Goal: Task Accomplishment & Management: Manage account settings

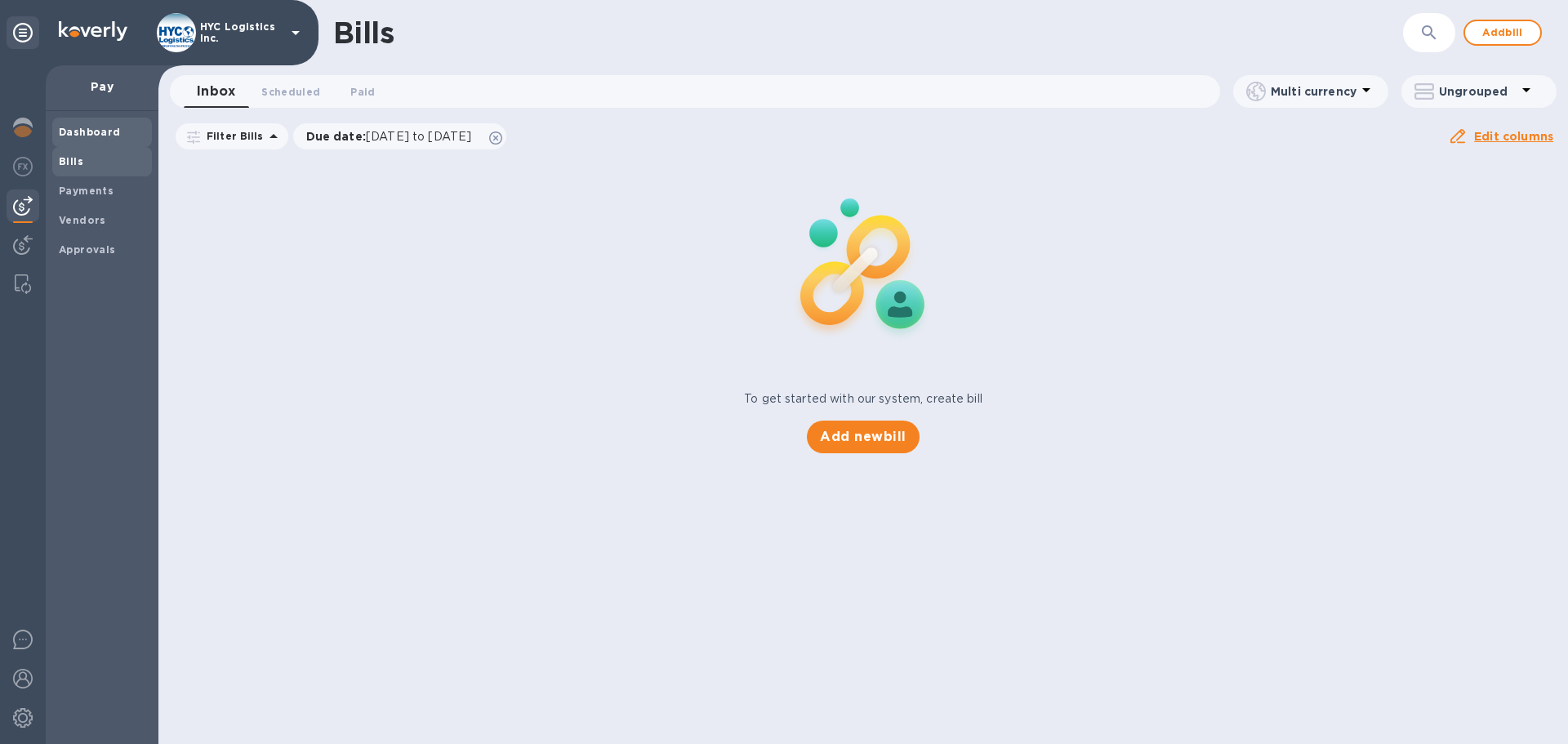
click at [111, 130] on b "Dashboard" at bounding box center [90, 131] width 62 height 12
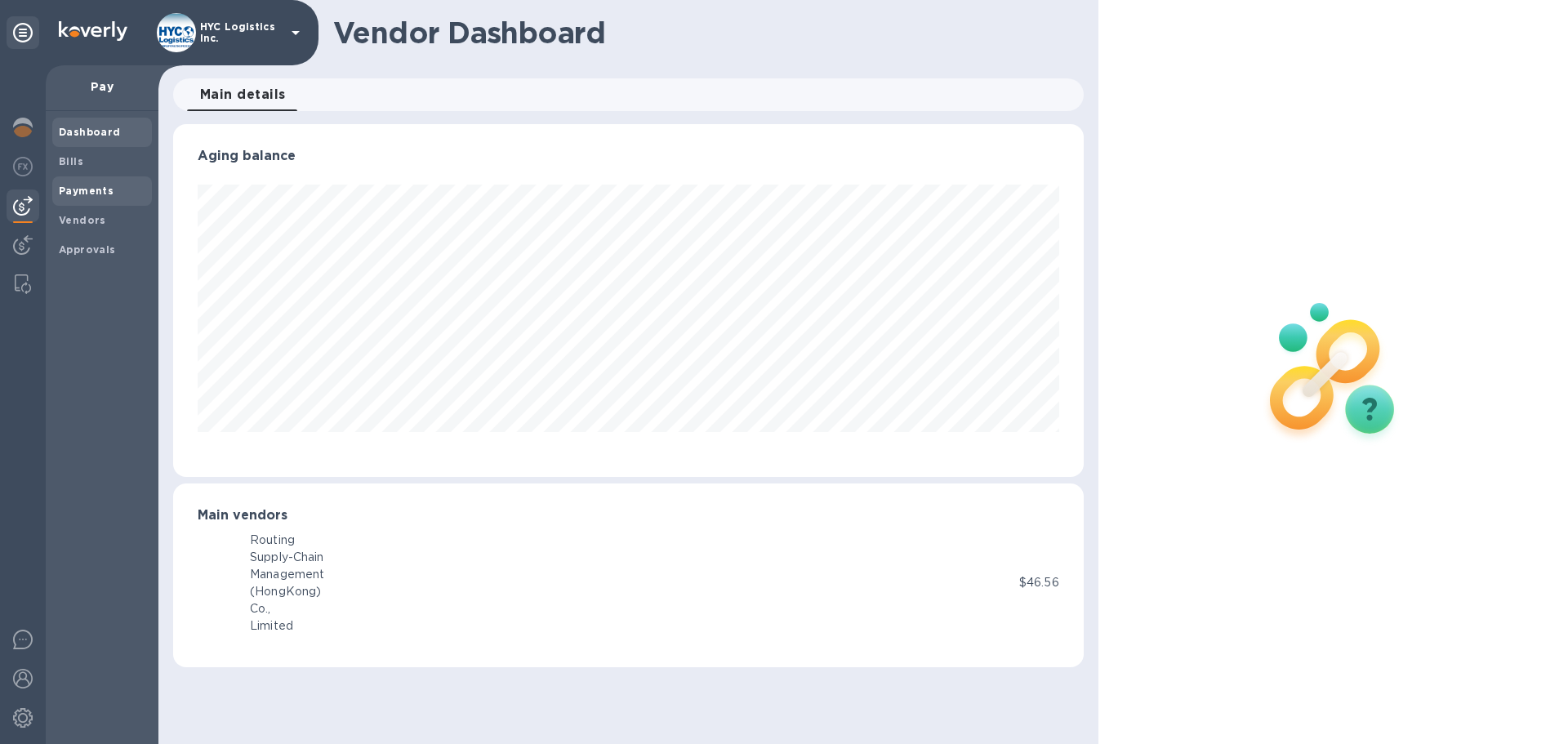
scroll to position [352, 910]
click at [99, 199] on div "Payments" at bounding box center [102, 191] width 100 height 29
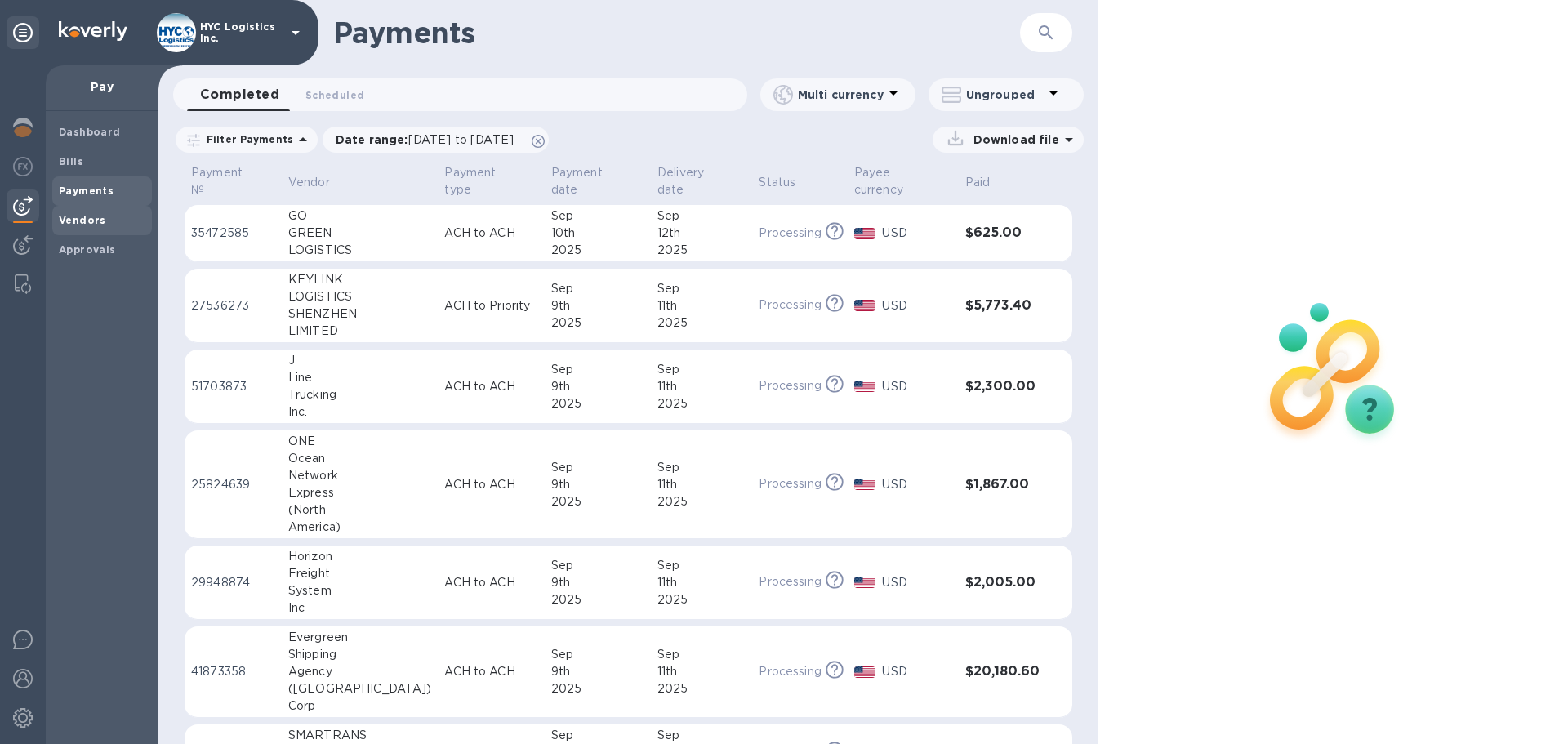
click at [89, 216] on b "Vendors" at bounding box center [83, 220] width 48 height 12
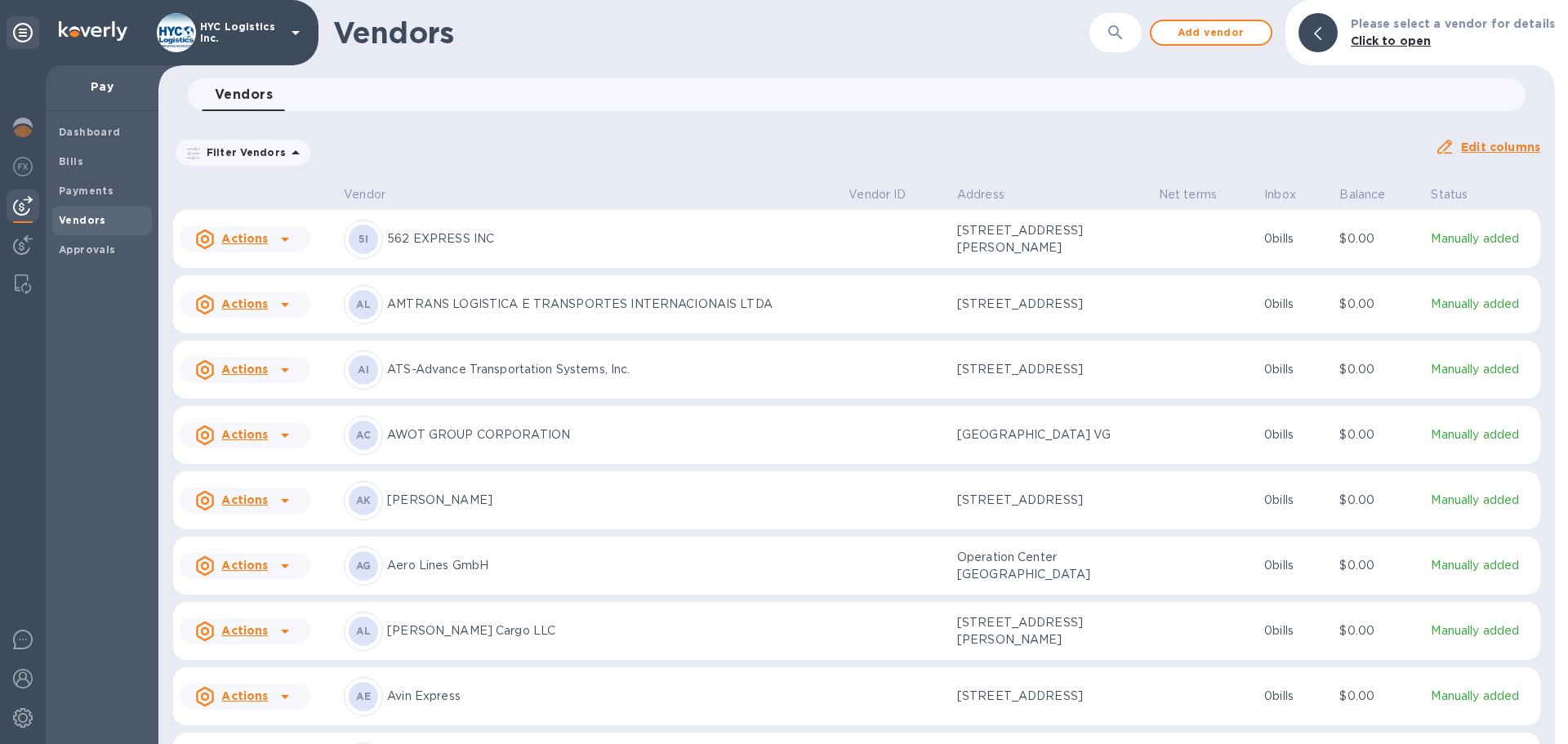
click at [590, 244] on p "562 EXPRESS INC" at bounding box center [611, 238] width 448 height 17
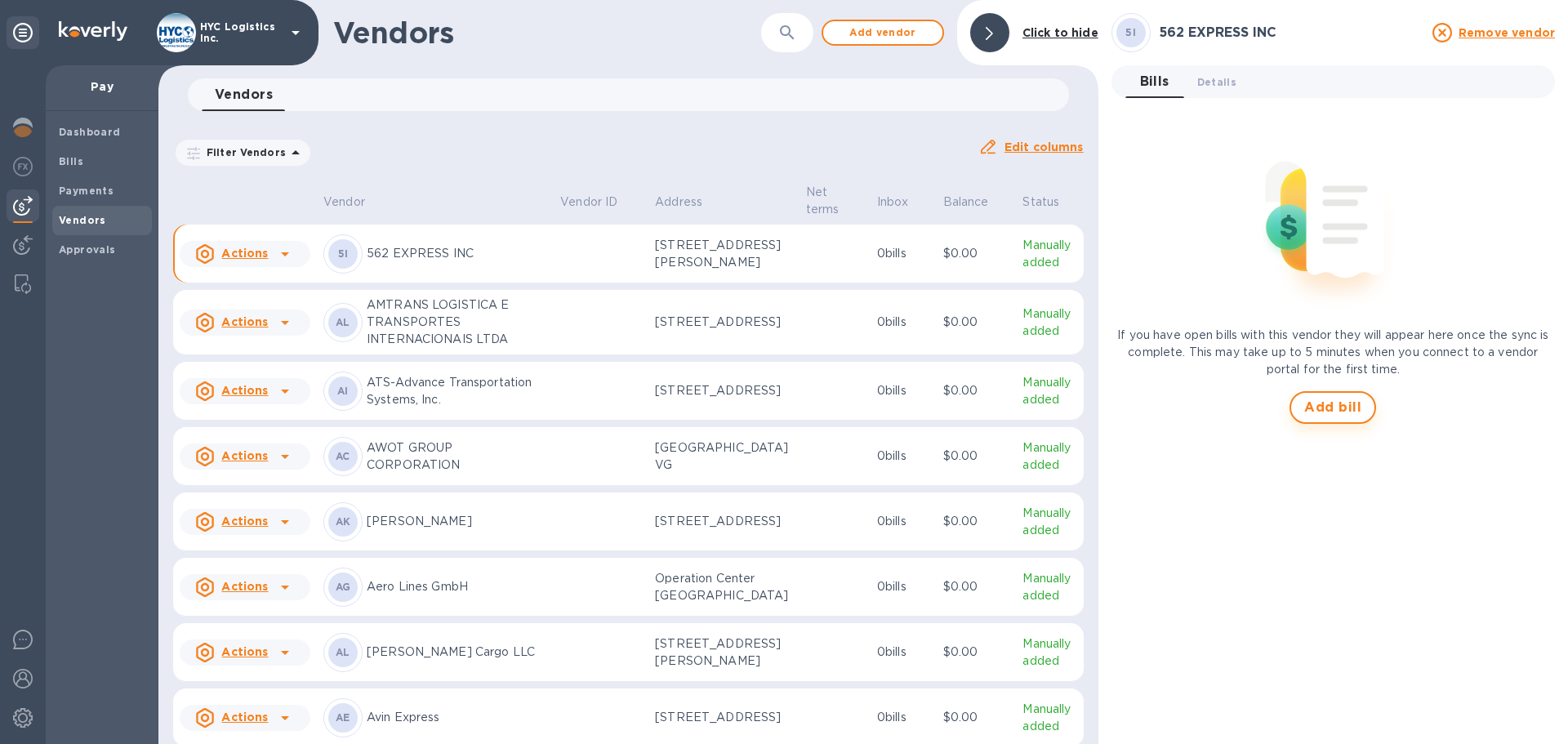
click at [1324, 409] on span "Add bill" at bounding box center [1333, 407] width 57 height 20
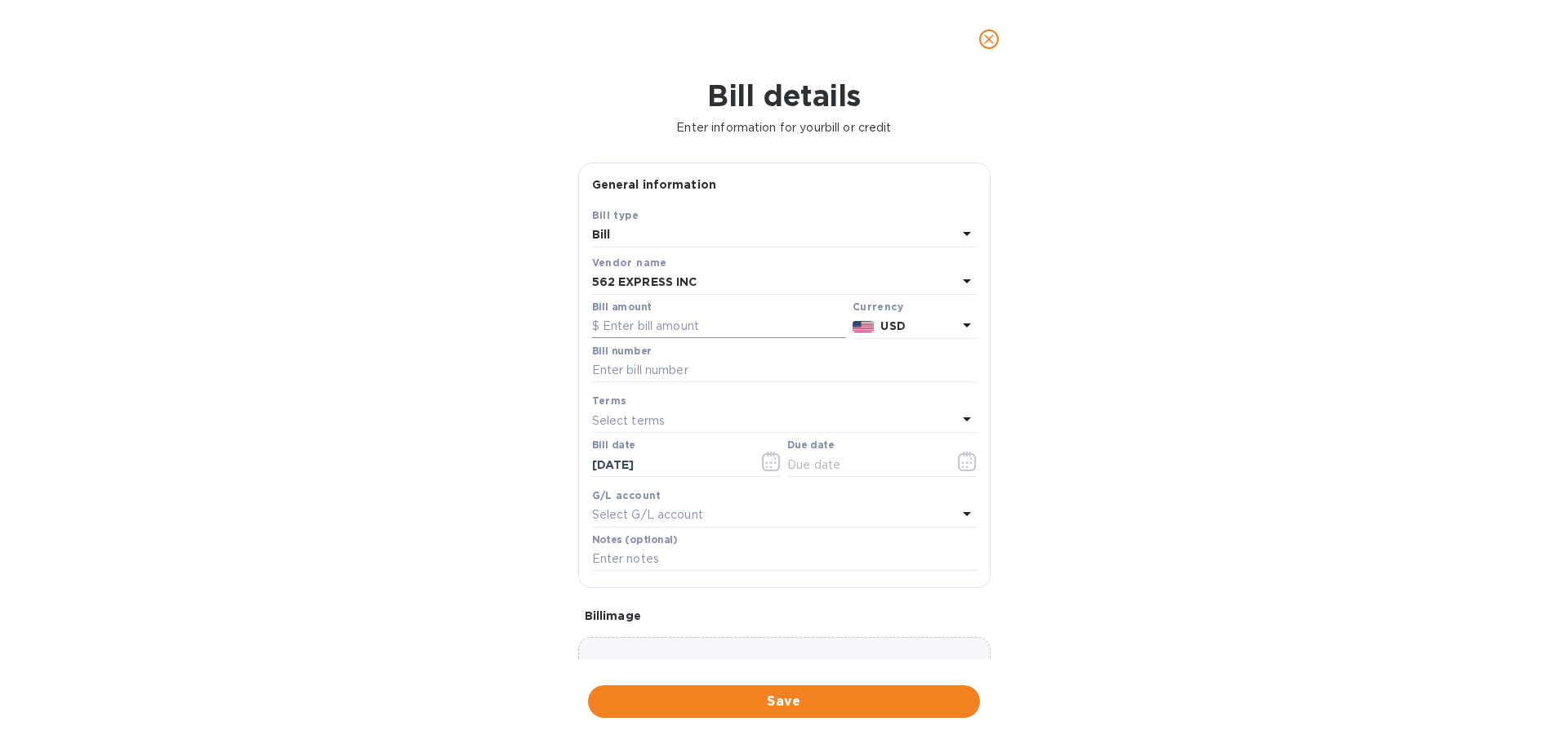
click at [662, 329] on input "text" at bounding box center [719, 327] width 254 height 25
paste input "1,000.00"
type input "1,000.00"
click at [1338, 411] on div "Bill details Enter information for your bill or credit General information Save…" at bounding box center [784, 411] width 1568 height 665
click at [760, 695] on span "Save" at bounding box center [784, 701] width 366 height 20
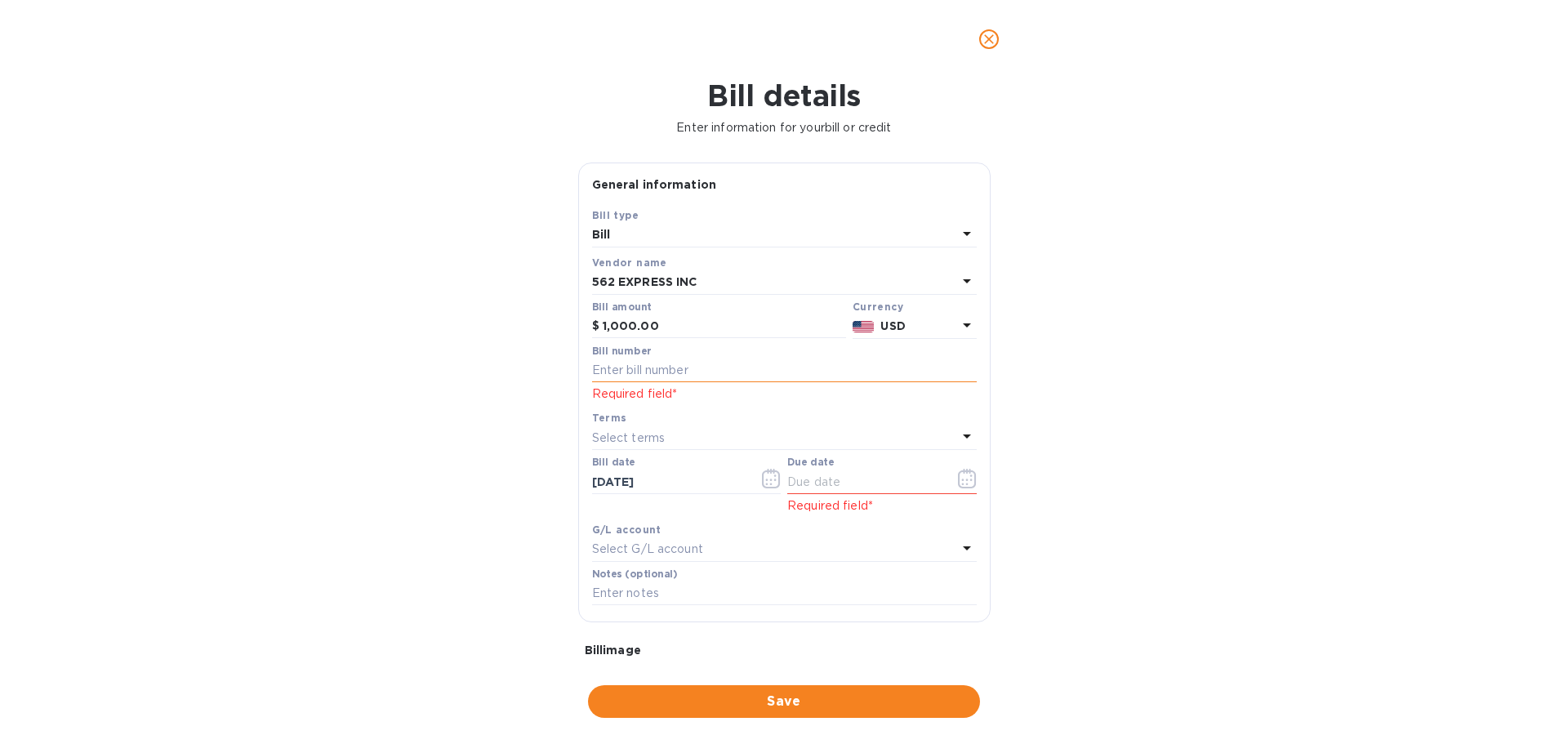
click at [682, 376] on input "text" at bounding box center [784, 370] width 384 height 25
click at [652, 362] on input "text" at bounding box center [784, 370] width 384 height 25
paste input "SMEMI011328"
type input "SMEMI011328"
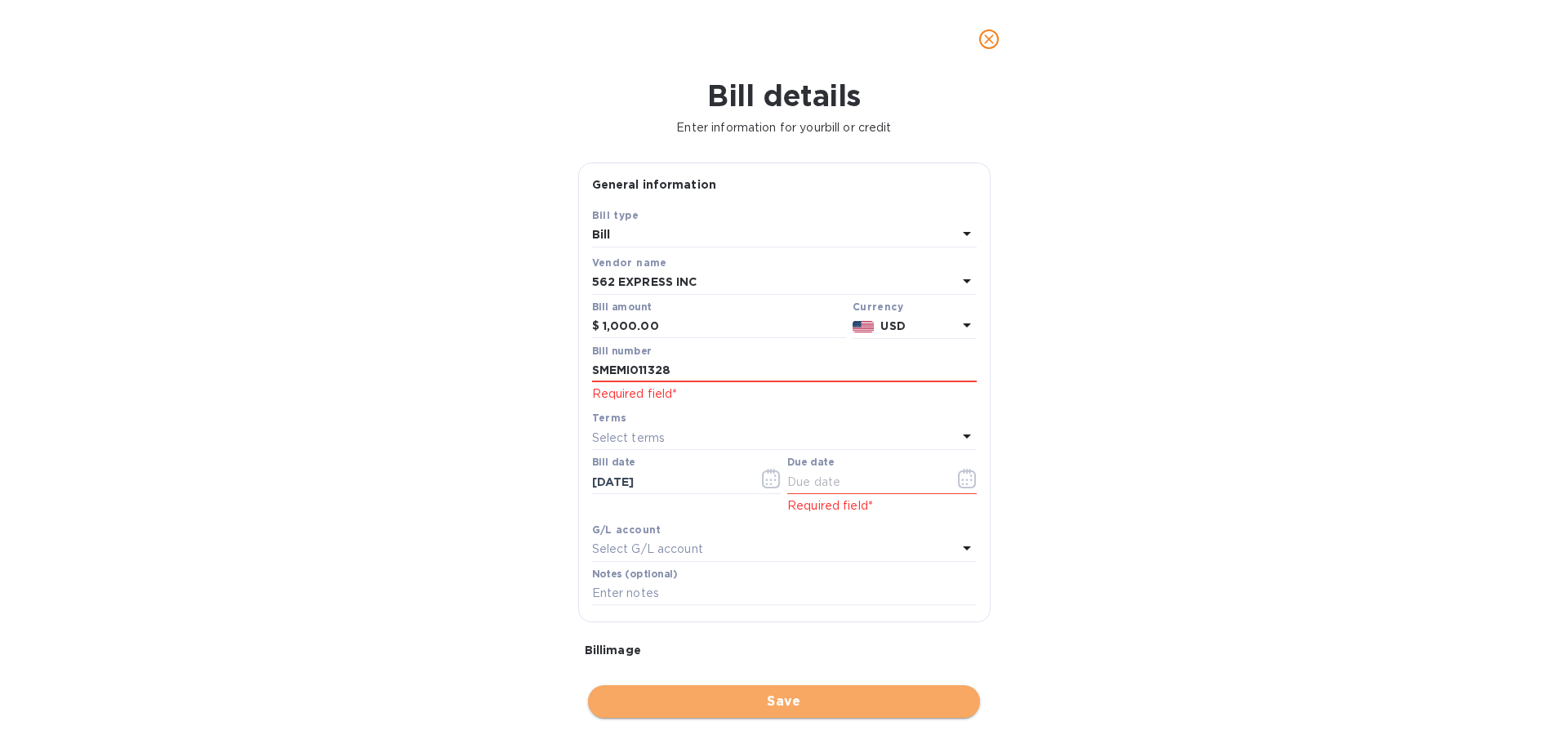
click at [828, 698] on span "Save" at bounding box center [784, 701] width 366 height 20
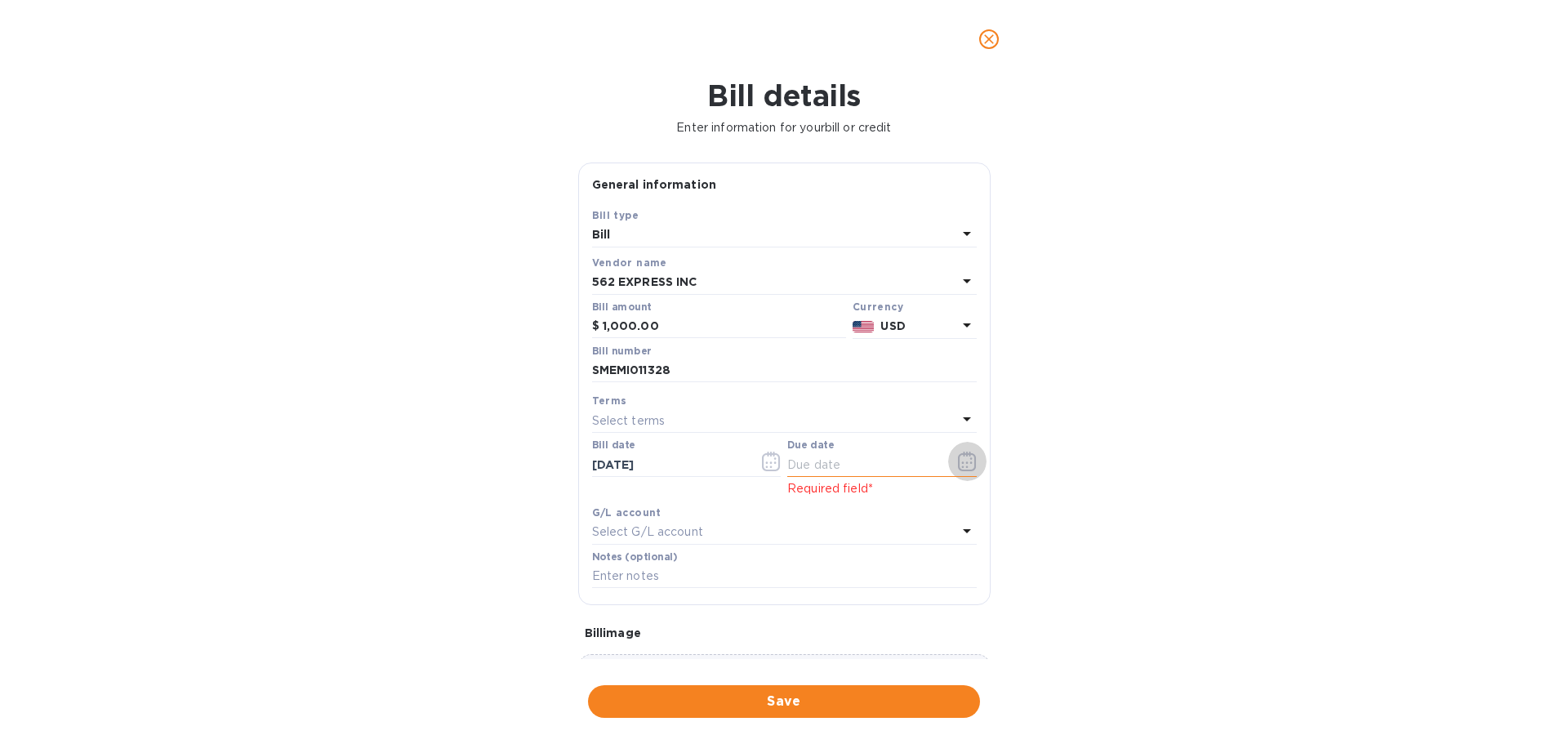
click at [958, 459] on icon "button" at bounding box center [967, 461] width 19 height 20
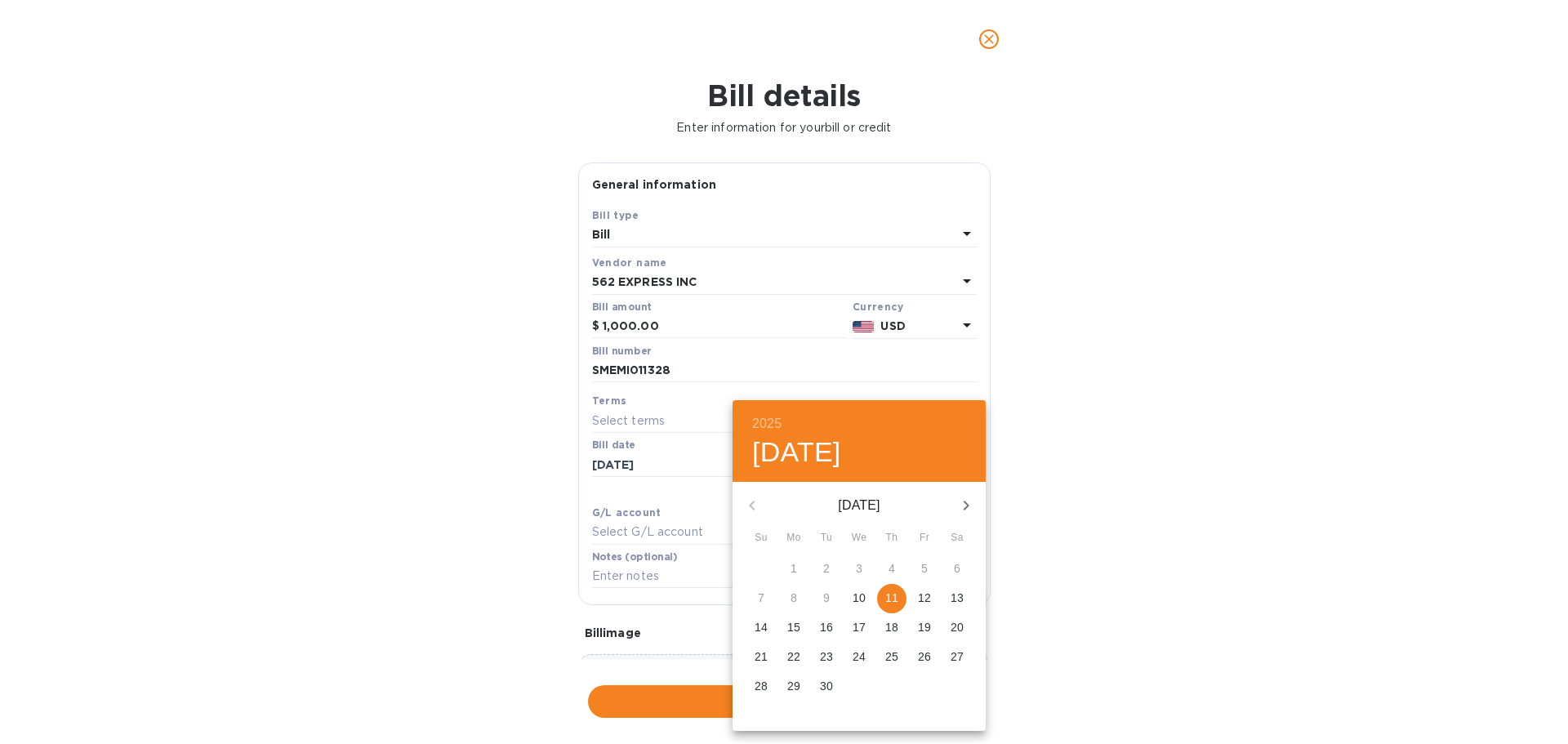
click at [894, 598] on p "11" at bounding box center [892, 597] width 13 height 16
type input "[DATE]"
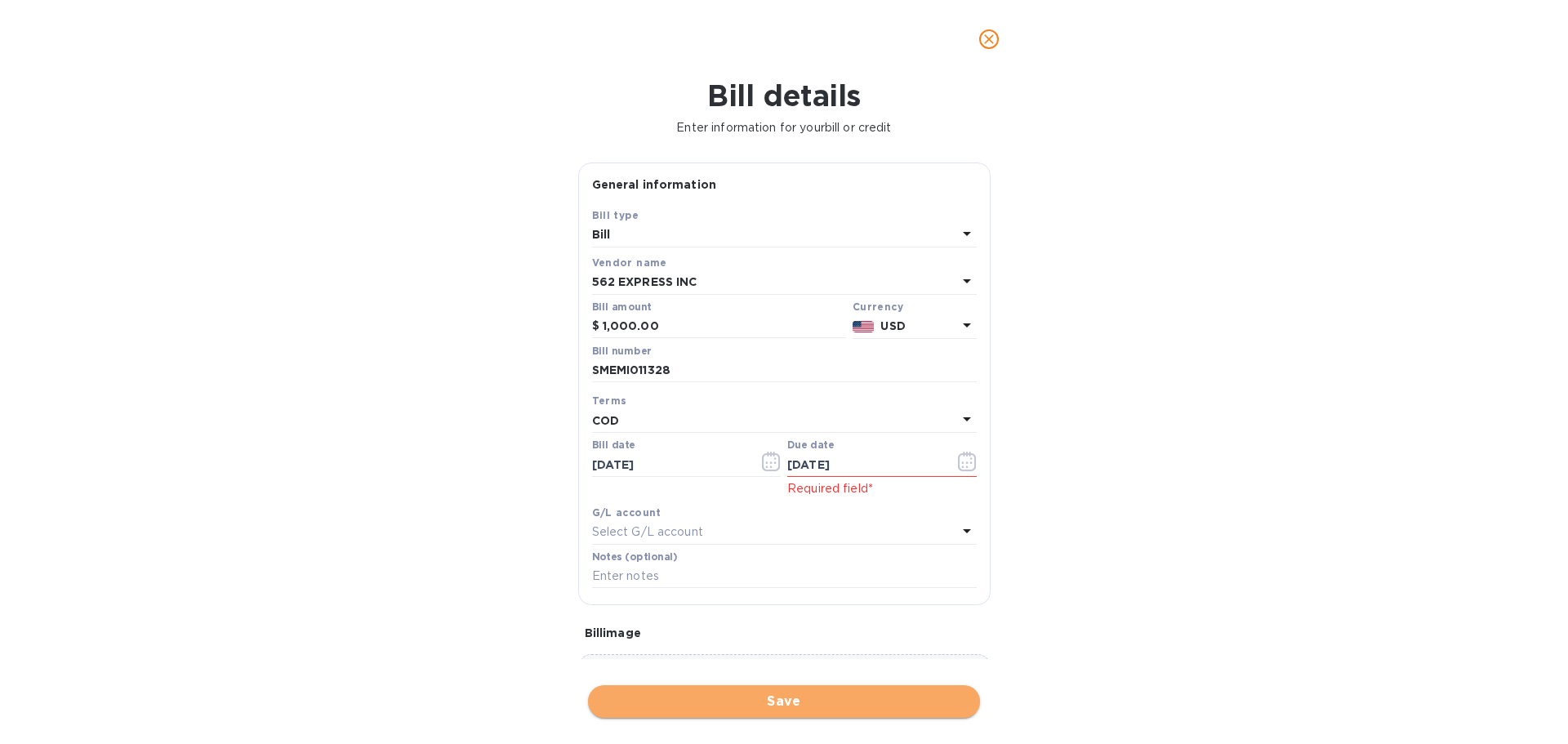
click at [745, 701] on span "Save" at bounding box center [784, 701] width 366 height 20
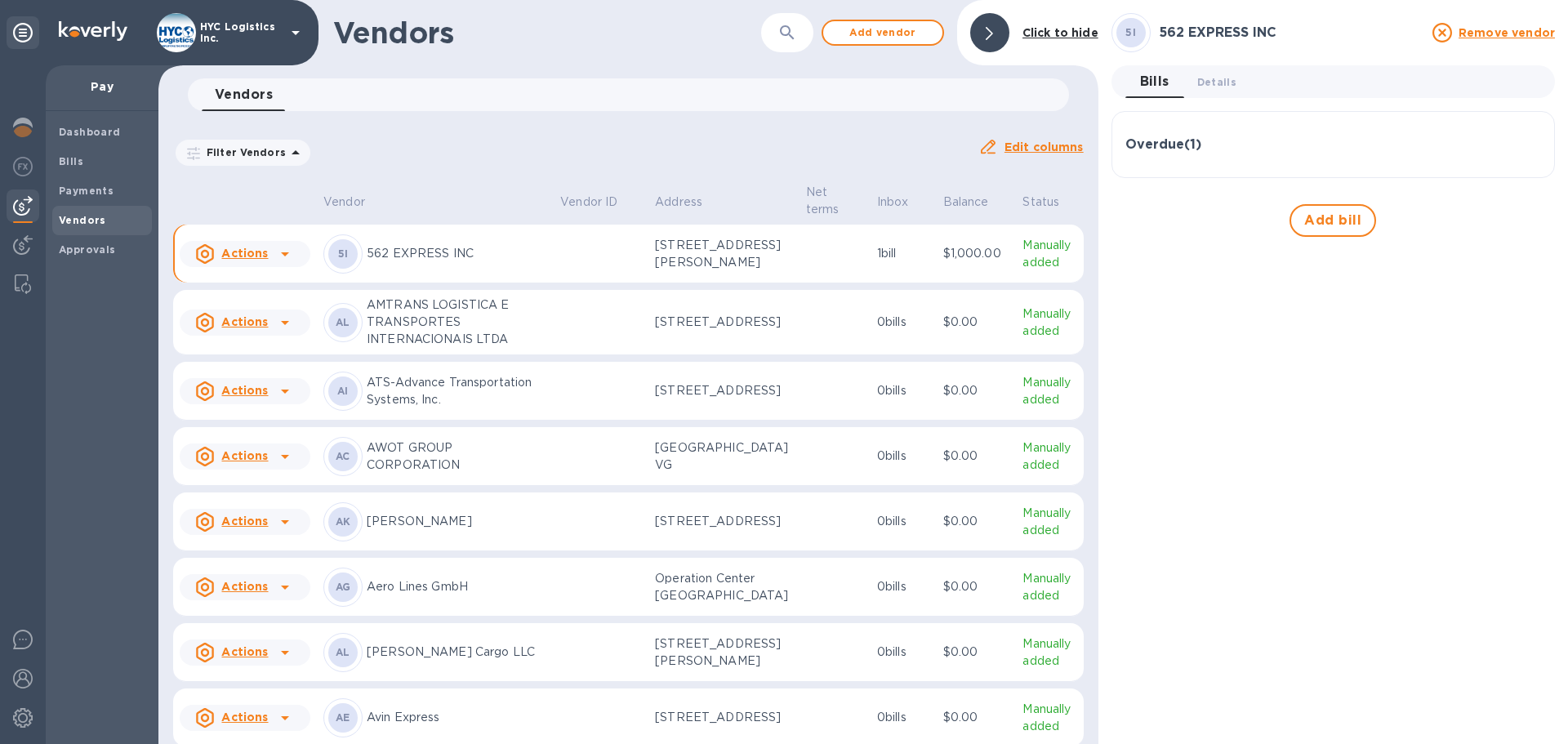
click at [466, 408] on p "ATS-Advance Transportation Systems, Inc." at bounding box center [457, 391] width 180 height 34
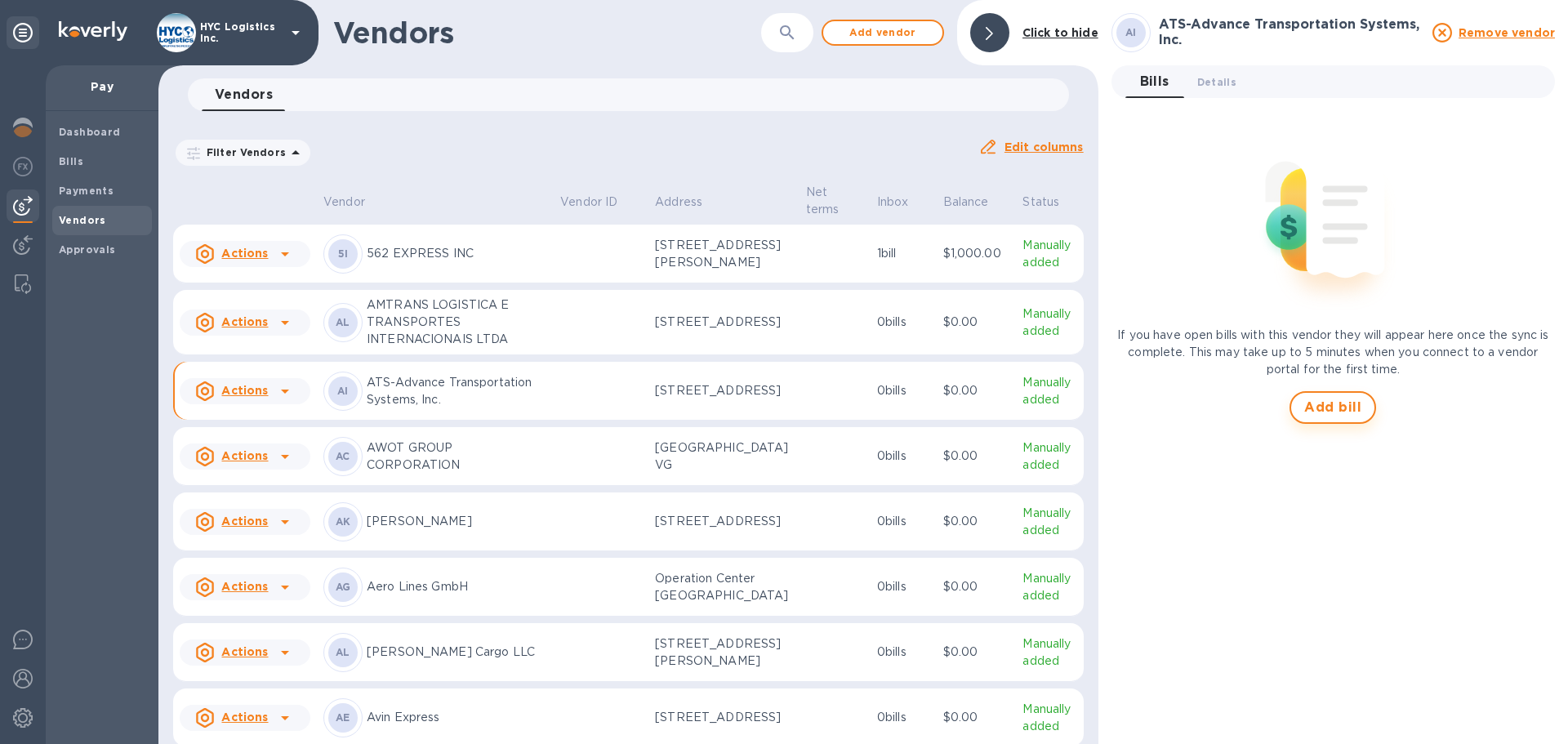
click at [1326, 413] on span "Add bill" at bounding box center [1333, 407] width 57 height 20
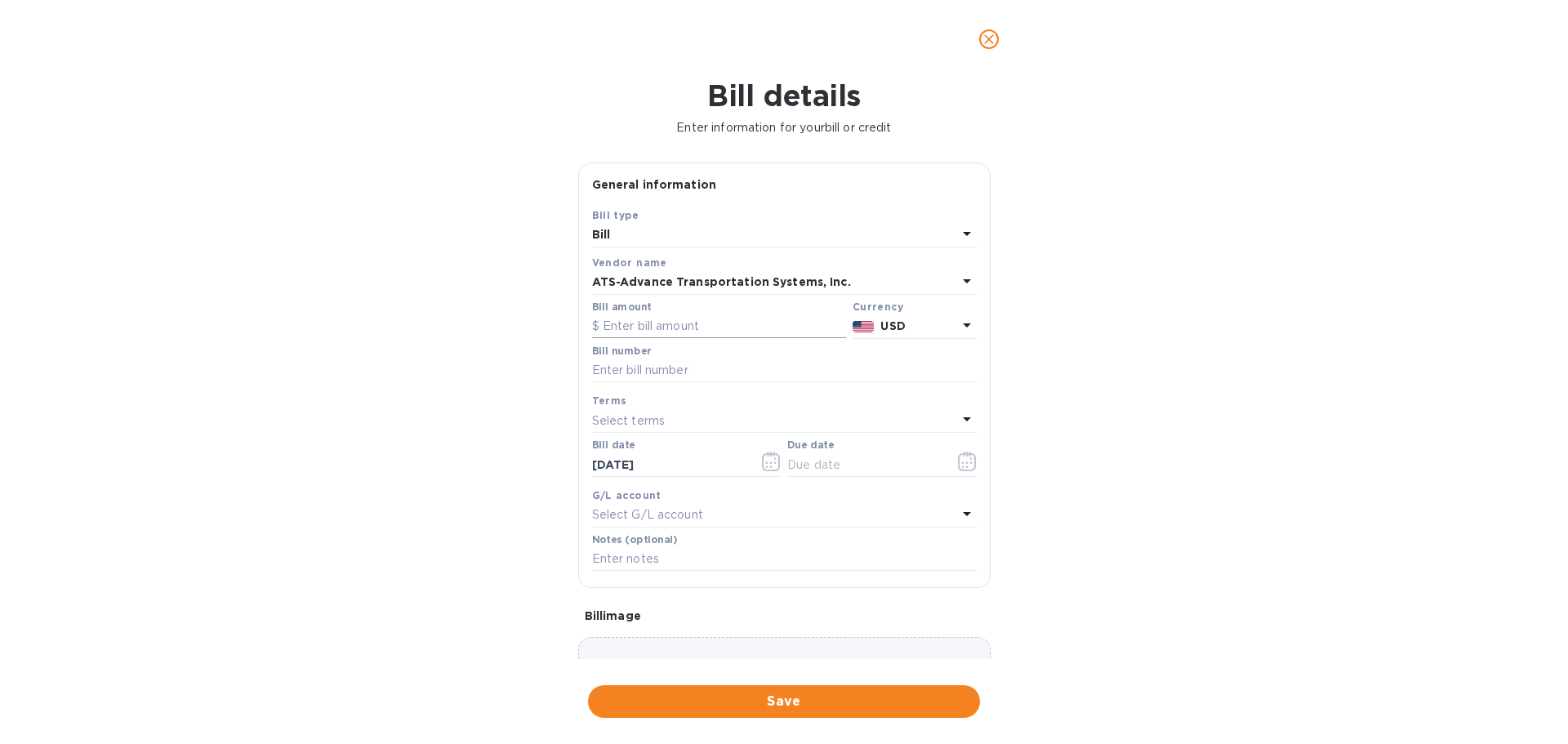
click at [661, 334] on input "text" at bounding box center [719, 327] width 254 height 25
paste input "450.06"
type input "450.06"
click at [680, 378] on input "text" at bounding box center [784, 370] width 384 height 25
paste input ""120729288 [PHONE_NUMBER] 120887173 5048949166""
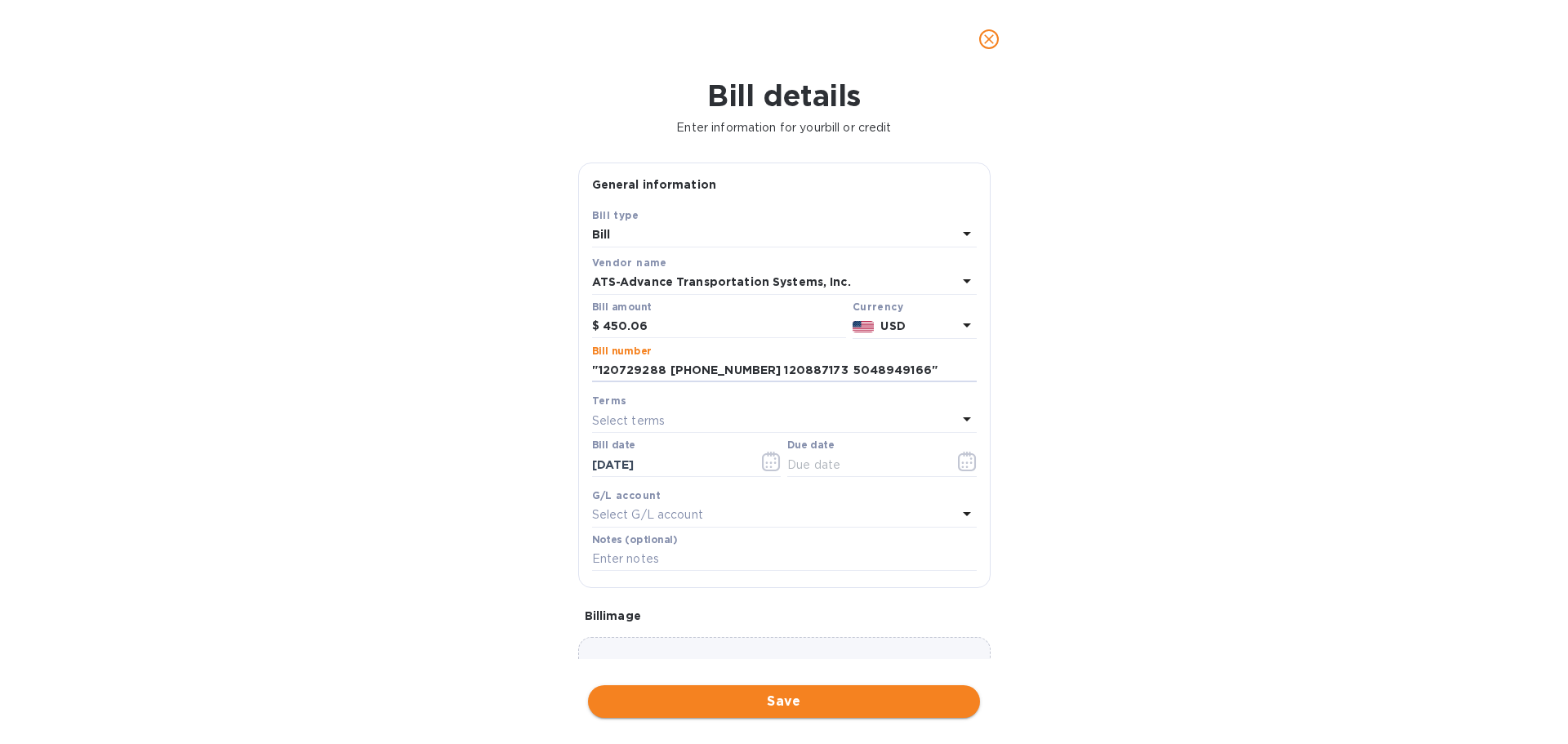
type input ""120729288 [PHONE_NUMBER] 120887173 5048949166""
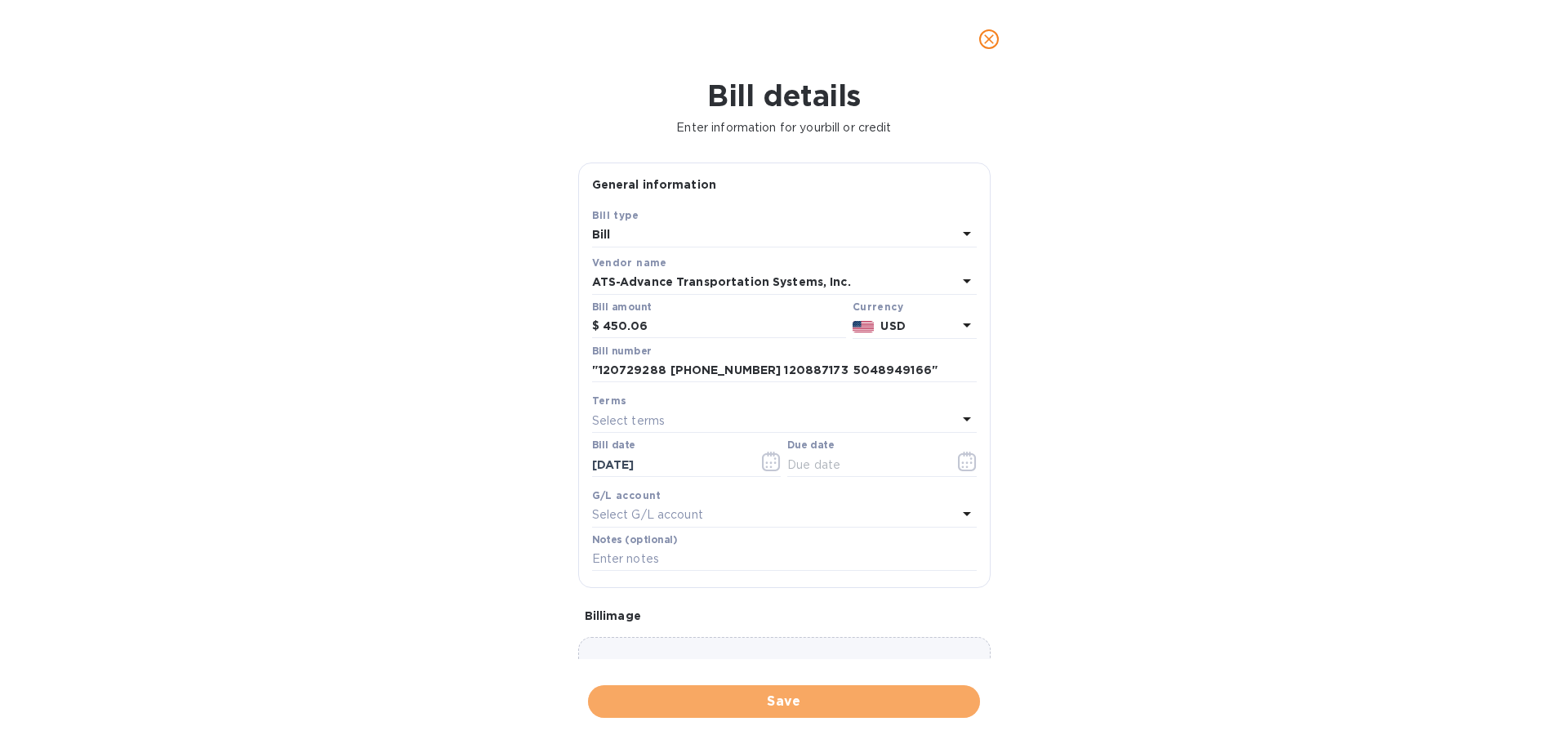
drag, startPoint x: 777, startPoint y: 699, endPoint x: 911, endPoint y: 513, distance: 229.2
click at [911, 513] on div "Bill details Enter information for your bill or credit General information Save…" at bounding box center [784, 411] width 1568 height 665
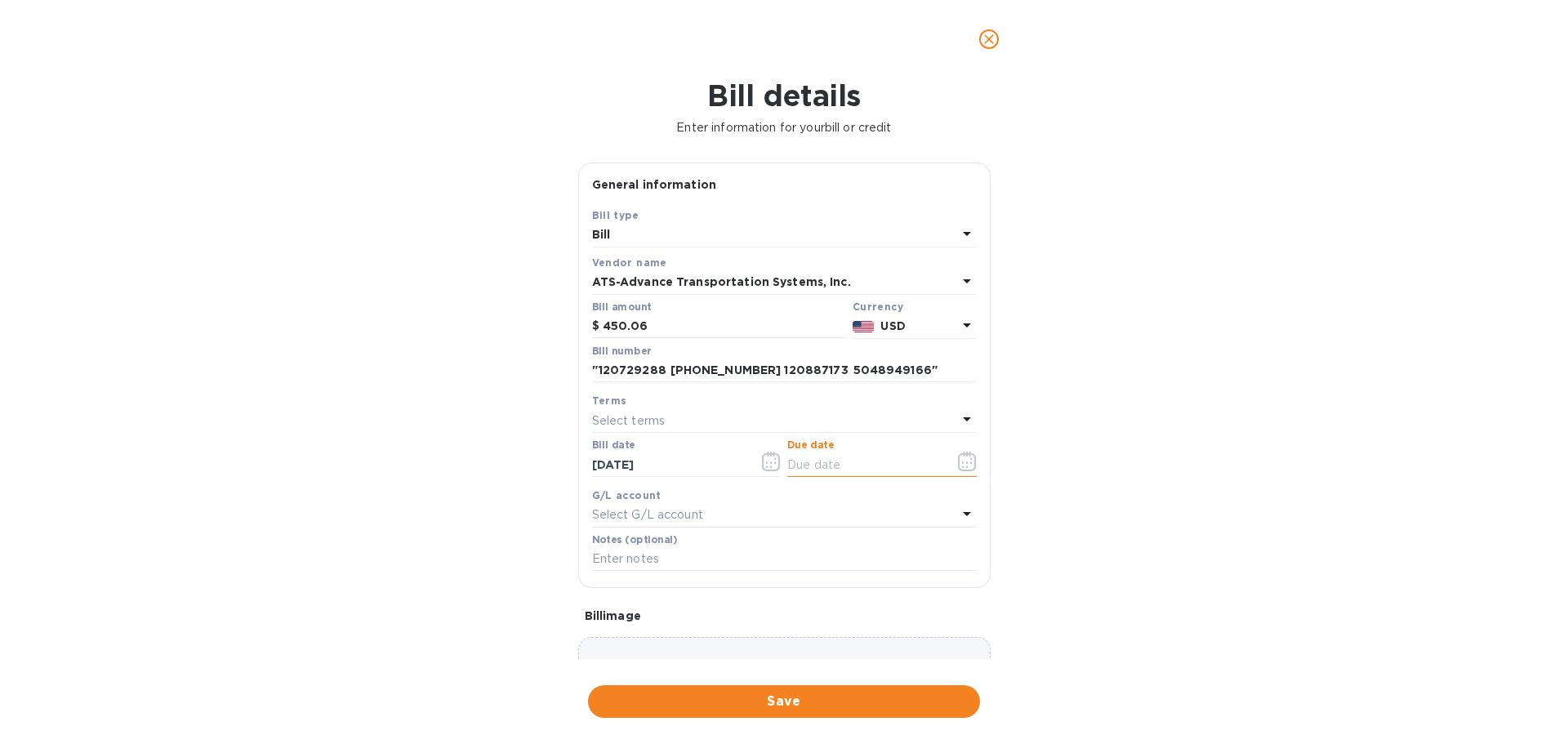
click at [920, 466] on input "text" at bounding box center [864, 465] width 154 height 25
click at [962, 467] on icon "button" at bounding box center [967, 461] width 19 height 20
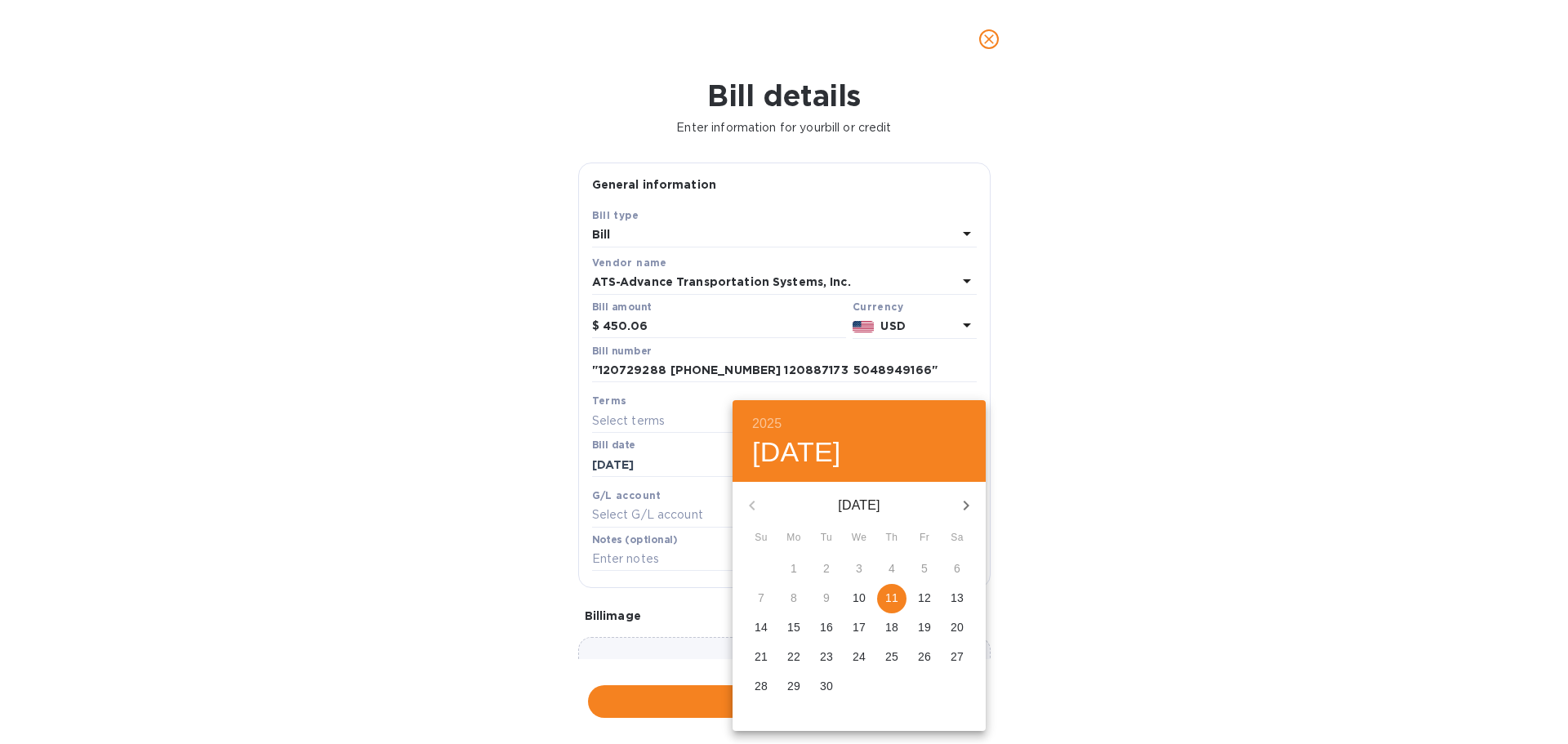
click at [891, 597] on p "11" at bounding box center [892, 597] width 13 height 16
type input "[DATE]"
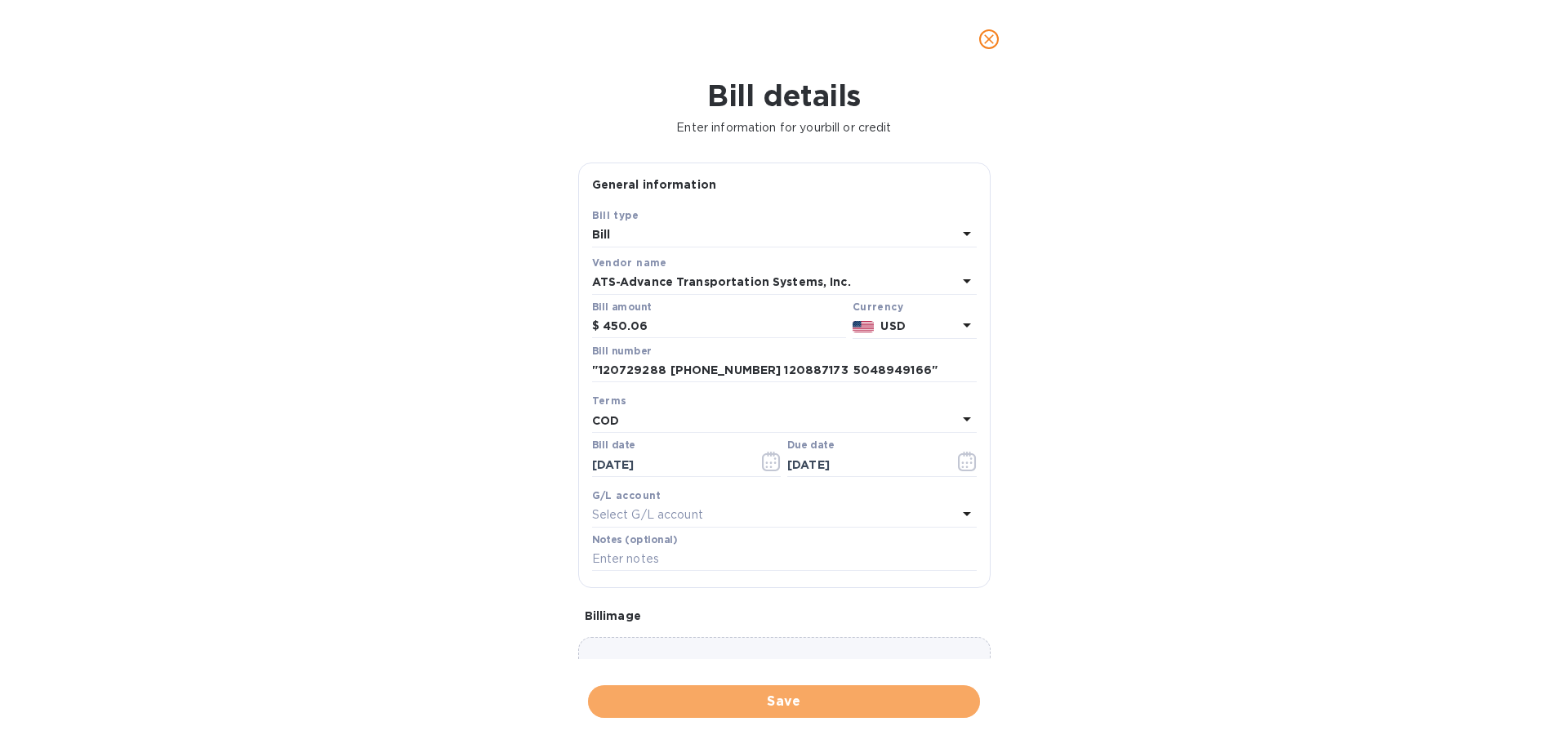
click at [767, 707] on span "Save" at bounding box center [784, 701] width 366 height 20
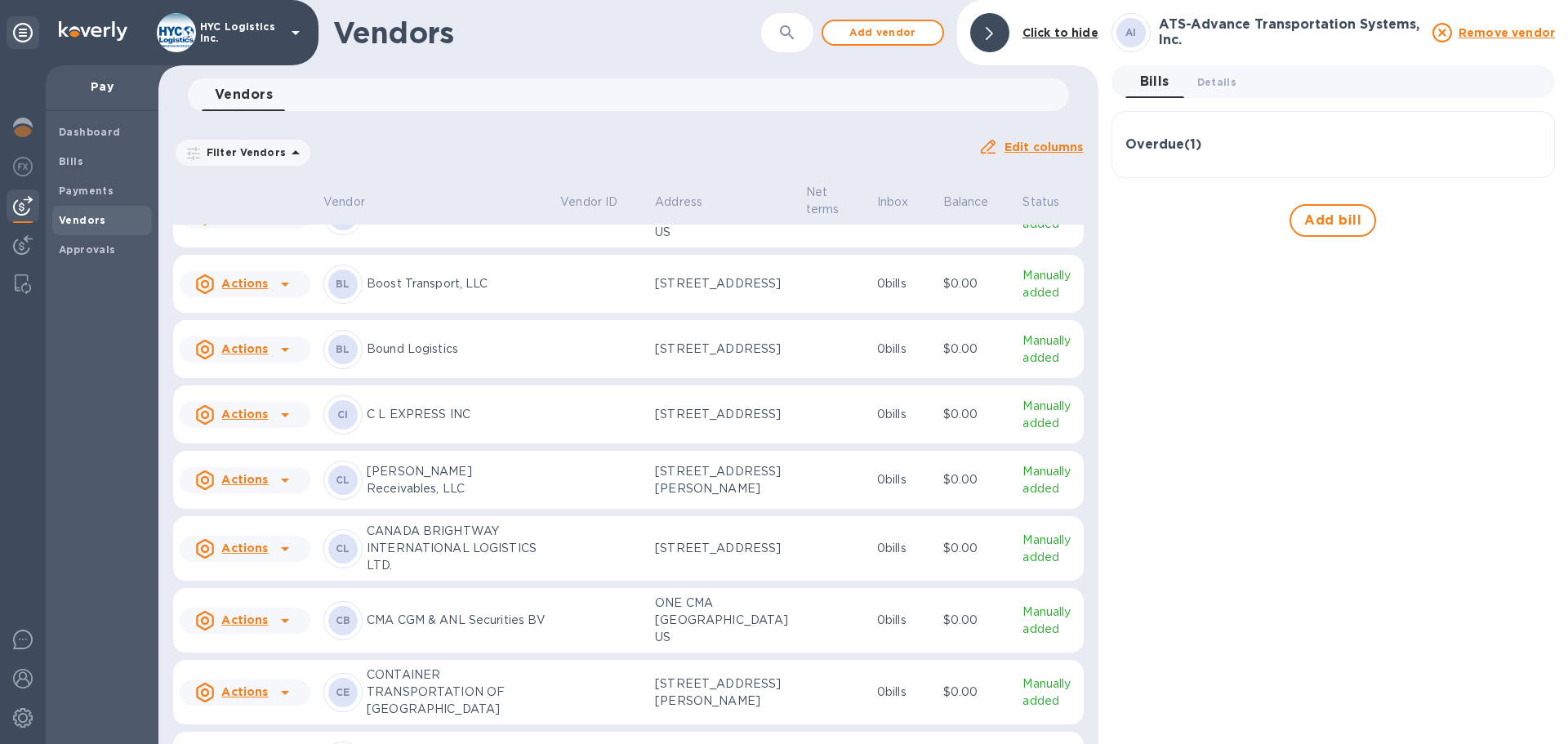
scroll to position [813, 0]
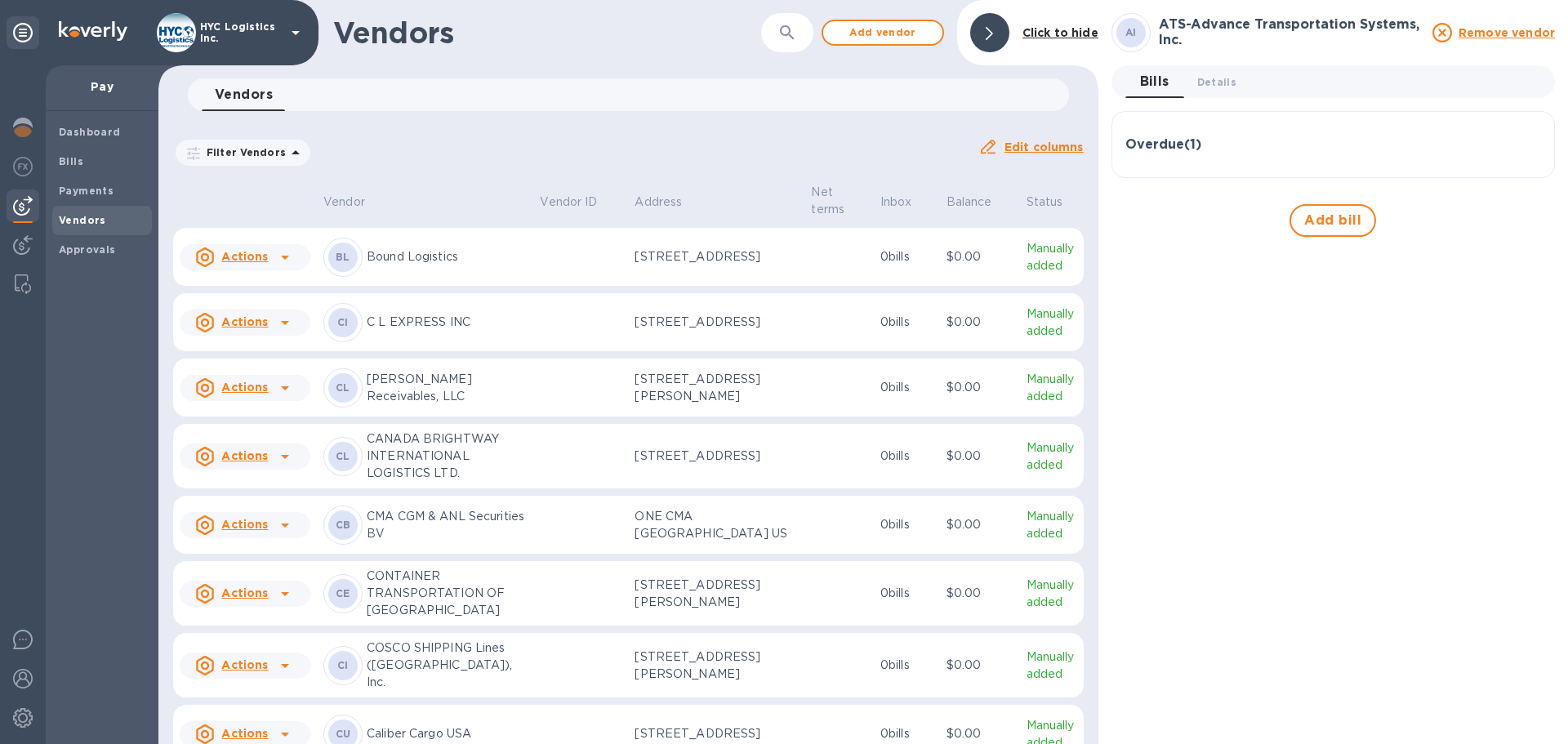
click at [486, 265] on p "Bound Logistics" at bounding box center [446, 256] width 160 height 17
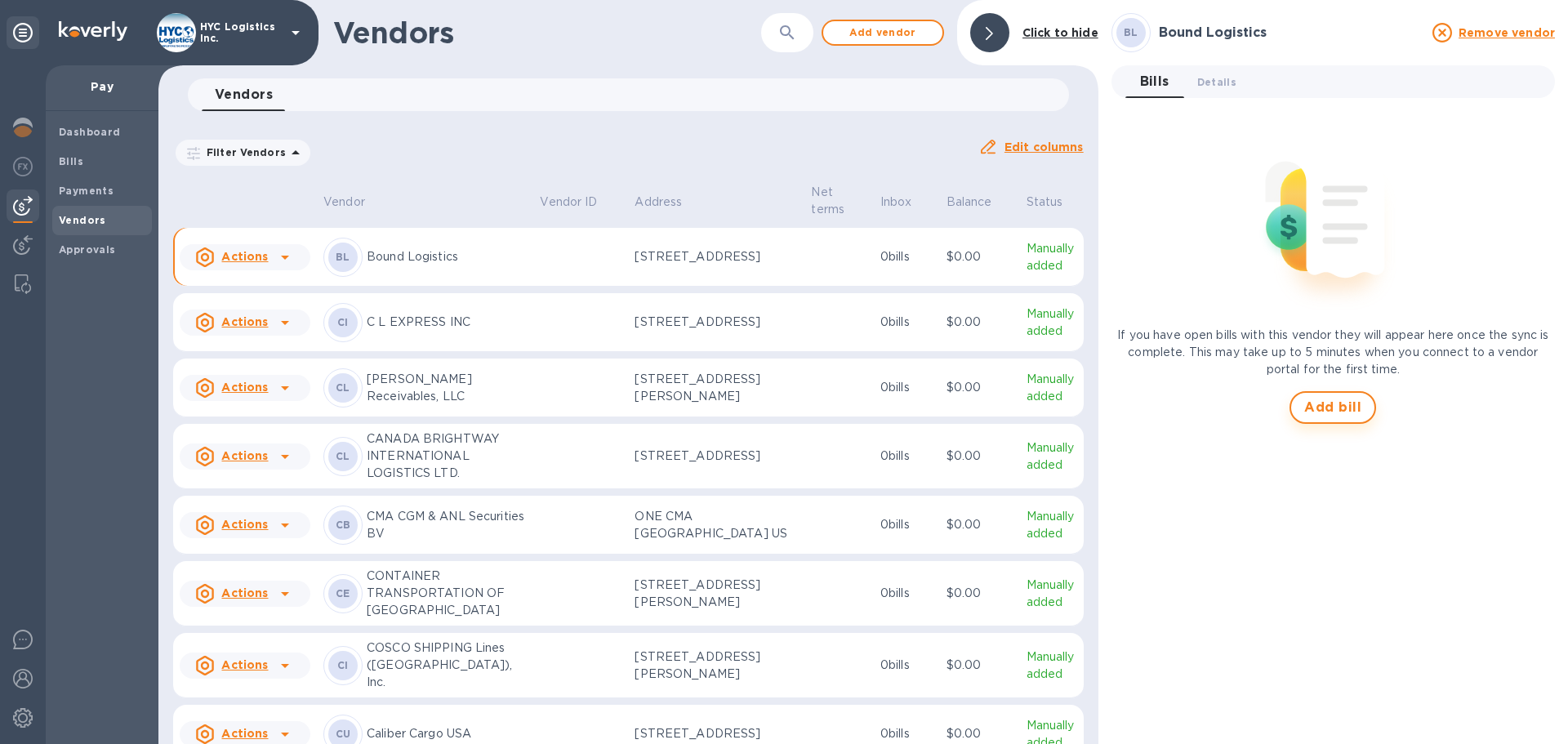
click at [1331, 407] on span "Add bill" at bounding box center [1333, 407] width 57 height 20
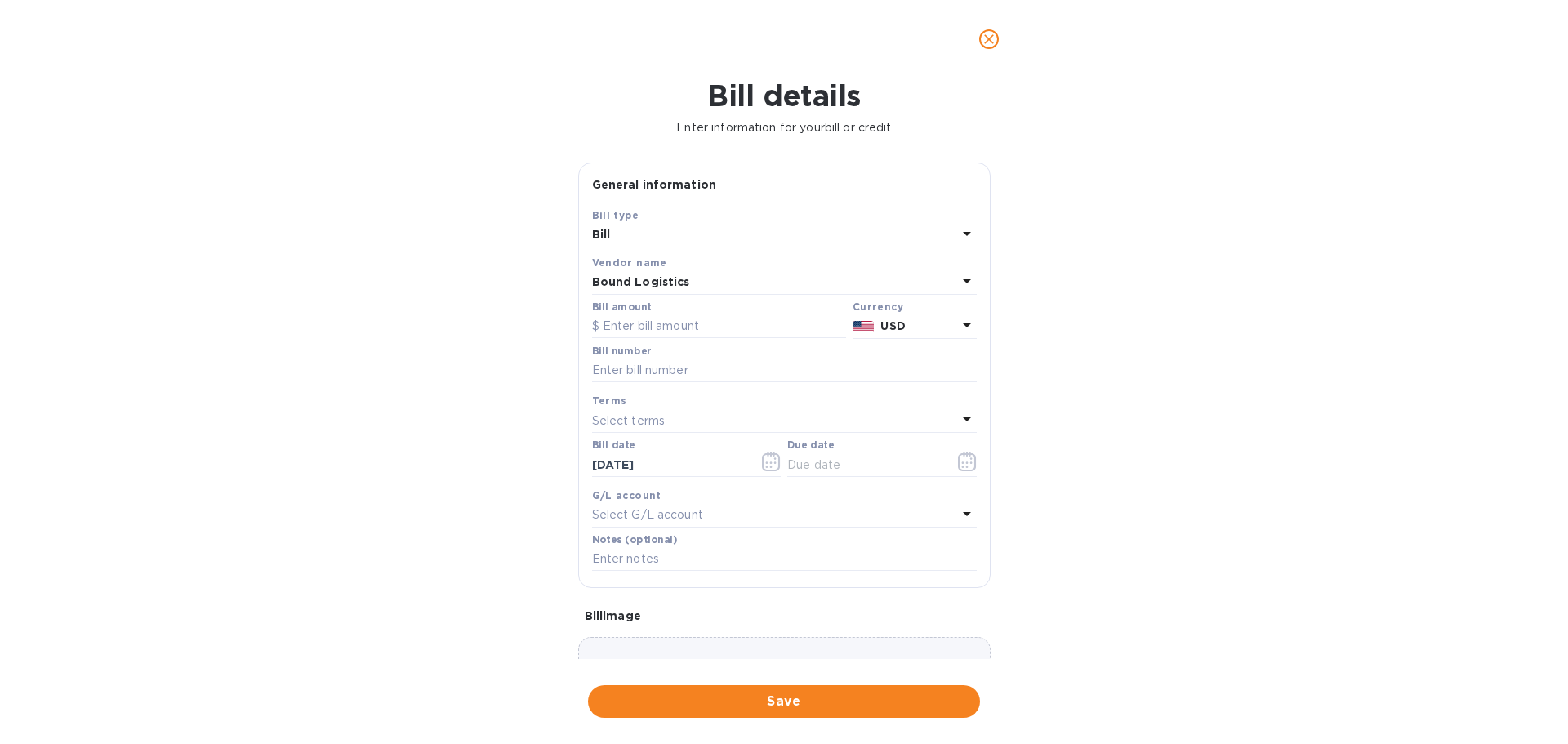
click at [662, 343] on div "Bill number" at bounding box center [784, 365] width 391 height 48
click at [658, 330] on input "text" at bounding box center [719, 327] width 254 height 25
paste input "2,595.00"
type input "2,595.00"
click at [665, 377] on input "text" at bounding box center [784, 370] width 384 height 25
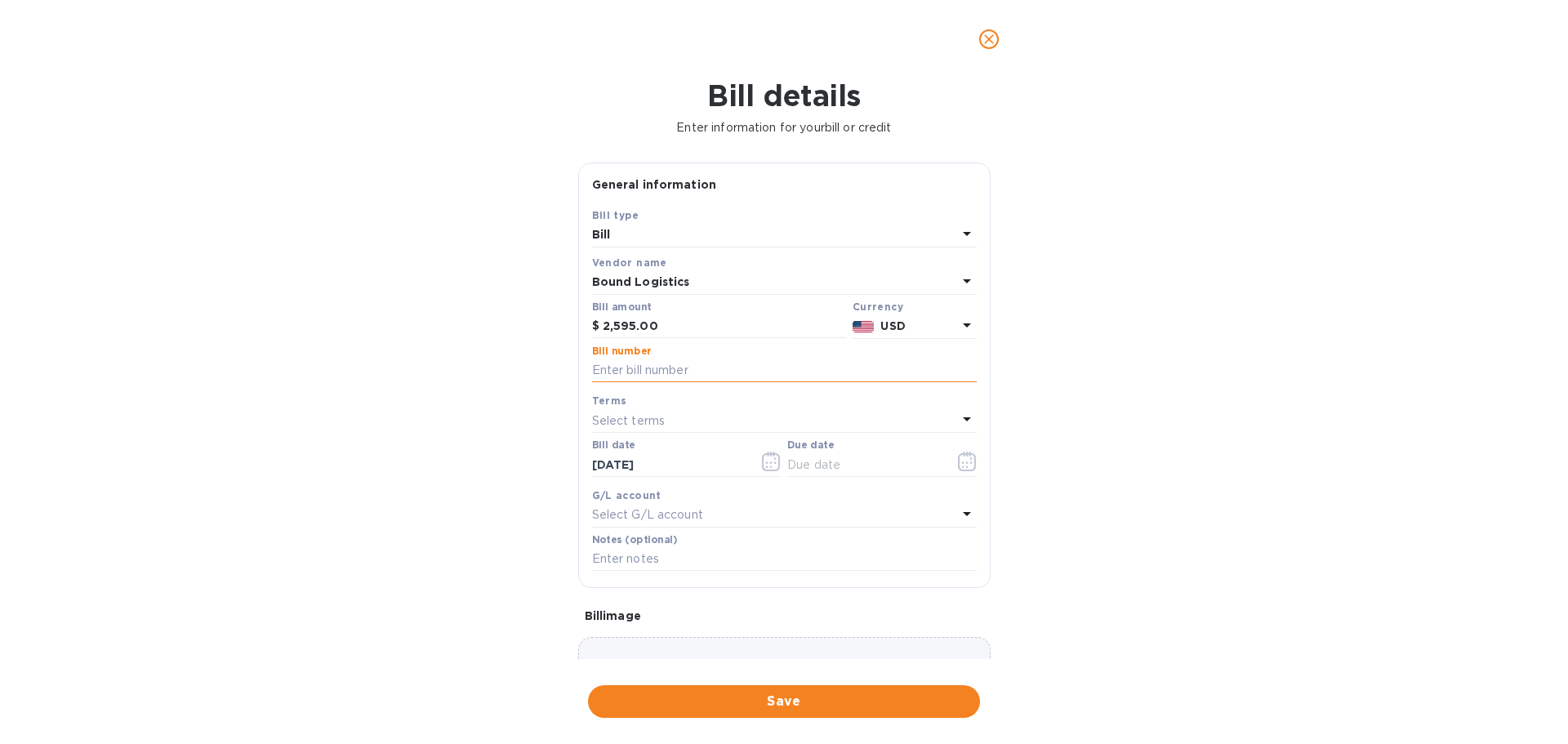
paste input ""BOLG_NJ_M131421 SMEMI014344 BOLG_NJ_M131420 SMEMI014344 BOLG_NJ_M131419 SMEMI0…"
type input ""BOLG_NJ_M131421 SMEMI014344 BOLG_NJ_M131420 SMEMI014344 BOLG_NJ_M131419 SMEMI0…"
click at [958, 459] on icon "button" at bounding box center [967, 461] width 19 height 20
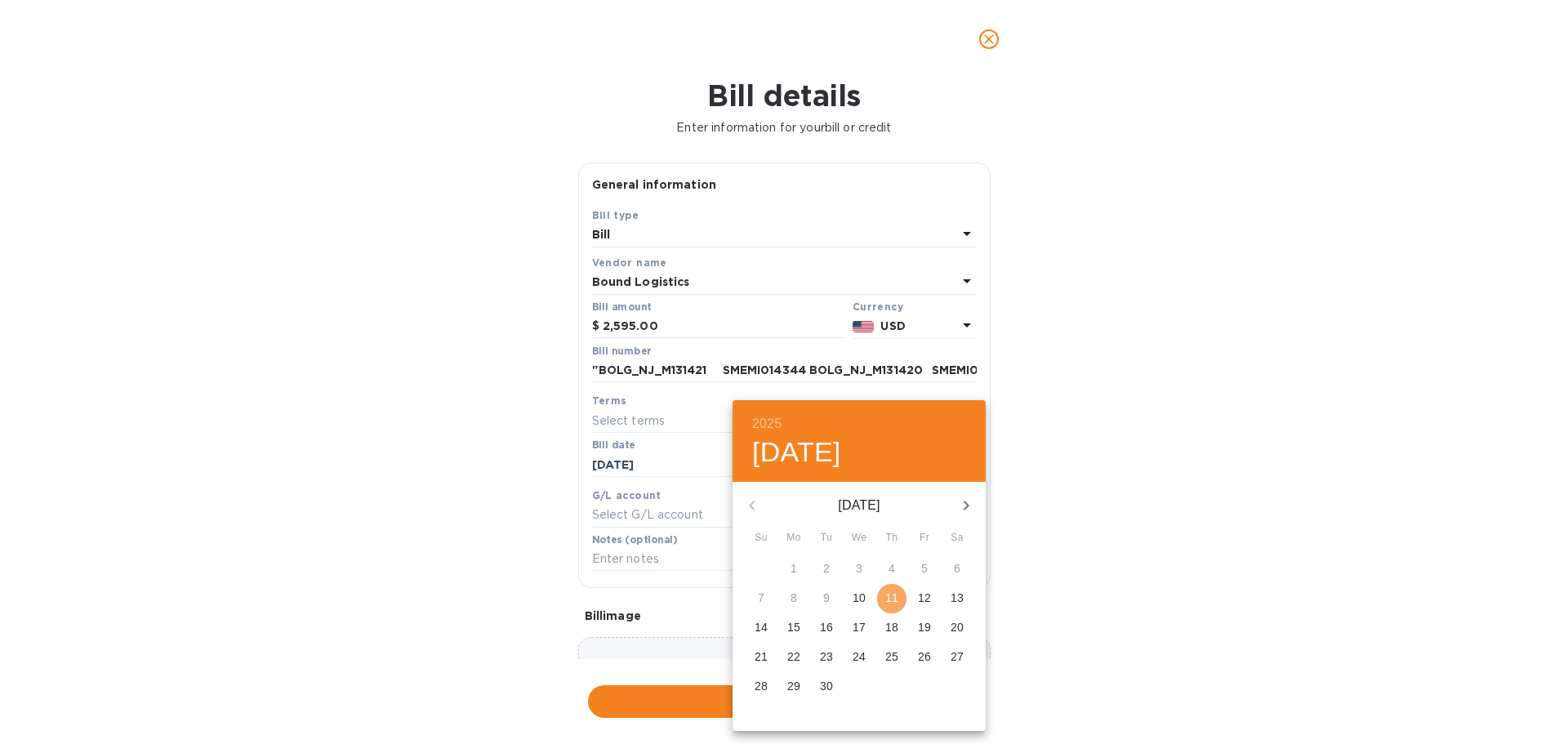
click at [887, 606] on p "11" at bounding box center [892, 597] width 13 height 16
type input "[DATE]"
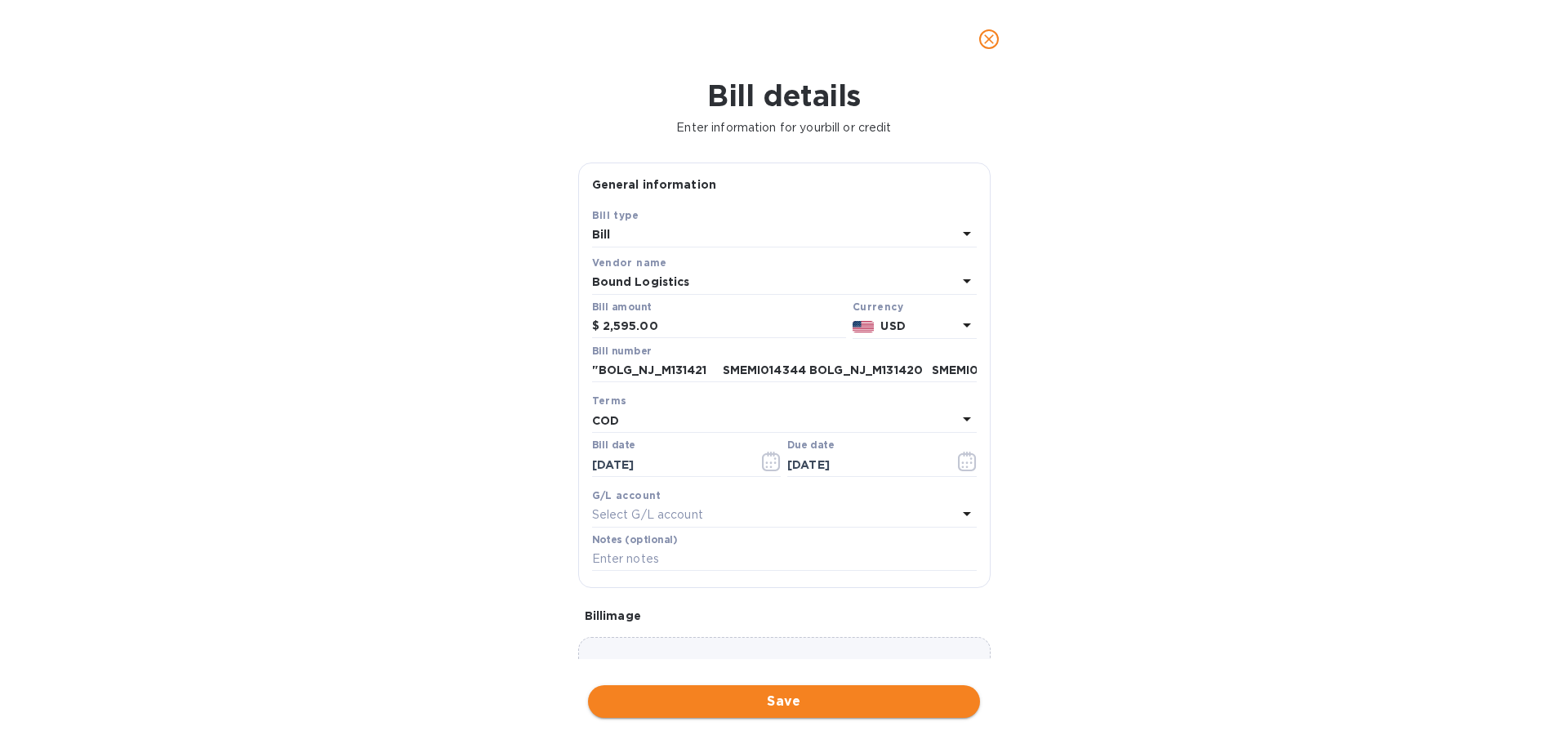
click at [811, 701] on span "Save" at bounding box center [784, 701] width 366 height 20
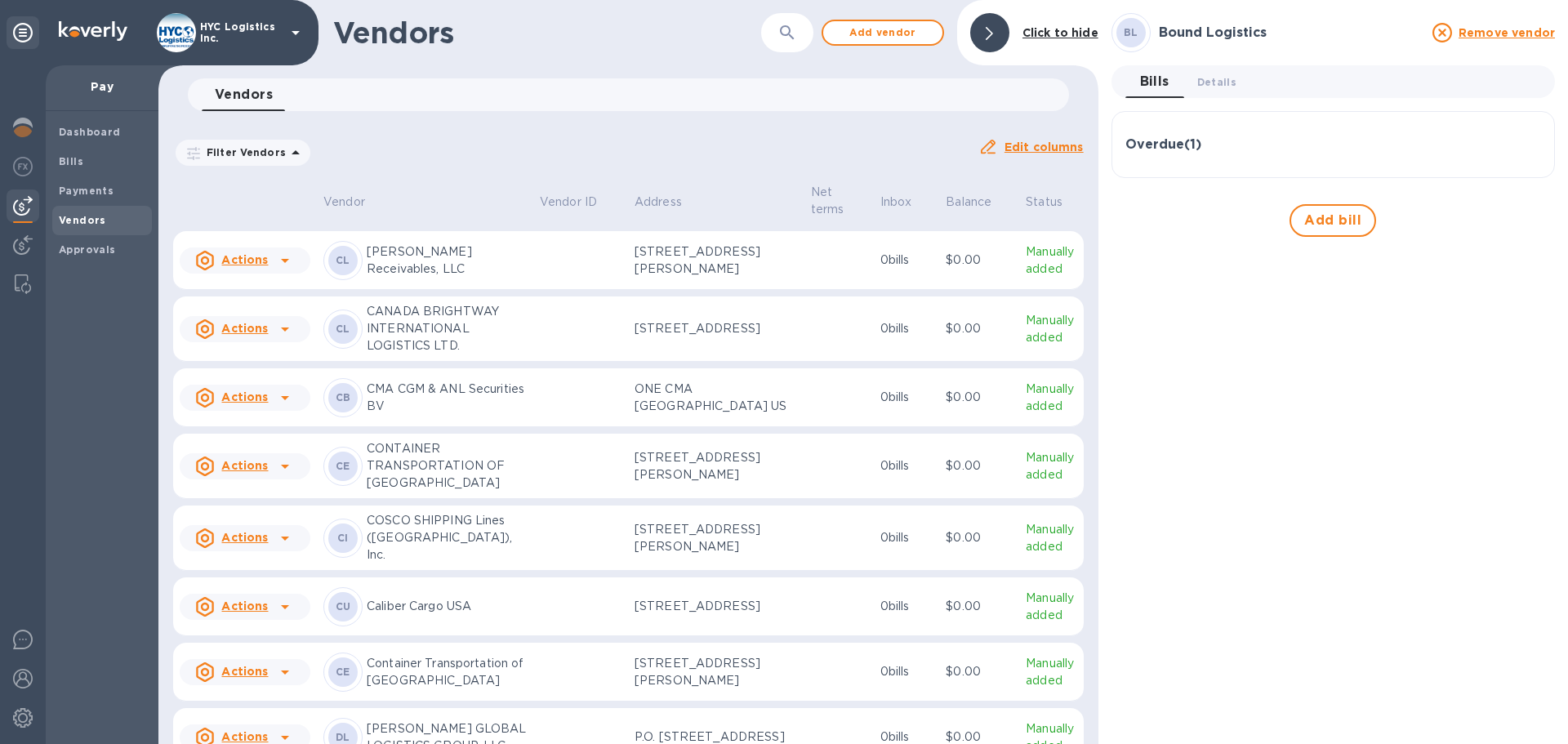
scroll to position [921, 0]
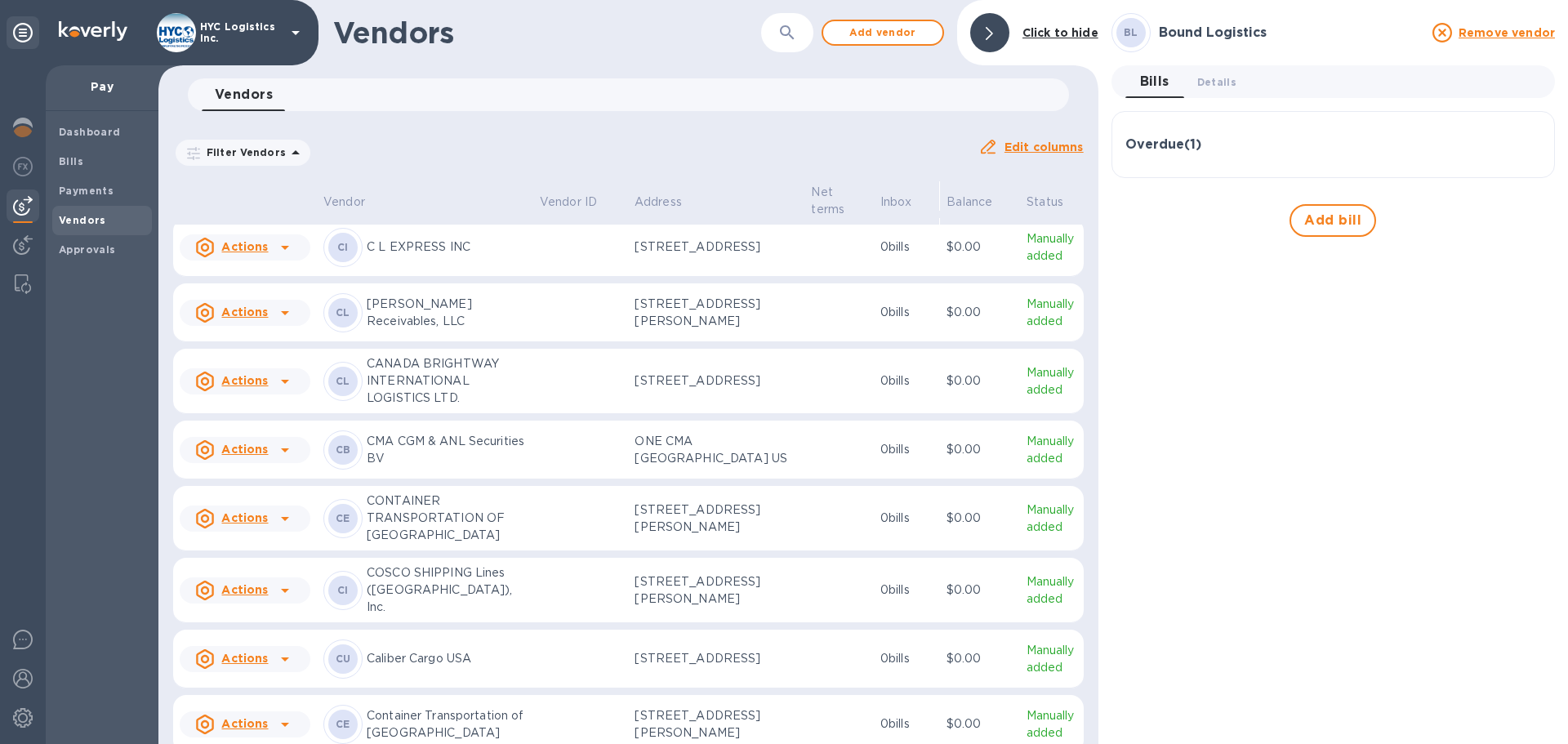
click at [527, 256] on p "C L EXPRESS INC" at bounding box center [446, 247] width 160 height 17
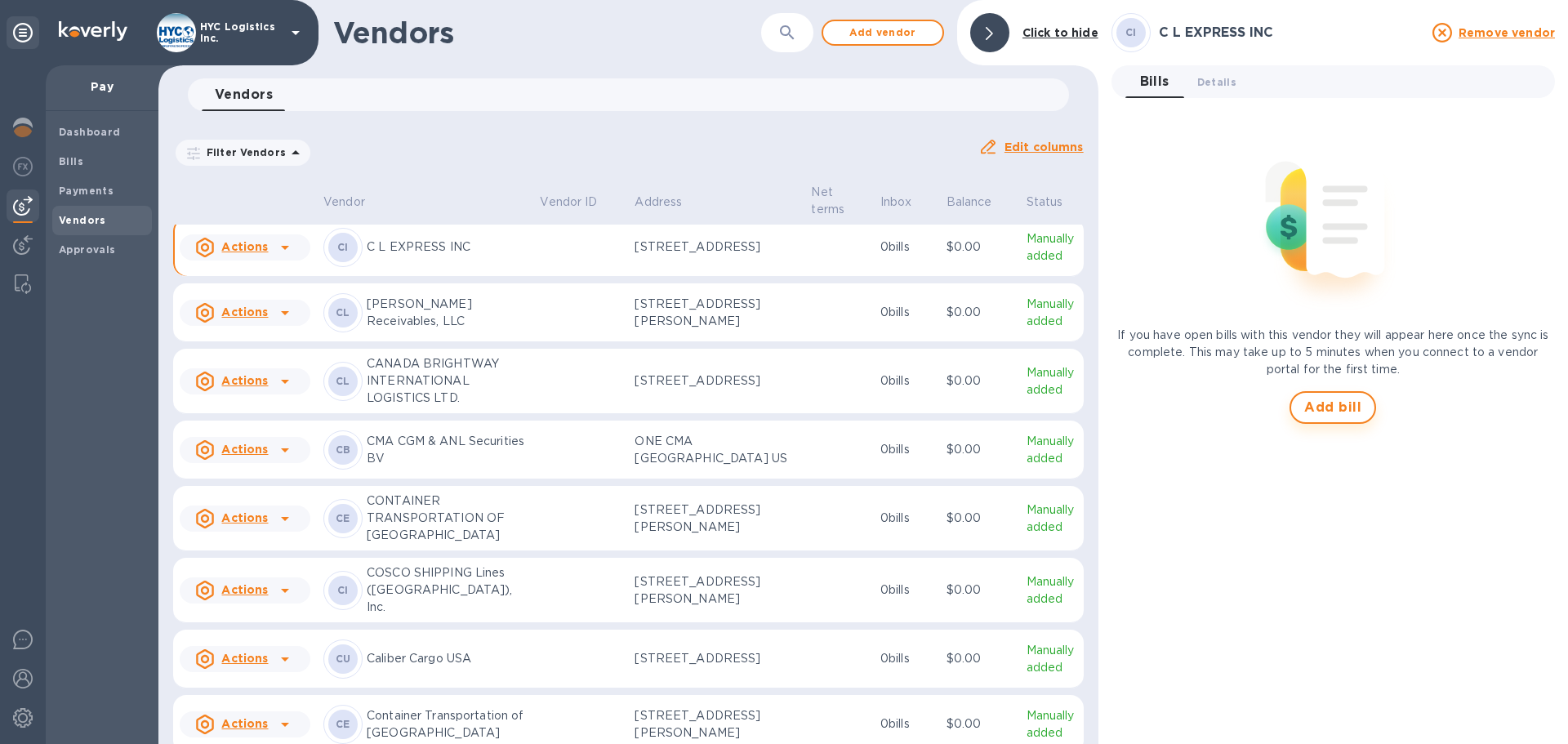
click at [1307, 400] on span "Add bill" at bounding box center [1333, 407] width 57 height 20
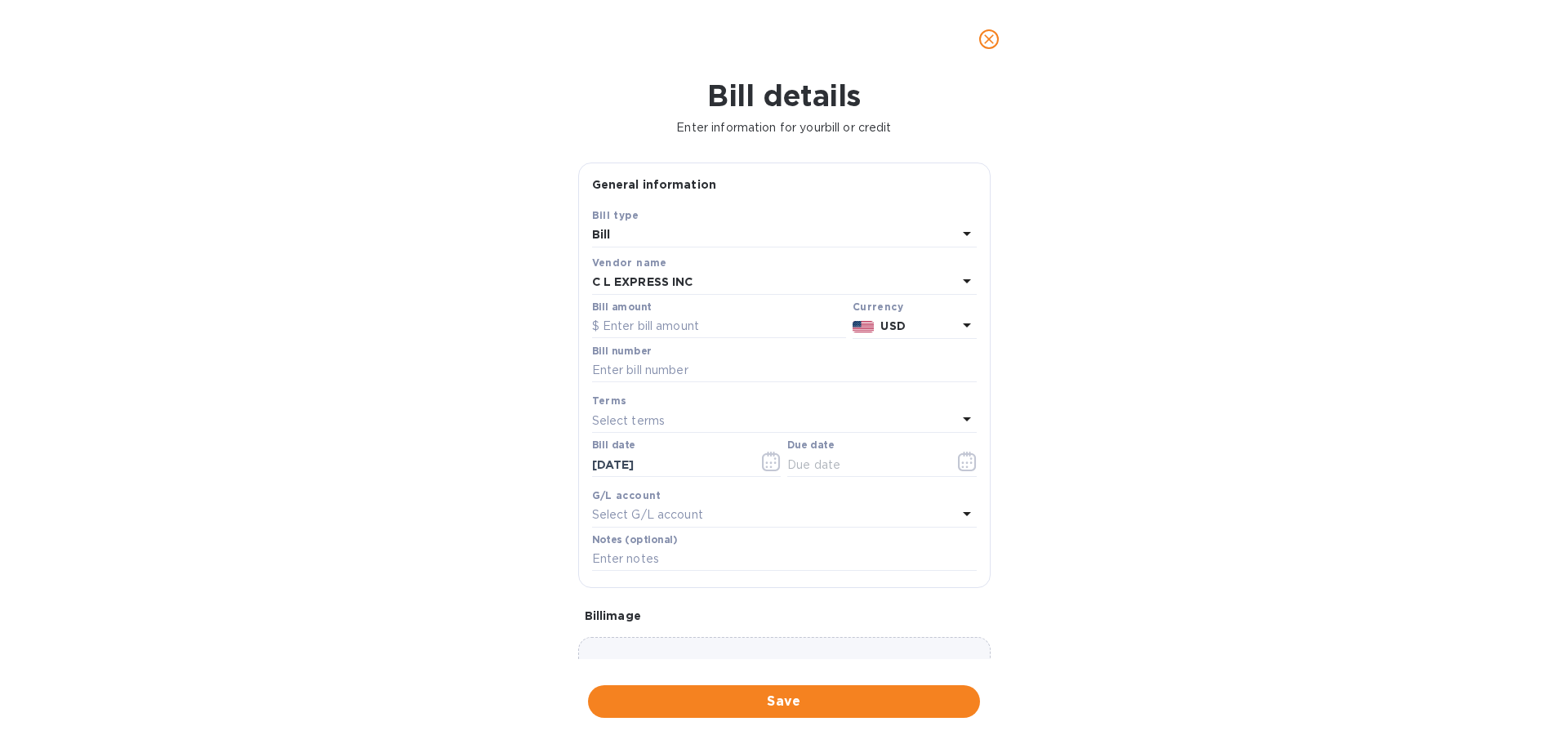
click at [674, 309] on div "Bill amount" at bounding box center [719, 320] width 254 height 38
click at [661, 336] on input "text" at bounding box center [719, 327] width 254 height 25
paste input "2,823.43"
type input "2,823.43"
drag, startPoint x: 327, startPoint y: 717, endPoint x: 586, endPoint y: 565, distance: 300.3
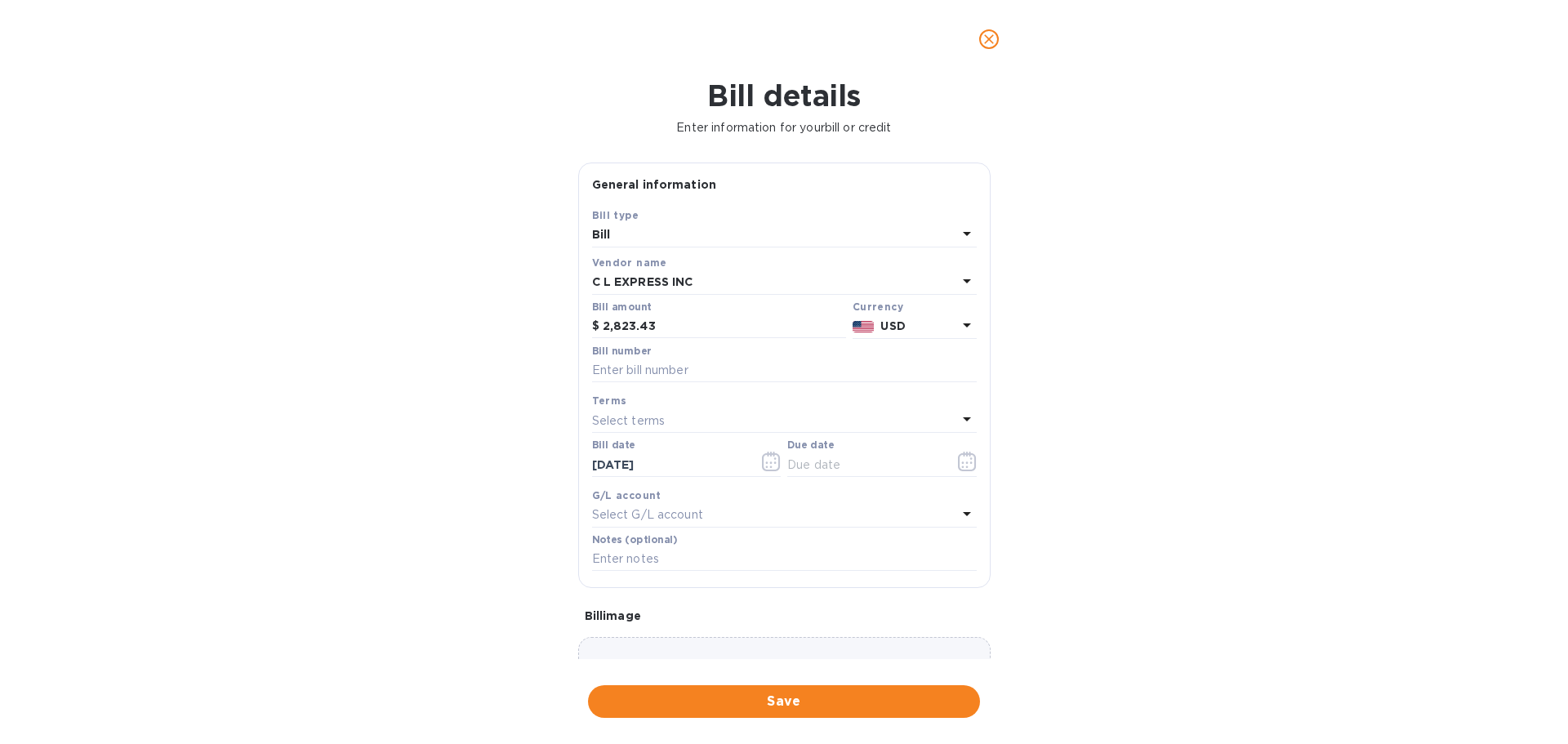
click at [332, 714] on div "Bill details Enter information for your bill or credit General information Save…" at bounding box center [784, 411] width 1568 height 665
click at [720, 365] on input "text" at bounding box center [784, 370] width 384 height 25
paste input "20124 20135 20108 19994 19997"
type input "20124 20135 20108 19994 19997"
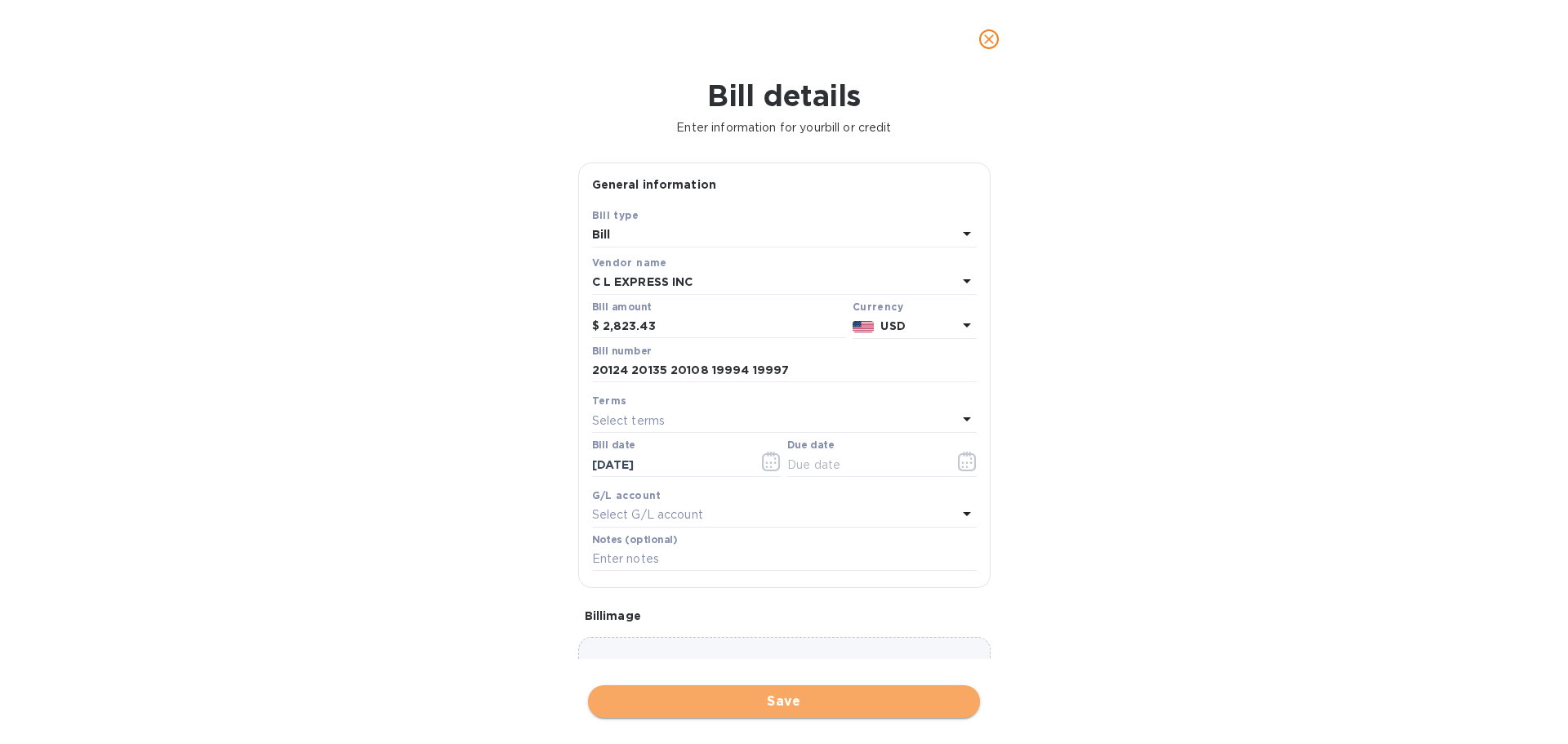
click at [751, 701] on span "Save" at bounding box center [784, 701] width 366 height 20
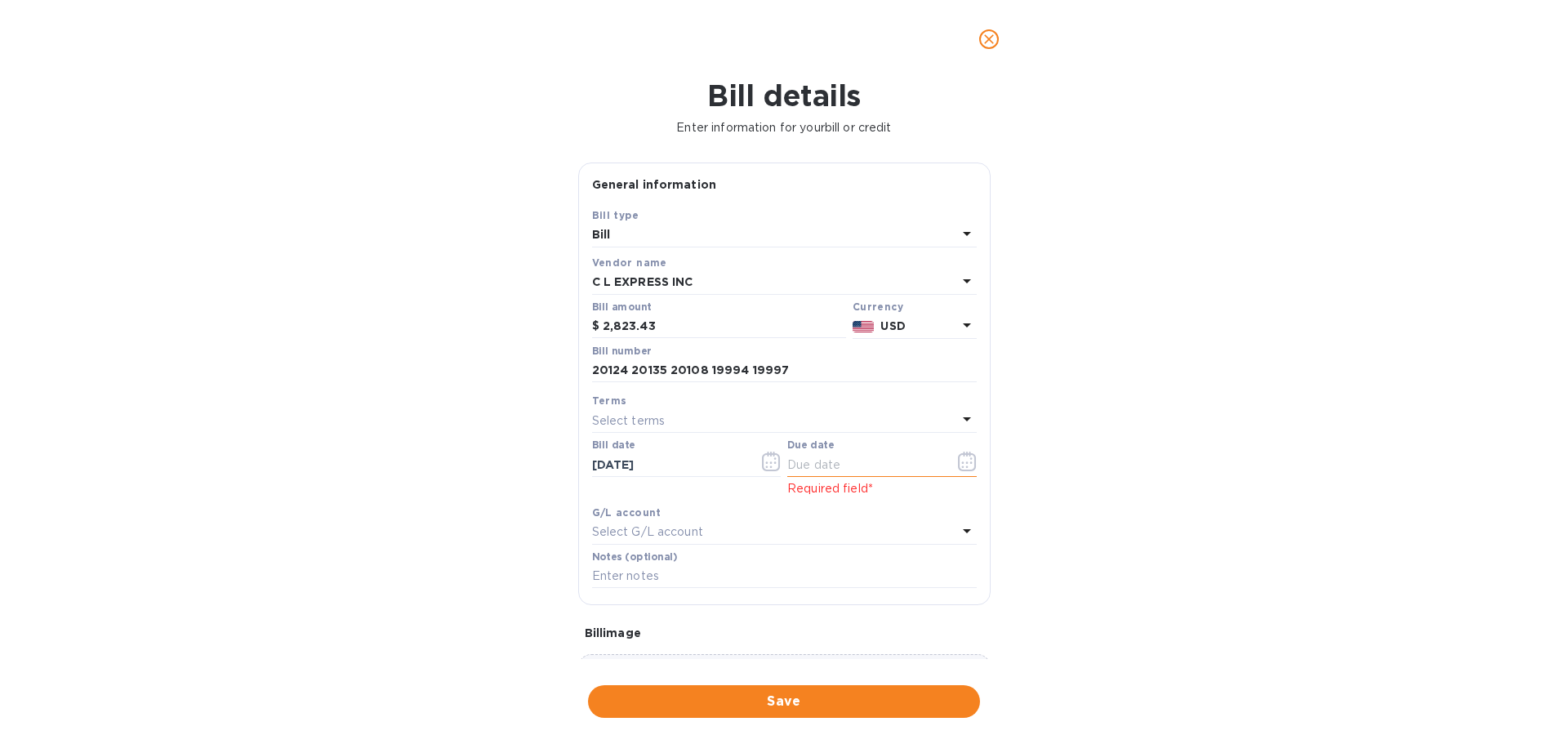
click at [926, 462] on input "text" at bounding box center [864, 465] width 154 height 25
click at [958, 464] on icon "button" at bounding box center [967, 461] width 19 height 20
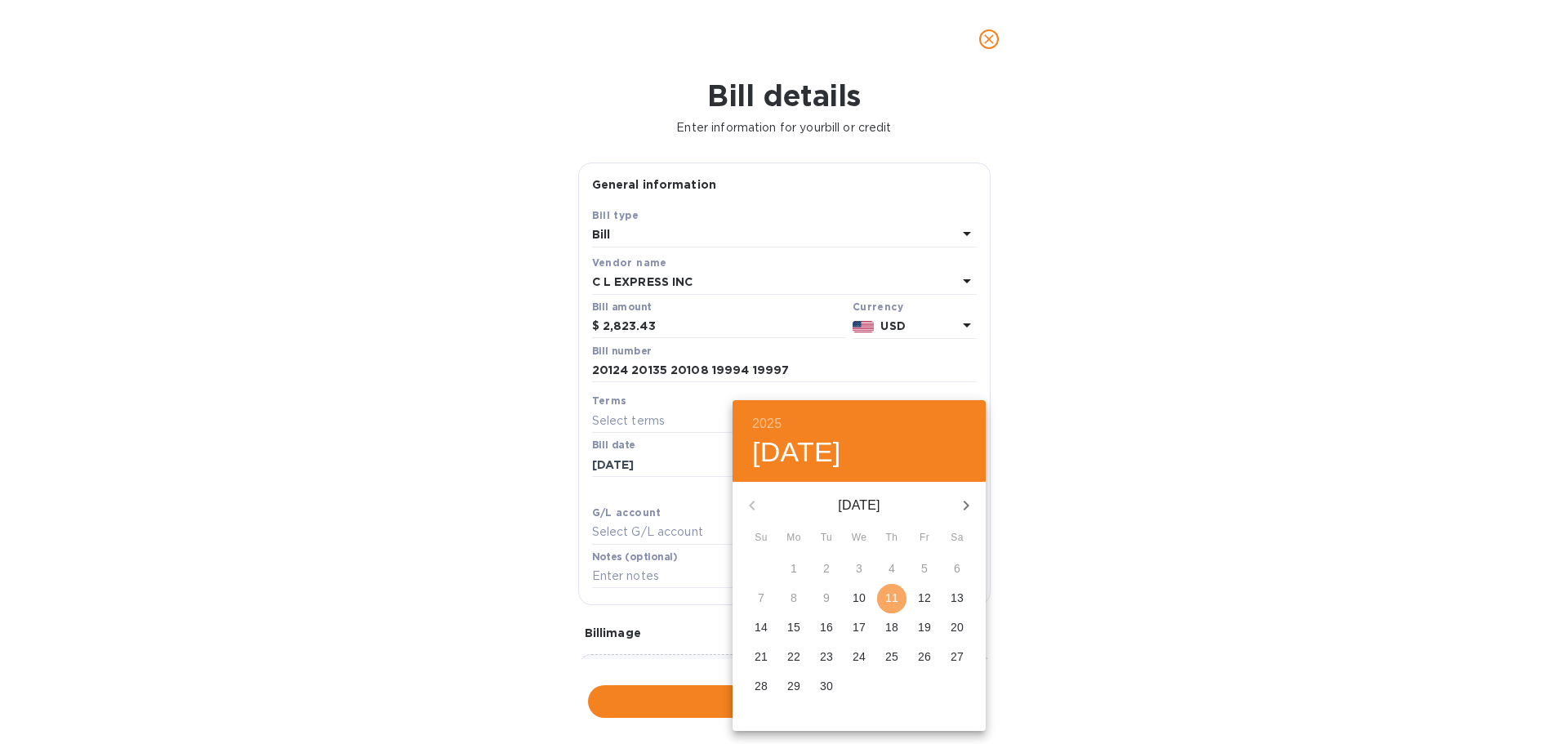
drag, startPoint x: 880, startPoint y: 597, endPoint x: 879, endPoint y: 609, distance: 12.0
click at [880, 597] on span "11" at bounding box center [892, 597] width 30 height 16
type input "[DATE]"
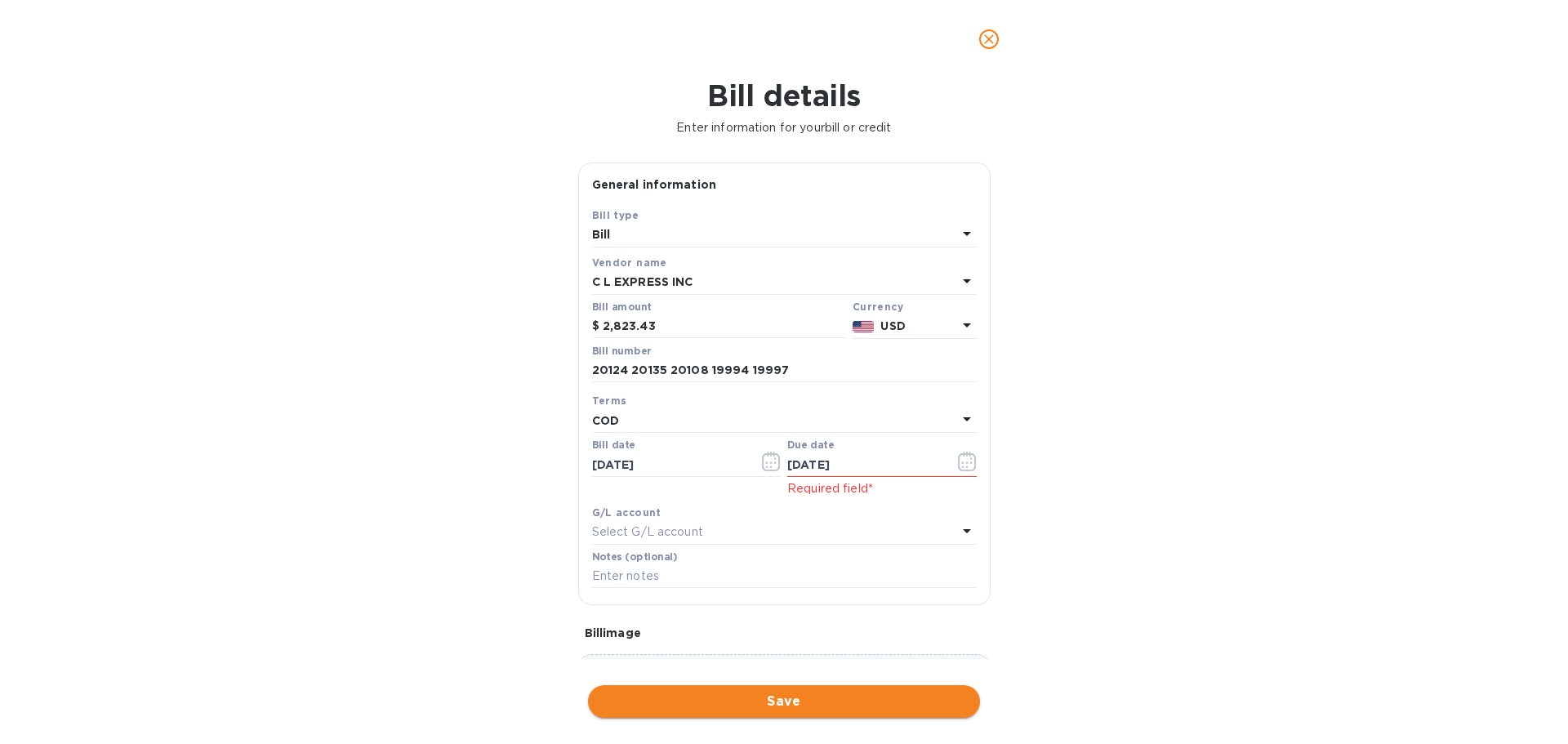
click at [866, 697] on span "Save" at bounding box center [784, 701] width 366 height 20
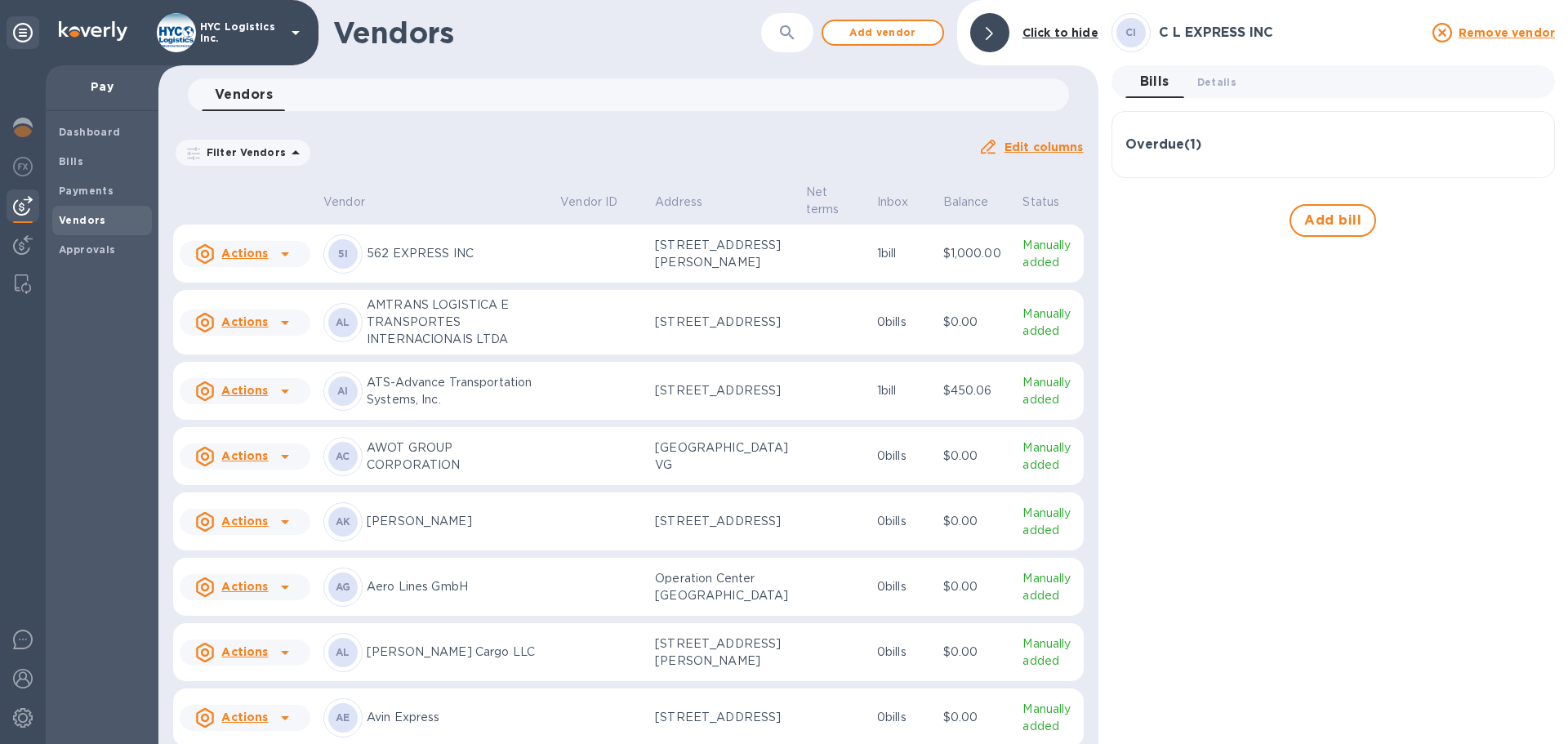
click at [543, 334] on p "AMTRANS LOGISTICA E TRANSPORTES INTERNACIONAIS LTDA" at bounding box center [457, 322] width 180 height 52
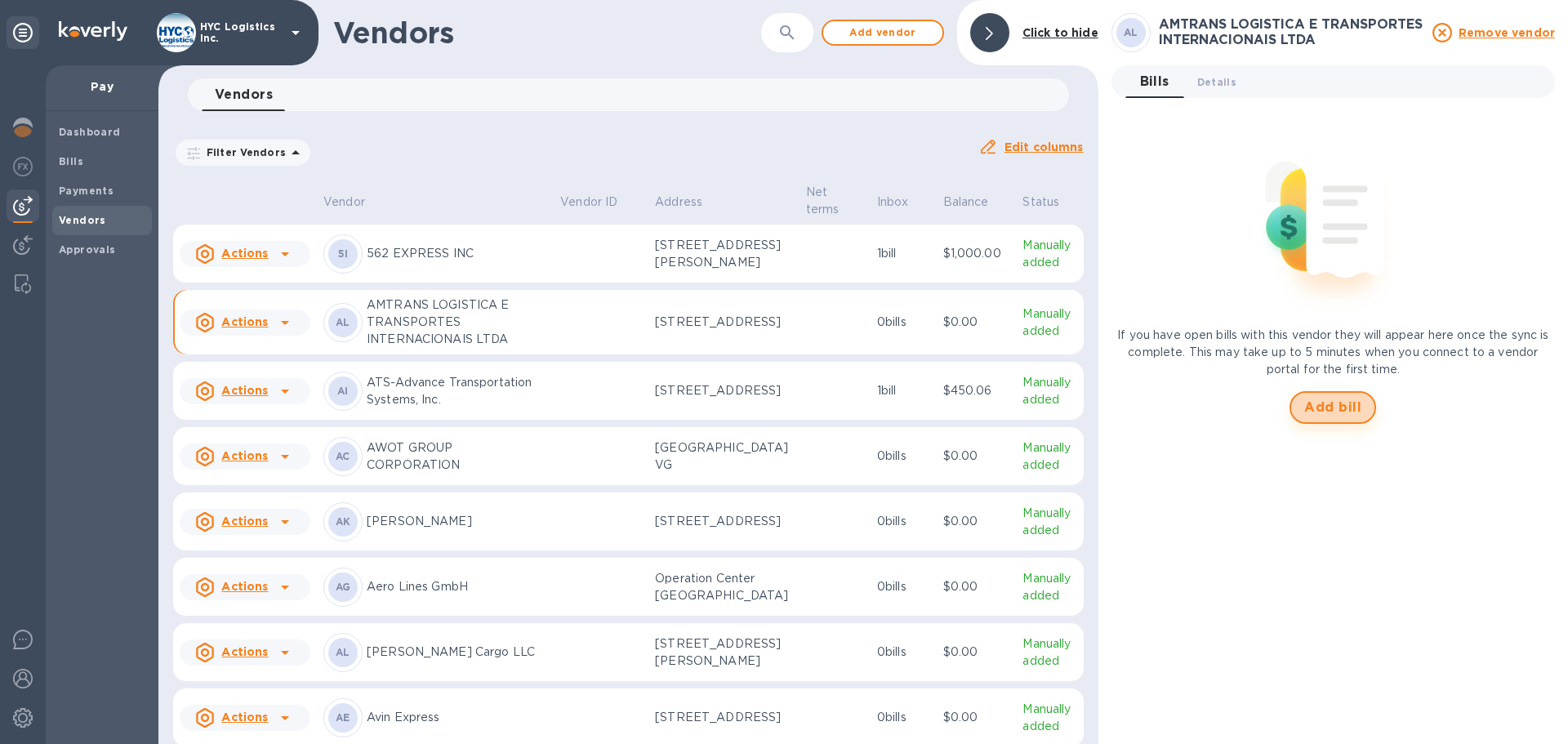
click at [1352, 401] on span "Add bill" at bounding box center [1333, 407] width 57 height 20
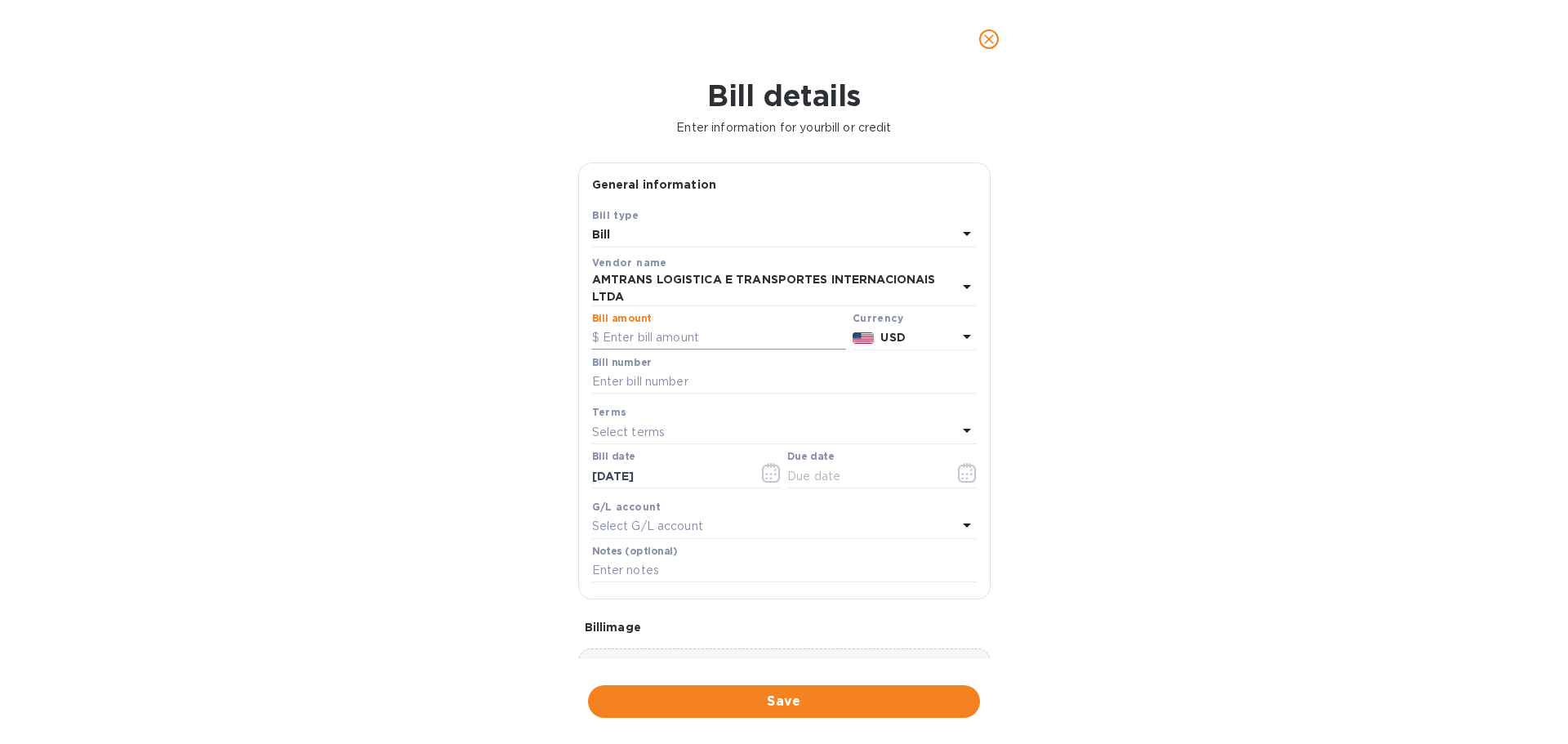
drag, startPoint x: 711, startPoint y: 340, endPoint x: 698, endPoint y: 347, distance: 14.8
click at [701, 345] on input "text" at bounding box center [719, 338] width 254 height 25
paste input "3,490.89"
type input "3,490.89"
click at [965, 466] on icon "button" at bounding box center [967, 473] width 18 height 20
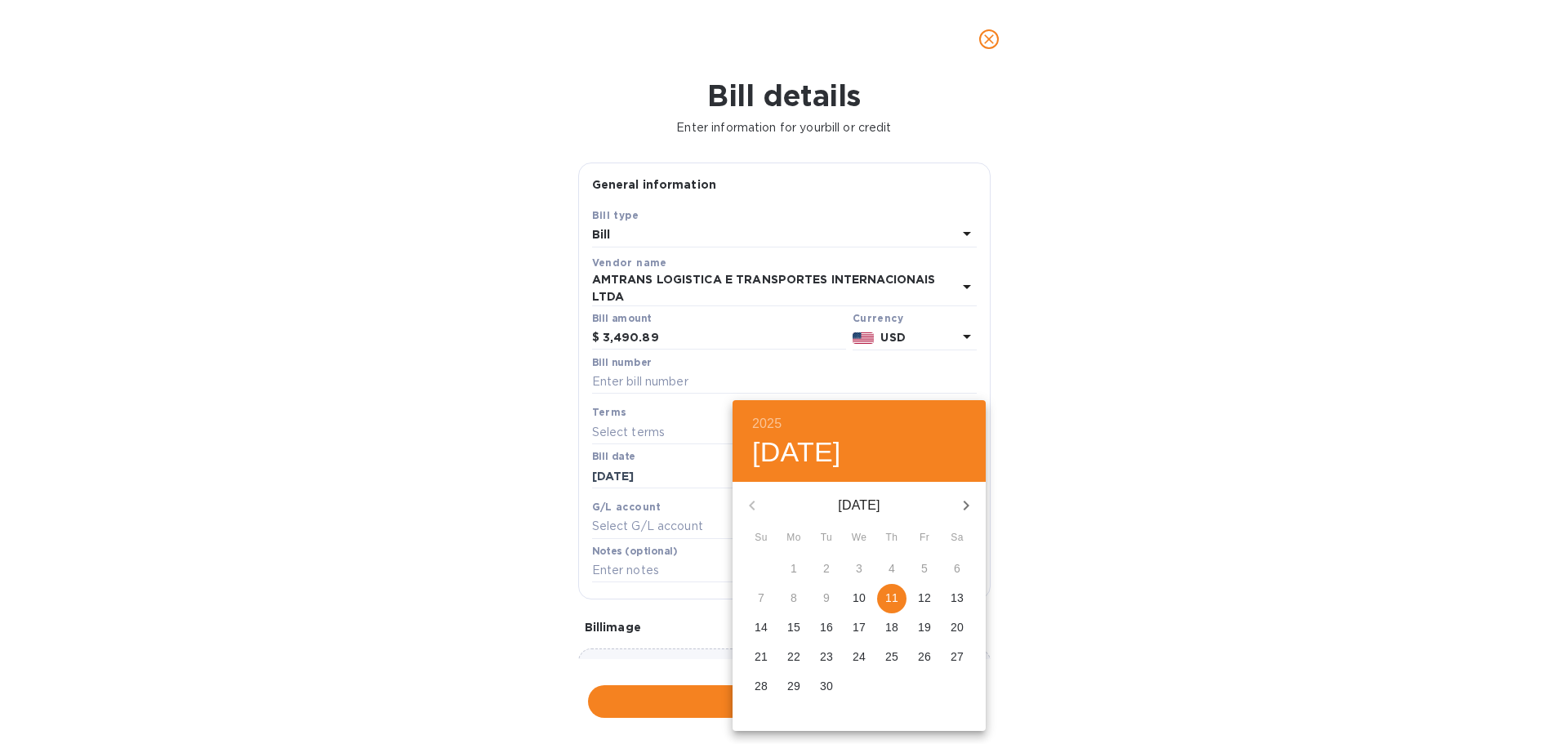
click at [898, 593] on p "11" at bounding box center [892, 597] width 13 height 16
type input "[DATE]"
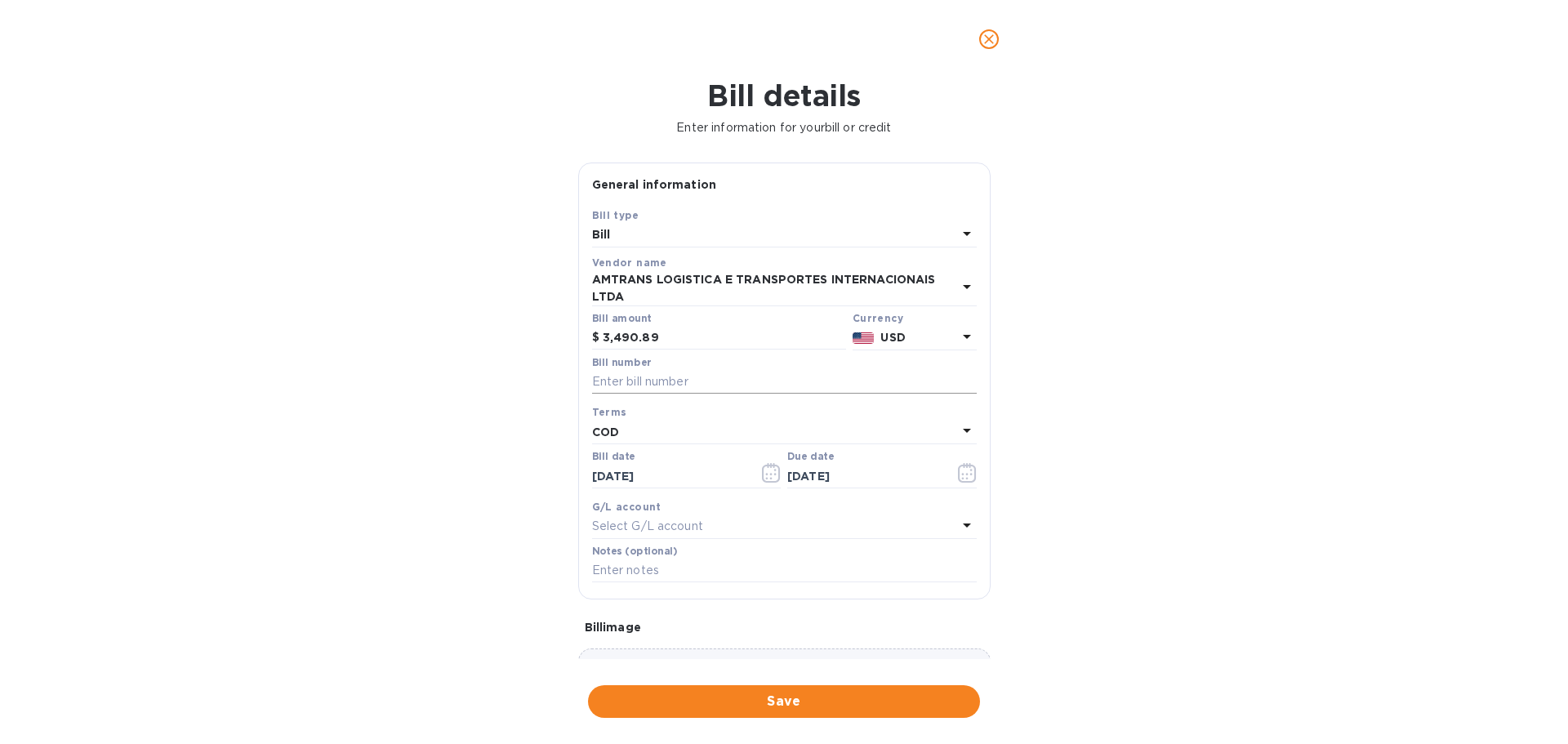
click at [830, 388] on input "text" at bounding box center [784, 382] width 384 height 25
paste input "12665 - EA"
type input "12665 - EA"
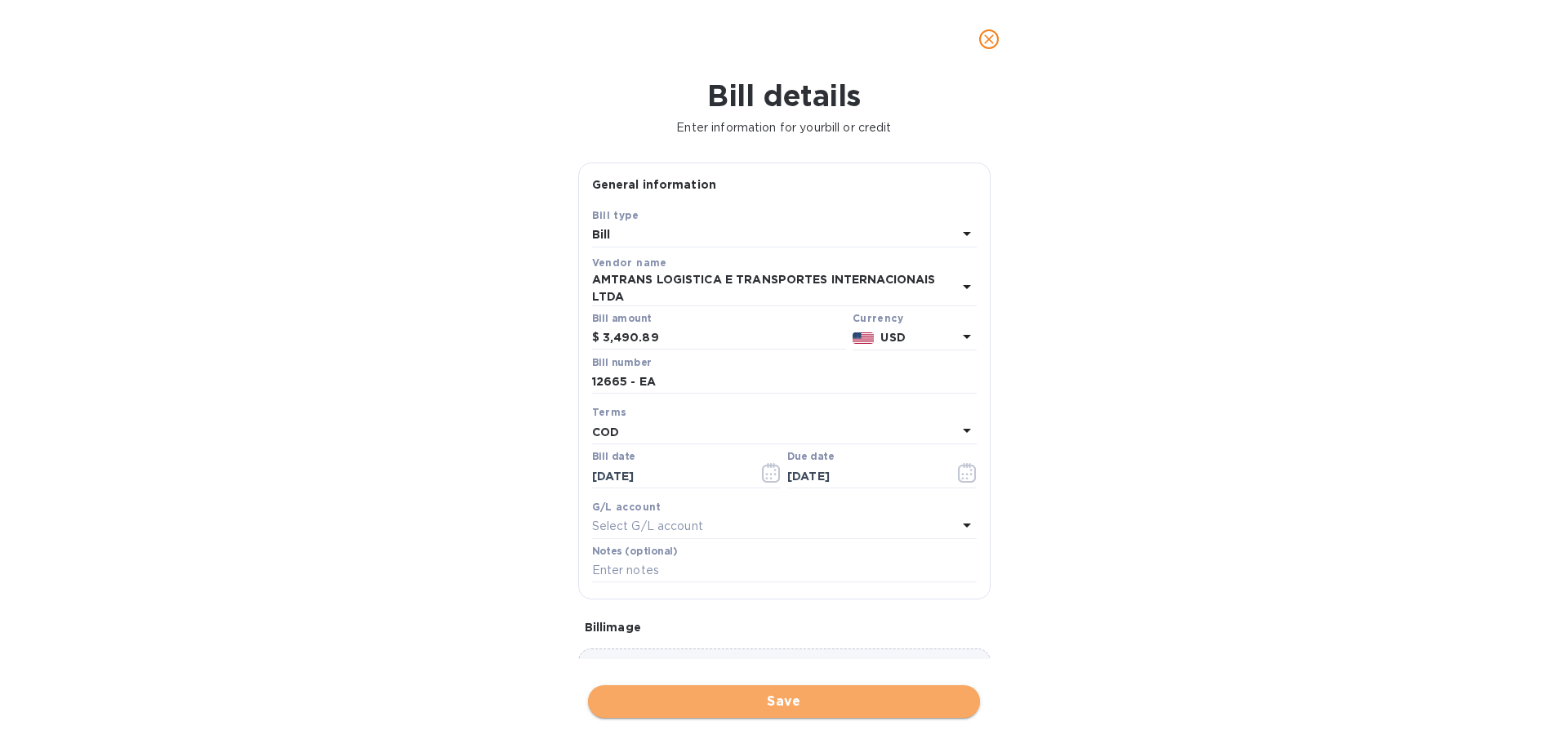
click at [743, 697] on span "Save" at bounding box center [784, 701] width 366 height 20
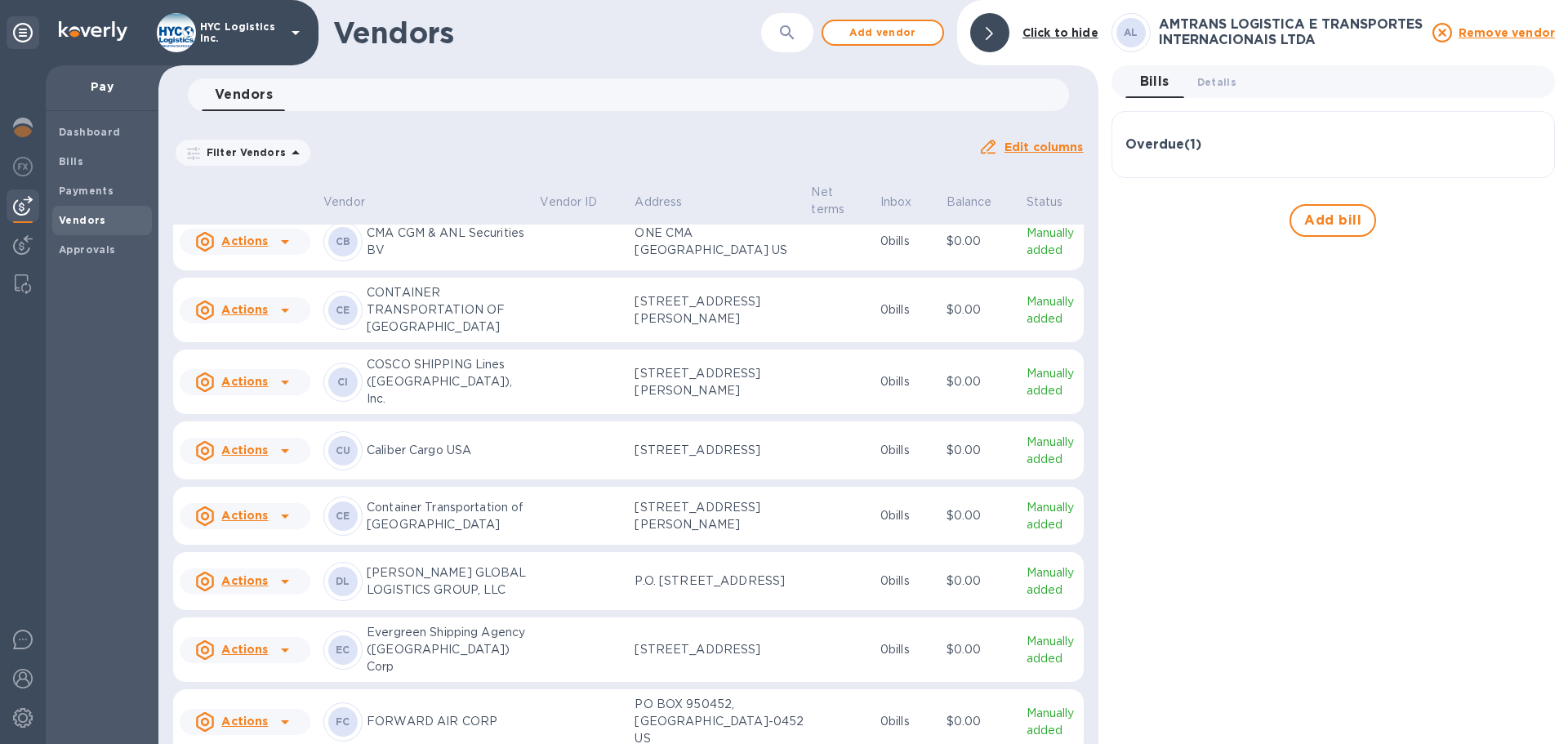
scroll to position [1335, 0]
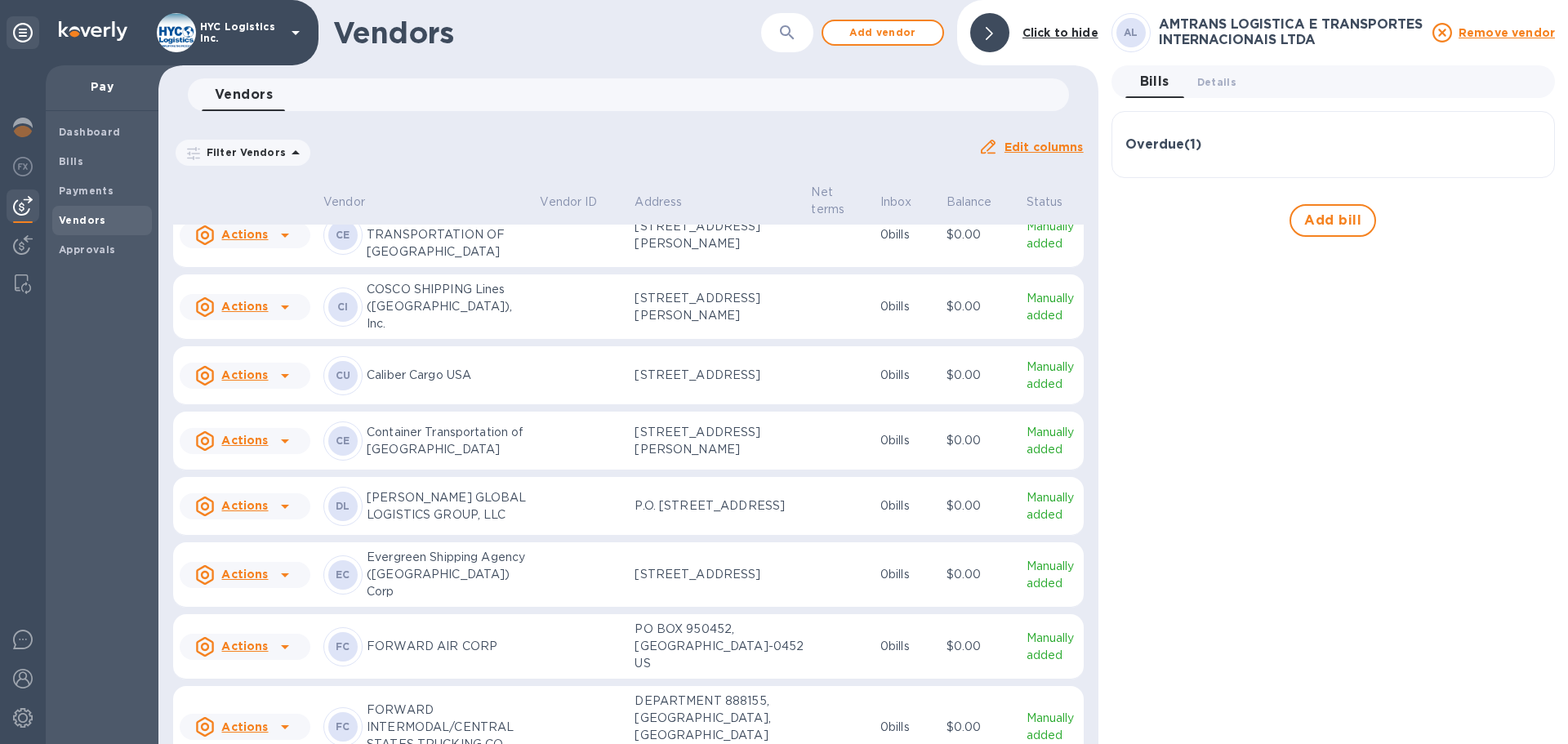
click at [521, 261] on p "CONTAINER TRANSPORTATION OF [GEOGRAPHIC_DATA]" at bounding box center [446, 234] width 160 height 52
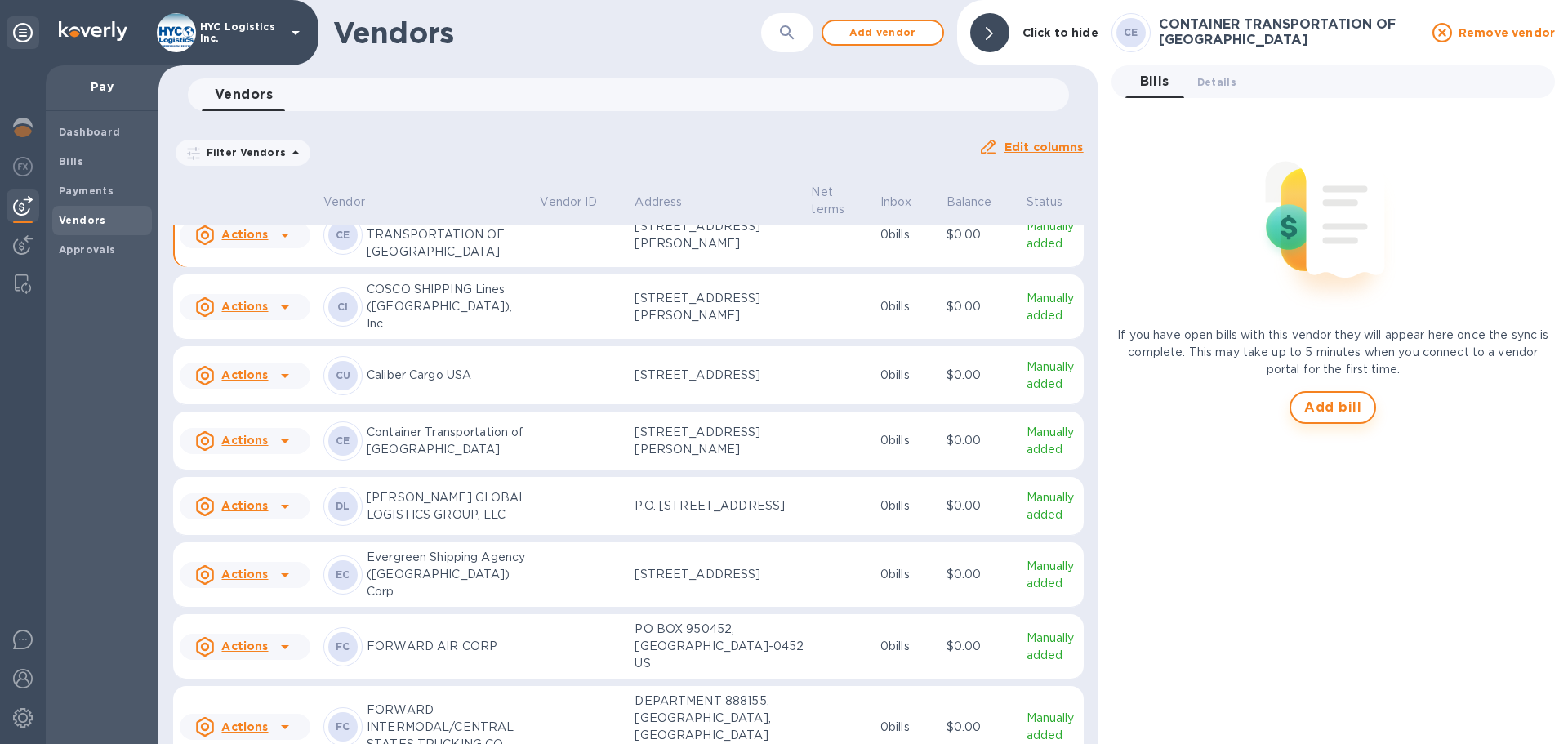
click at [1329, 410] on span "Add bill" at bounding box center [1333, 407] width 57 height 20
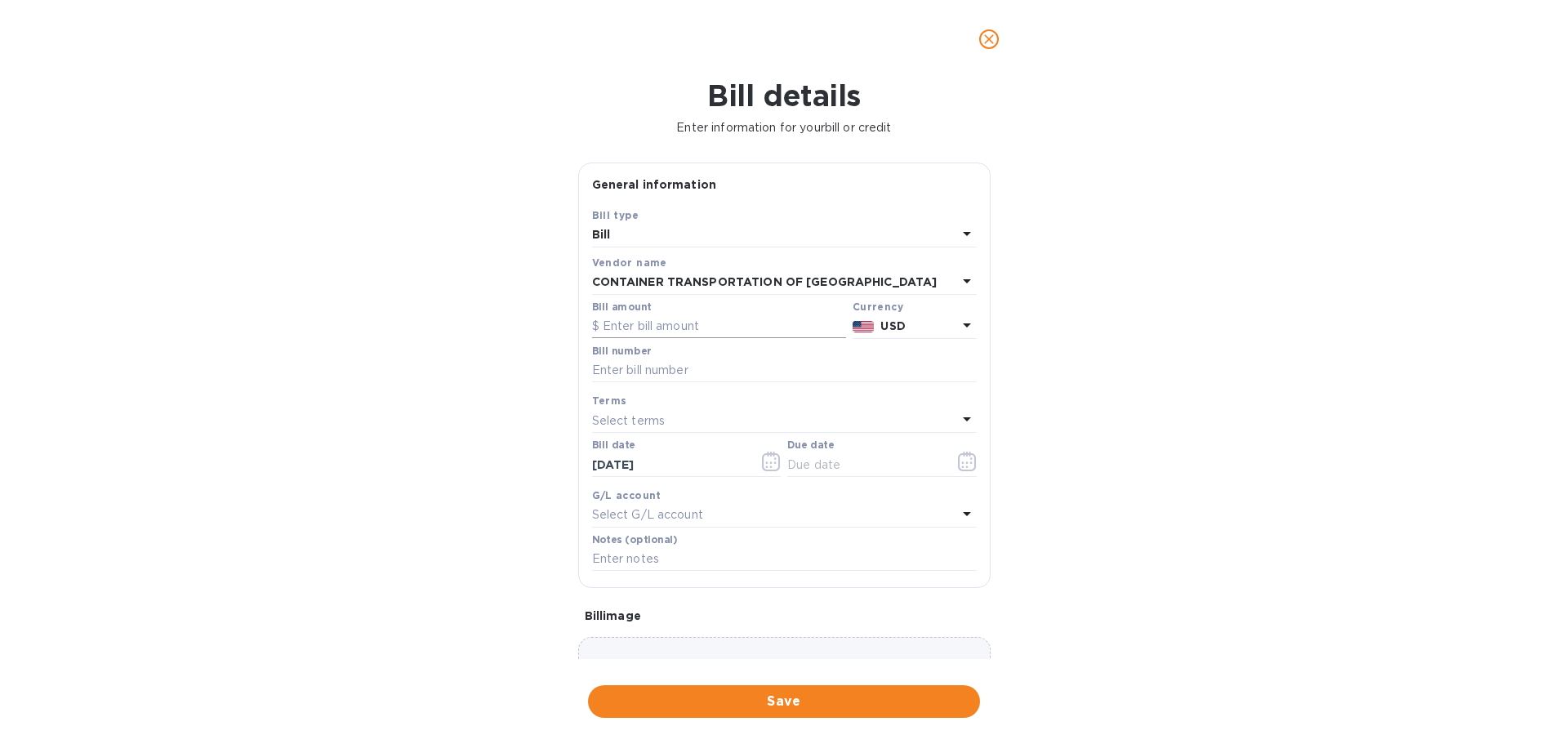
click at [649, 330] on input "text" at bounding box center [719, 327] width 254 height 25
paste input "2,917.00"
type input "2,917.00"
click at [969, 460] on icon "button" at bounding box center [967, 461] width 18 height 20
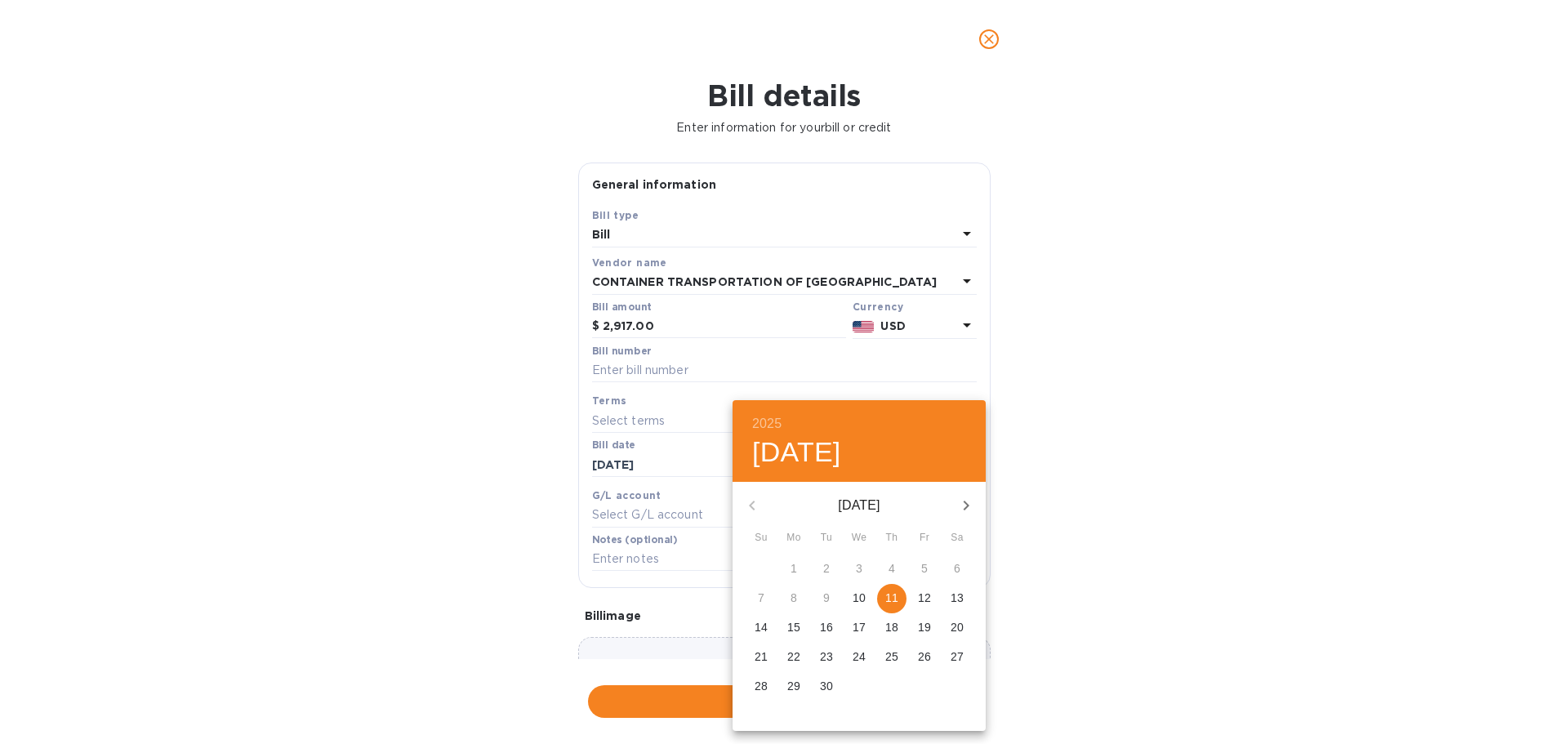
click at [903, 589] on span "11" at bounding box center [892, 597] width 30 height 16
type input "[DATE]"
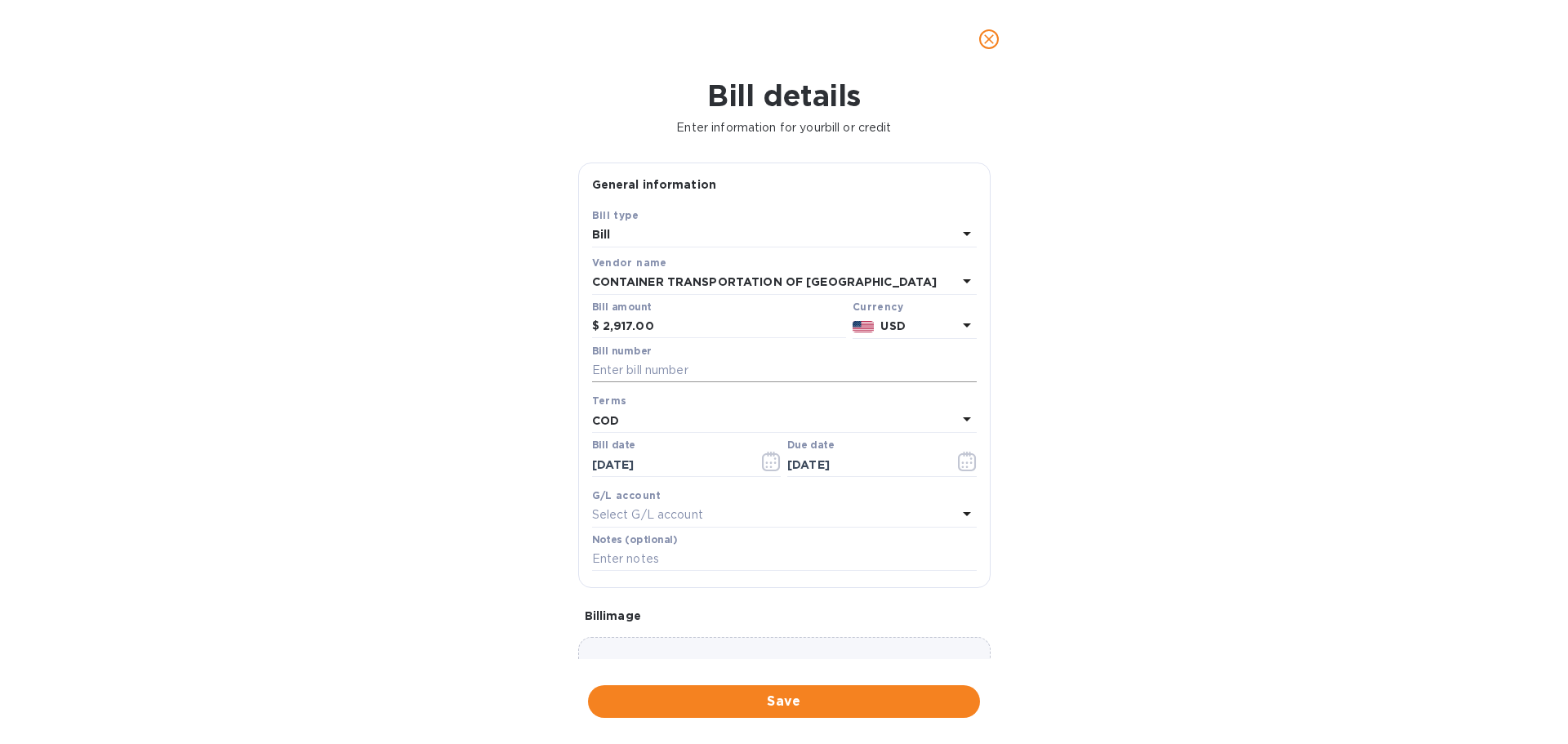
click at [657, 367] on input "text" at bounding box center [784, 370] width 384 height 25
paste input ""18201 SMEMI014340 18206 SMEMI014303 18205 SMEMI014349""
type input ""18201 SMEMI014340 18206 SMEMI014303 18205 SMEMI014349""
click at [816, 701] on span "Save" at bounding box center [784, 701] width 366 height 20
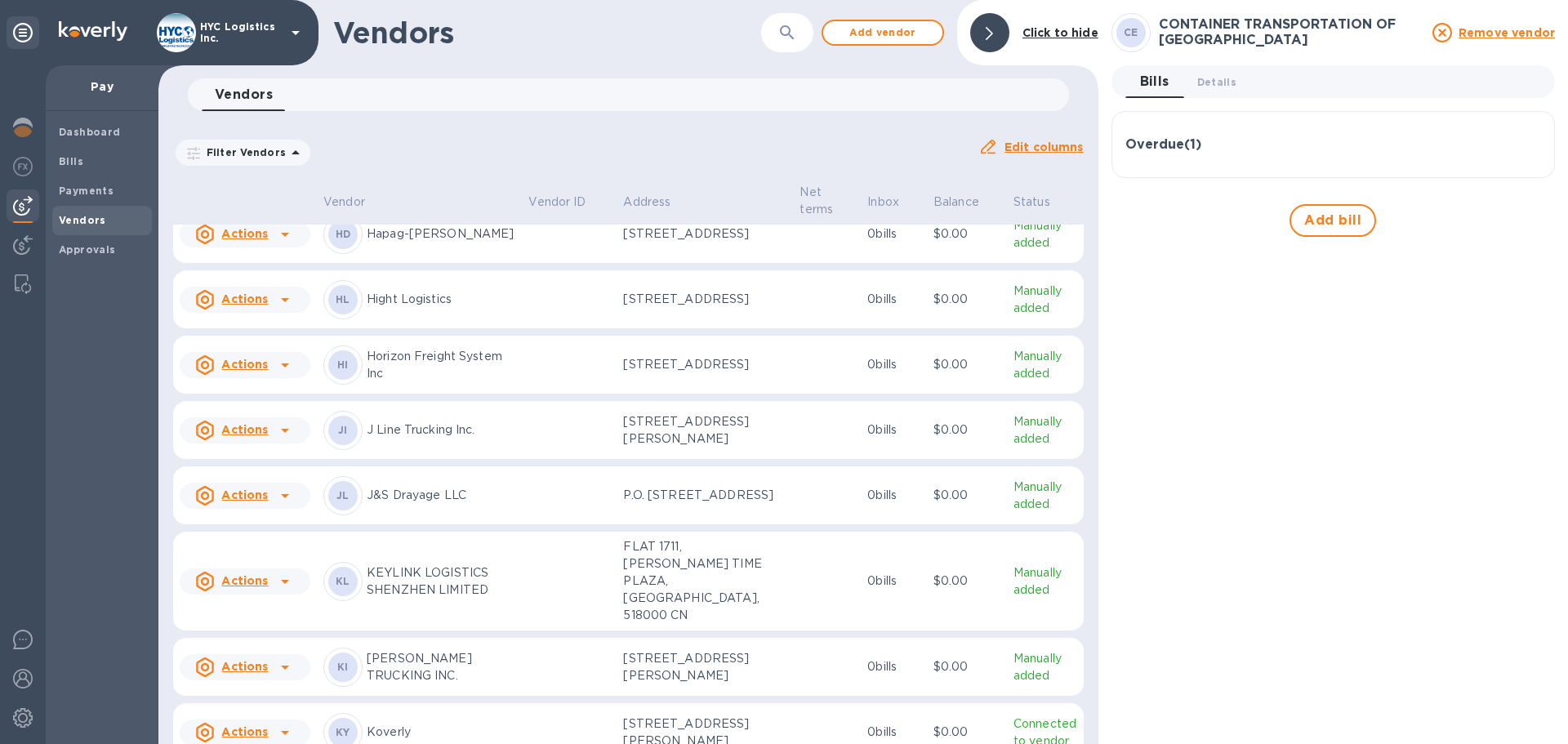
scroll to position [2504, 0]
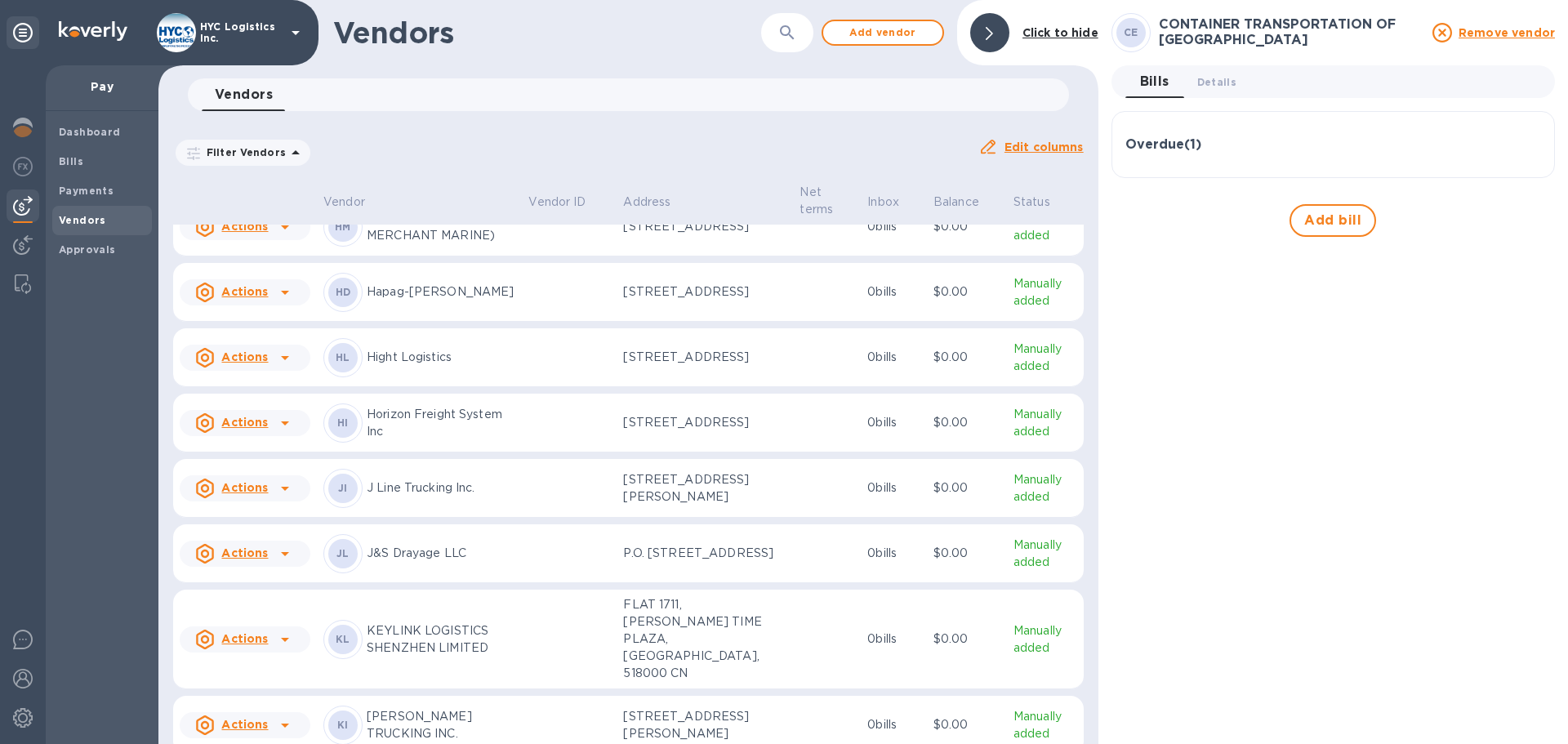
click at [504, 365] on p "Hight Logistics" at bounding box center [440, 356] width 148 height 17
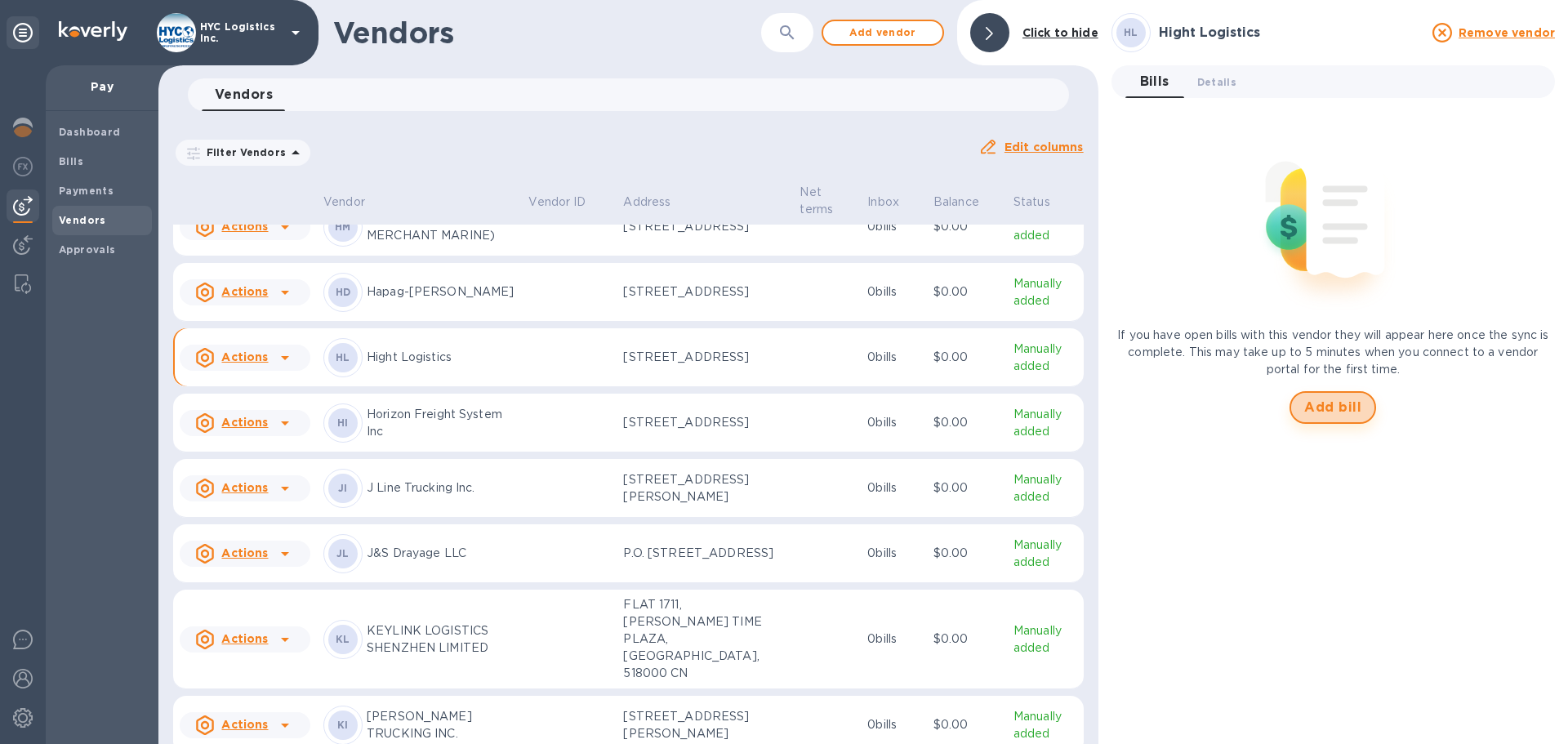
click at [1342, 406] on span "Add bill" at bounding box center [1333, 407] width 57 height 20
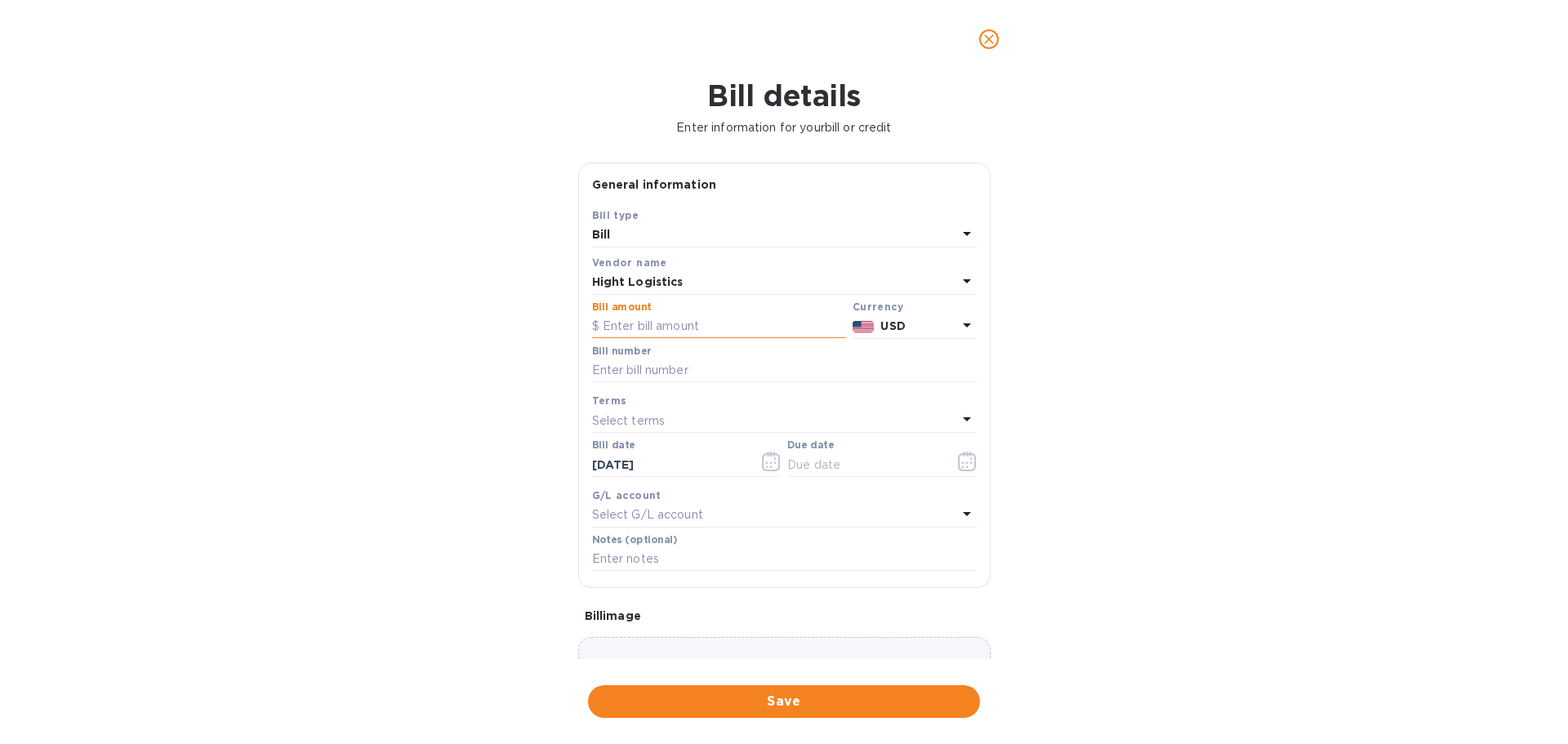
click at [699, 322] on input "text" at bounding box center [719, 327] width 254 height 25
paste input "2,011.25"
type input "2,011.25"
click at [675, 366] on input "text" at bounding box center [784, 370] width 384 height 25
paste input "7013834"
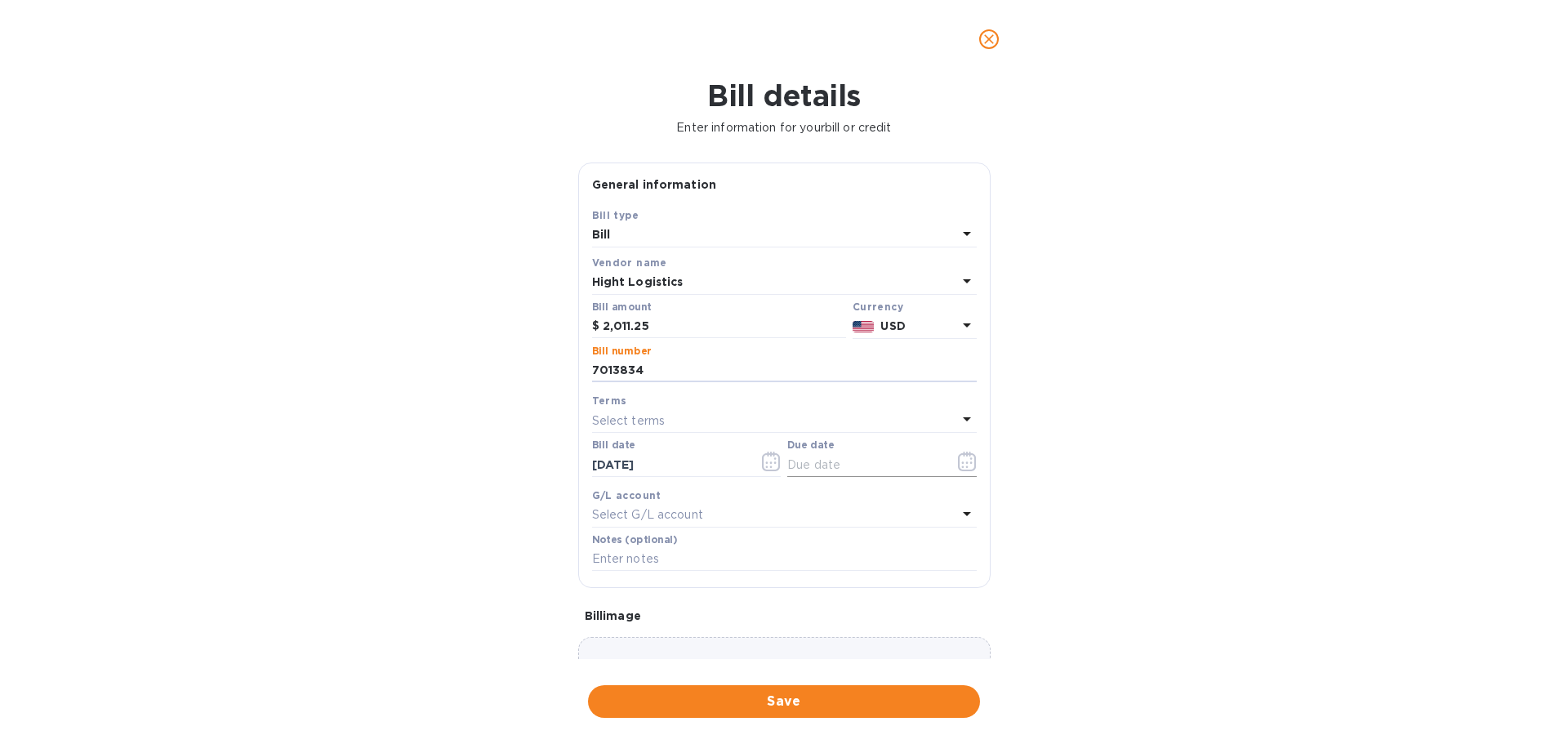
type input "7013834"
click at [958, 462] on icon "button" at bounding box center [967, 461] width 19 height 20
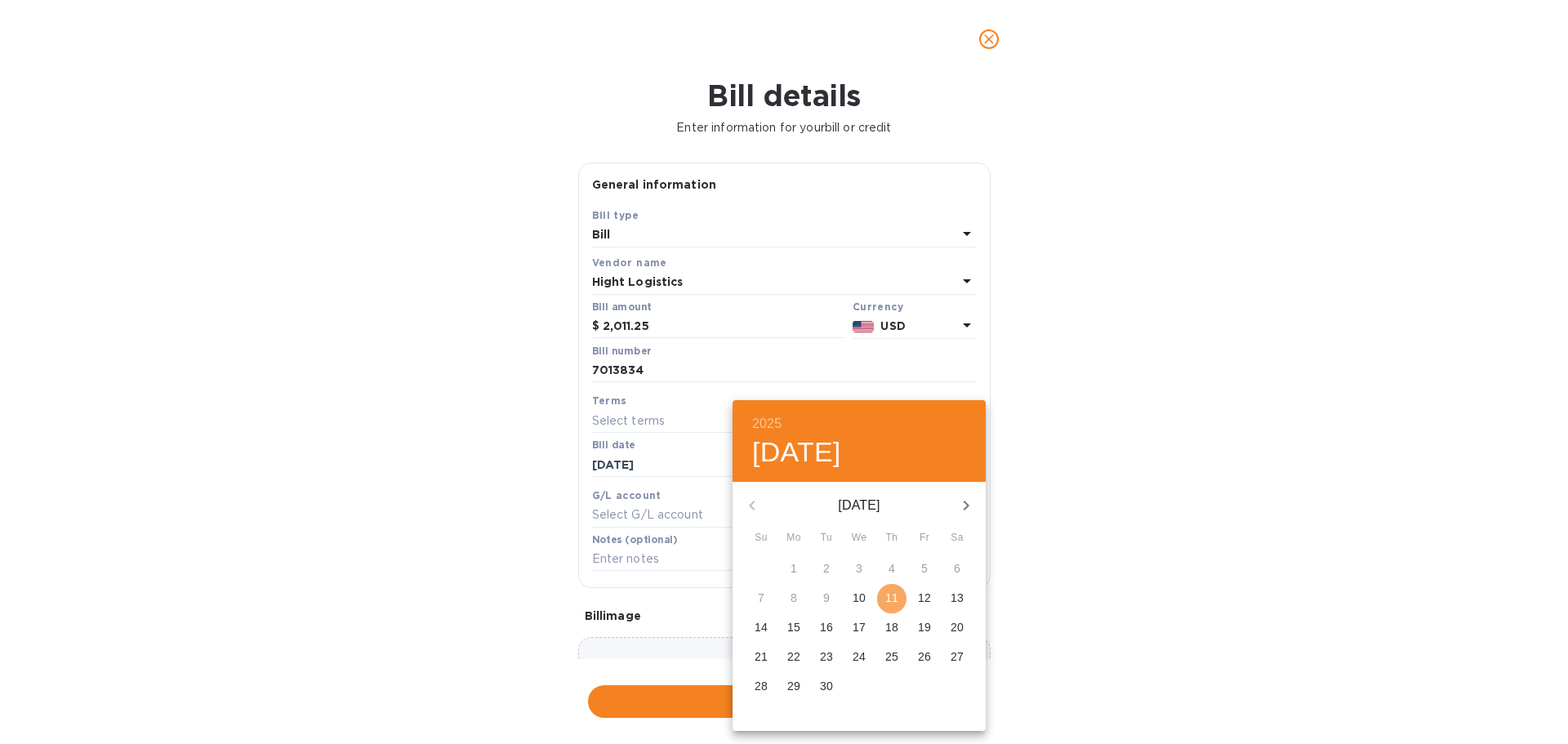
click at [904, 602] on span "11" at bounding box center [892, 597] width 30 height 16
type input "[DATE]"
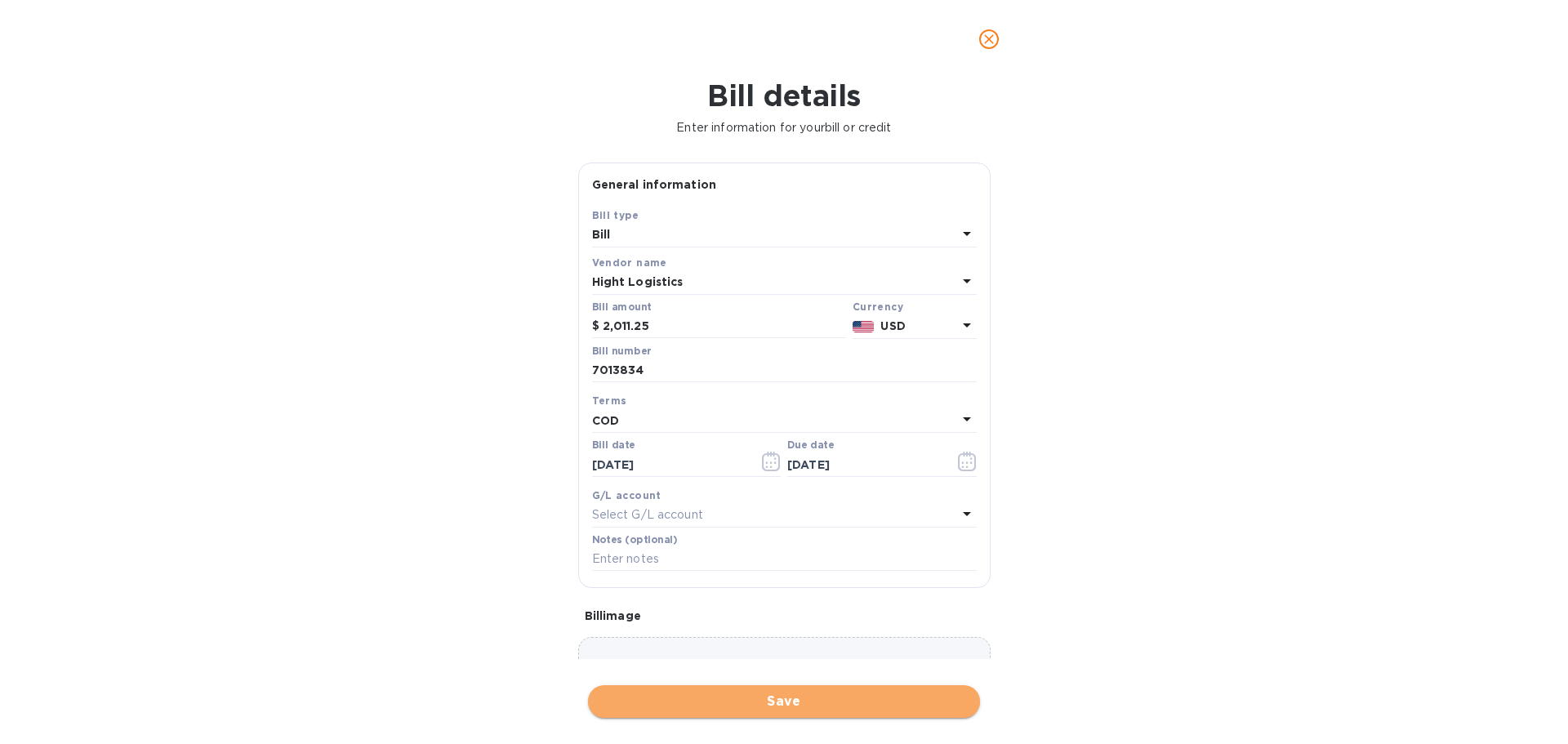
click at [868, 700] on span "Save" at bounding box center [784, 701] width 366 height 20
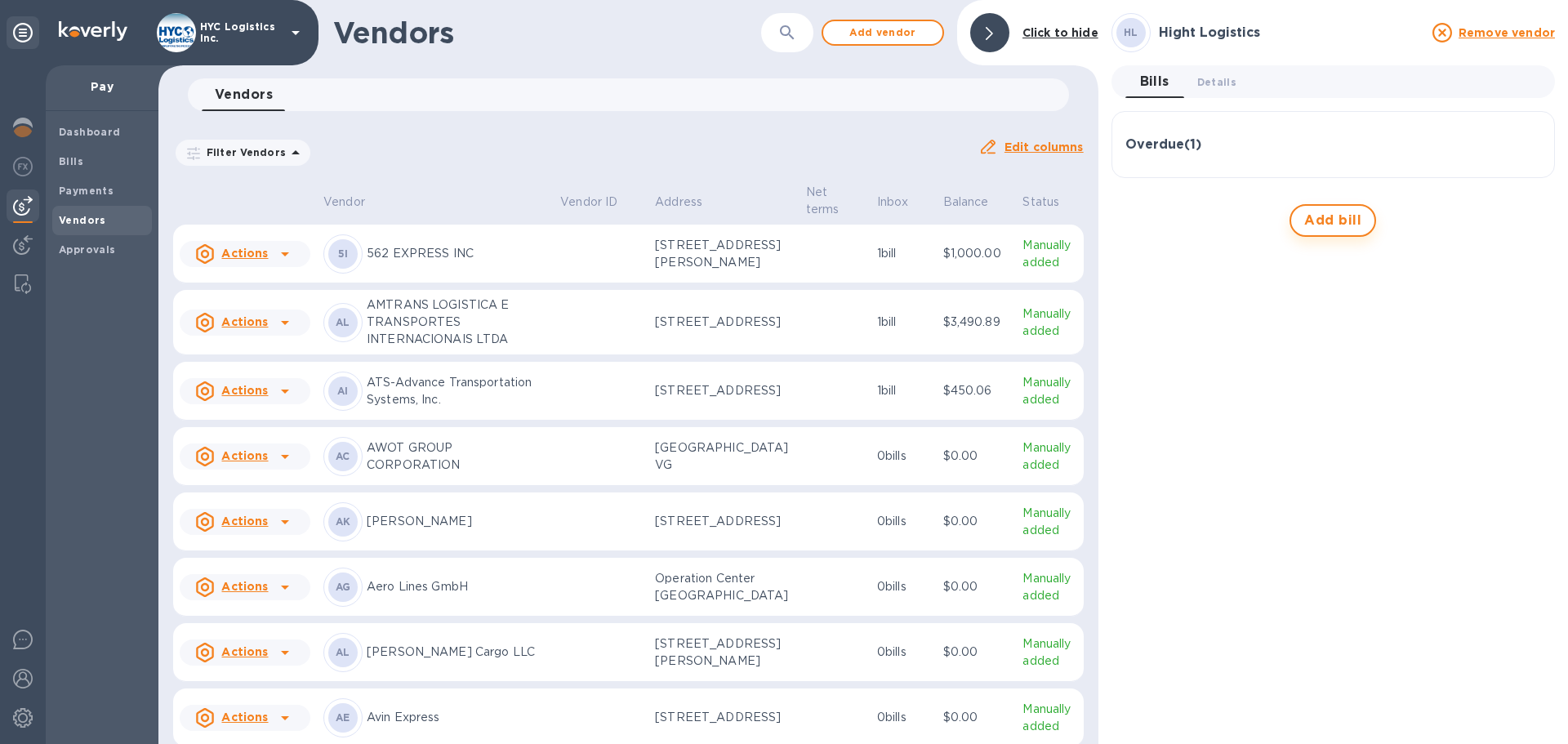
click at [1349, 228] on span "Add bill" at bounding box center [1333, 220] width 57 height 20
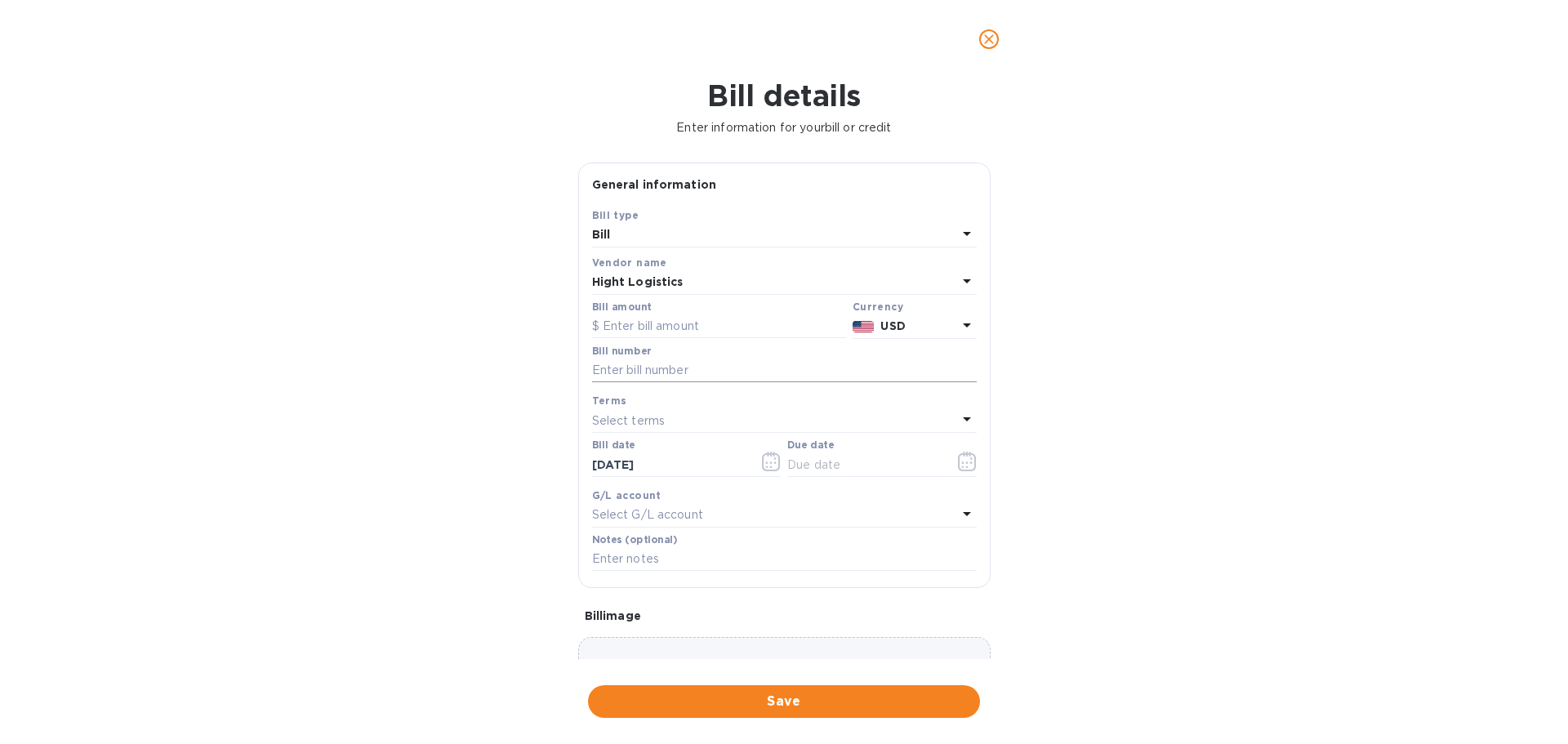
click at [714, 373] on input "text" at bounding box center [784, 370] width 384 height 25
paste input "$1,372.50"
drag, startPoint x: 681, startPoint y: 374, endPoint x: 581, endPoint y: 392, distance: 101.6
click at [582, 392] on div "Save Bill type Bill Vendor name Hight Logistics Bill amount Currency USD Bill n…" at bounding box center [784, 397] width 411 height 380
paste input ""7013833 SMEMI014406""
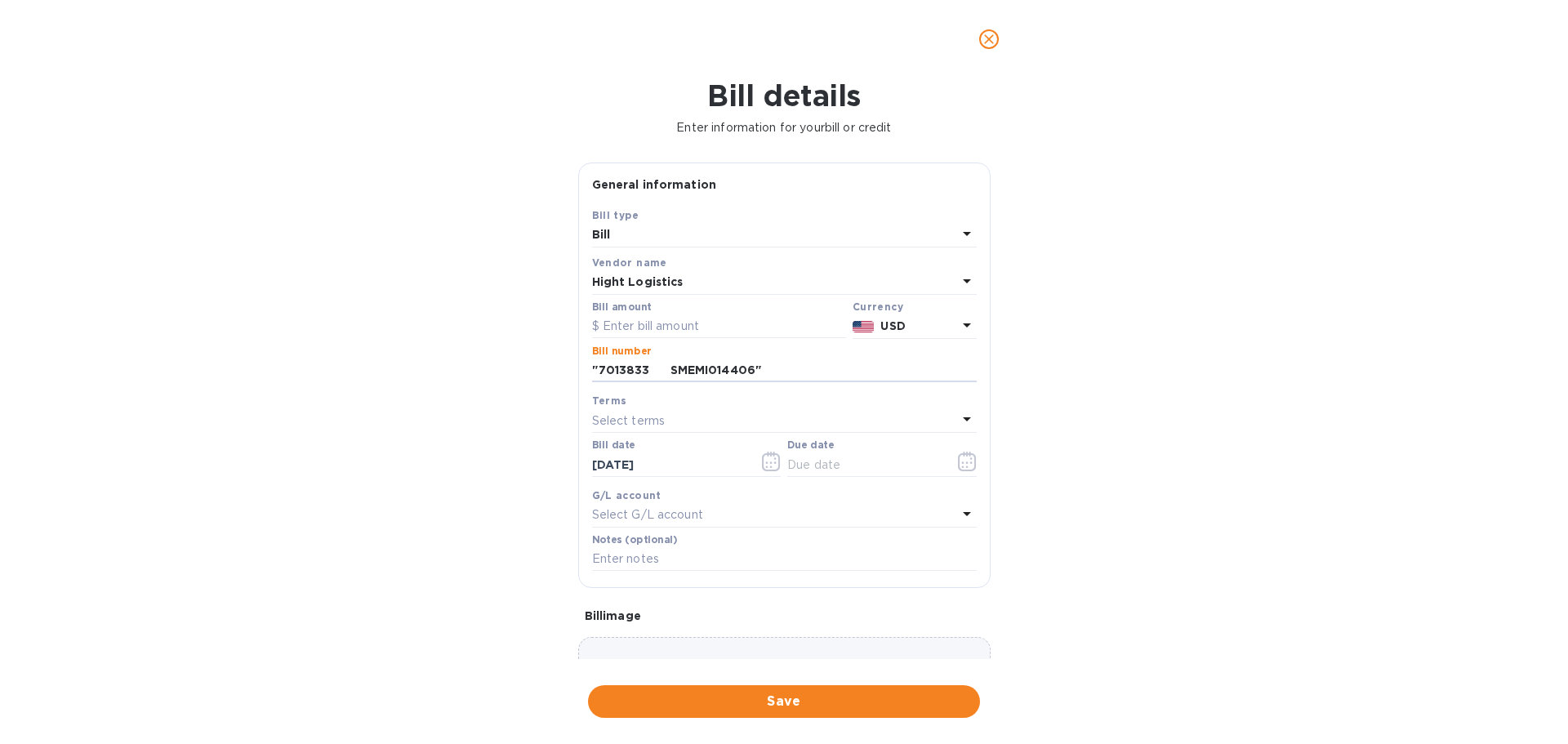
type input ""7013833 SMEMI014406""
click at [646, 330] on input "text" at bounding box center [719, 327] width 254 height 25
paste input "1,372.50"
type input "1,372.50"
click at [967, 463] on icon "button" at bounding box center [967, 461] width 19 height 20
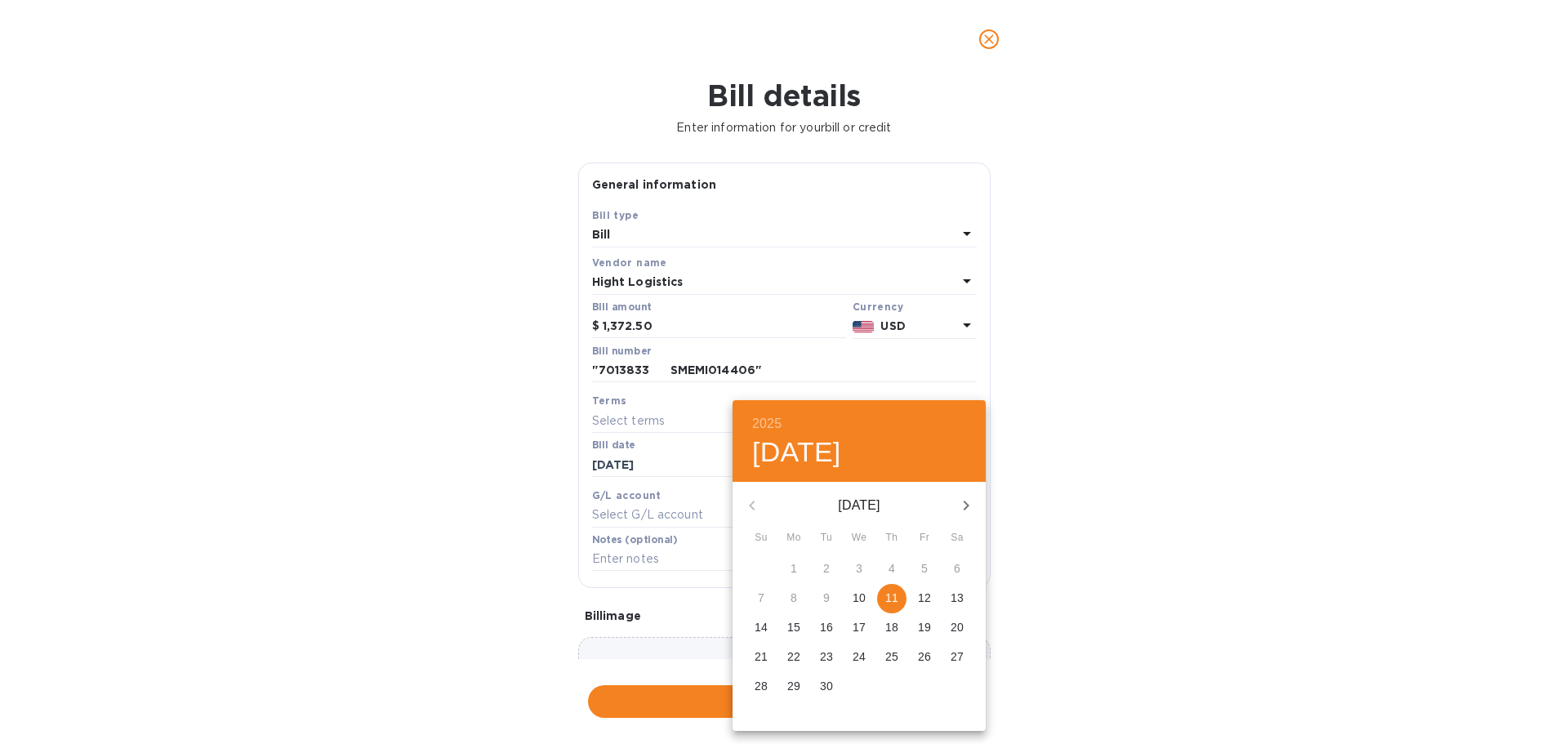
click at [884, 605] on span "11" at bounding box center [892, 597] width 30 height 16
type input "[DATE]"
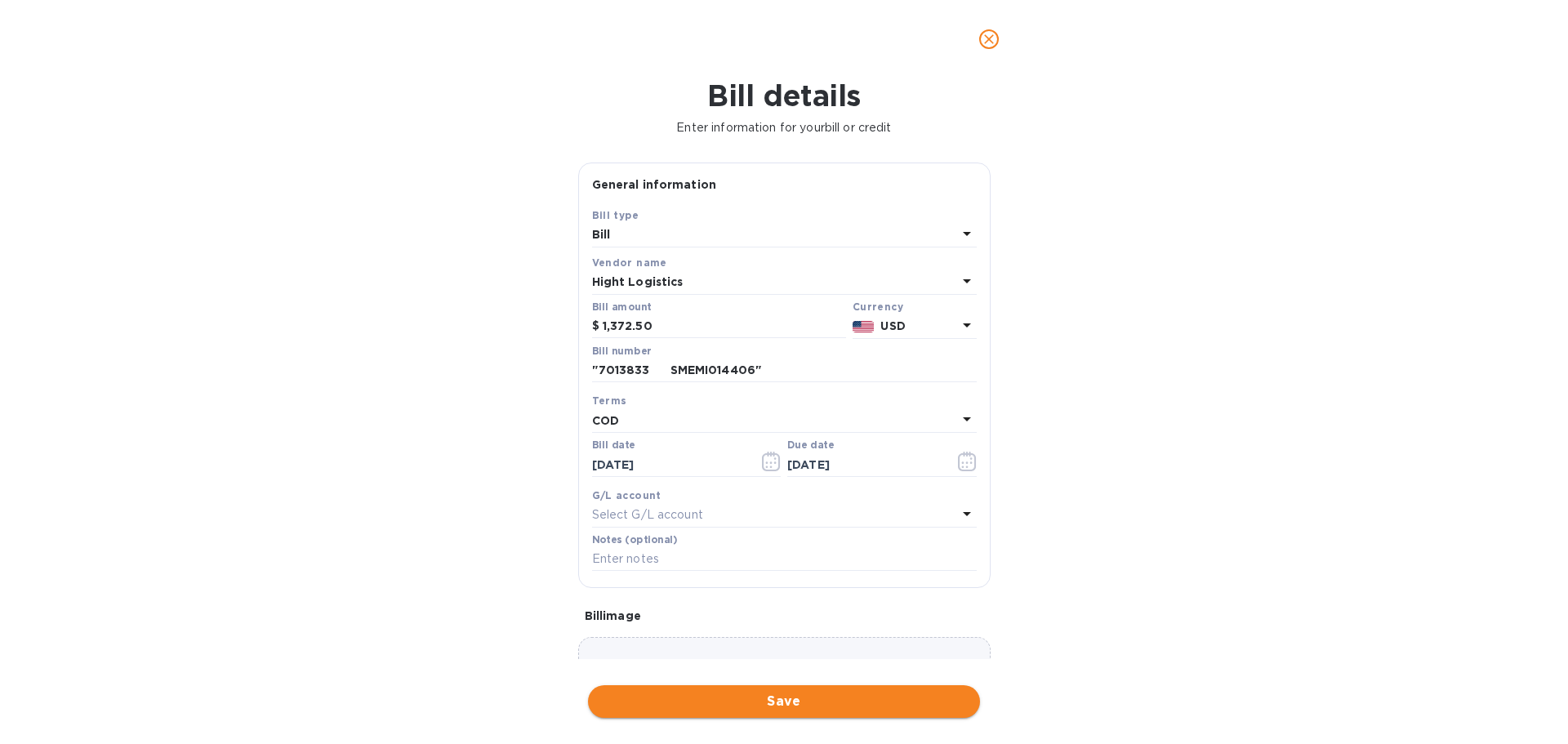
click at [834, 706] on span "Save" at bounding box center [784, 701] width 366 height 20
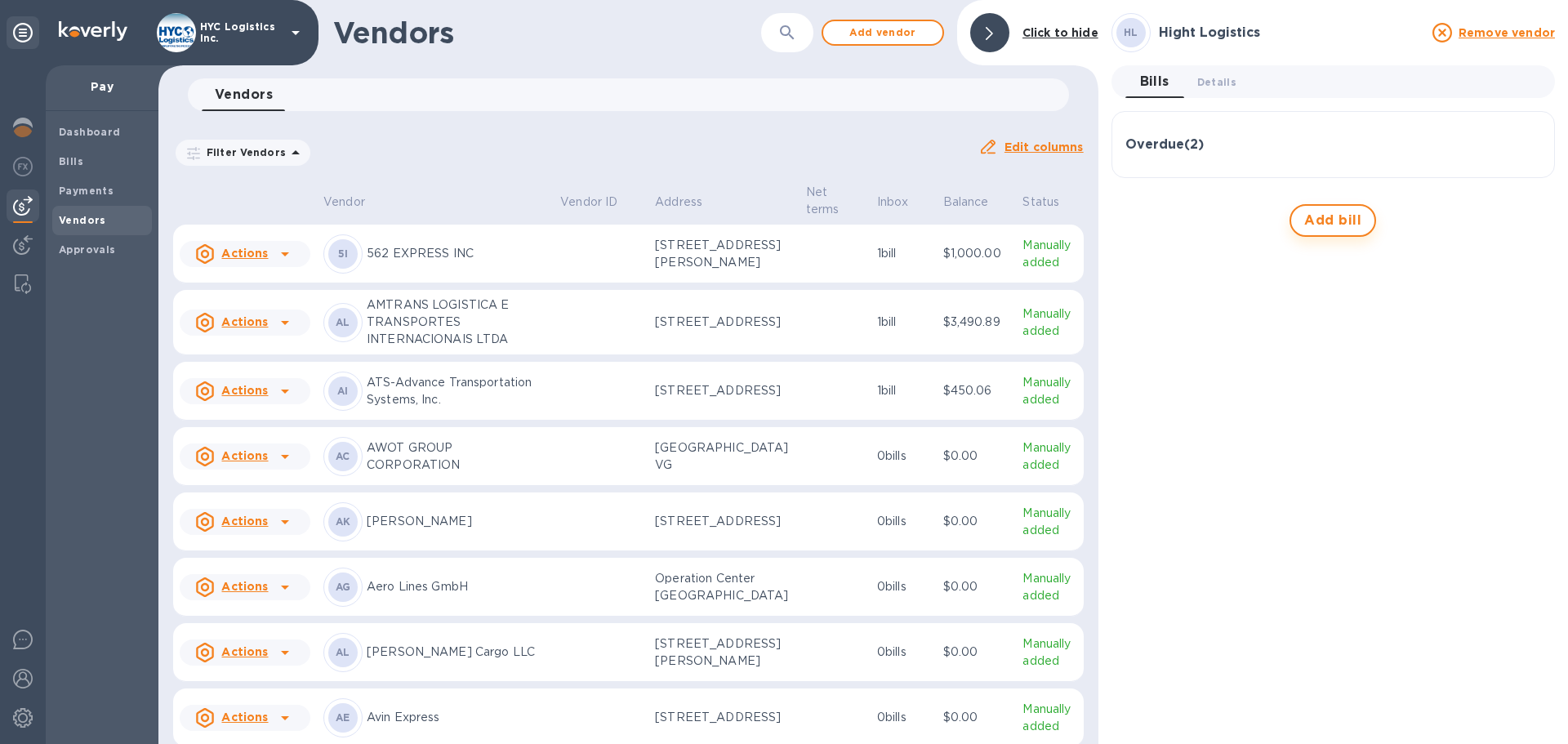
click at [1320, 221] on span "Add bill" at bounding box center [1333, 220] width 57 height 20
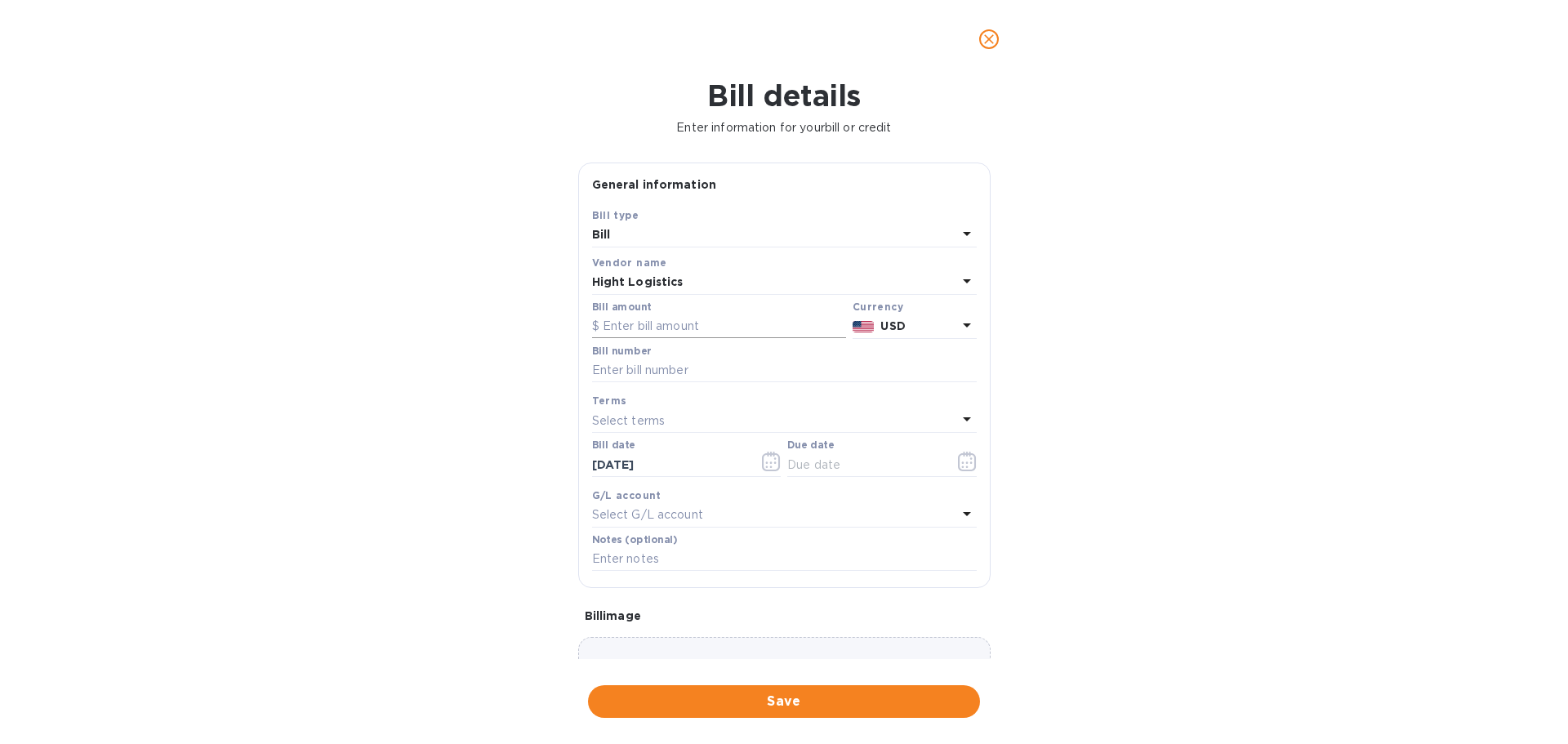
click at [707, 333] on input "text" at bounding box center [719, 327] width 254 height 25
type input "1,000"
click at [747, 378] on input "text" at bounding box center [784, 370] width 384 height 25
paste input "HIGHT LOGISTICS, INC"
click at [650, 426] on p "Select terms" at bounding box center [629, 420] width 74 height 17
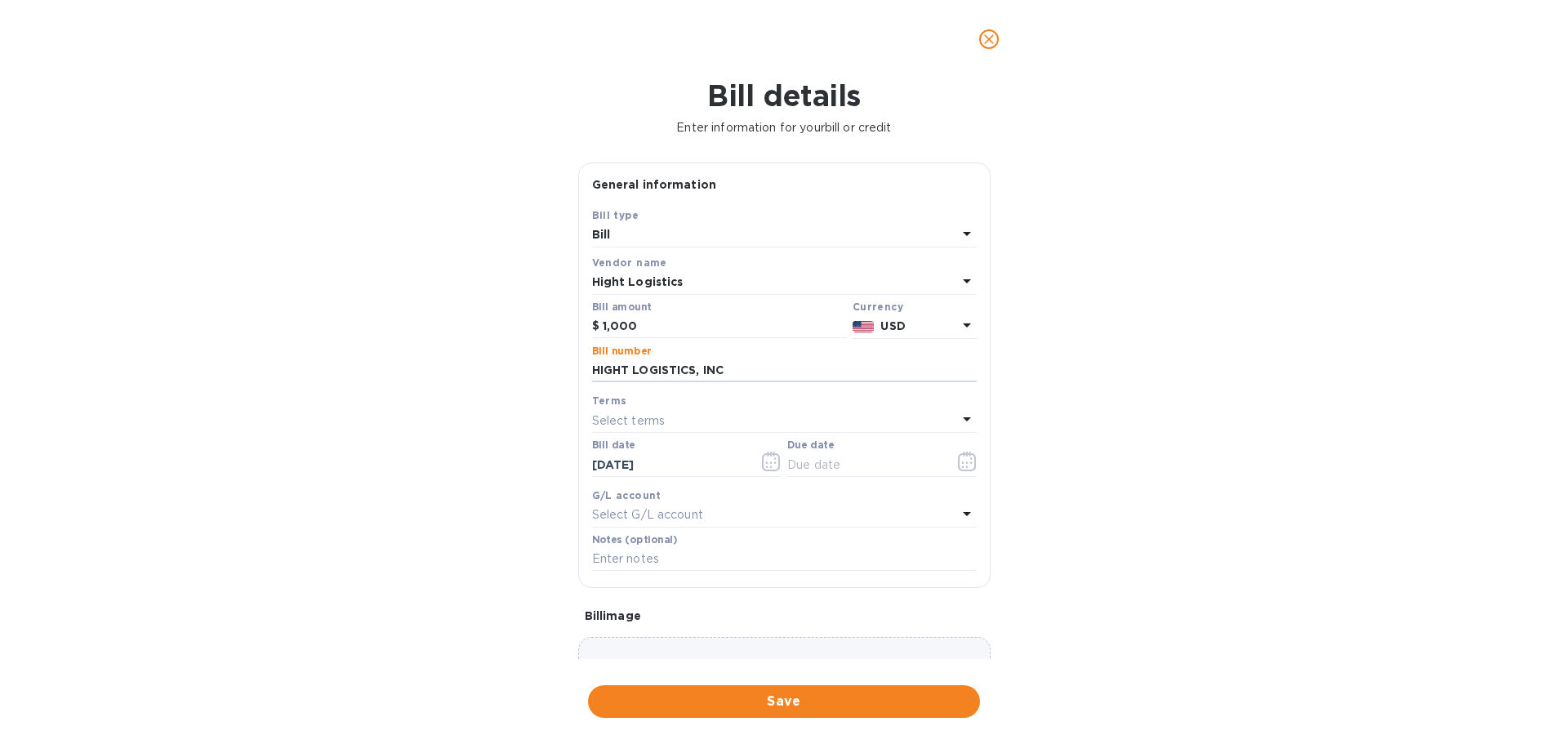
drag, startPoint x: 729, startPoint y: 368, endPoint x: 519, endPoint y: 352, distance: 210.6
click at [521, 352] on div "Bill details Enter information for your bill or credit General information Save…" at bounding box center [784, 411] width 1568 height 665
paste input "towards SMEMI011713 and then towards SMEMI011777"
type input "towards SMEMI011713 and then towards SMEMI011777"
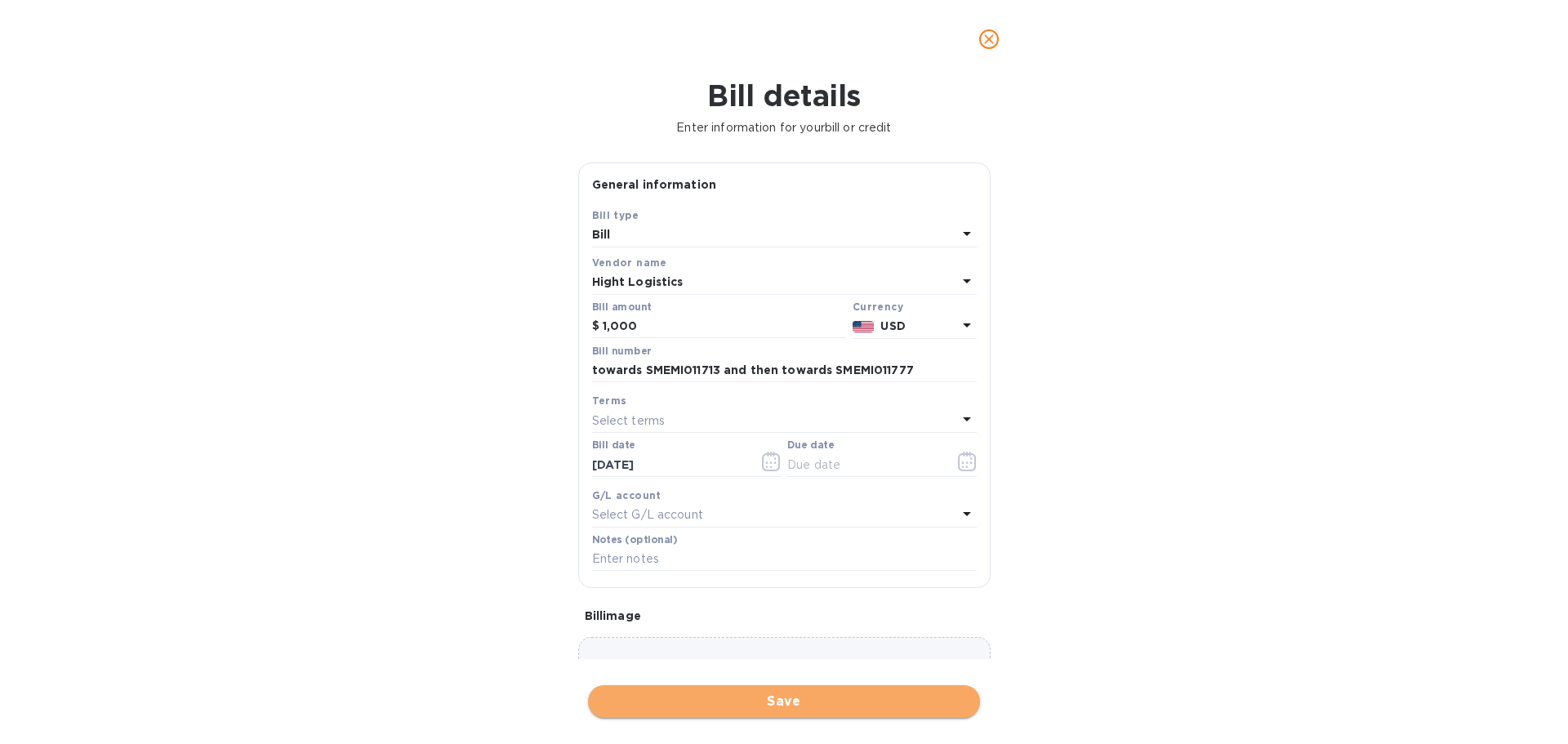
click at [761, 697] on span "Save" at bounding box center [784, 701] width 366 height 20
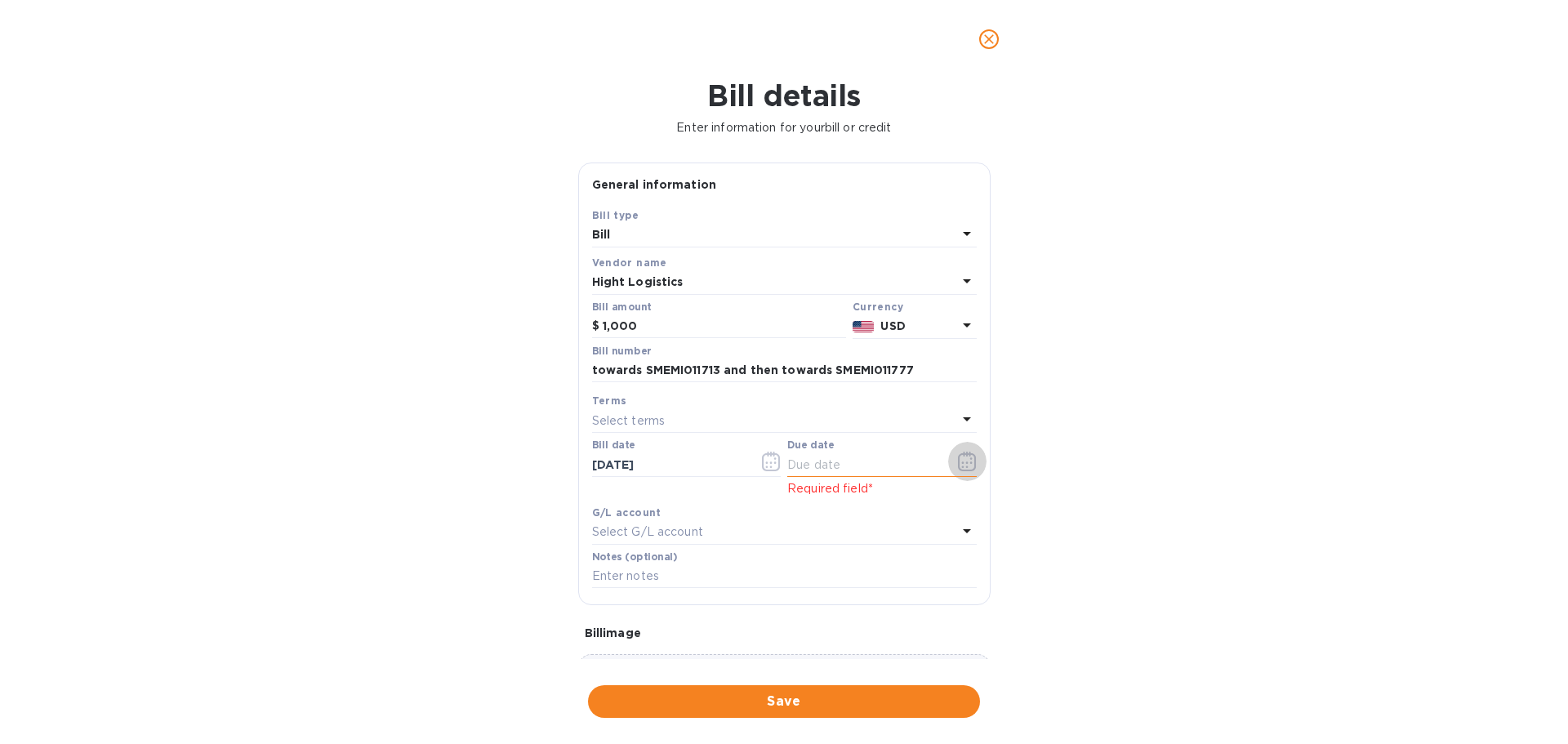
click at [958, 457] on icon "button" at bounding box center [967, 461] width 19 height 20
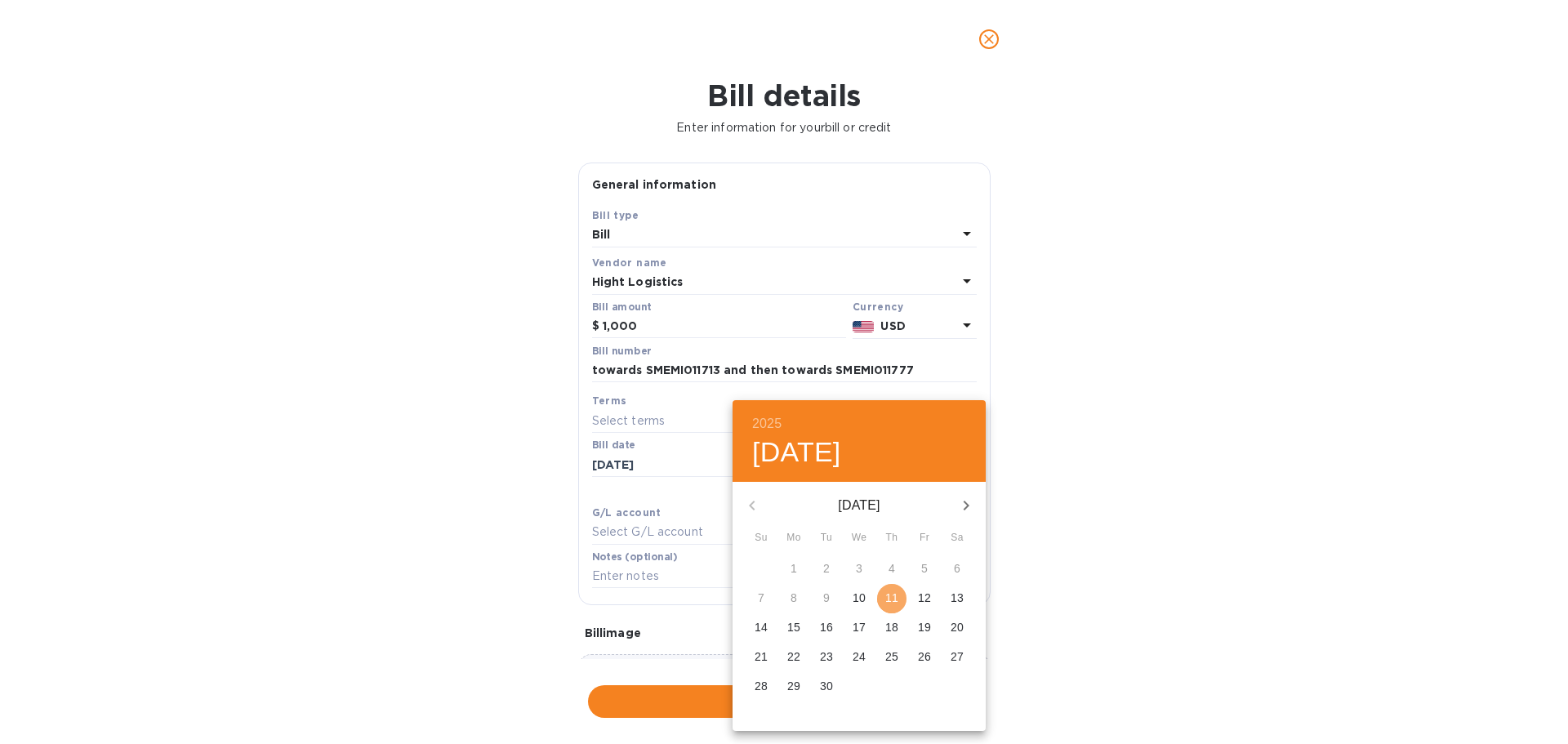
drag, startPoint x: 891, startPoint y: 601, endPoint x: 877, endPoint y: 617, distance: 21.3
click at [888, 605] on p "11" at bounding box center [892, 597] width 13 height 16
type input "[DATE]"
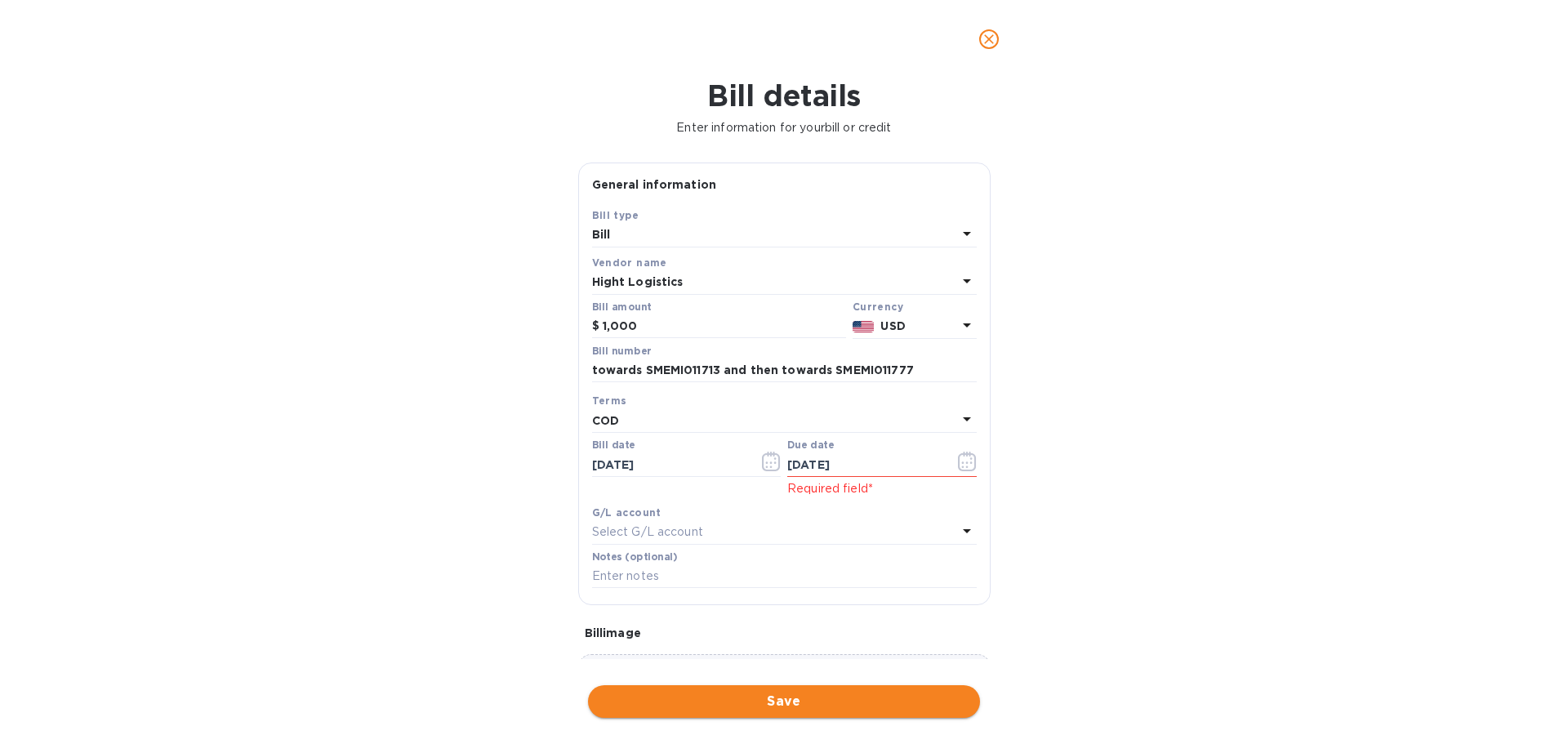
click at [811, 710] on span "Save" at bounding box center [784, 701] width 366 height 20
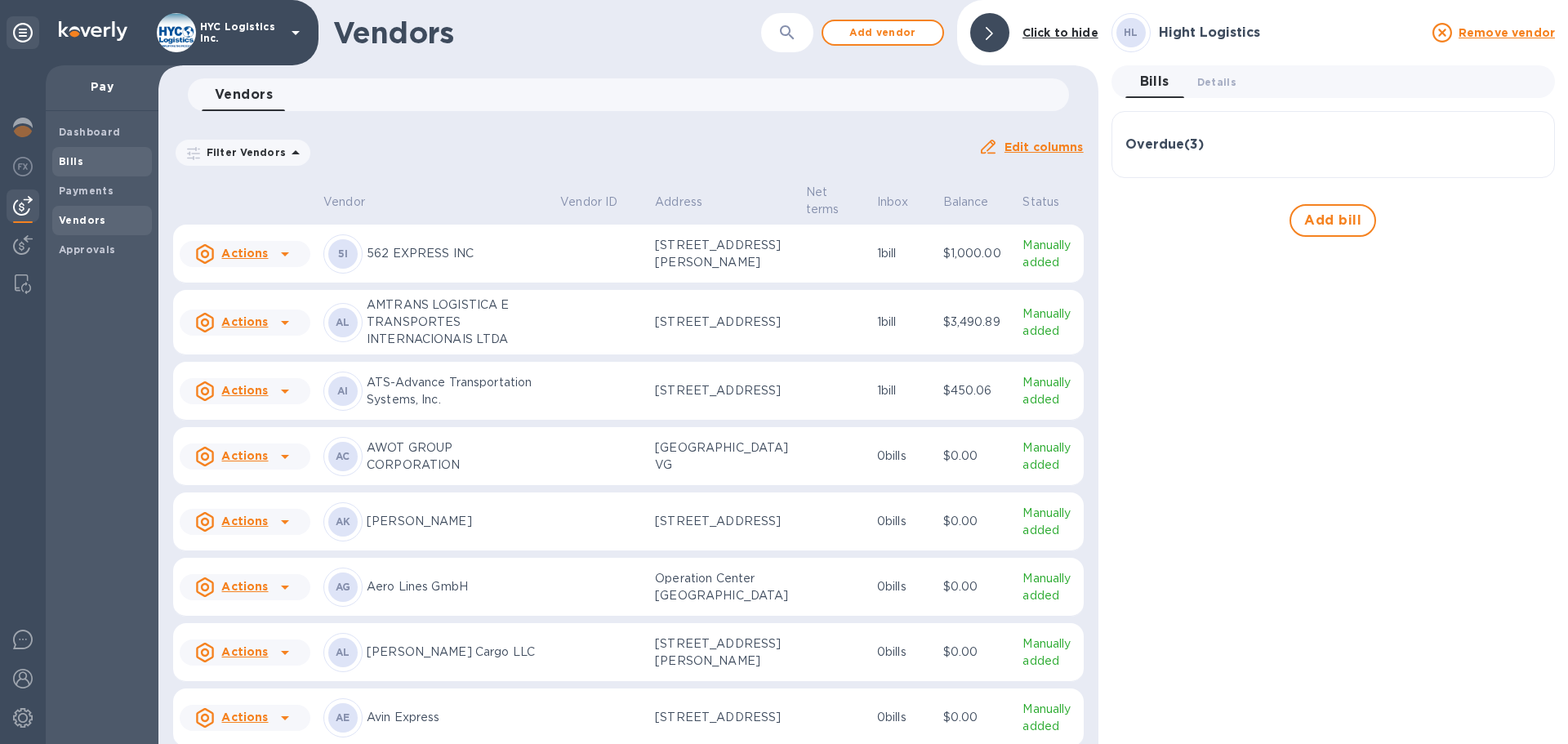
click at [98, 162] on span "Bills" at bounding box center [102, 161] width 87 height 16
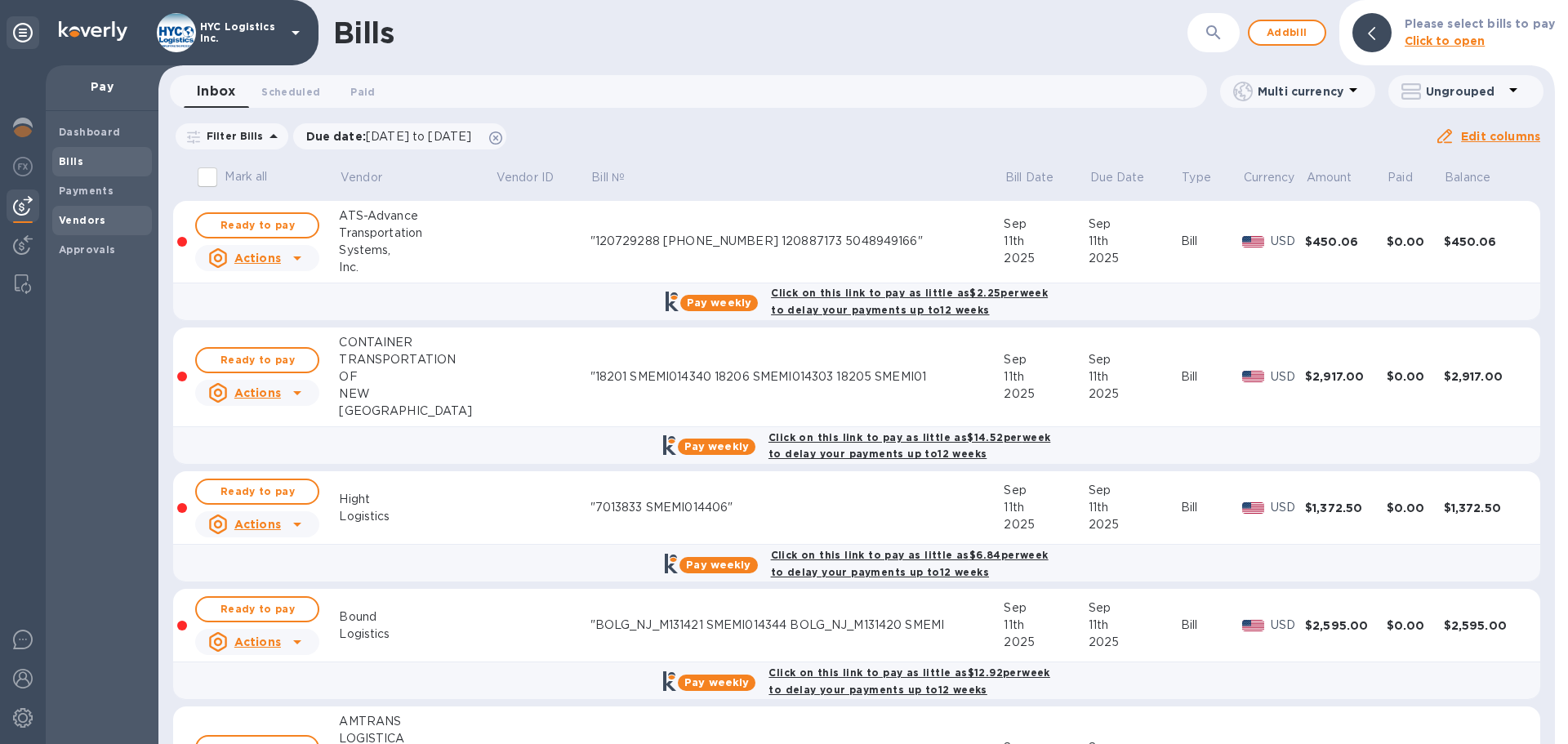
click at [110, 225] on span "Vendors" at bounding box center [102, 220] width 87 height 16
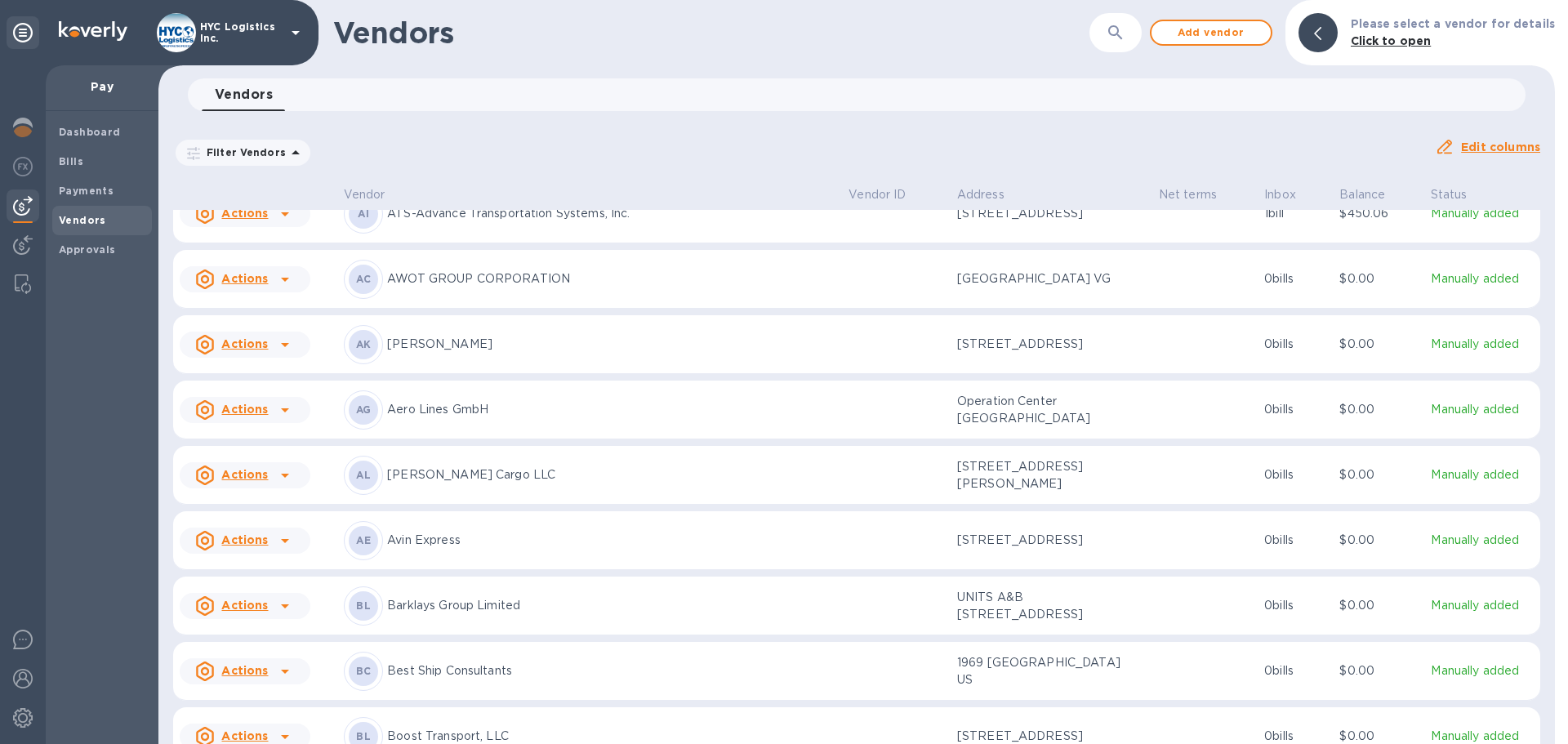
scroll to position [163, 0]
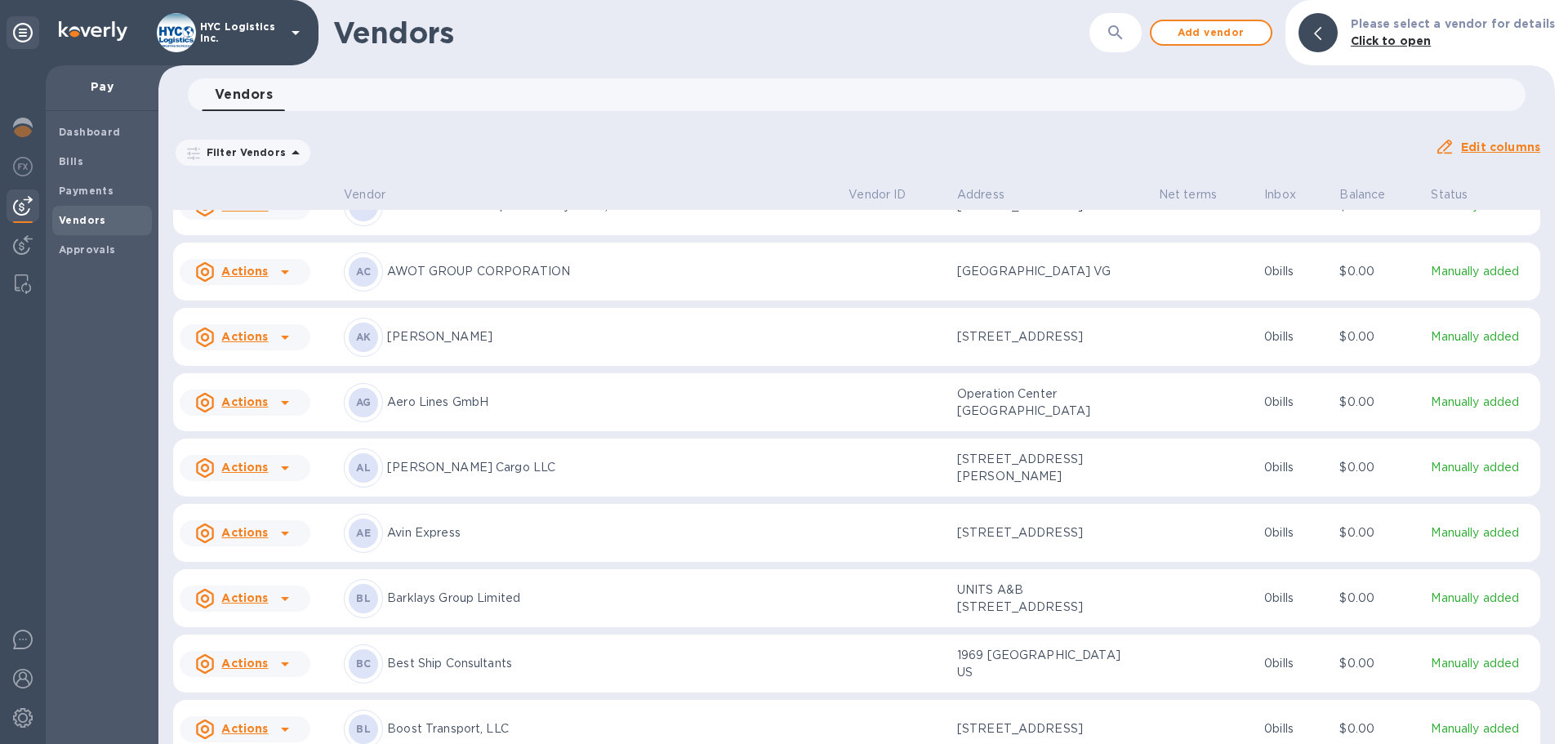
click at [1125, 39] on icon "button" at bounding box center [1116, 33] width 20 height 20
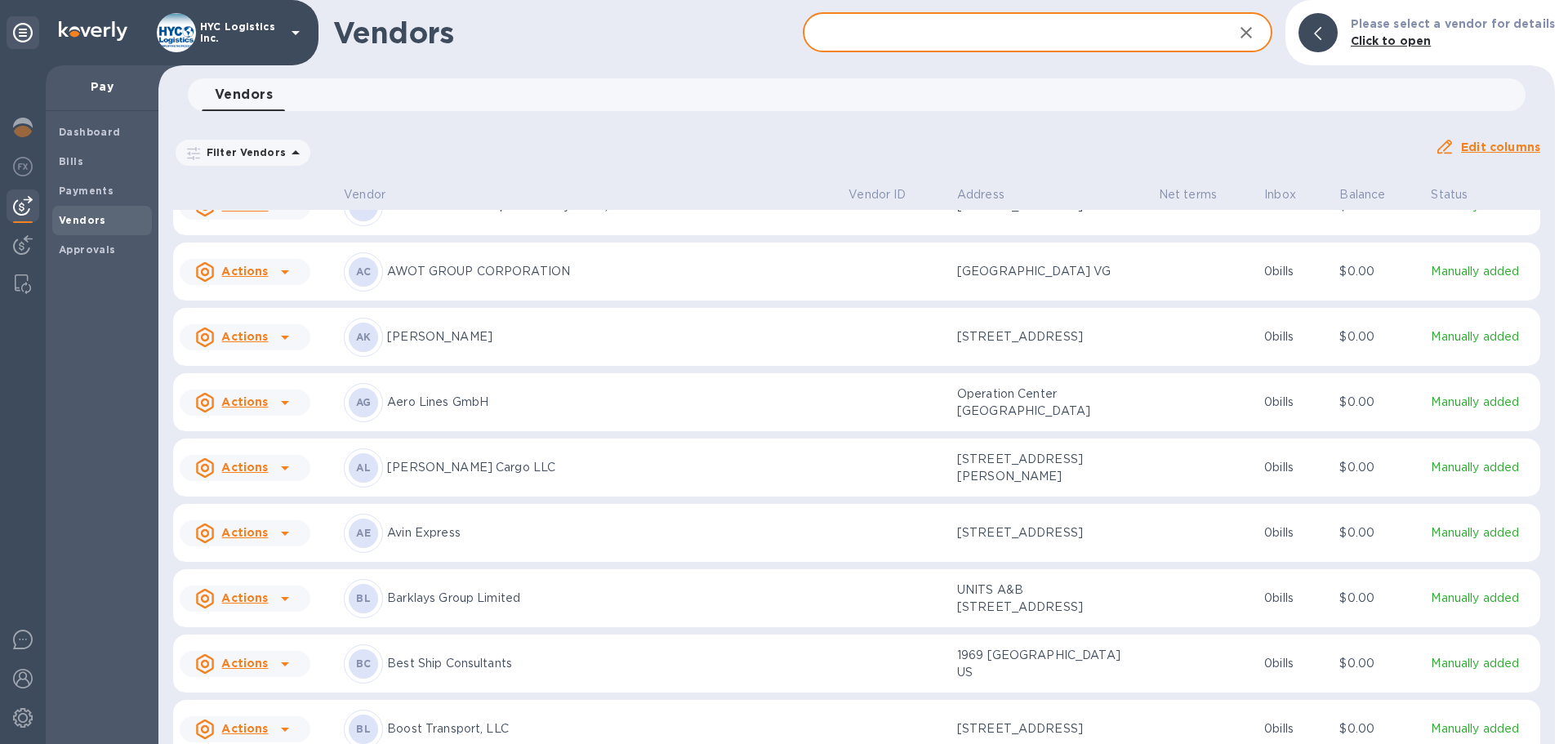
paste input "FASTMORE LOGISTICS, LLC"
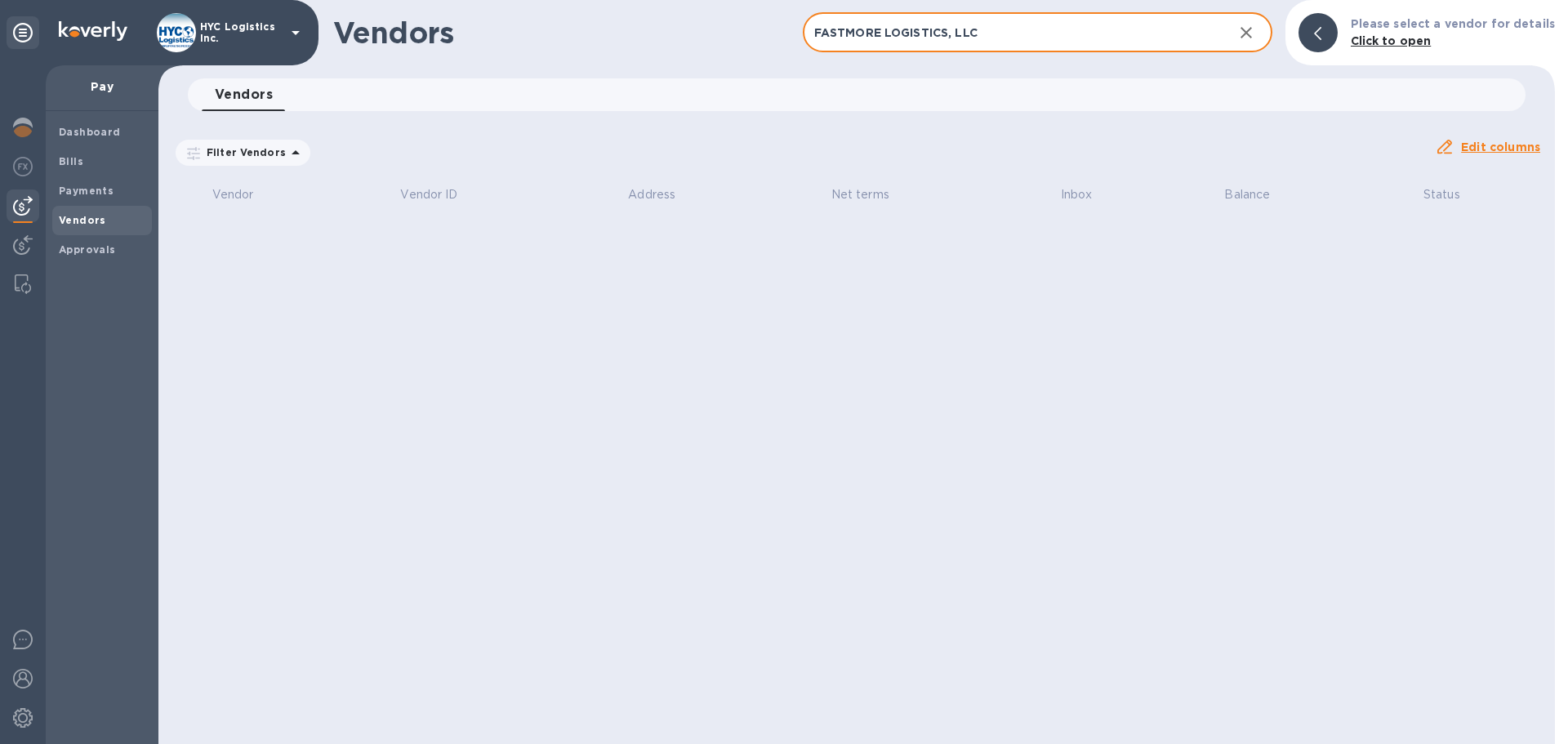
drag, startPoint x: 1075, startPoint y: 43, endPoint x: 902, endPoint y: 25, distance: 173.9
click at [889, 38] on input "FASTMORE LOGISTICS, LLC" at bounding box center [1011, 33] width 417 height 40
drag, startPoint x: 957, startPoint y: 39, endPoint x: 560, endPoint y: 68, distance: 398.1
click at [566, 68] on div "Vendors FASTMORE ​ Add vendor Please select a vendor for details Click to open …" at bounding box center [857, 372] width 1397 height 744
paste input "M&J"
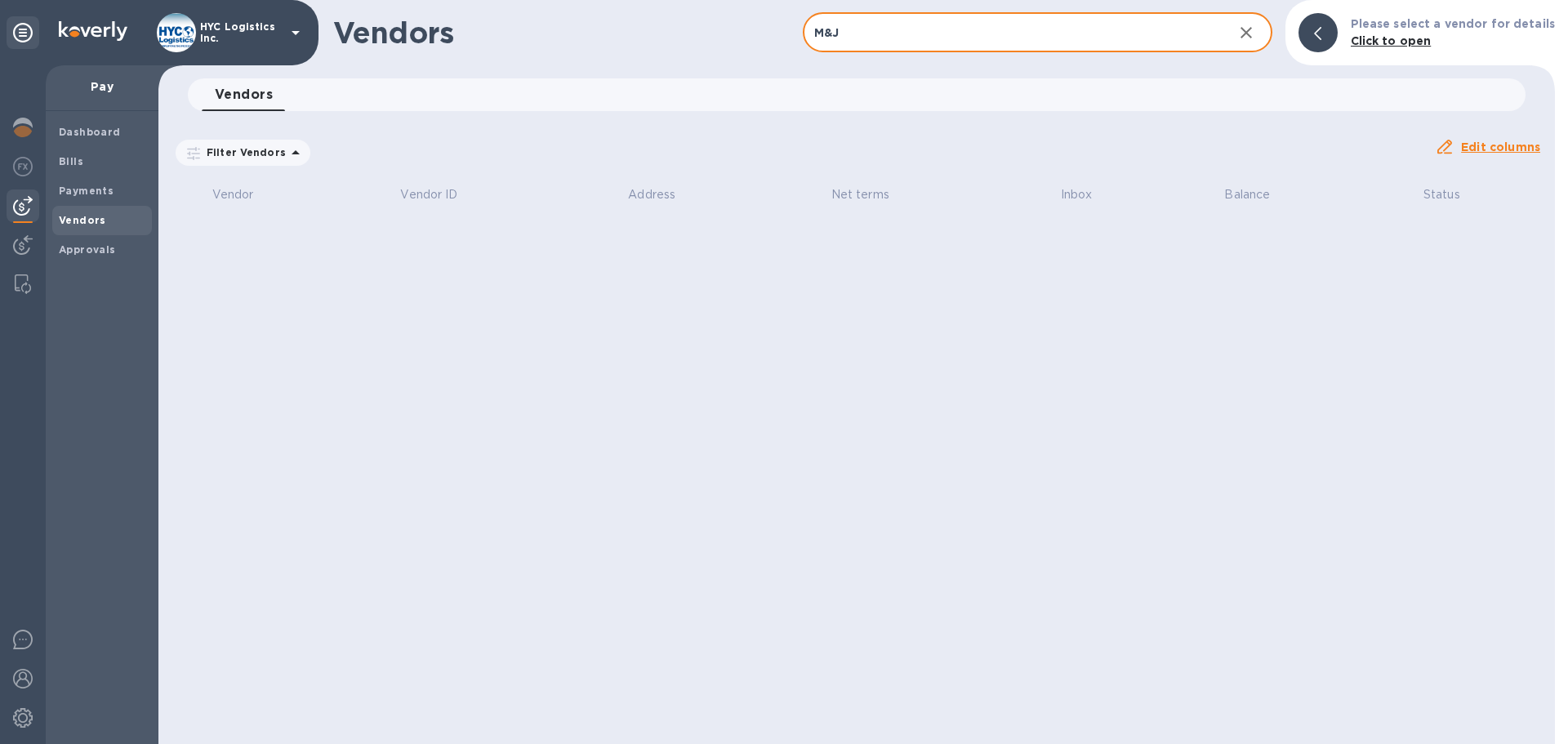
click at [832, 29] on input "M&J" at bounding box center [1011, 33] width 417 height 40
drag, startPoint x: 855, startPoint y: 36, endPoint x: 749, endPoint y: 47, distance: 106.6
click at [727, 53] on div "Vendors [PERSON_NAME] ​ Add vendor Please select a vendor for details Click to …" at bounding box center [857, 33] width 1397 height 66
type input "[PERSON_NAME]"
click at [1256, 32] on icon "button" at bounding box center [1246, 33] width 20 height 20
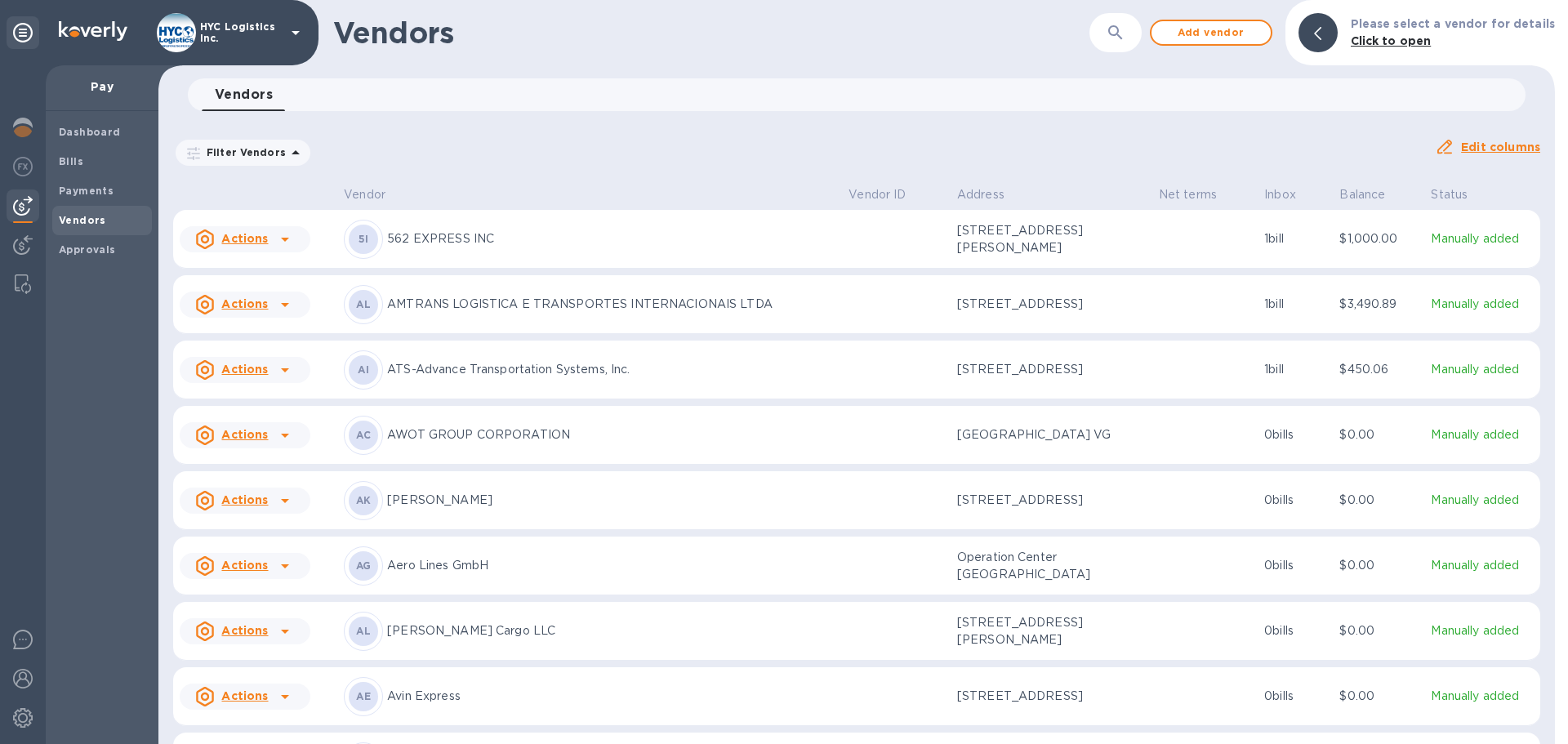
click at [1132, 44] on button "button" at bounding box center [1116, 33] width 39 height 39
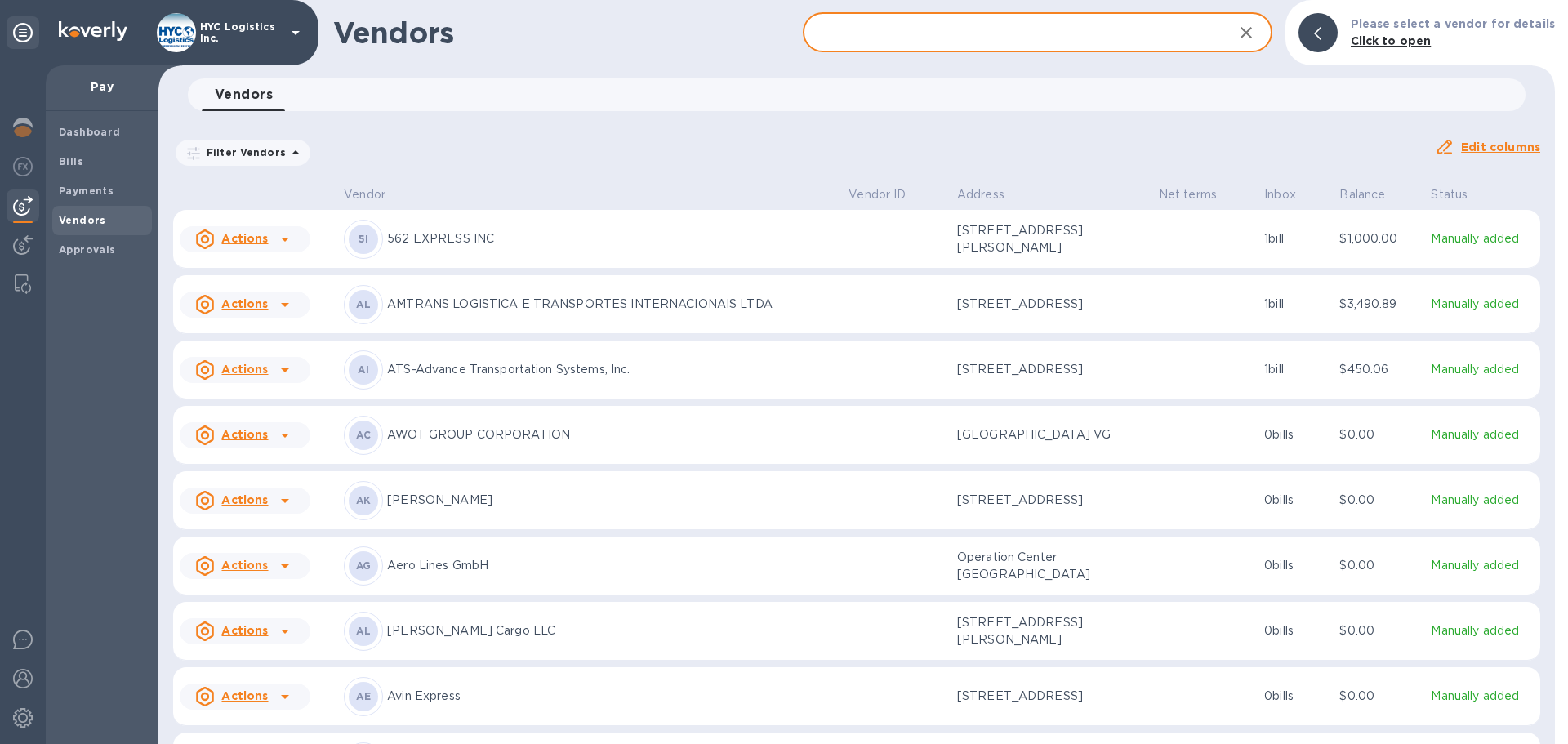
paste input "GLT-INC"
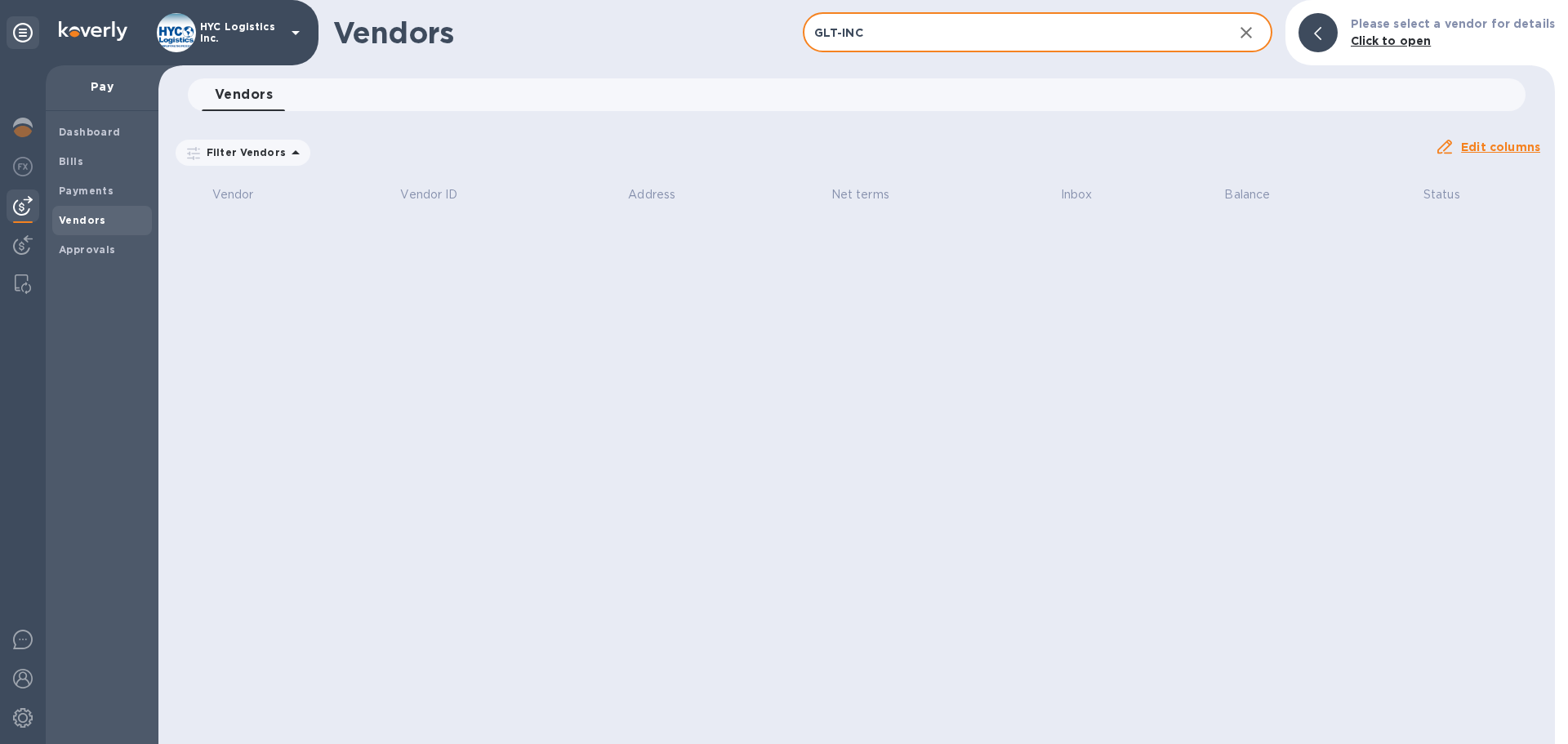
drag, startPoint x: 893, startPoint y: 39, endPoint x: 843, endPoint y: 43, distance: 50.2
click at [843, 43] on input "GLT-INC" at bounding box center [1011, 33] width 417 height 40
drag, startPoint x: 1052, startPoint y: 39, endPoint x: 584, endPoint y: 78, distance: 469.6
click at [634, 70] on div "Vendors GLT ​ Add vendor Please select a vendor for details Click to open Vendo…" at bounding box center [857, 372] width 1397 height 744
paste input "SAGE"
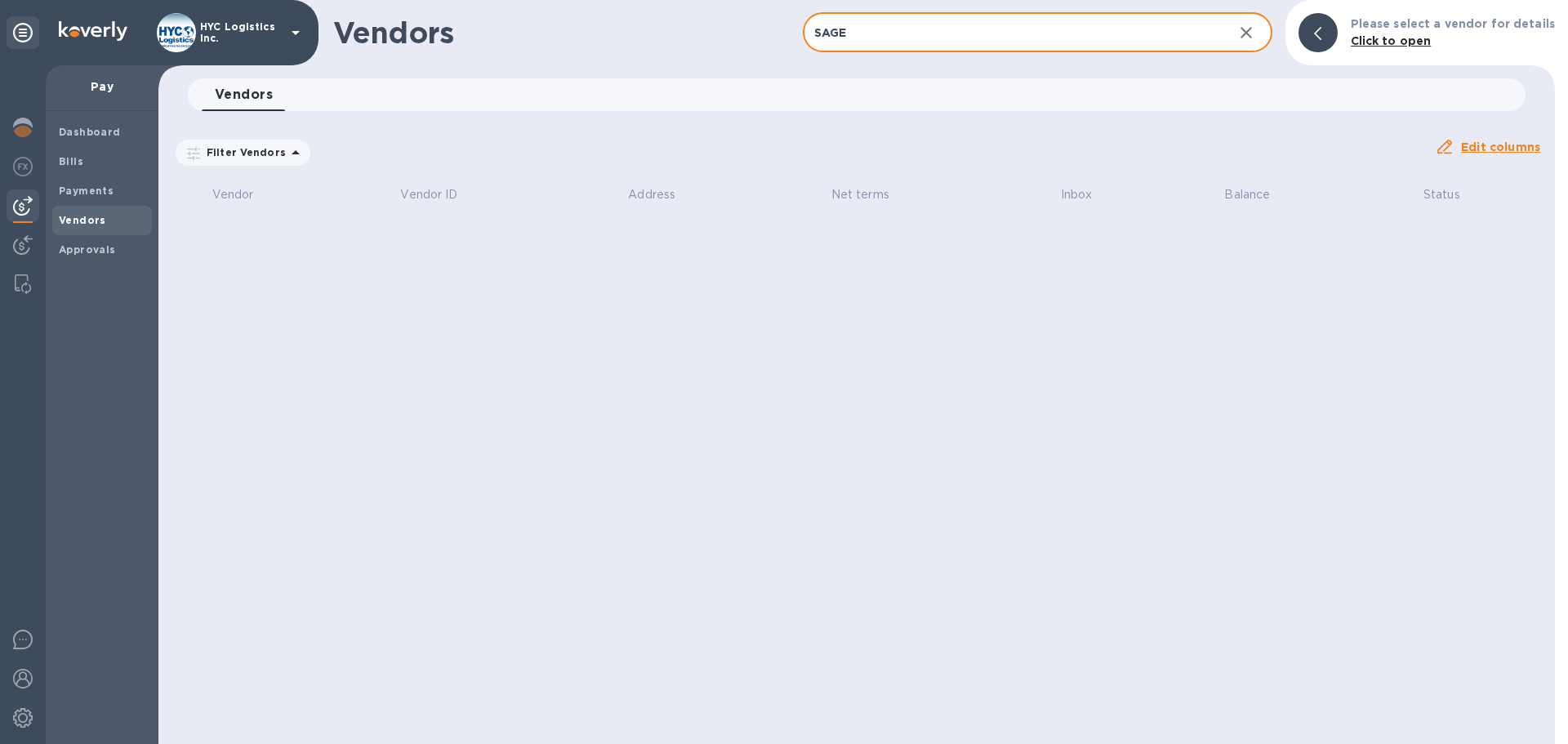
drag, startPoint x: 689, startPoint y: 72, endPoint x: 716, endPoint y: 72, distance: 27.0
click at [644, 88] on div "Vendors SAGE ​ Add vendor Please select a vendor for details Click to open Vend…" at bounding box center [857, 372] width 1397 height 744
paste input "562"
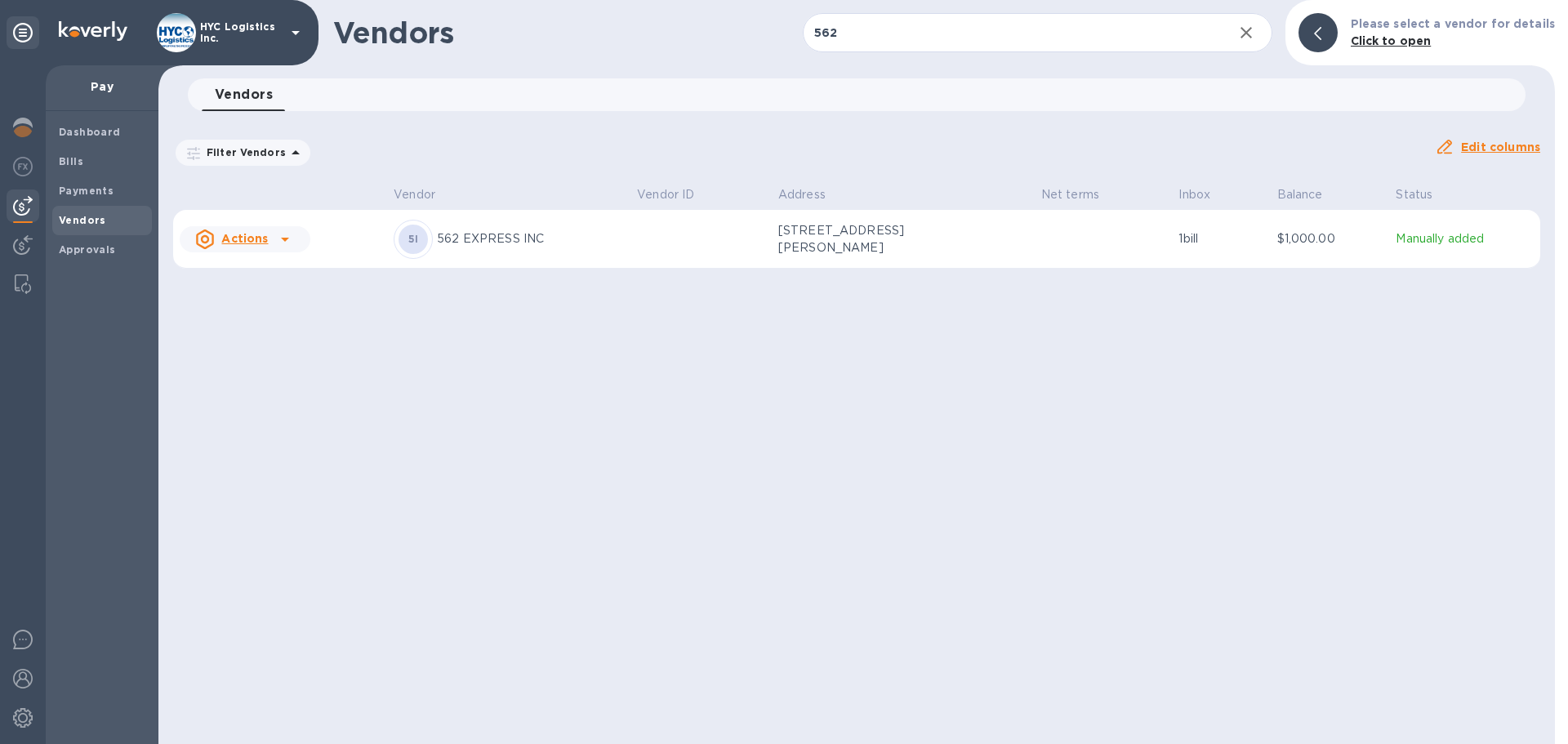
drag, startPoint x: 850, startPoint y: 50, endPoint x: 631, endPoint y: 75, distance: 220.4
click at [635, 72] on div "Vendors 562 ​ Add vendor Please select a vendor for details Click to open Vendo…" at bounding box center [857, 372] width 1397 height 744
paste input "ARCH INSURANCE"
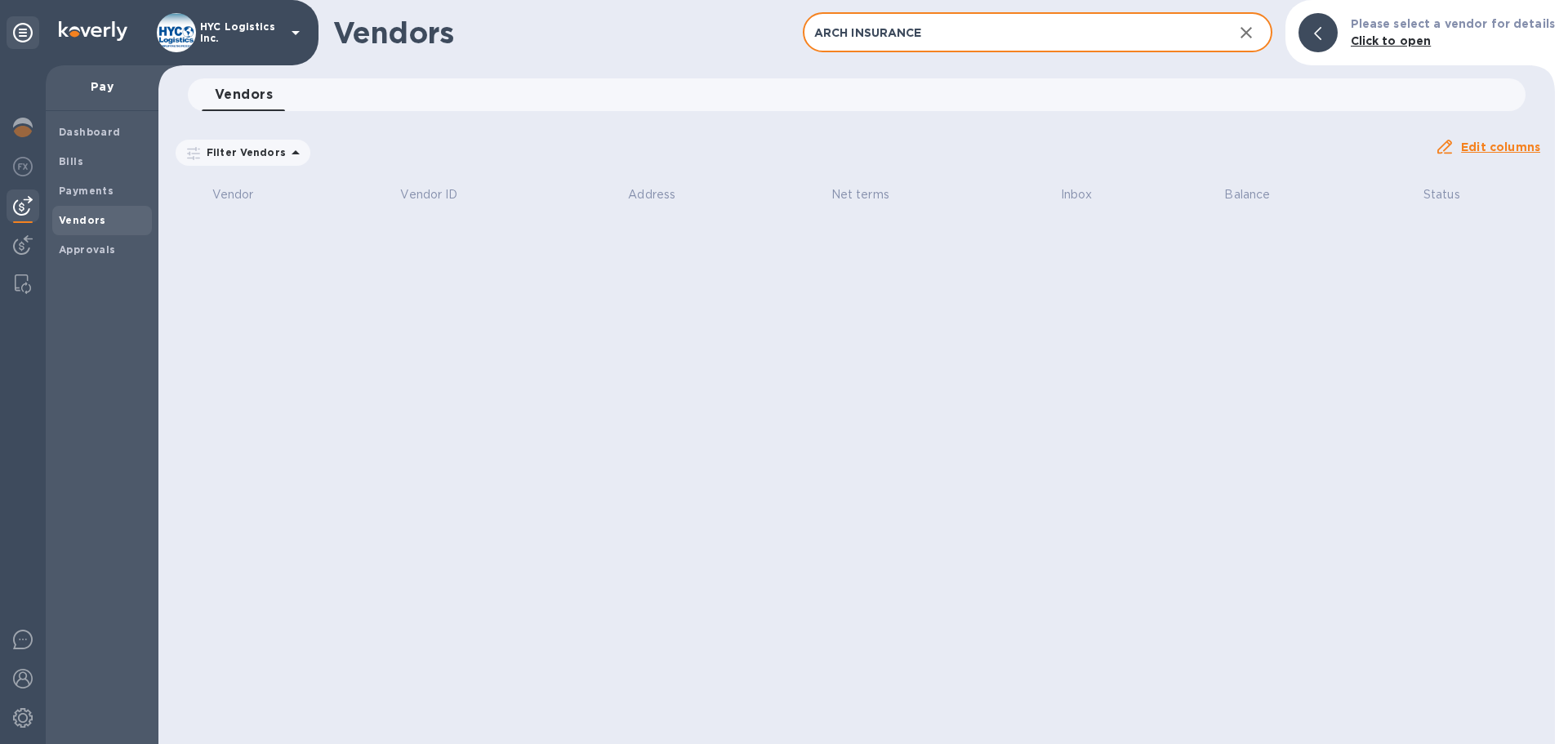
drag, startPoint x: 978, startPoint y: 39, endPoint x: 726, endPoint y: 63, distance: 253.1
click at [589, 98] on div "Vendors ARCH INSURANCE ​ Add vendor Please select a vendor for details Click to…" at bounding box center [857, 372] width 1397 height 744
paste input "PORT TO PORT INC"
click at [950, 33] on input "PORT TO PORT INC" at bounding box center [1011, 33] width 417 height 40
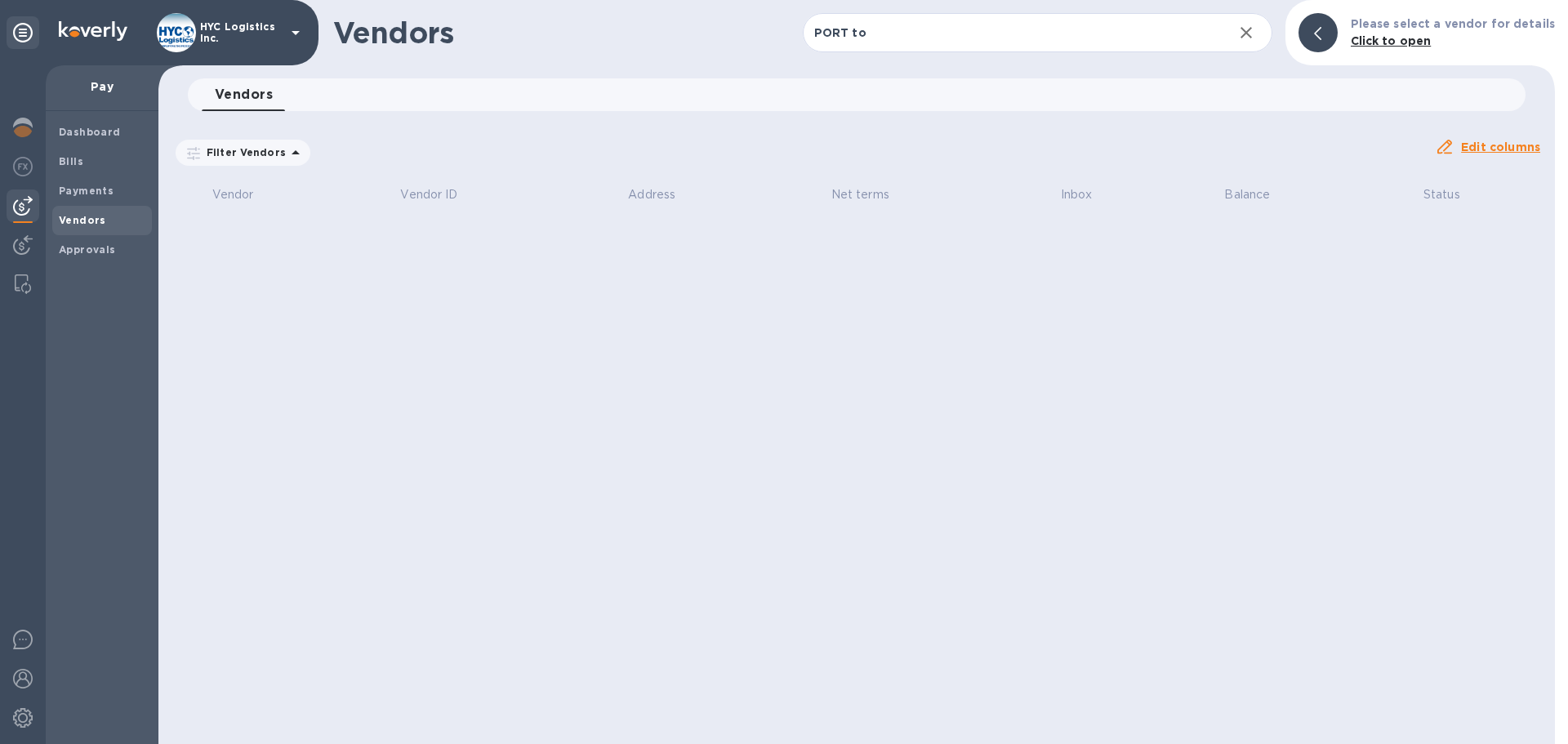
drag, startPoint x: 900, startPoint y: 33, endPoint x: 575, endPoint y: 113, distance: 334.7
click at [575, 113] on div "Vendors PORT to ​ Add vendor Please select a vendor for details Click to open V…" at bounding box center [857, 372] width 1397 height 744
paste input "SAFROUND LOGISTICS CO.,LTD"
drag, startPoint x: 1052, startPoint y: 27, endPoint x: 408, endPoint y: 111, distance: 649.5
click at [429, 110] on div "Vendors SAFROUND LOGISTICS CO.,LTD ​ Add vendor Please select a vendor for deta…" at bounding box center [857, 372] width 1397 height 744
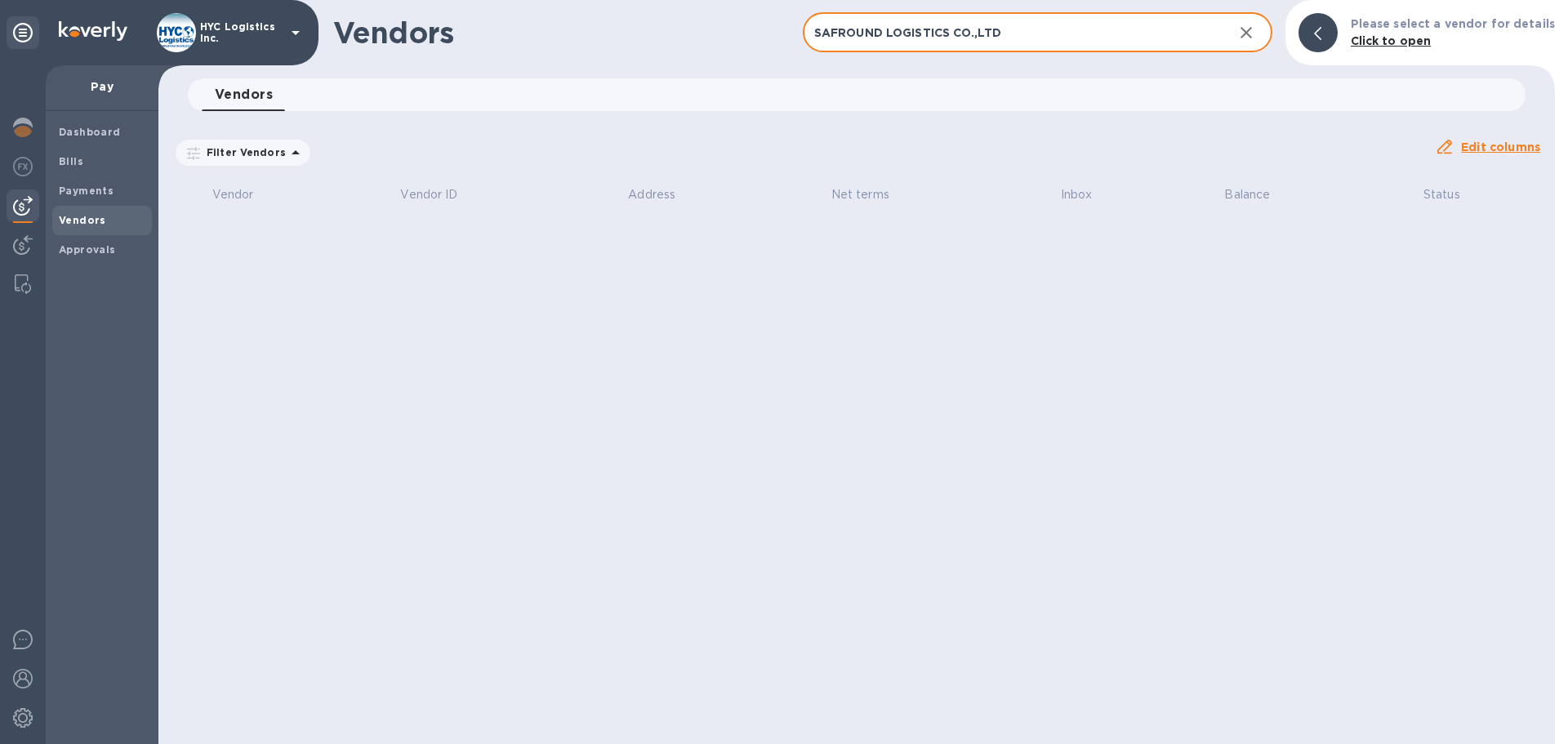
paste input "NATIONAL TRANSPORTATION"
drag, startPoint x: 1022, startPoint y: 25, endPoint x: 584, endPoint y: 60, distance: 439.4
click at [611, 52] on div "Vendors NATIONAL TRANSPORTATION ​ Add vendor Please select a vendor for details…" at bounding box center [857, 33] width 1397 height 66
paste input "FORWARD"
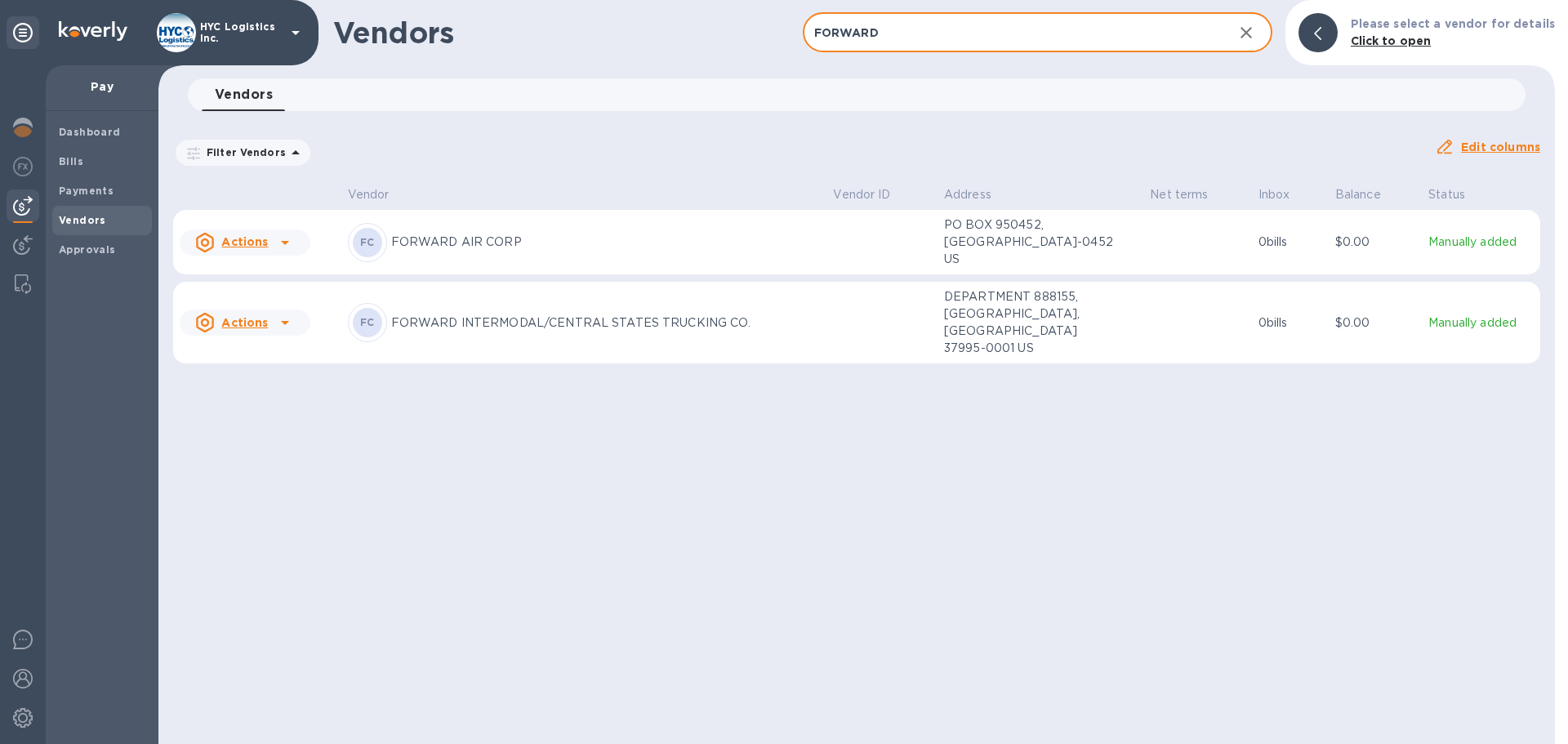
type input "FORWARD"
click at [504, 322] on div "FC FORWARD INTERMODAL/CENTRAL STATES TRUCKING CO." at bounding box center [584, 323] width 473 height 39
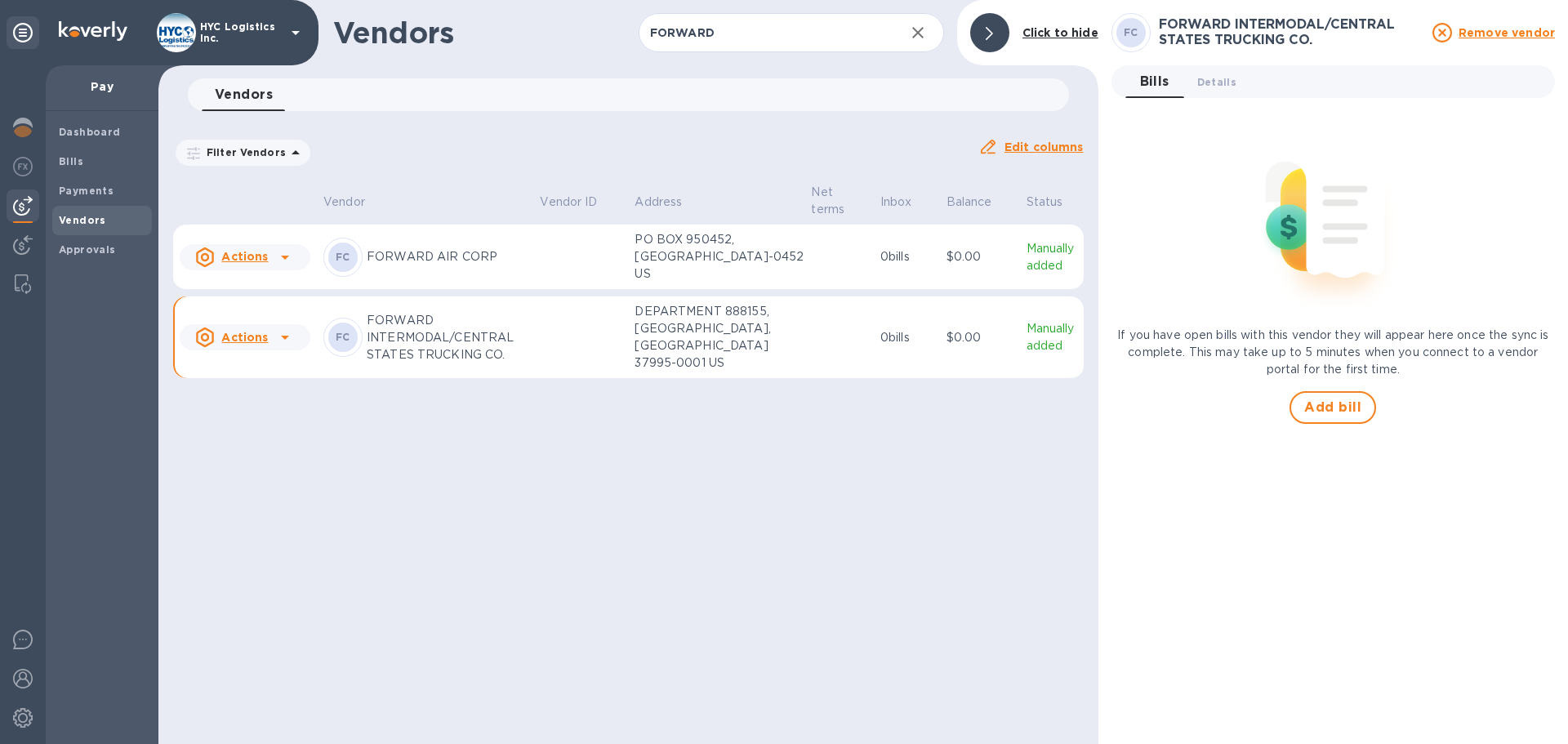
click at [527, 350] on p "FORWARD INTERMODAL/CENTRAL STATES TRUCKING CO." at bounding box center [446, 338] width 160 height 52
click at [1333, 406] on span "Add bill" at bounding box center [1333, 407] width 57 height 20
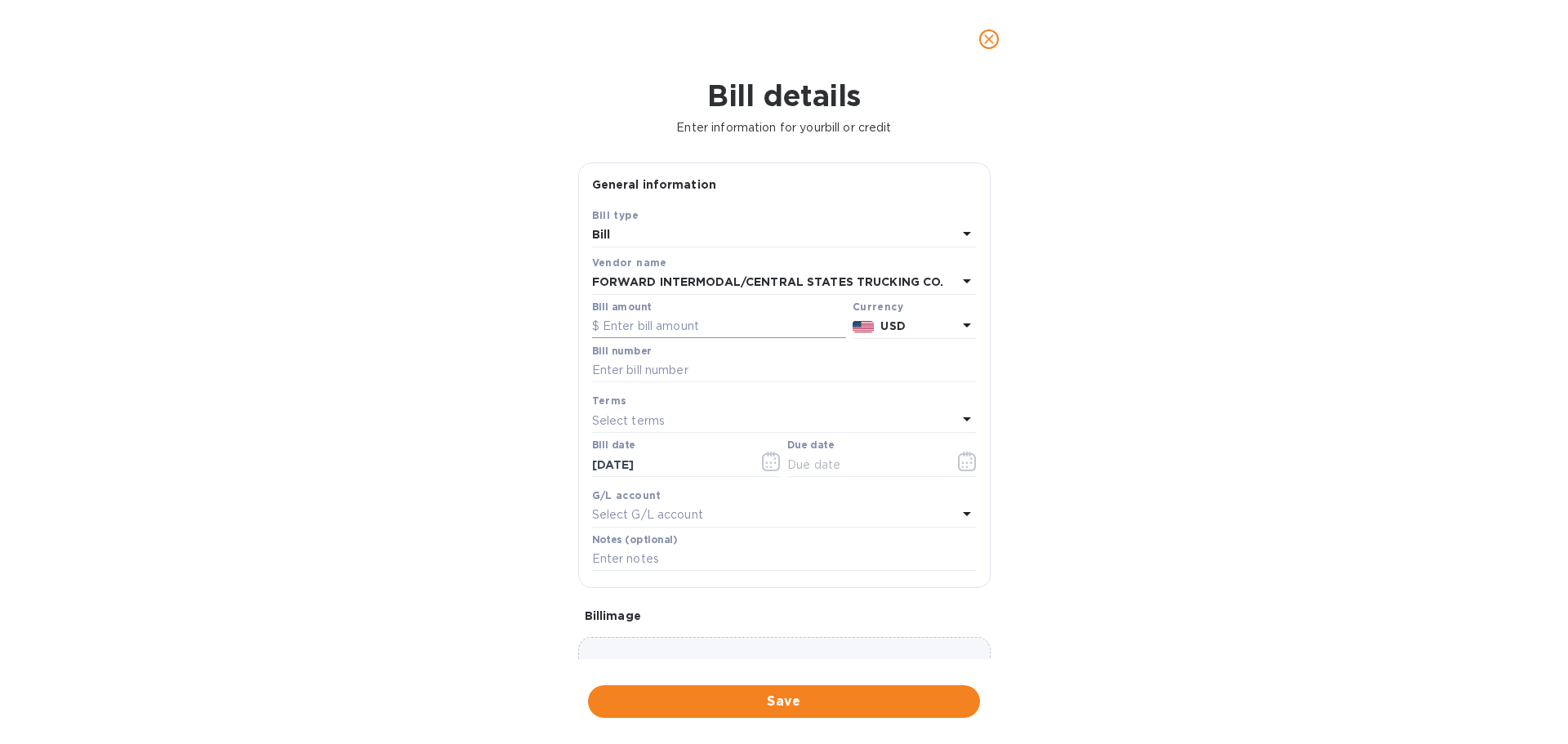
click at [629, 317] on input "text" at bounding box center [719, 327] width 254 height 25
paste input "1,850.00"
type input "1,850.00"
click at [620, 369] on input "text" at bounding box center [784, 370] width 384 height 25
paste input ""72925 SMEMI014284 72925 SMEMI014455""
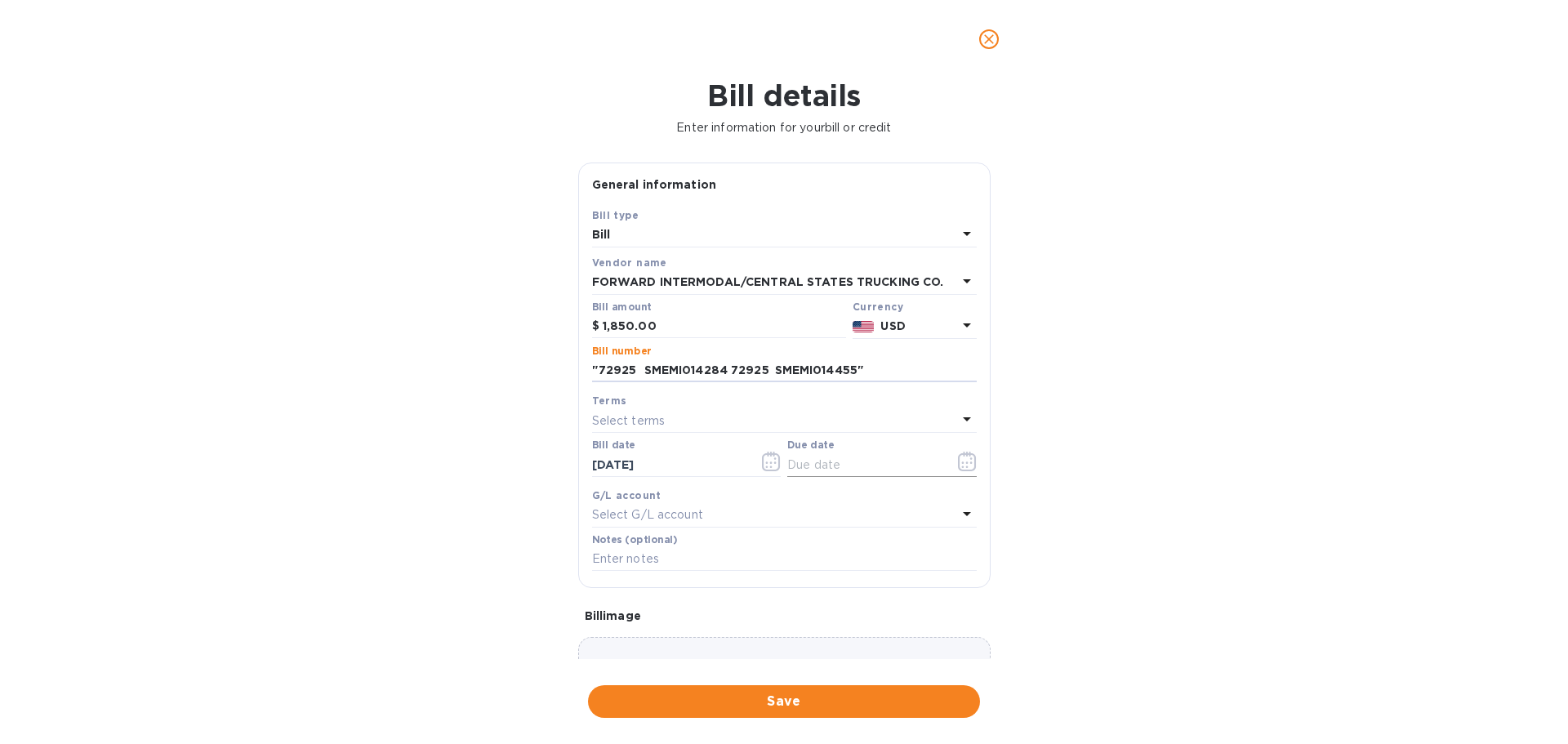
type input ""72925 SMEMI014284 72925 SMEMI014455""
click at [967, 458] on icon "button" at bounding box center [967, 461] width 19 height 20
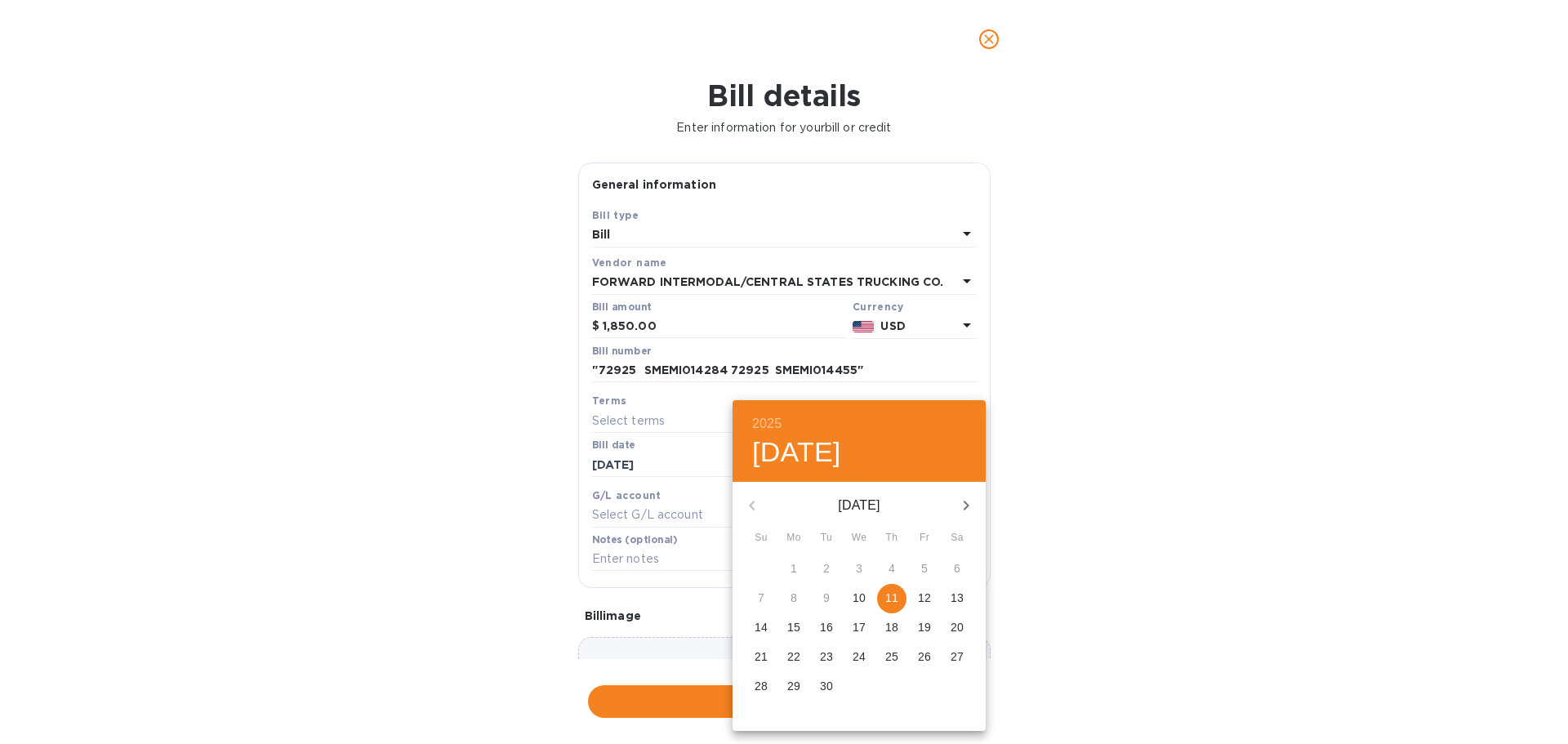
click at [897, 601] on p "11" at bounding box center [892, 597] width 13 height 16
type input "[DATE]"
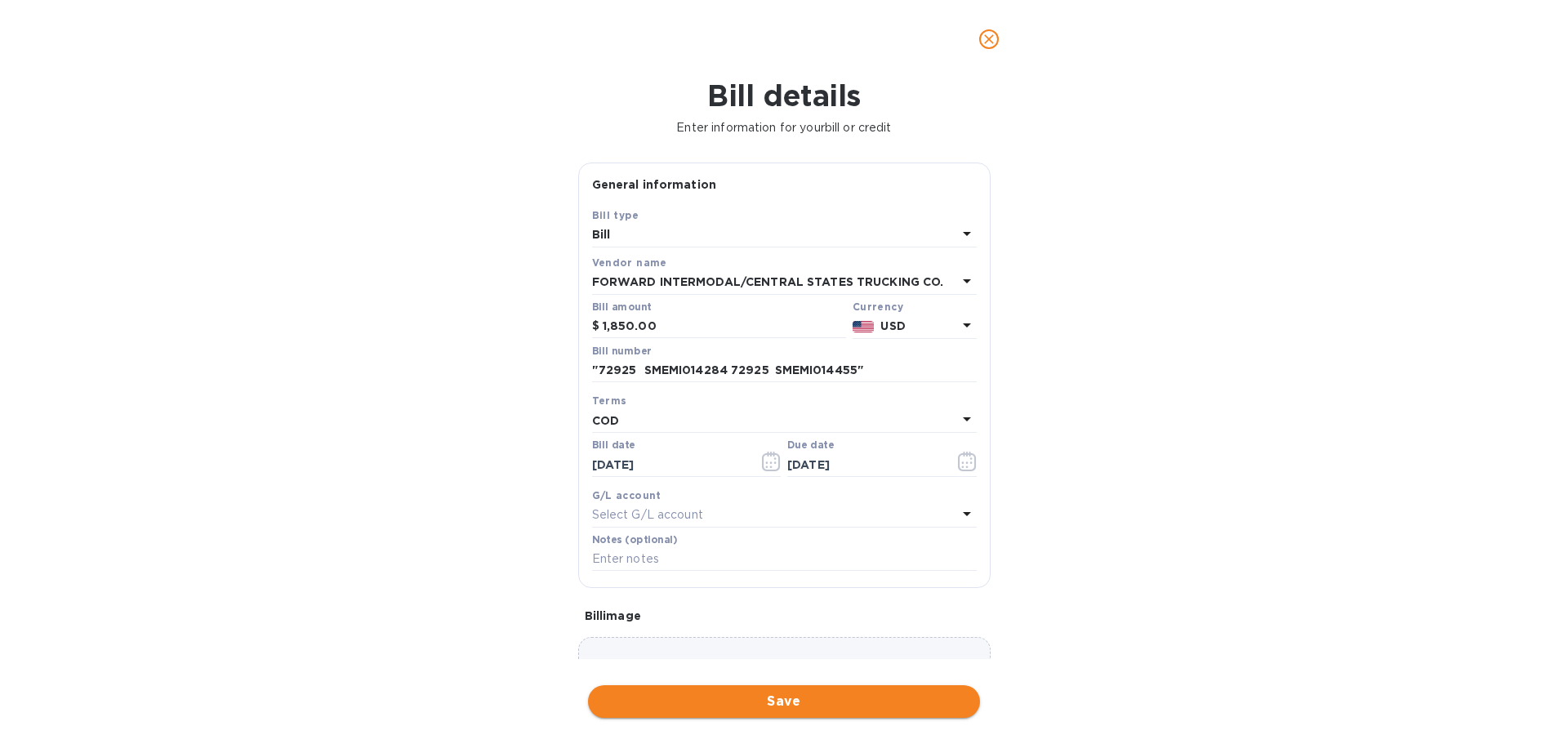
click at [852, 695] on span "Save" at bounding box center [784, 701] width 366 height 20
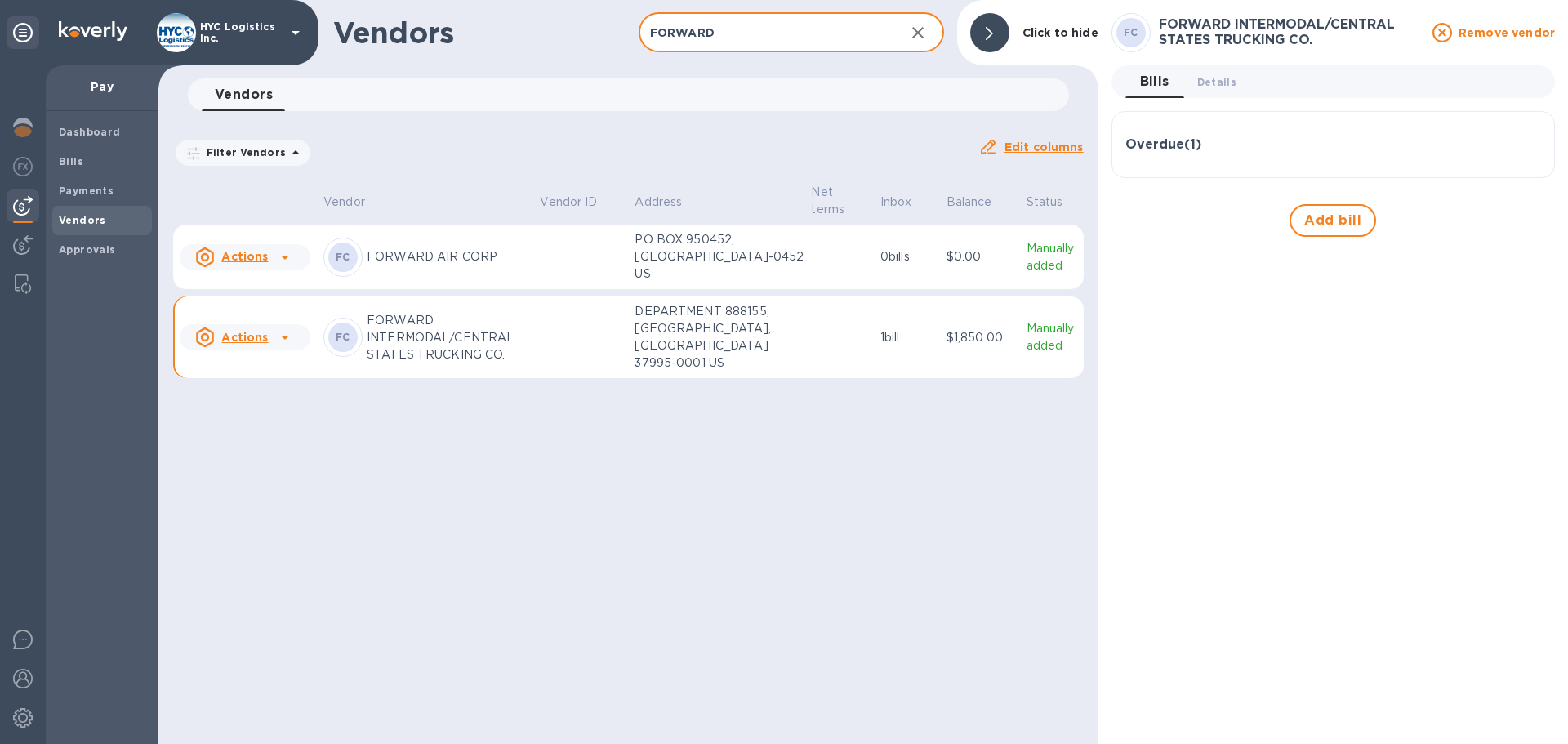
drag, startPoint x: 726, startPoint y: 38, endPoint x: 557, endPoint y: 64, distance: 171.0
click at [511, 79] on div "Vendors FORWARD ​ Add vendor Click to hide Vendors 0 Filter Vendors Auto pay: A…" at bounding box center [628, 372] width 940 height 744
paste input "RBA TRUCKING LLC"
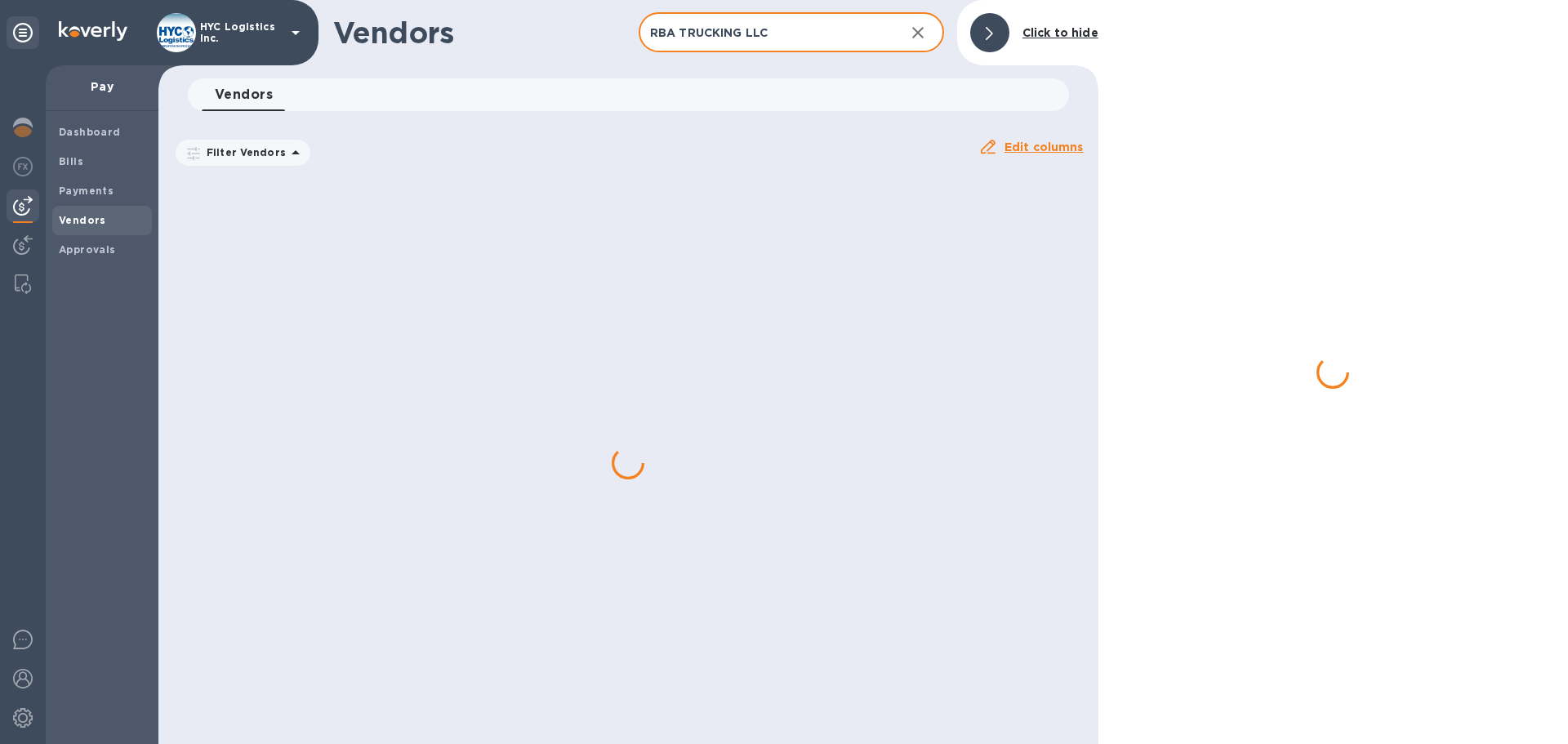
drag, startPoint x: 677, startPoint y: 34, endPoint x: 907, endPoint y: 11, distance: 231.1
click at [896, 11] on div "Vendors RBA TRUCKING LLC ​ Add vendor Click to hide" at bounding box center [628, 33] width 940 height 66
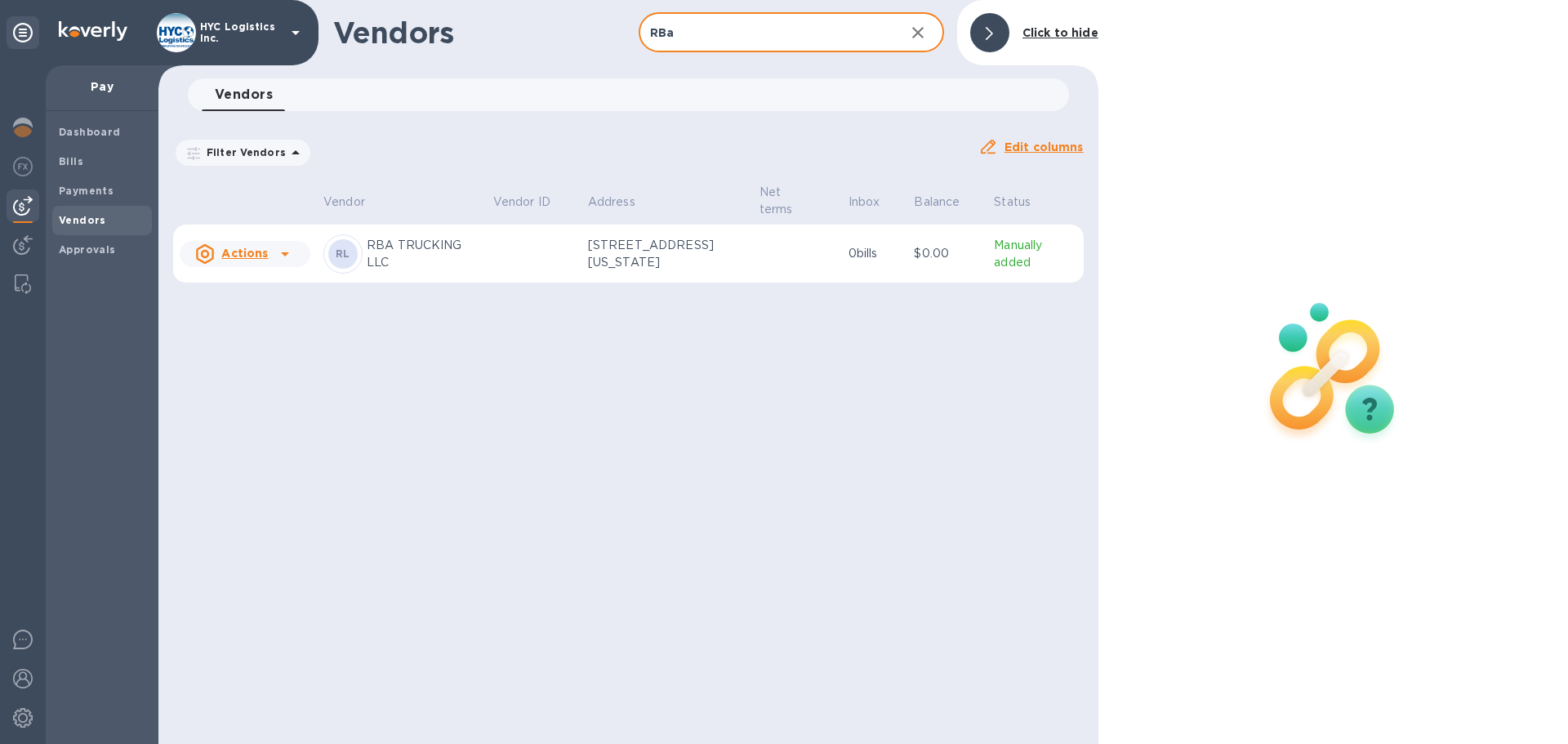
type input "RBa"
click at [414, 250] on p "RBA TRUCKING LLC" at bounding box center [423, 254] width 113 height 34
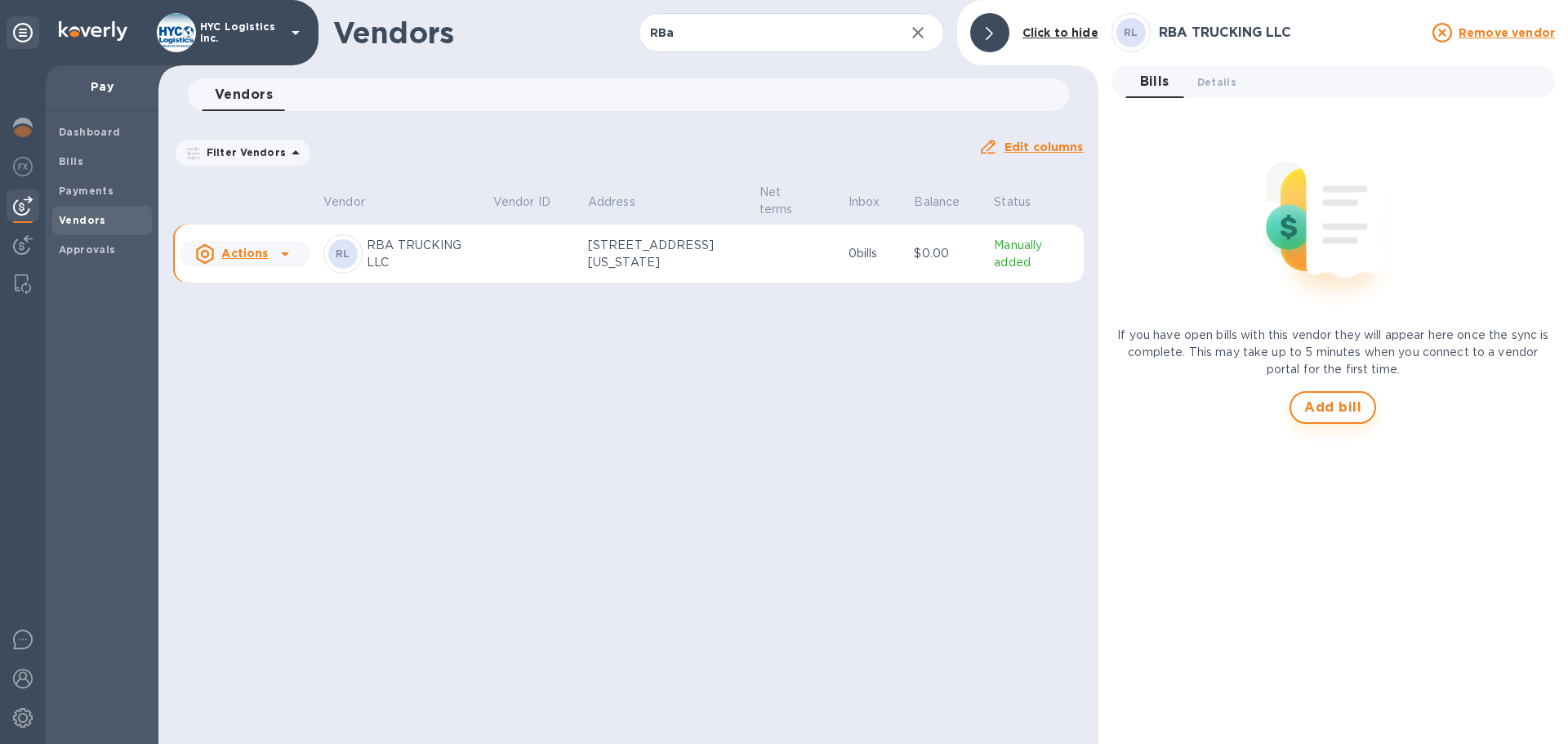
click at [1313, 415] on span "Add bill" at bounding box center [1333, 407] width 57 height 20
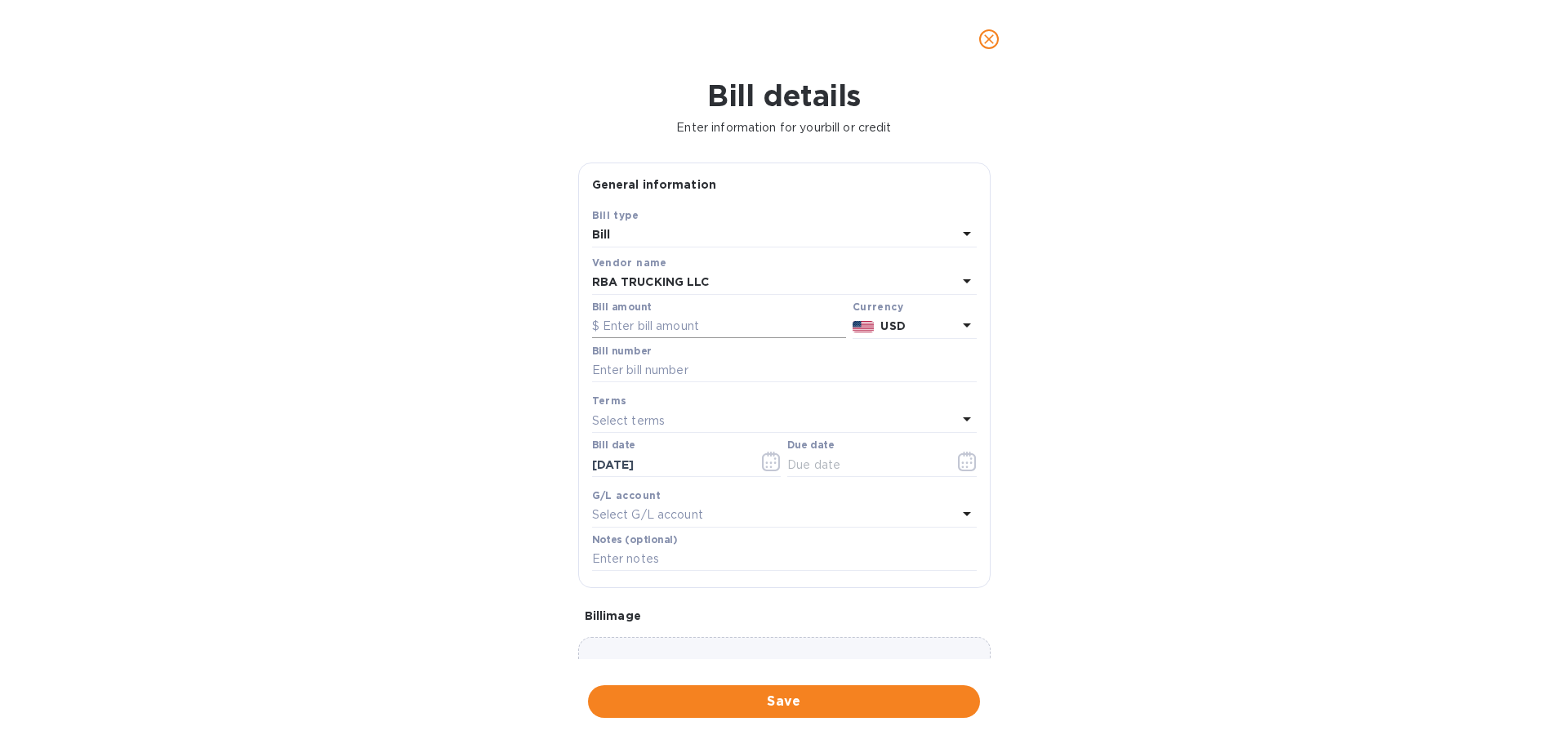
click at [640, 327] on input "text" at bounding box center [719, 327] width 254 height 25
paste input "2,492.05"
type input "2,492.05"
drag, startPoint x: 696, startPoint y: 366, endPoint x: 693, endPoint y: 374, distance: 8.5
click at [696, 366] on input "text" at bounding box center [784, 370] width 384 height 25
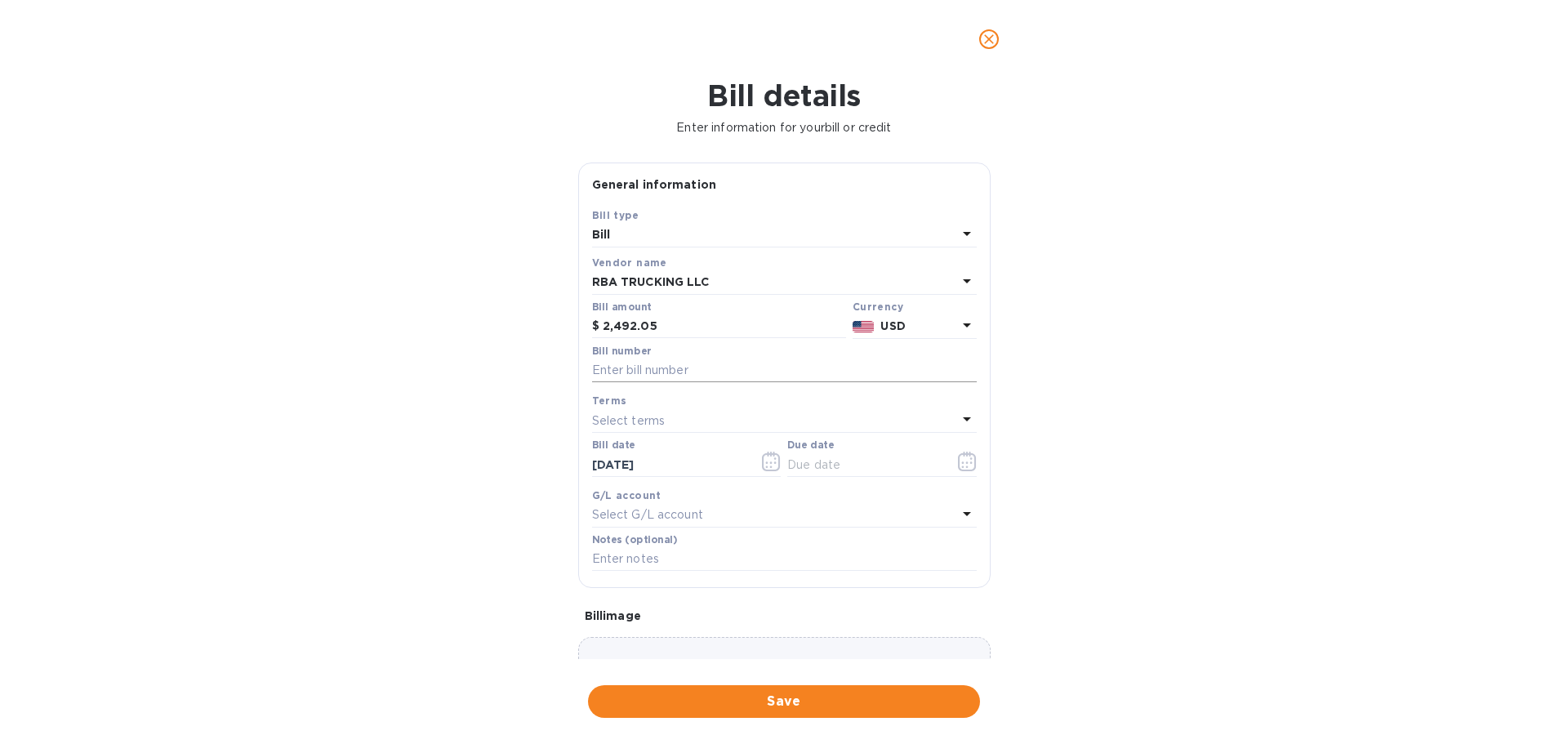
paste input ""5079715 SMEMI014372 5079714 SMEMI014437""
drag, startPoint x: 899, startPoint y: 365, endPoint x: 465, endPoint y: 397, distance: 435.2
click at [460, 397] on div "Bill details Enter information for your bill or credit General information Save…" at bounding box center [784, 411] width 1568 height 665
type input ""5079715 SMEMI014372 5079714 SMEMI014437""
click at [958, 467] on icon "button" at bounding box center [967, 461] width 18 height 20
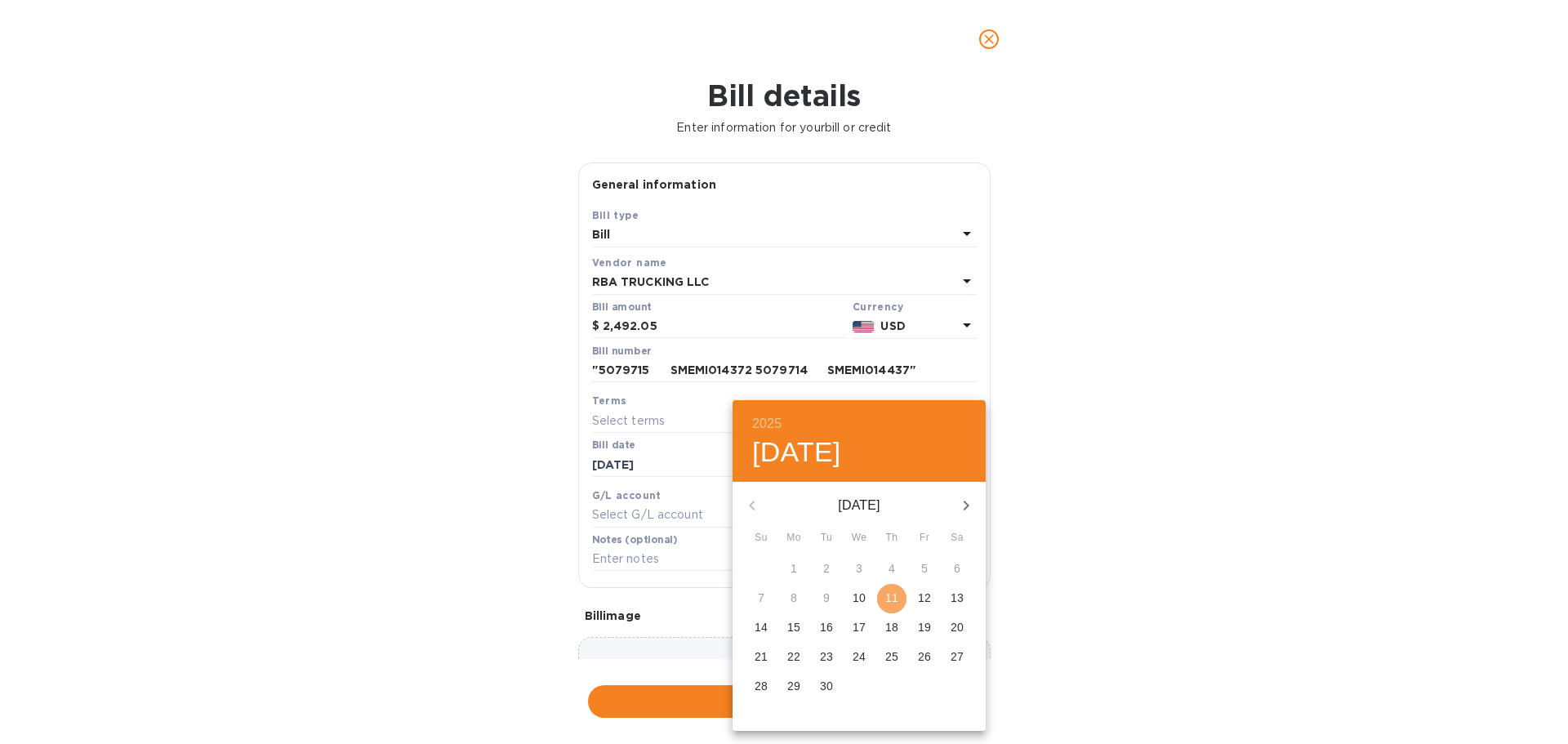
click at [891, 595] on p "11" at bounding box center [892, 597] width 13 height 16
type input "[DATE]"
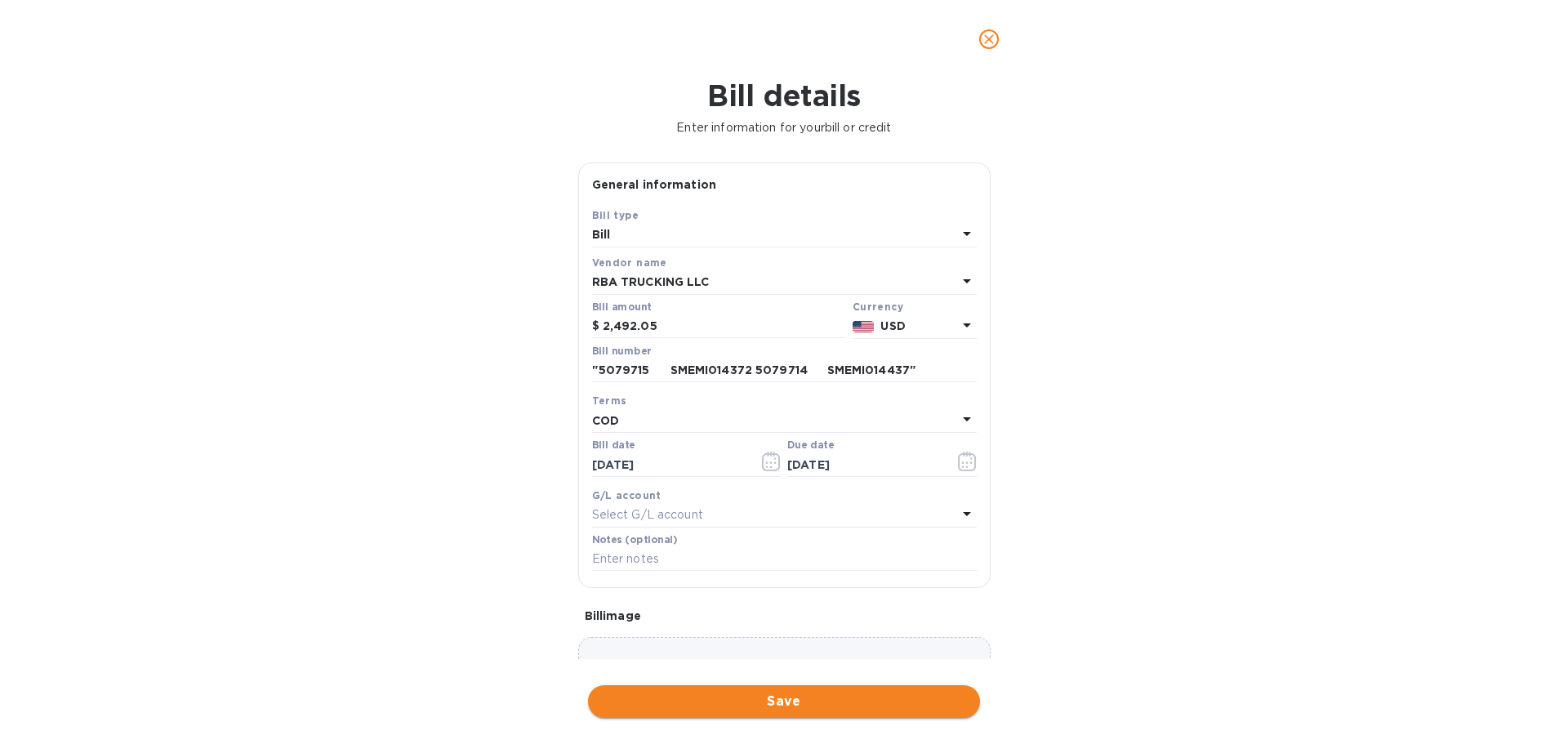
click at [834, 688] on button "Save" at bounding box center [784, 701] width 392 height 33
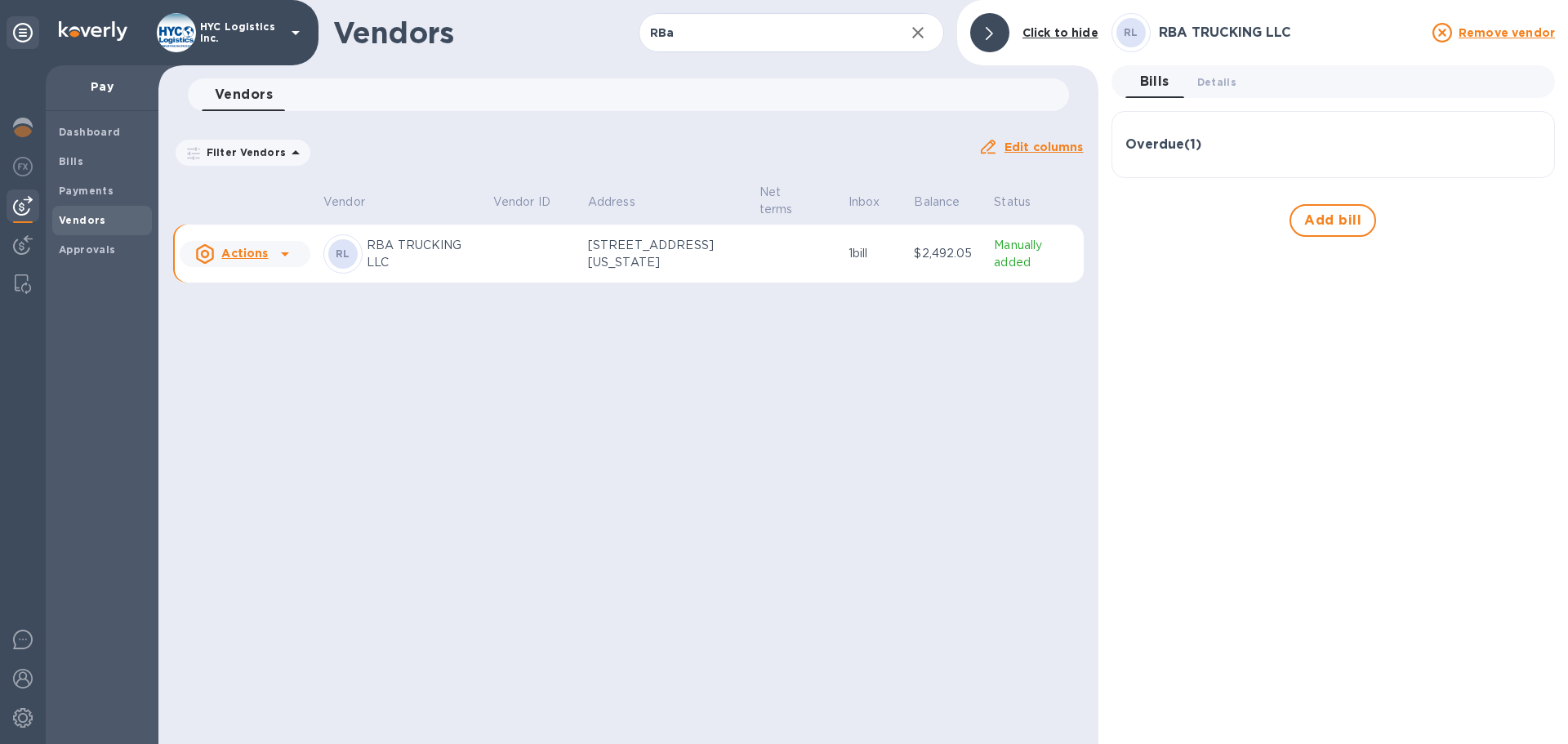
drag, startPoint x: 684, startPoint y: 30, endPoint x: 446, endPoint y: 52, distance: 239.0
click at [438, 59] on div "Vendors RBa ​ Add vendor Click to hide" at bounding box center [628, 33] width 940 height 66
paste input "AMFAST"
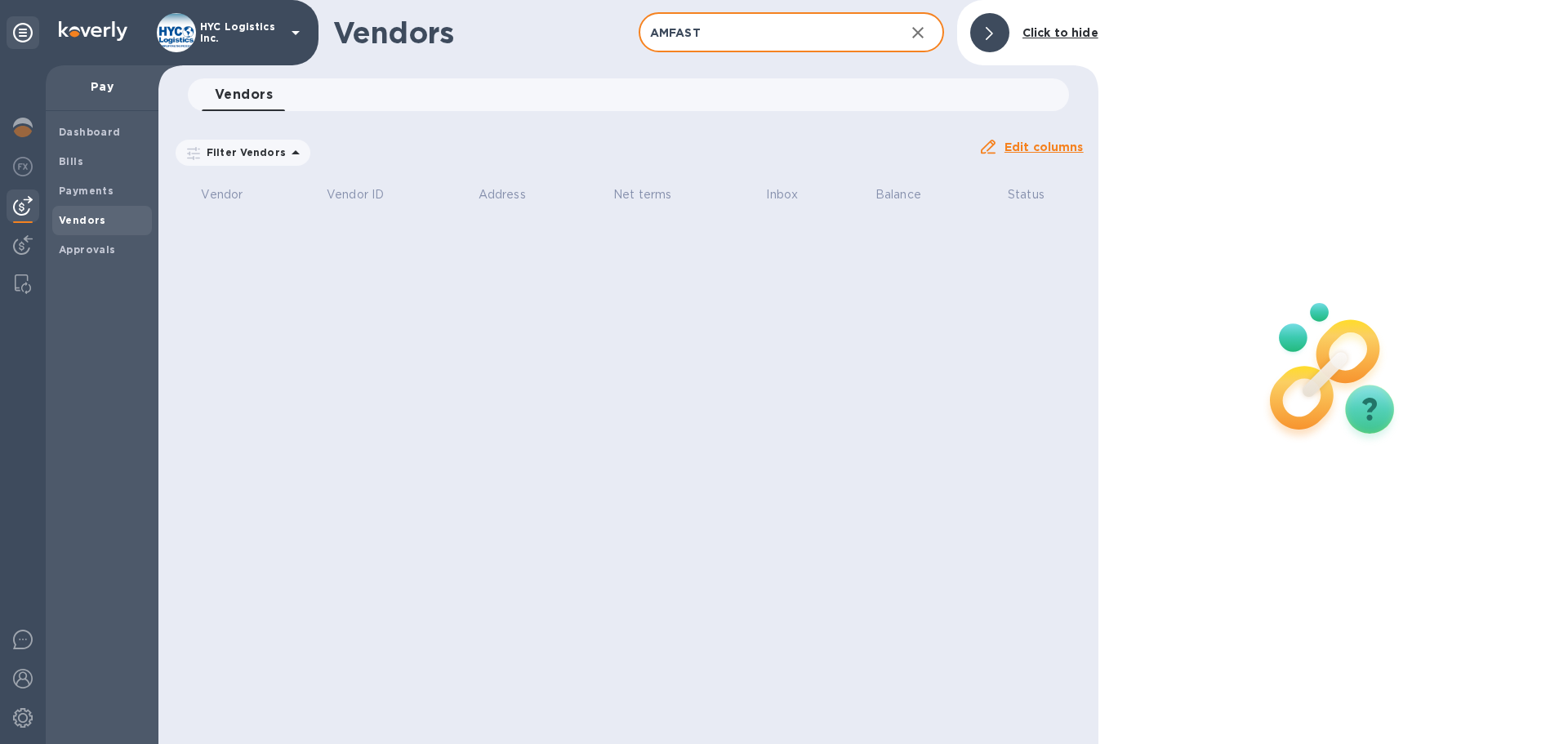
drag, startPoint x: 765, startPoint y: 36, endPoint x: 550, endPoint y: 52, distance: 215.6
click at [555, 50] on div "Vendors AMFAST ​ Add vendor Click to hide" at bounding box center [628, 33] width 940 height 66
paste input "EXECUTIVE"
drag, startPoint x: 779, startPoint y: 25, endPoint x: 551, endPoint y: 35, distance: 228.2
click at [552, 34] on div "Vendors EXECUTIVE ​ Add vendor Click to hide" at bounding box center [628, 33] width 940 height 66
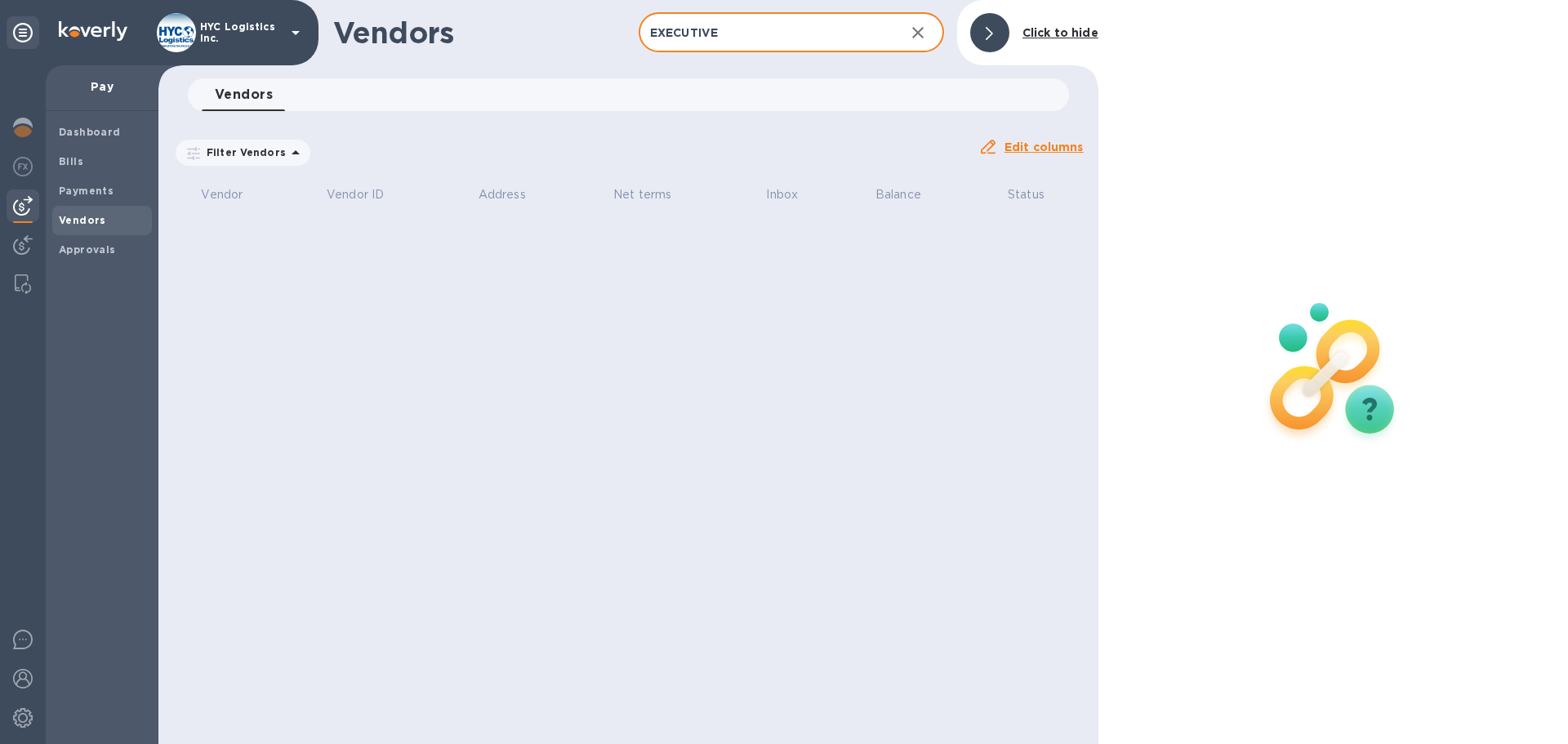
paste input "INTERNATIONAL"
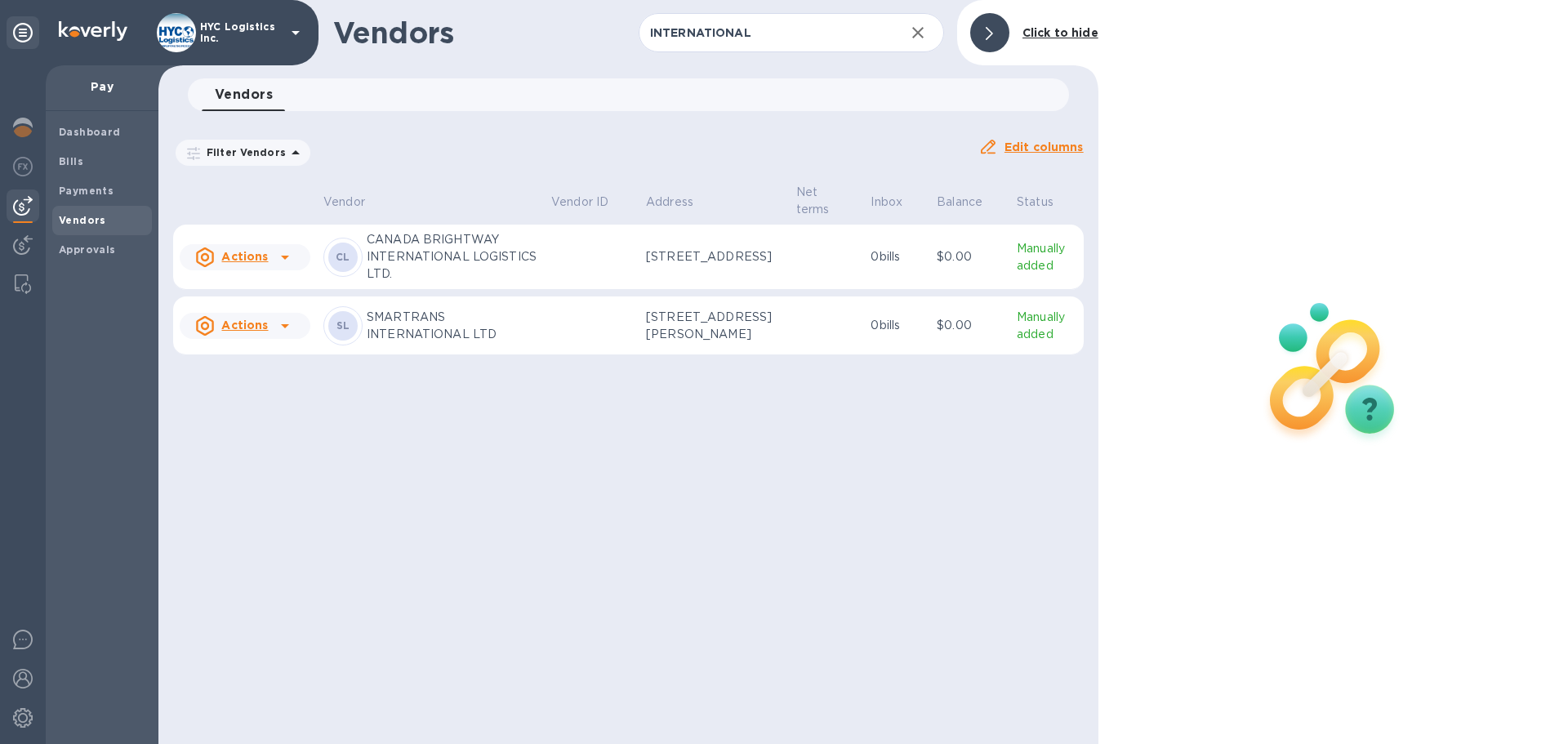
drag, startPoint x: 752, startPoint y: 37, endPoint x: 594, endPoint y: 46, distance: 158.3
click at [598, 44] on div "Vendors INTERNATIONAL ​ Add vendor Click to hide" at bounding box center [628, 33] width 940 height 66
paste input "RBA"
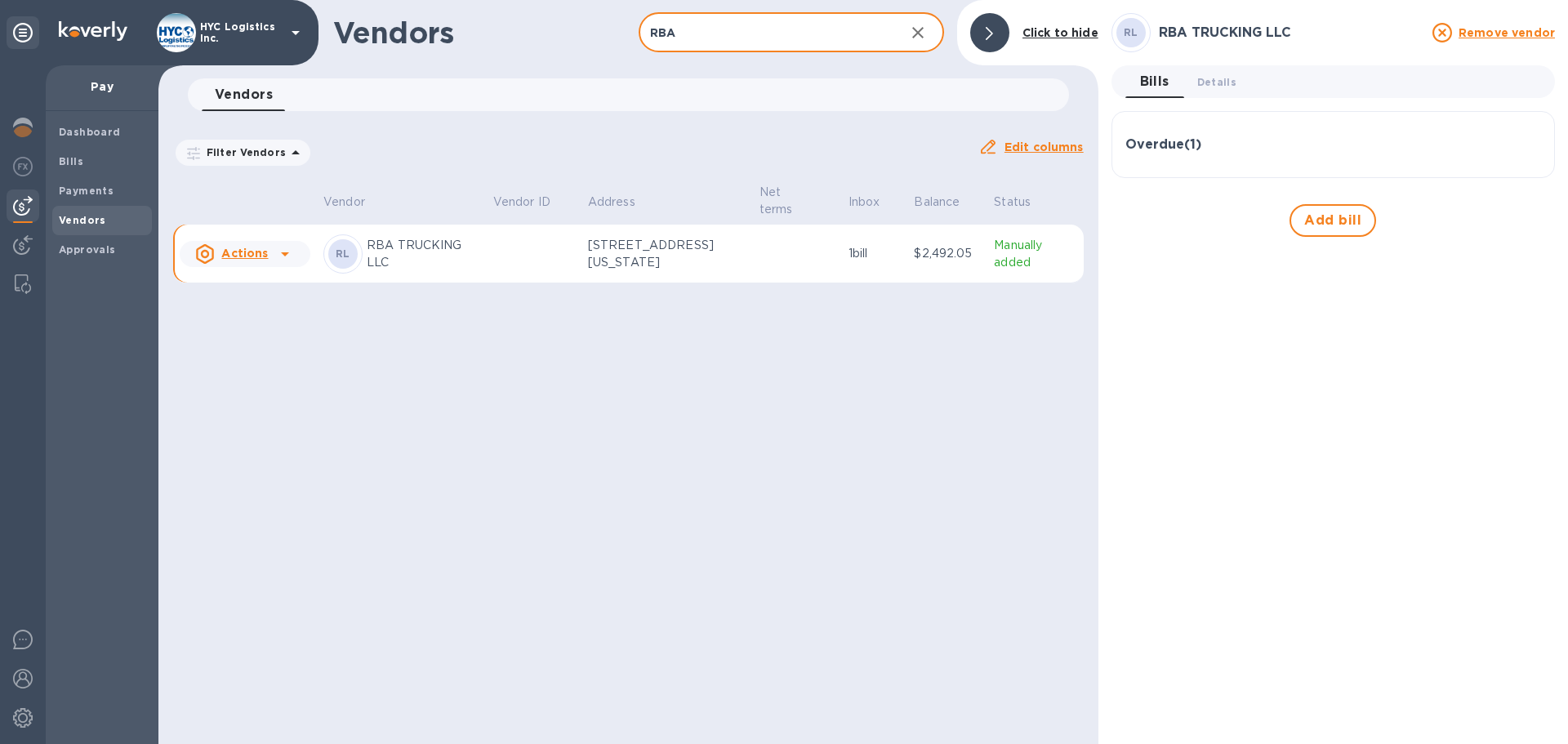
type input "RBA"
click at [523, 279] on td at bounding box center [534, 254] width 95 height 59
click at [1343, 211] on span "Add bill" at bounding box center [1333, 220] width 57 height 20
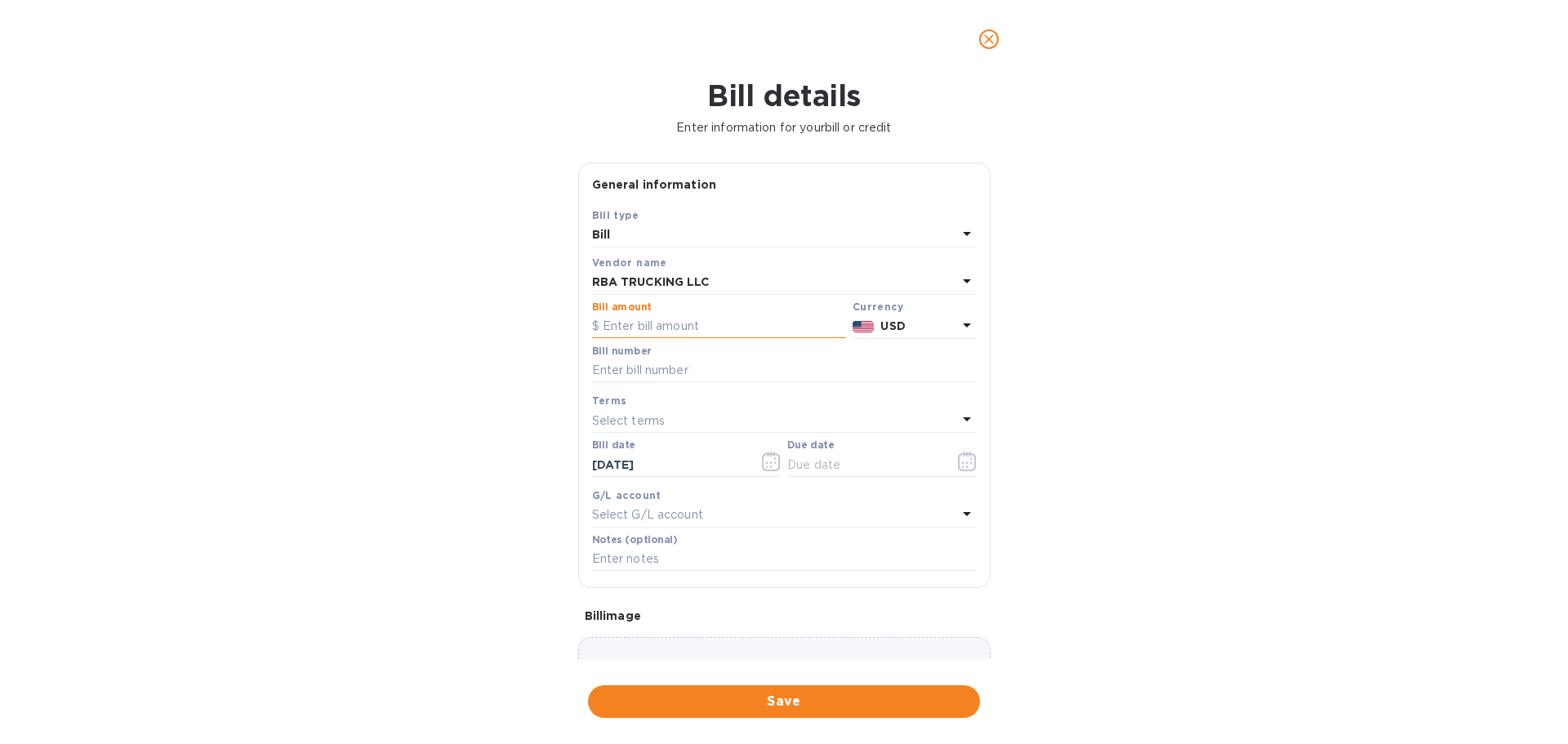
click at [621, 326] on input "text" at bounding box center [719, 327] width 254 height 25
paste input "450.00"
type input "450.00"
click at [738, 369] on input "text" at bounding box center [784, 370] width 384 height 25
drag, startPoint x: 669, startPoint y: 362, endPoint x: 677, endPoint y: 360, distance: 8.2
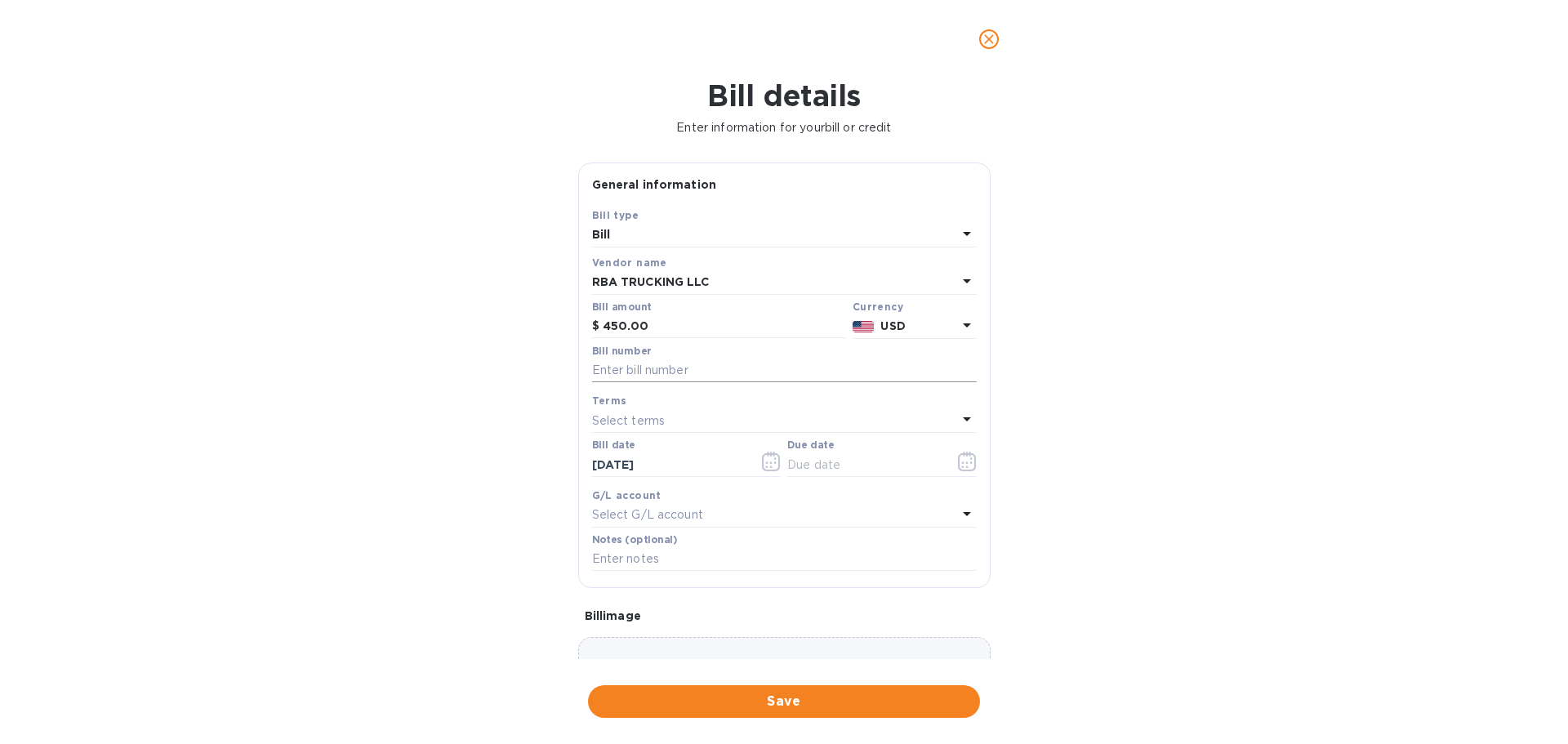
click at [674, 361] on input "text" at bounding box center [784, 370] width 384 height 25
paste input "072525"
type input "072525"
click at [1145, 388] on div "Bill details Enter information for your bill or credit General information Save…" at bounding box center [784, 411] width 1568 height 665
click at [811, 703] on span "Save" at bounding box center [784, 701] width 366 height 20
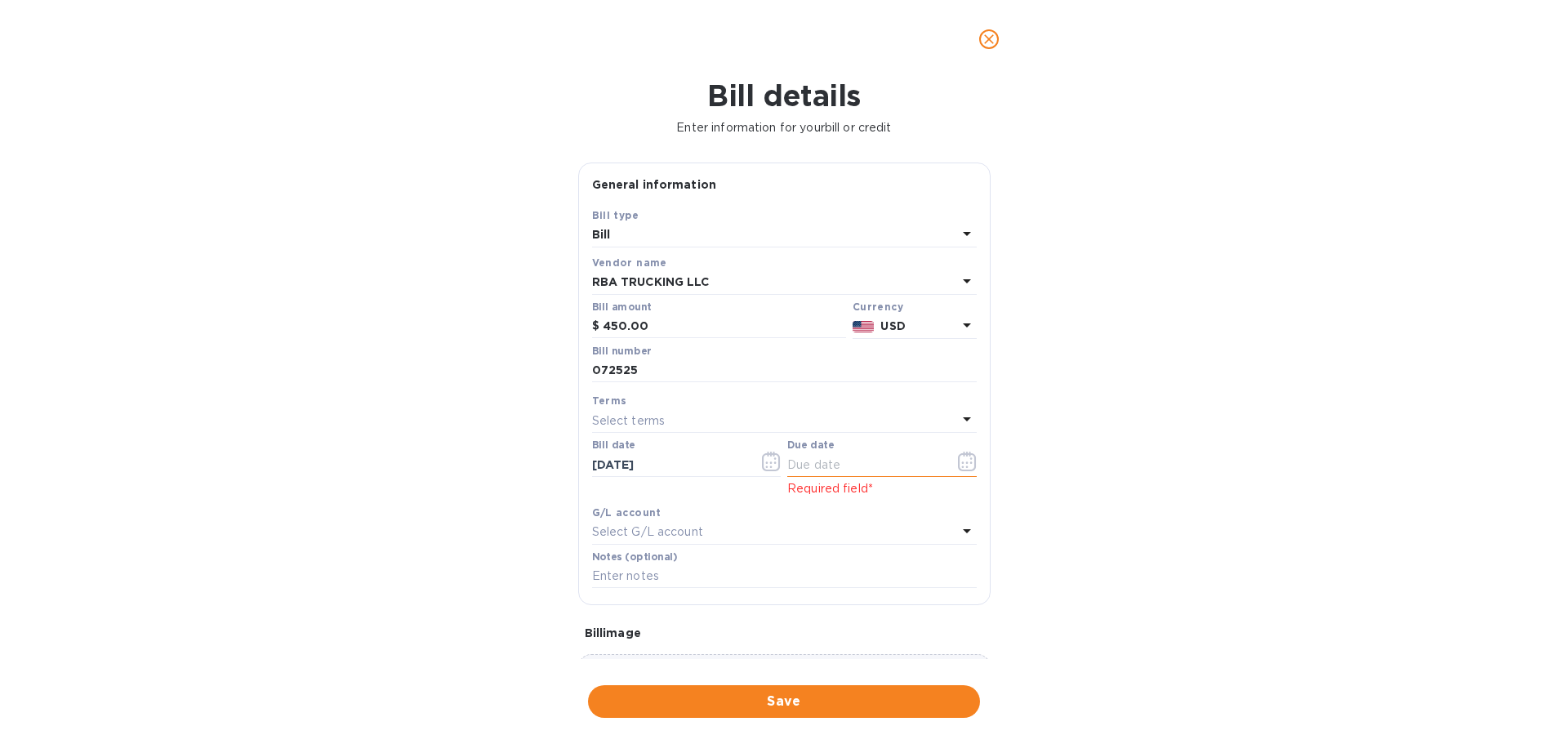
click at [976, 459] on button "button" at bounding box center [967, 461] width 39 height 39
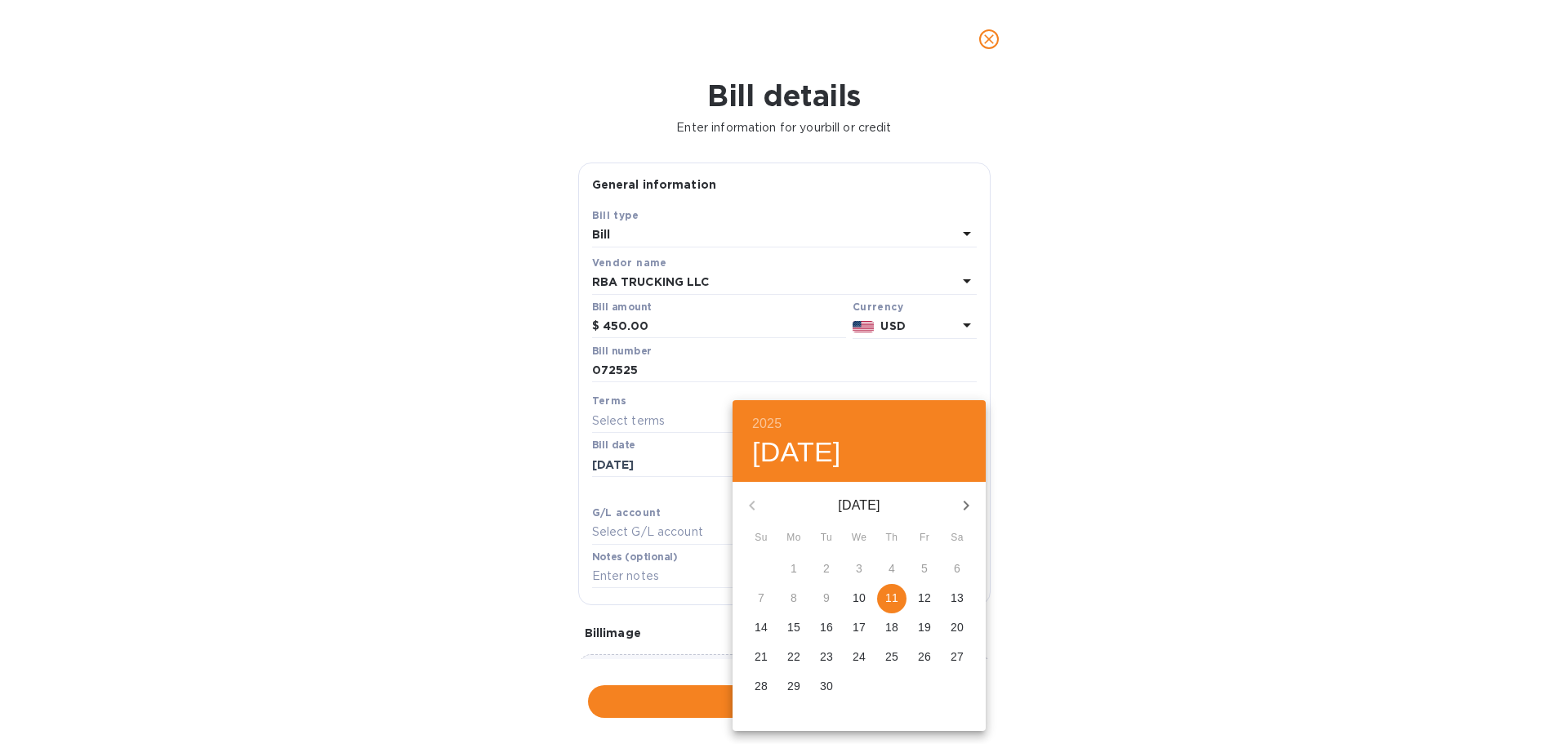
click at [889, 601] on p "11" at bounding box center [892, 597] width 13 height 16
type input "[DATE]"
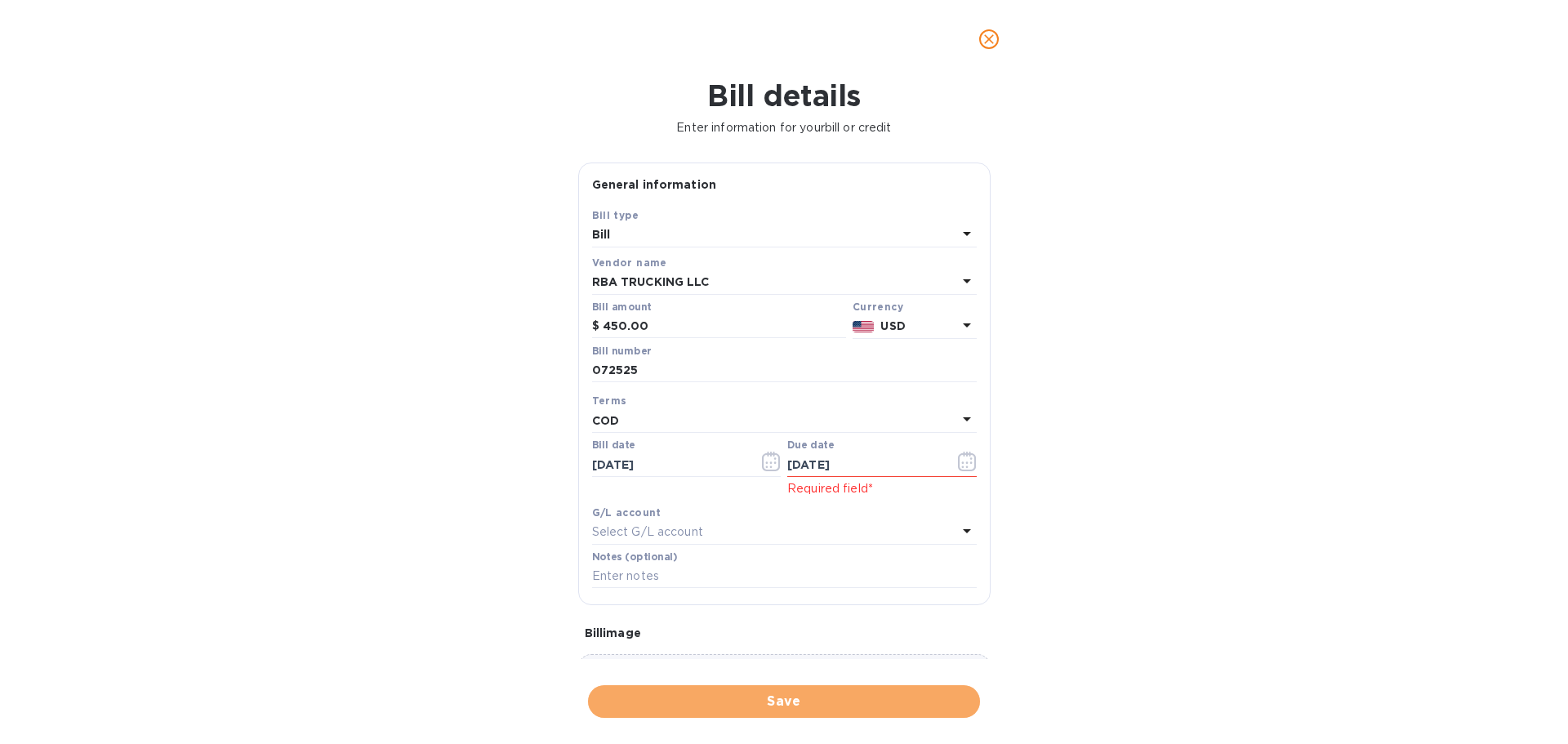
click at [790, 701] on span "Save" at bounding box center [784, 701] width 366 height 20
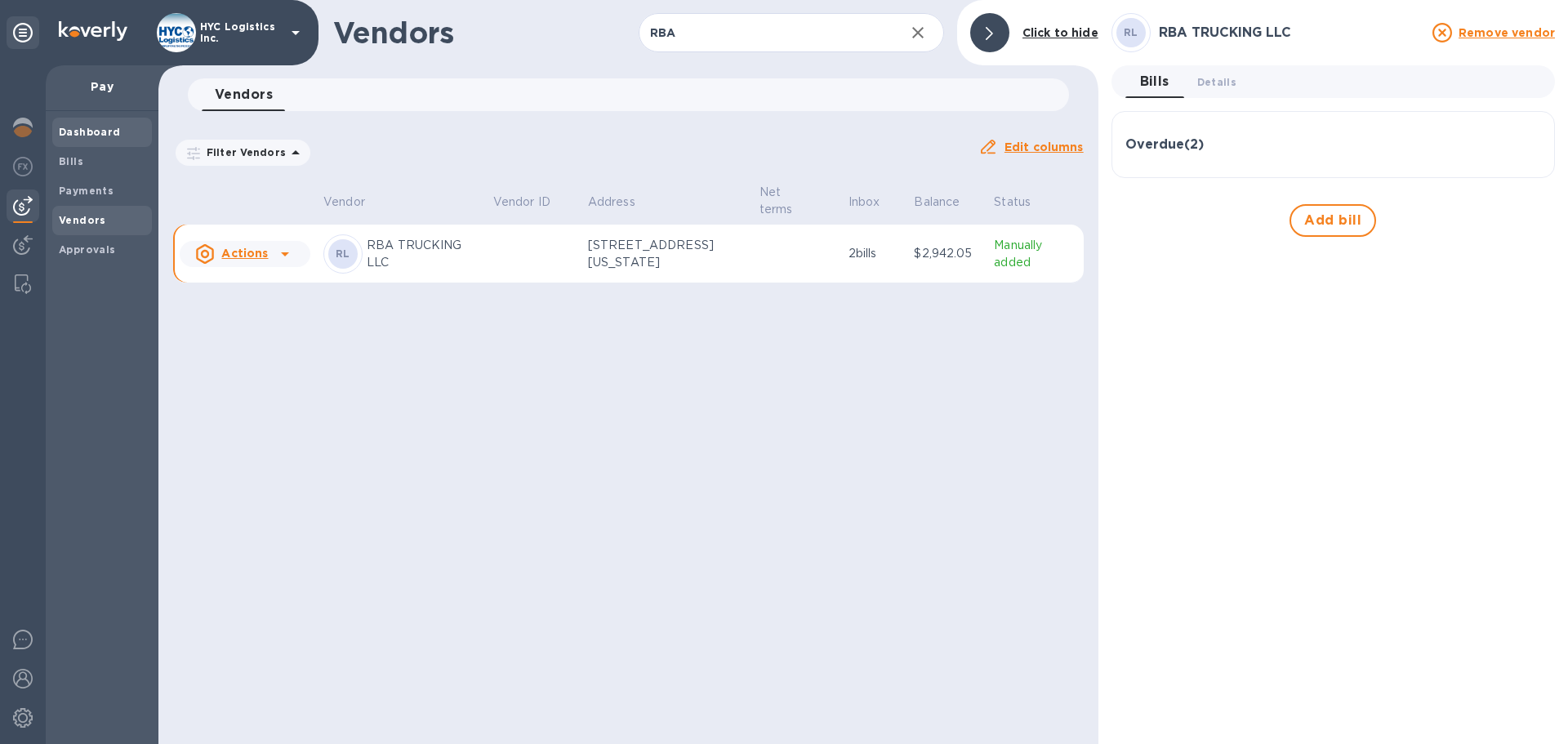
click at [99, 132] on b "Dashboard" at bounding box center [90, 131] width 62 height 12
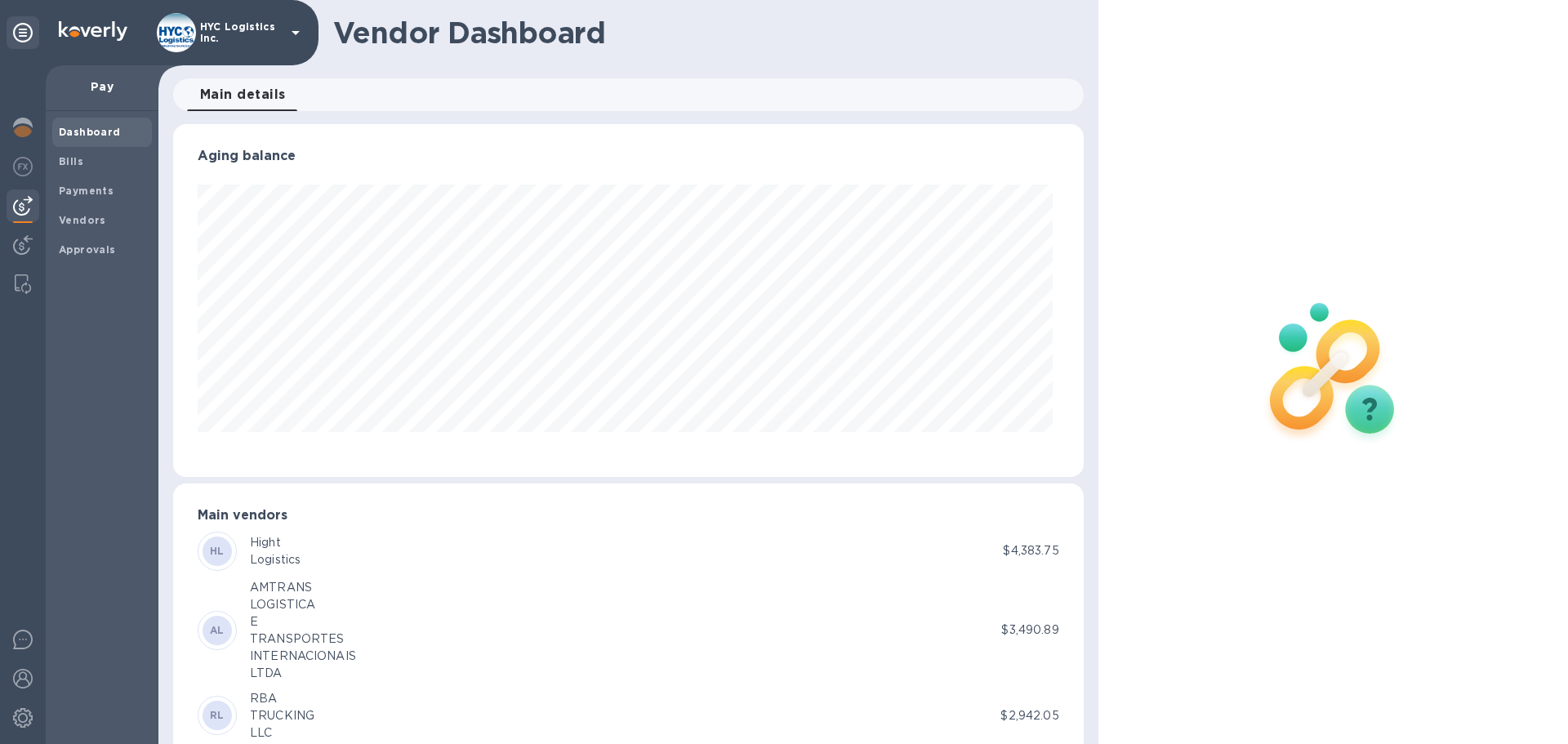
scroll to position [82, 0]
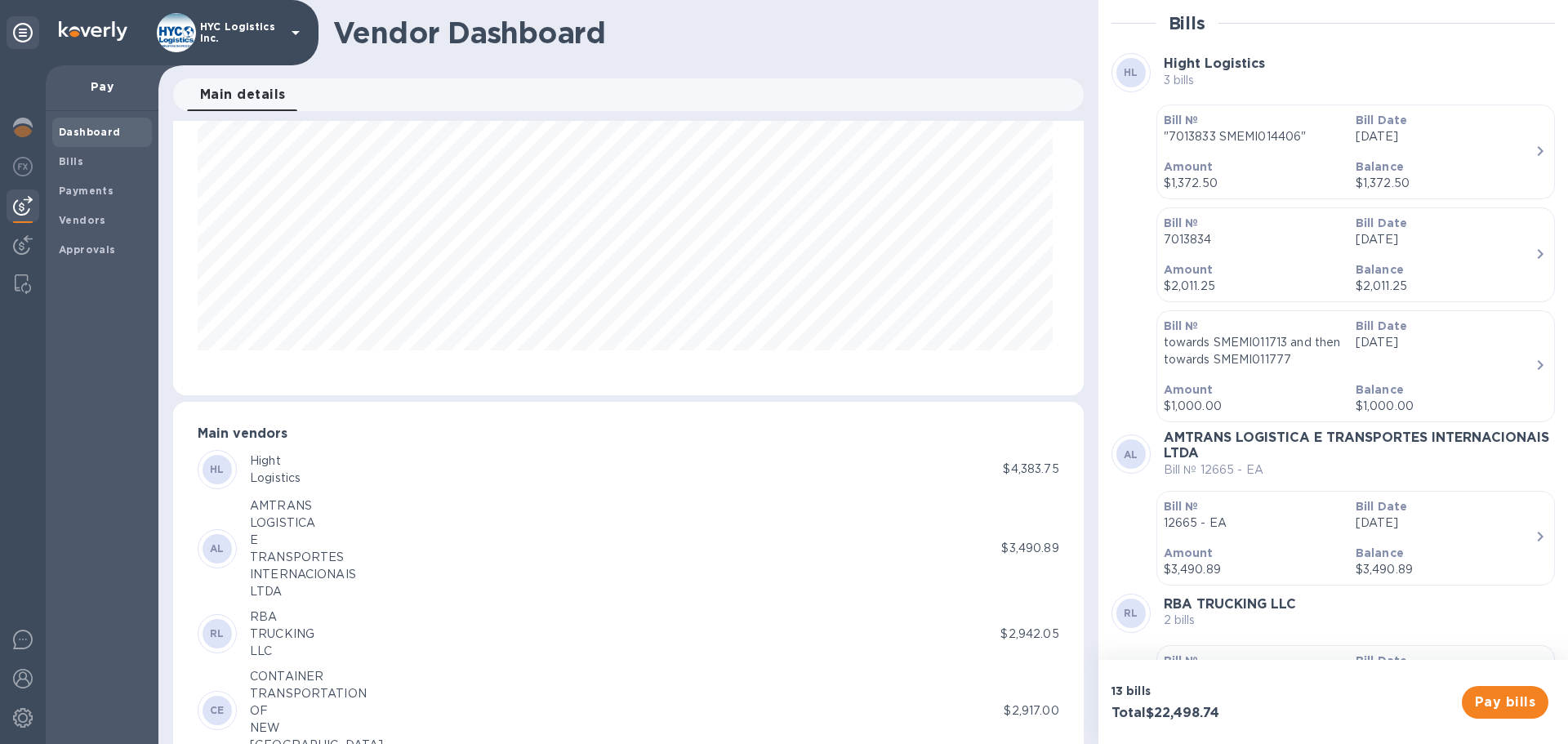
click at [1404, 615] on div "RL RBA TRUCKING LLC 2 bills" at bounding box center [1333, 613] width 443 height 39
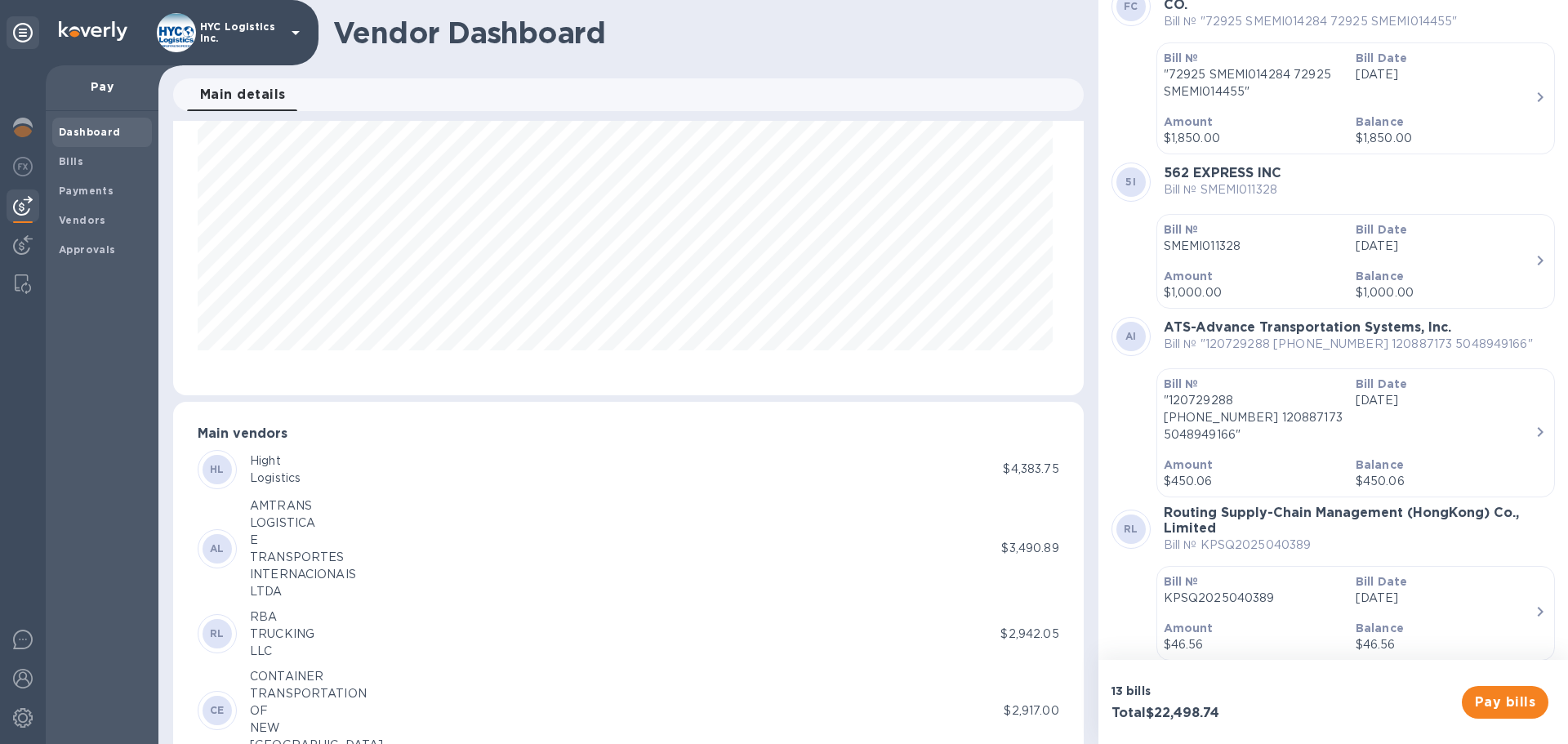
scroll to position [1431, 0]
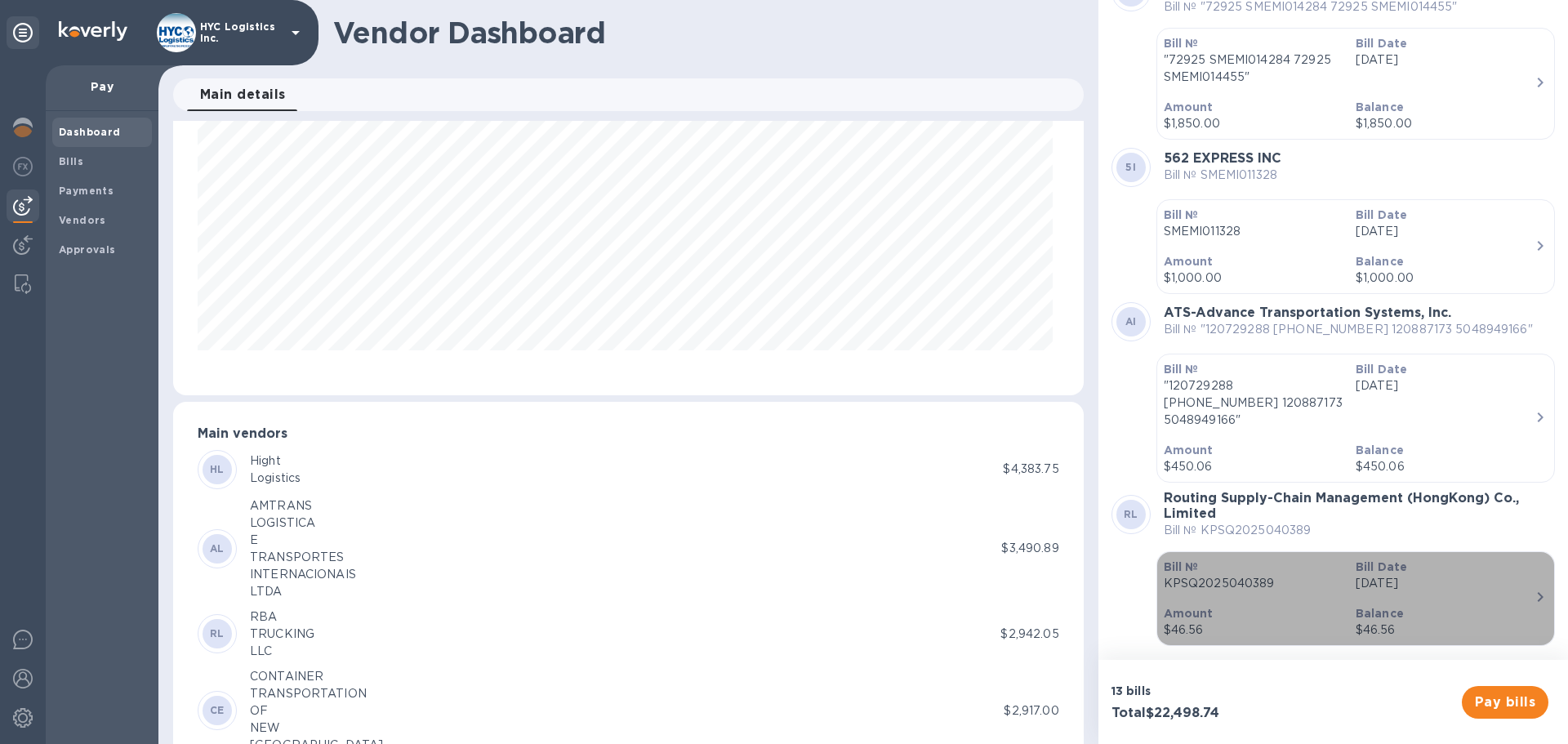
click at [1535, 587] on icon "button" at bounding box center [1540, 597] width 20 height 20
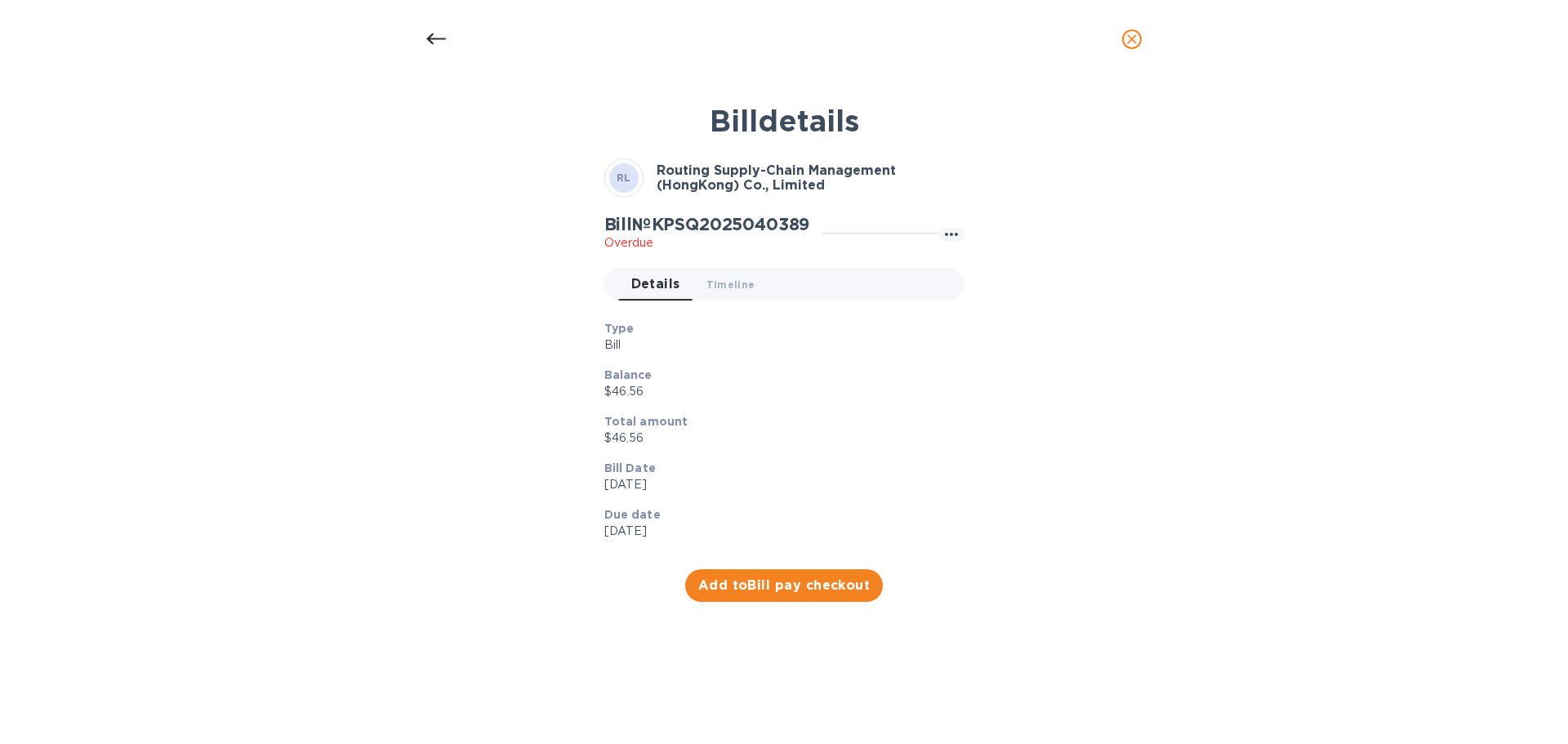
click at [1128, 34] on icon "close" at bounding box center [1132, 39] width 16 height 16
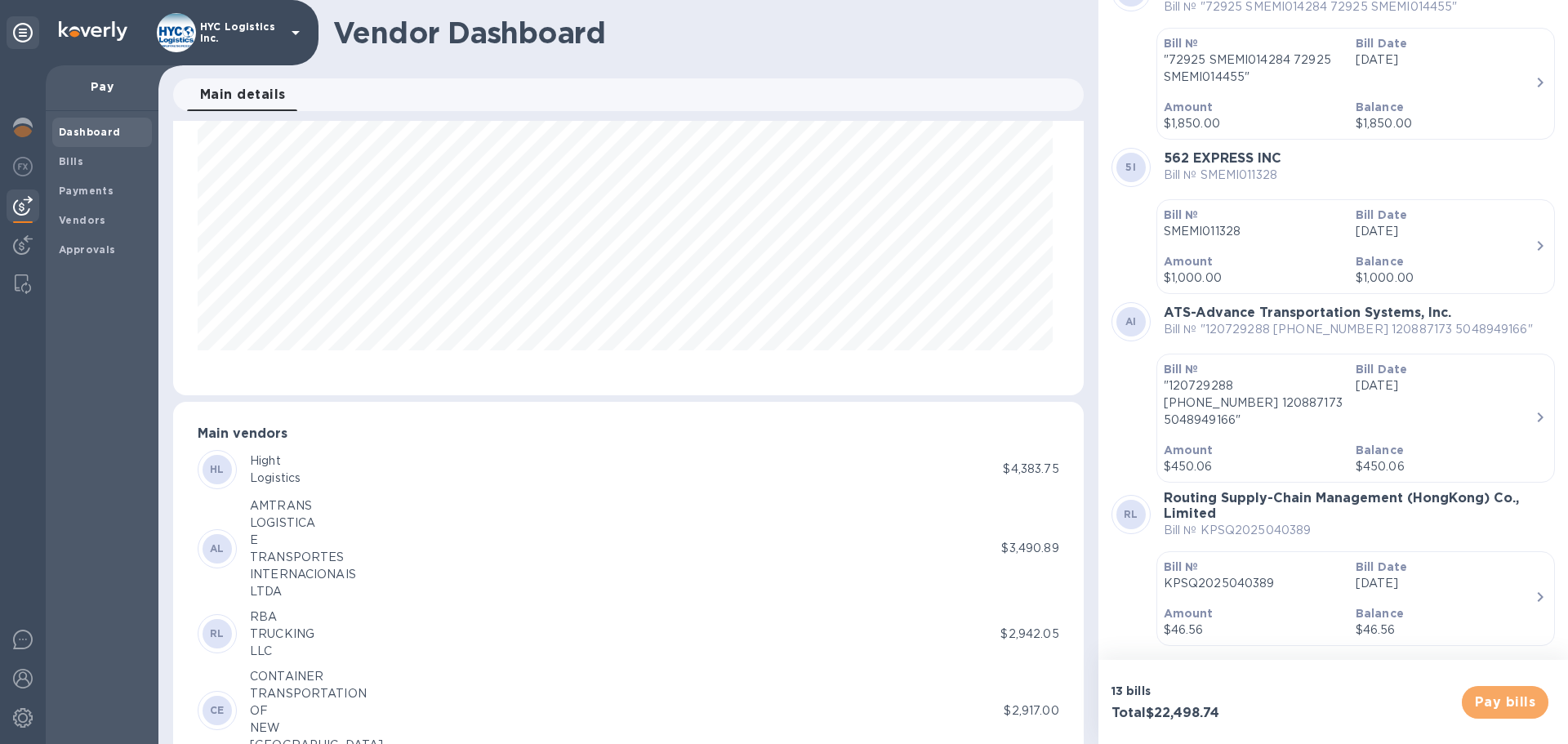
click at [1484, 701] on span "Pay bills" at bounding box center [1505, 702] width 61 height 20
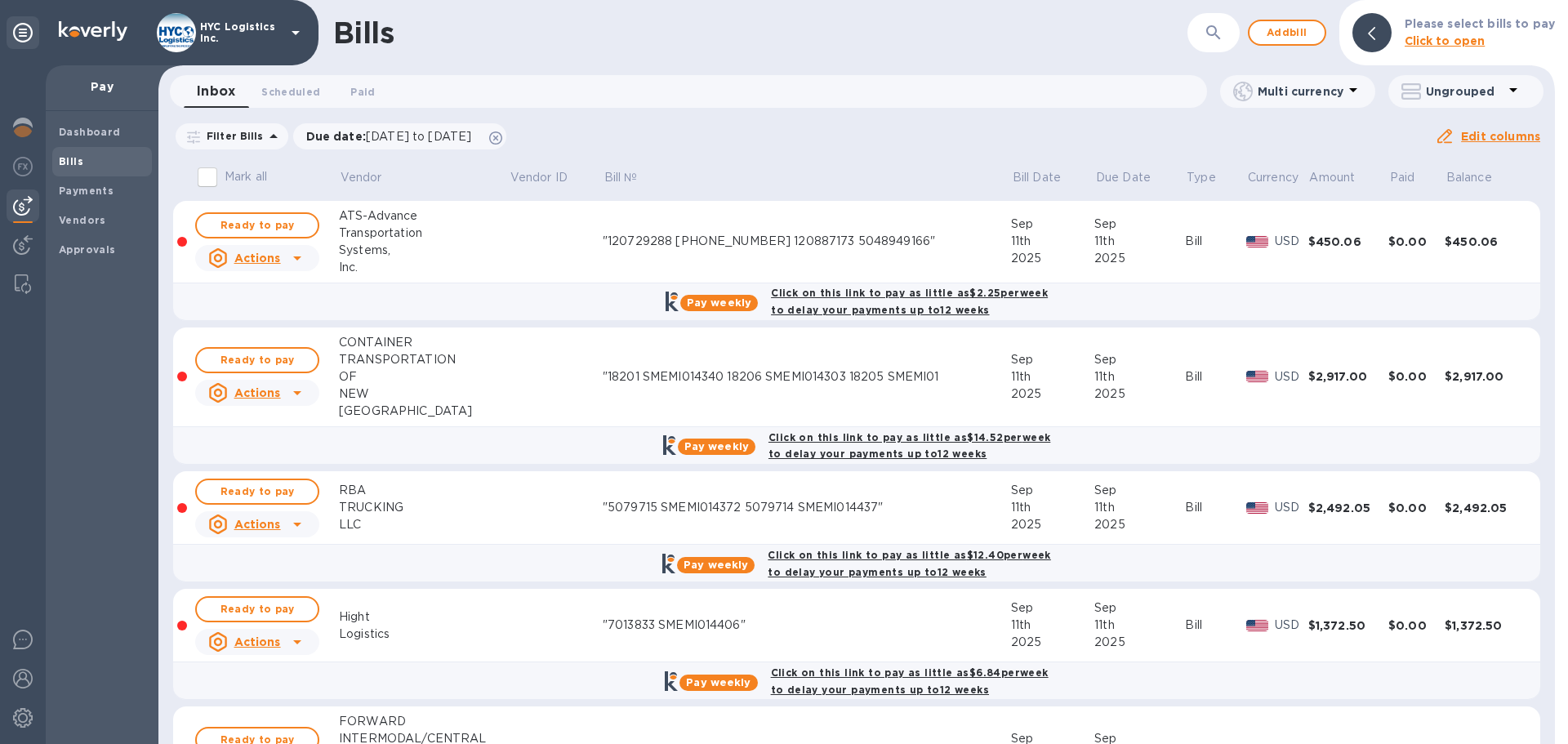
click at [465, 257] on div "Systems," at bounding box center [423, 250] width 170 height 17
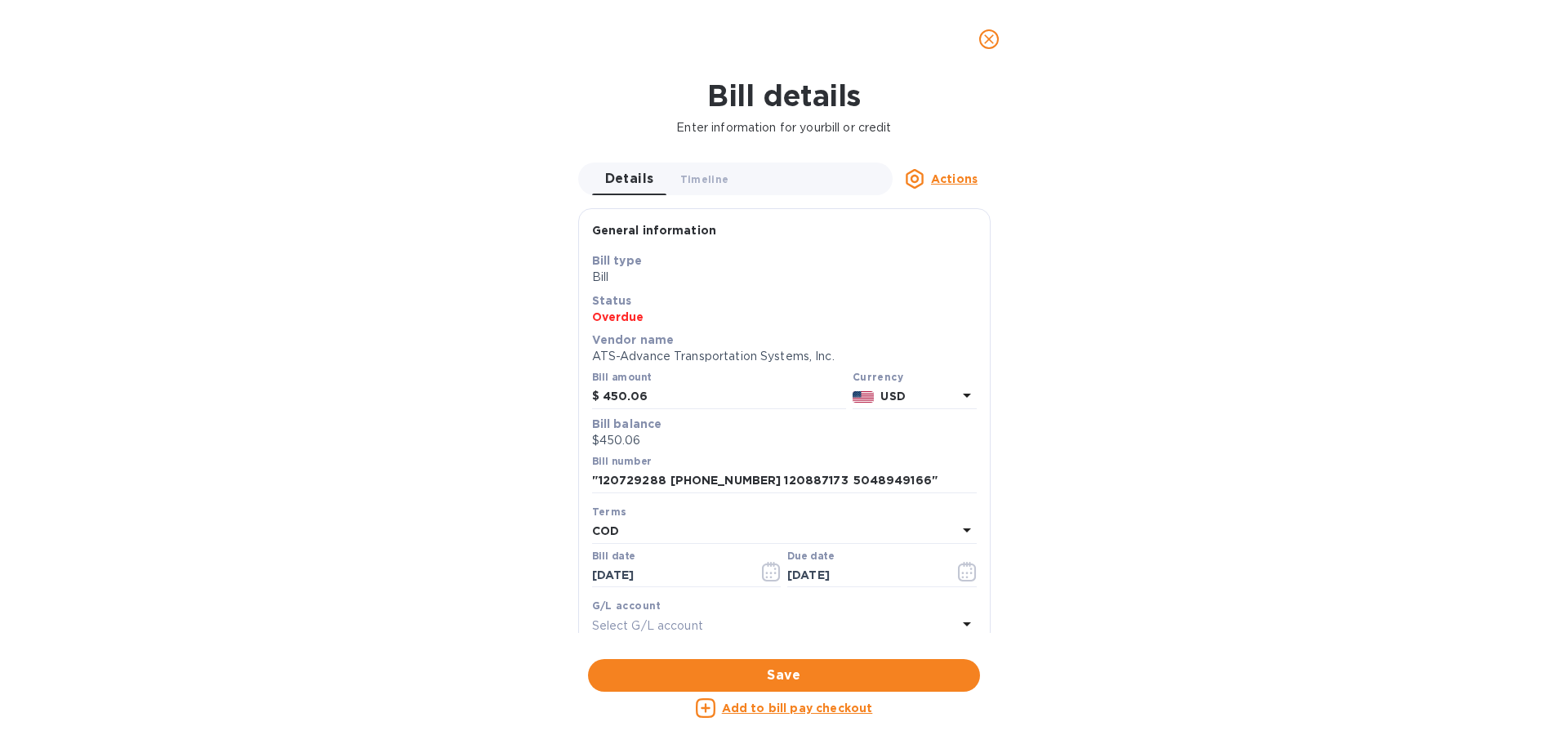
scroll to position [352, 903]
click at [773, 709] on u "Add to bill pay checkout" at bounding box center [798, 708] width 151 height 13
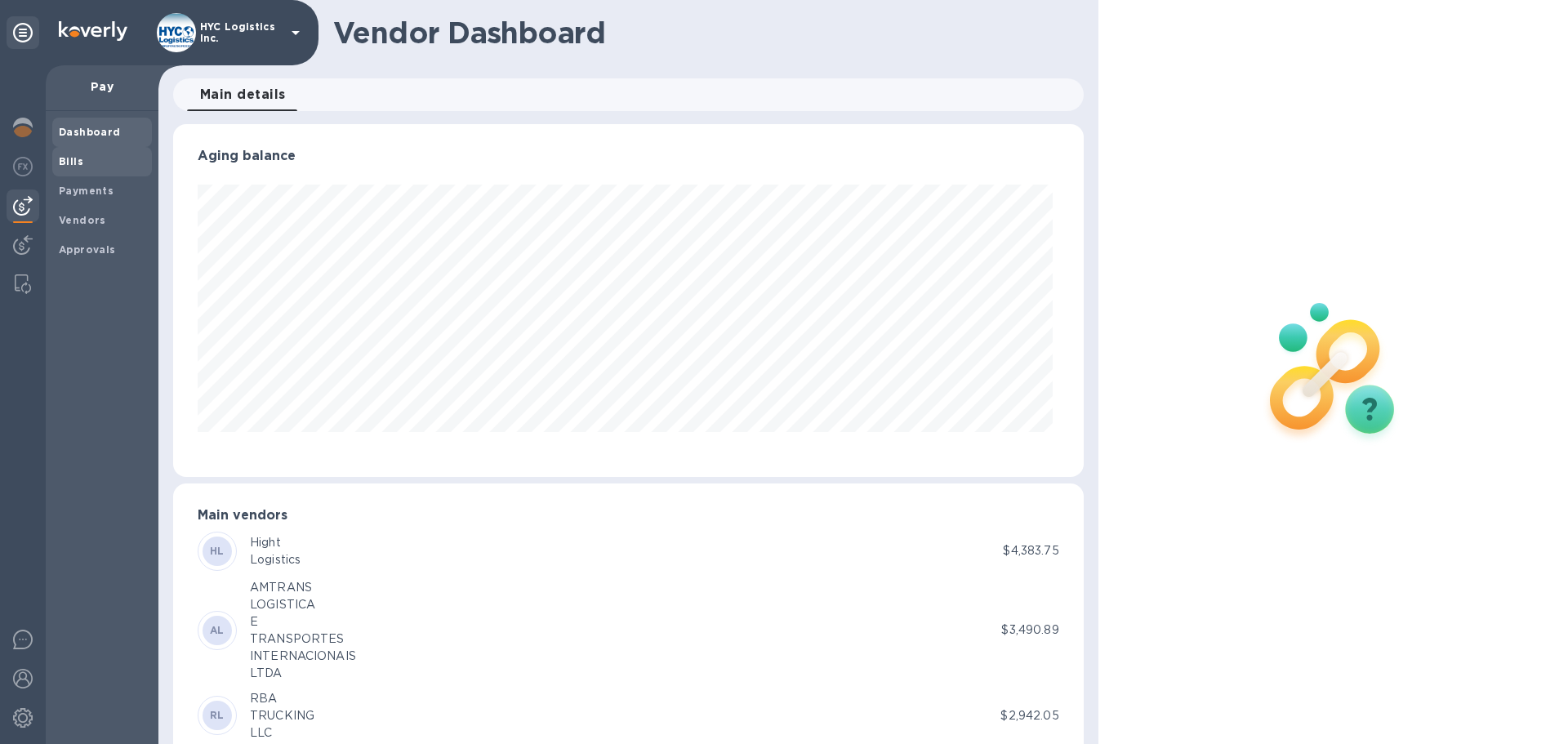
click at [77, 156] on b "Bills" at bounding box center [71, 161] width 25 height 12
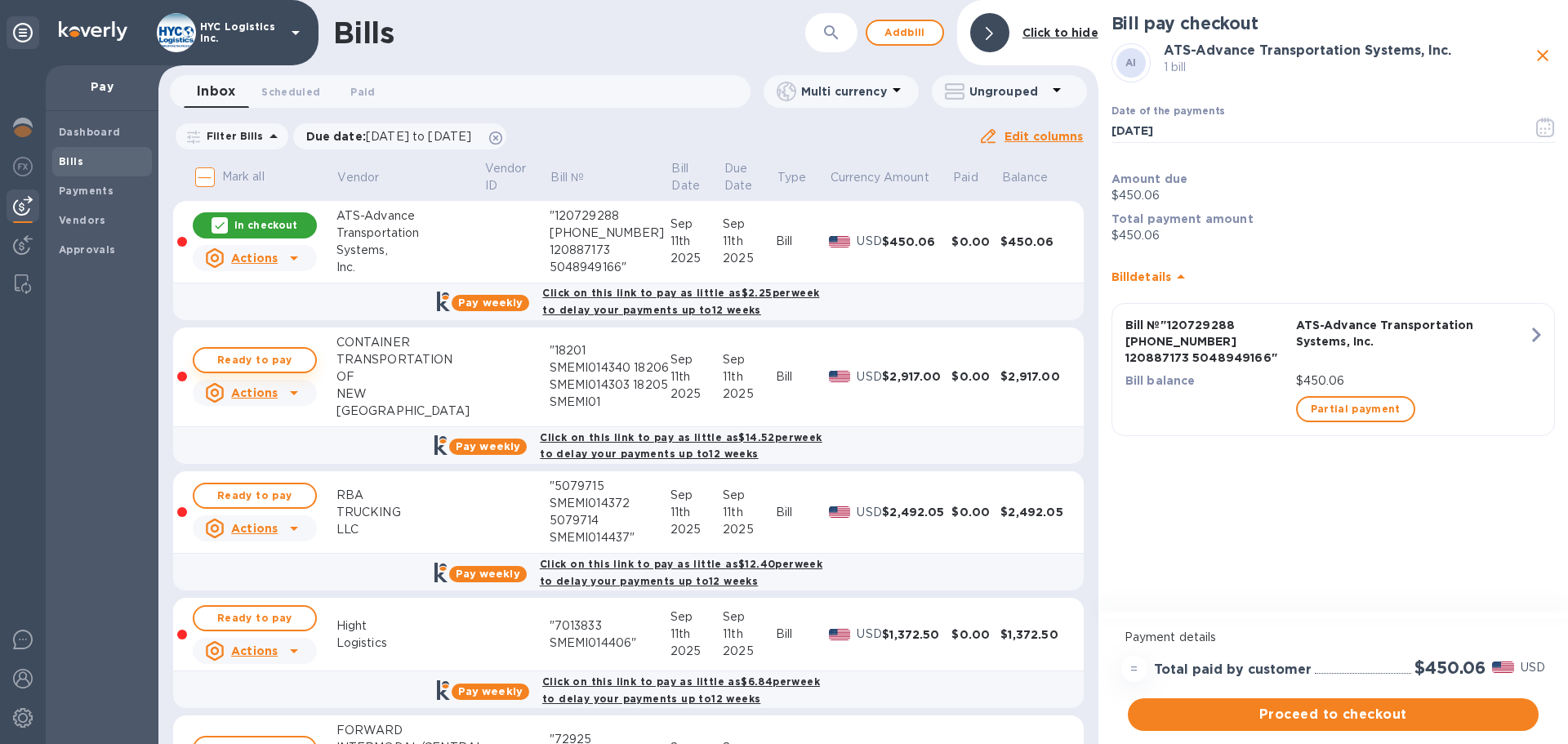
click at [257, 361] on span "Ready to pay" at bounding box center [255, 360] width 95 height 20
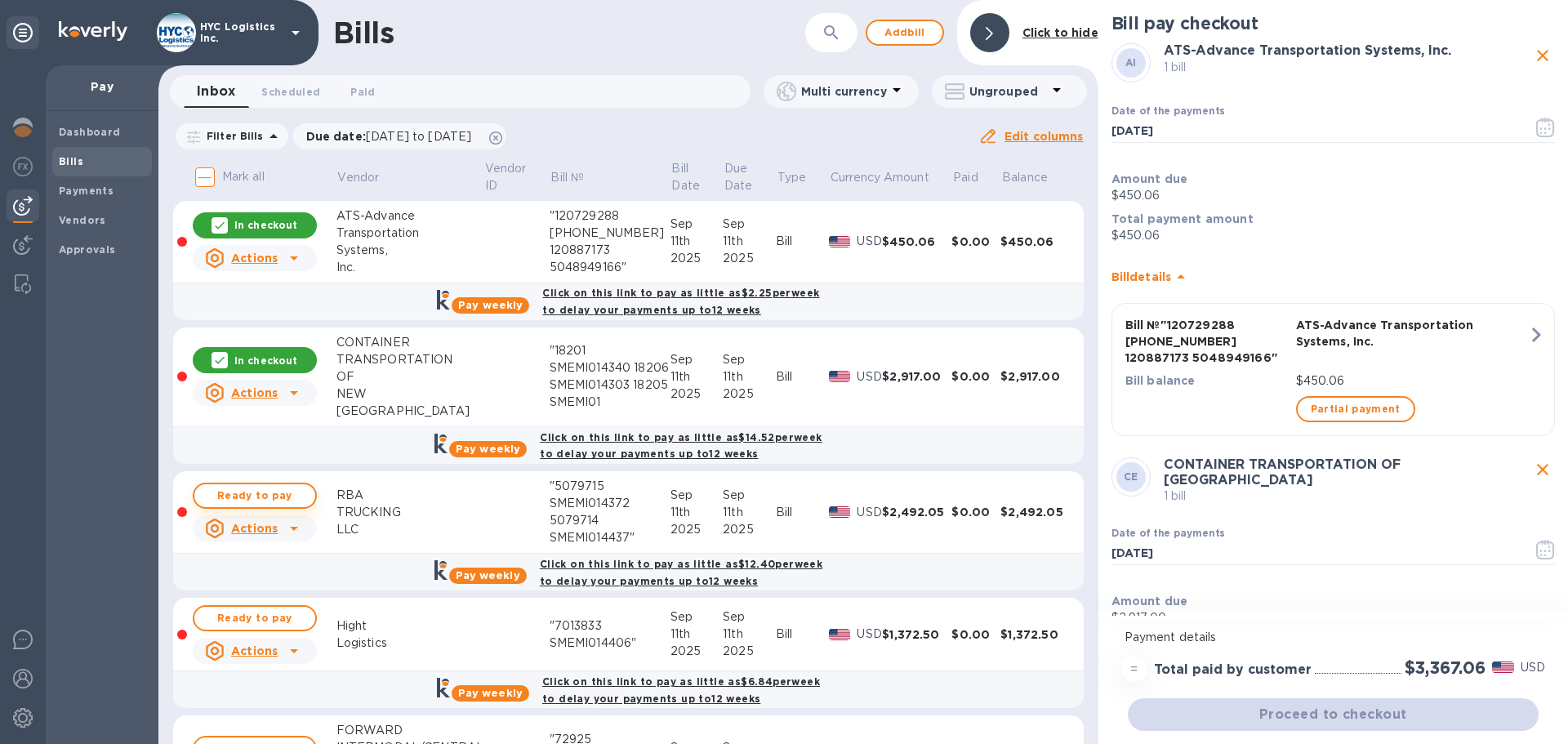
click at [258, 500] on span "Ready to pay" at bounding box center [255, 496] width 95 height 20
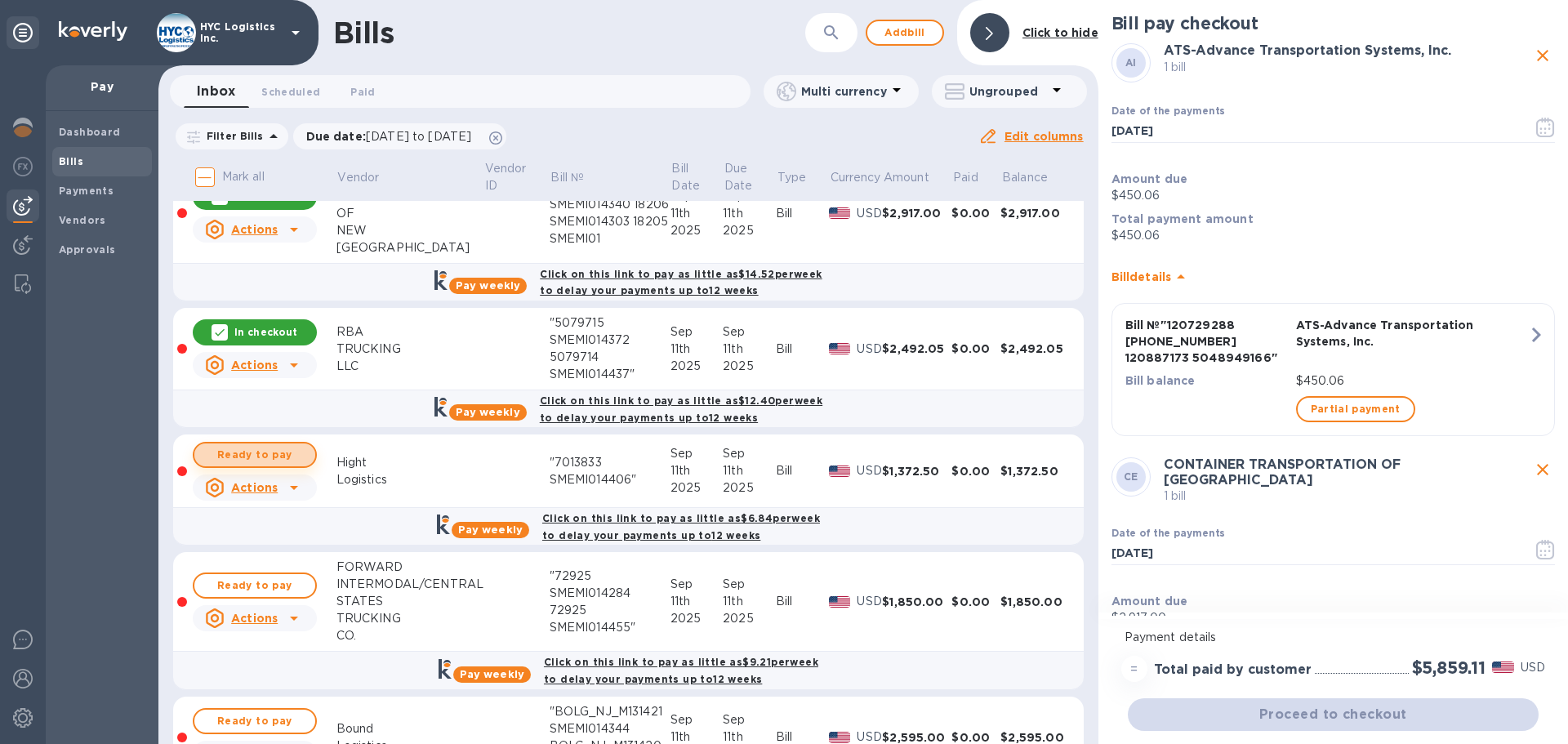
click at [283, 452] on span "Ready to pay" at bounding box center [255, 455] width 95 height 20
click at [264, 577] on span "Ready to pay" at bounding box center [255, 585] width 95 height 20
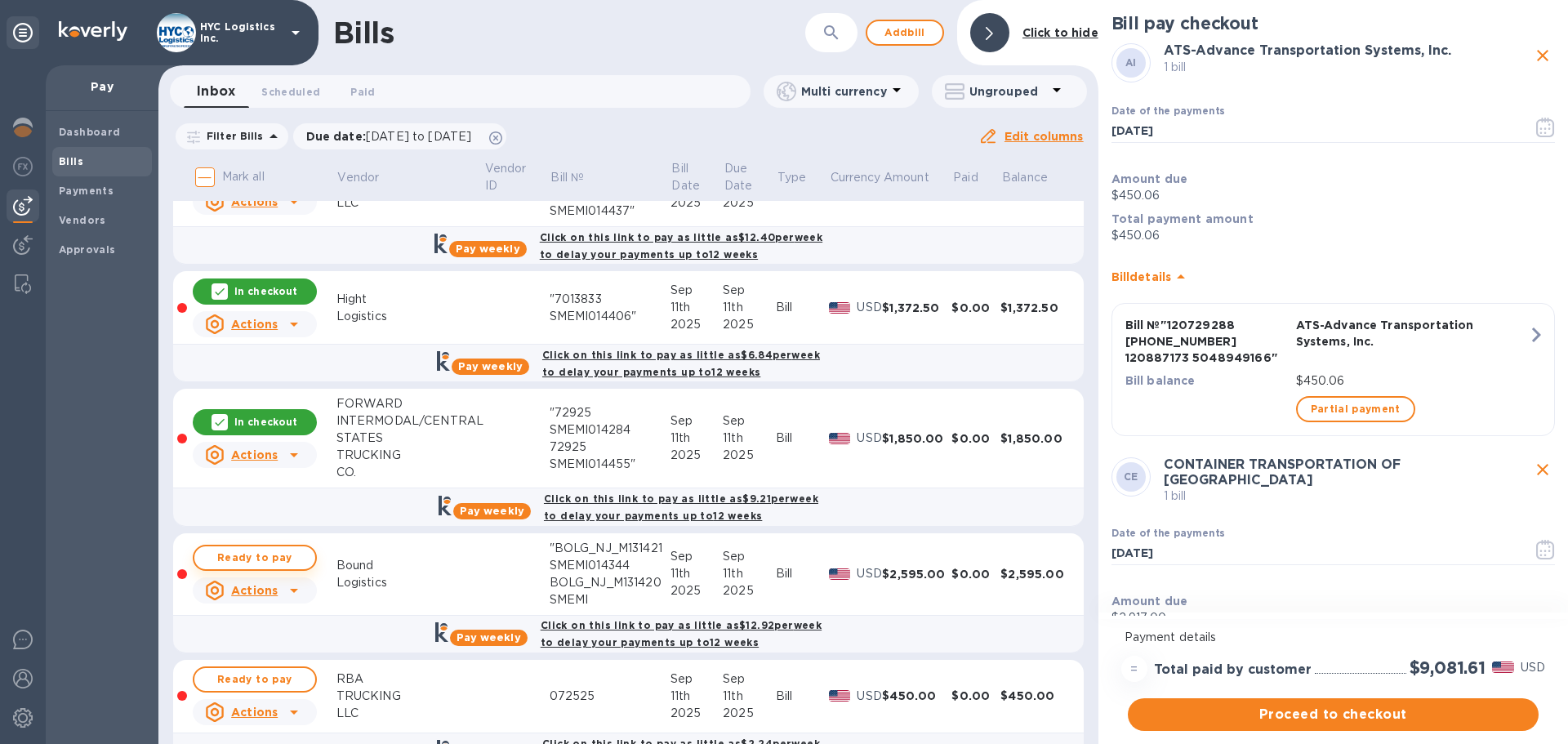
click at [282, 560] on span "Ready to pay" at bounding box center [255, 558] width 95 height 20
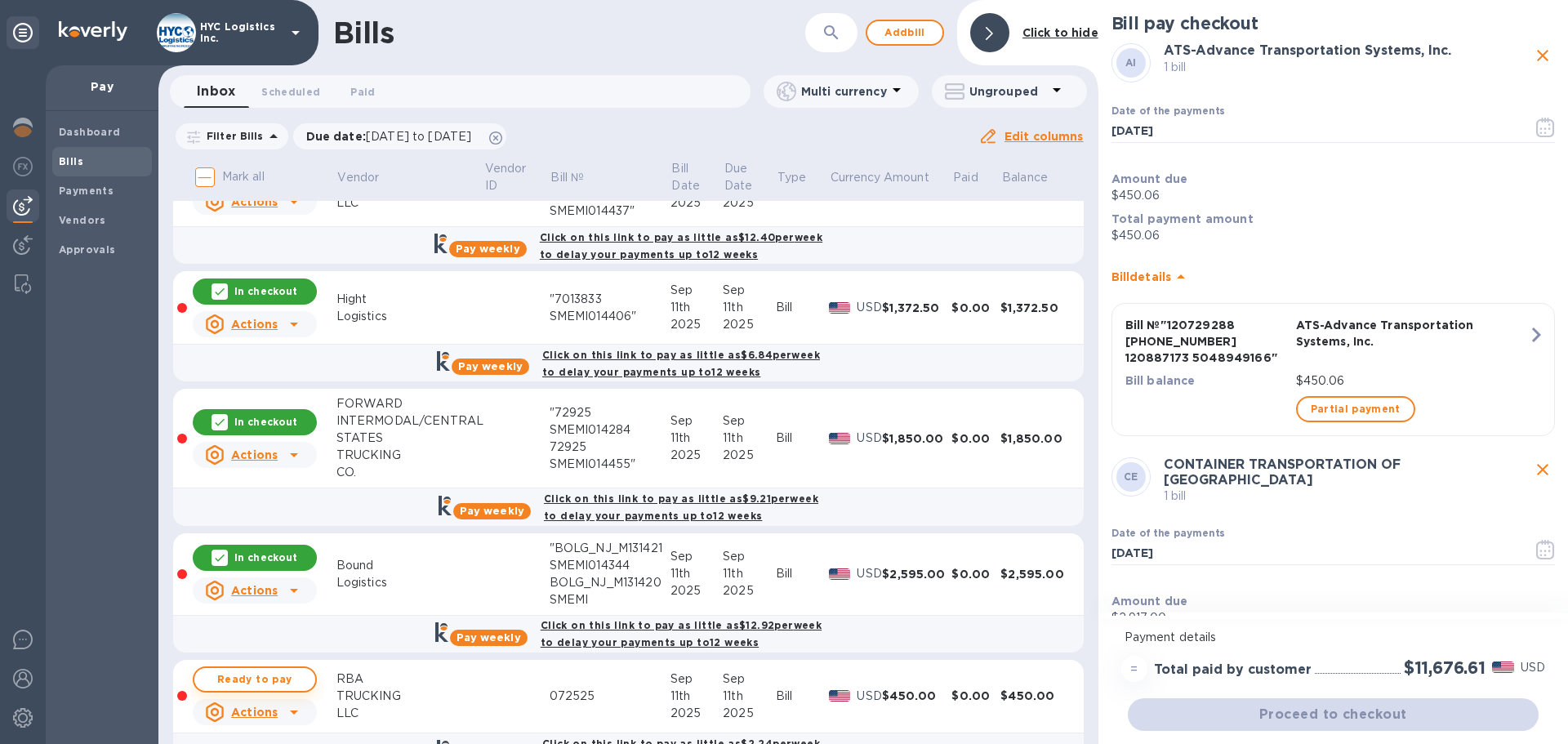
click at [256, 675] on span "Ready to pay" at bounding box center [255, 679] width 95 height 20
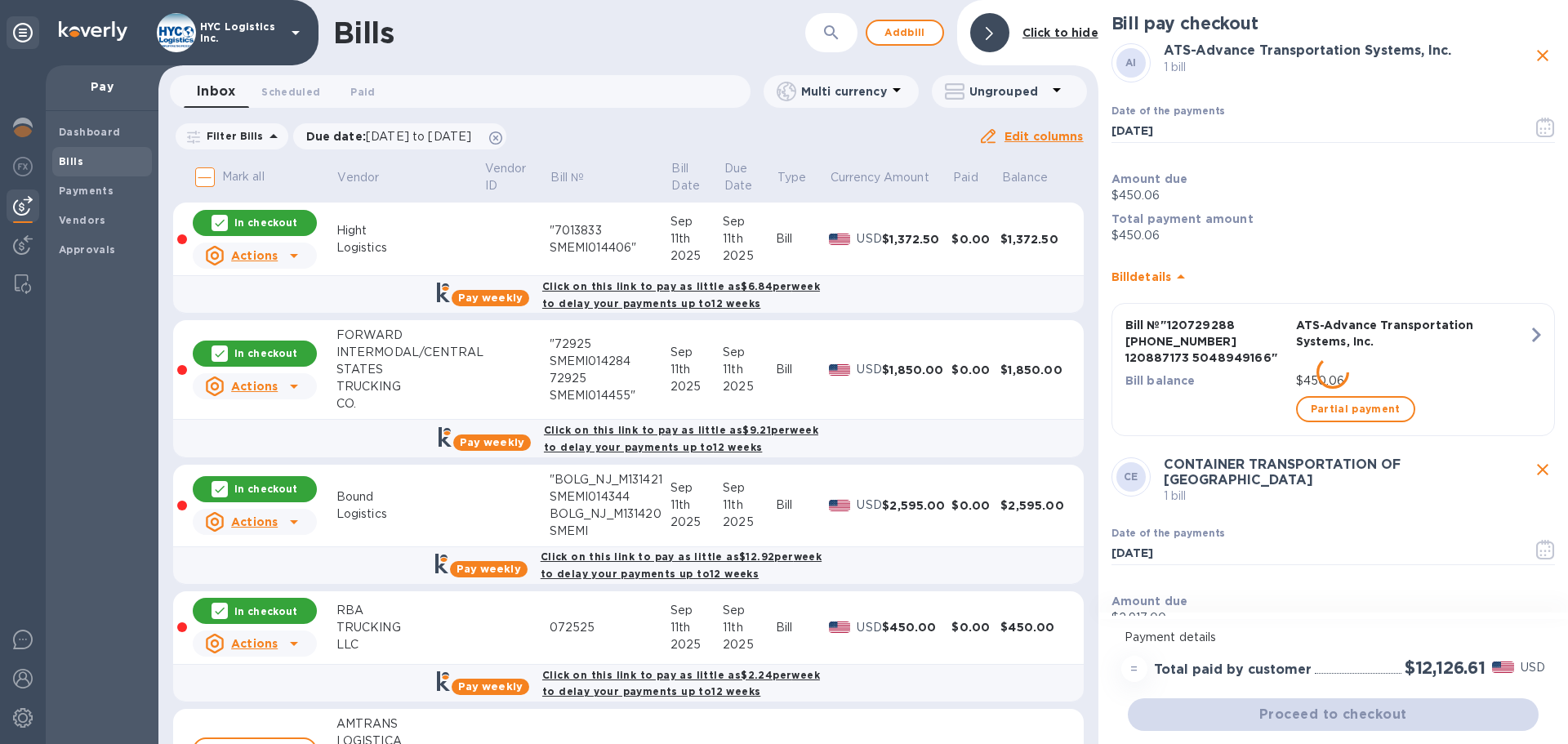
scroll to position [571, 0]
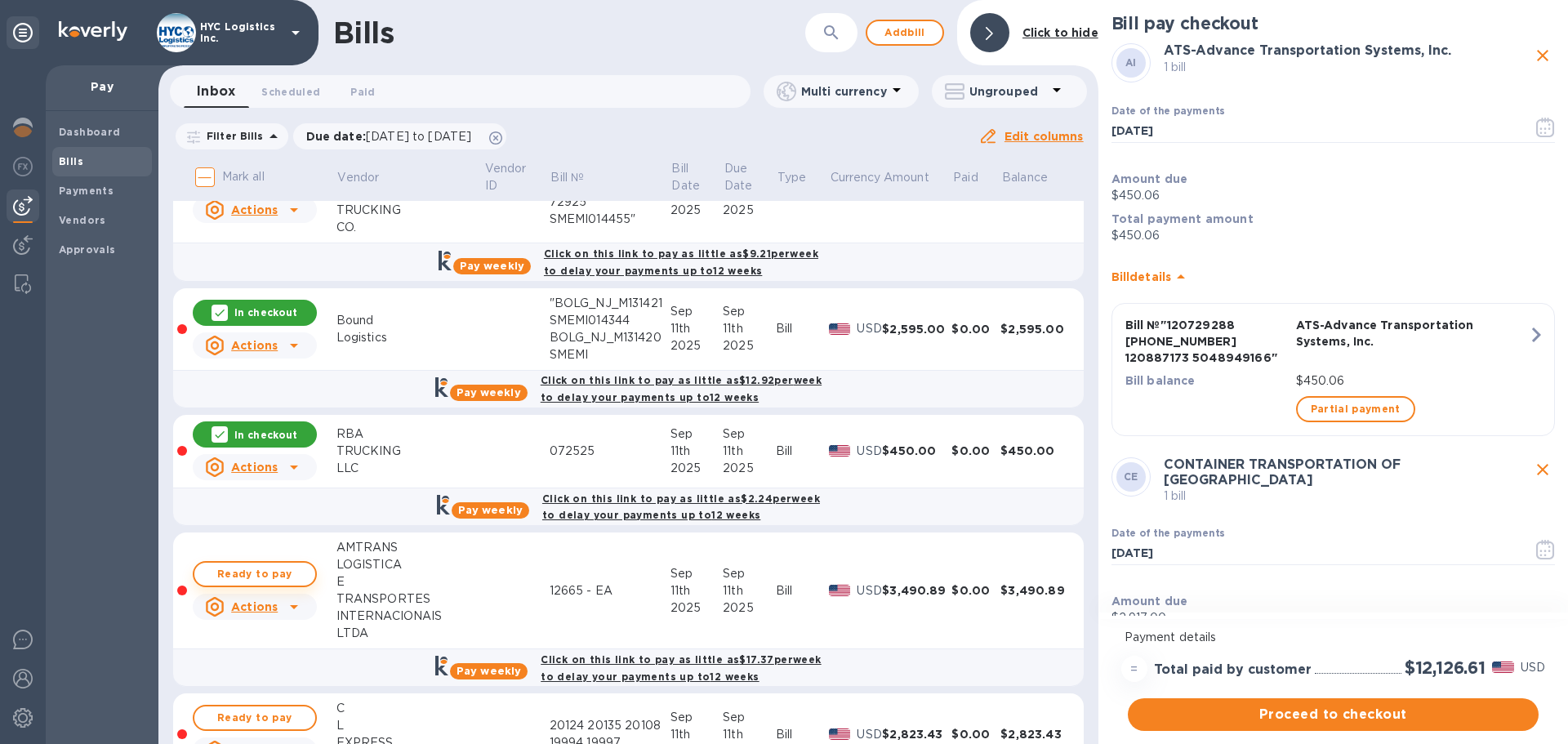
click at [289, 574] on span "Ready to pay" at bounding box center [255, 574] width 95 height 20
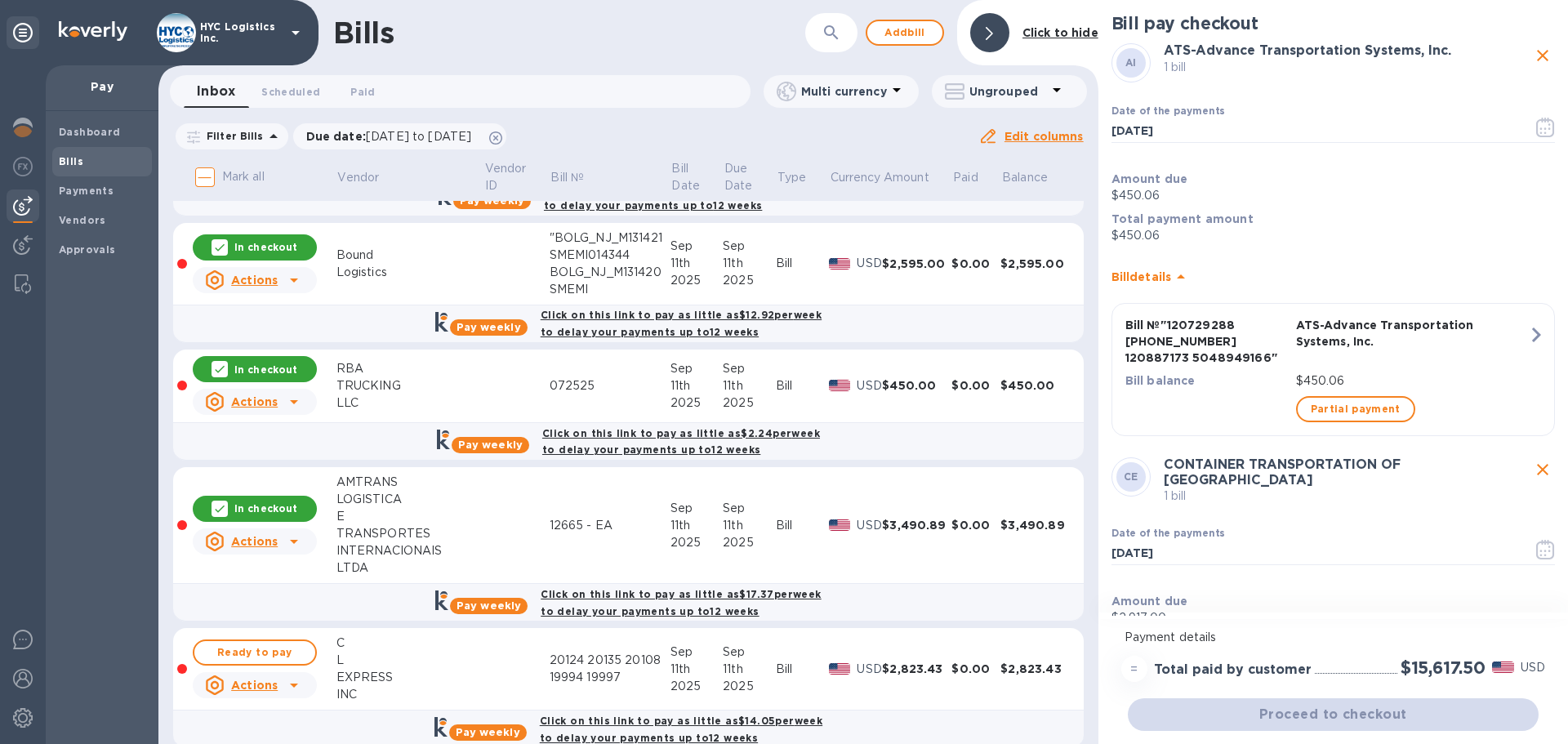
scroll to position [735, 0]
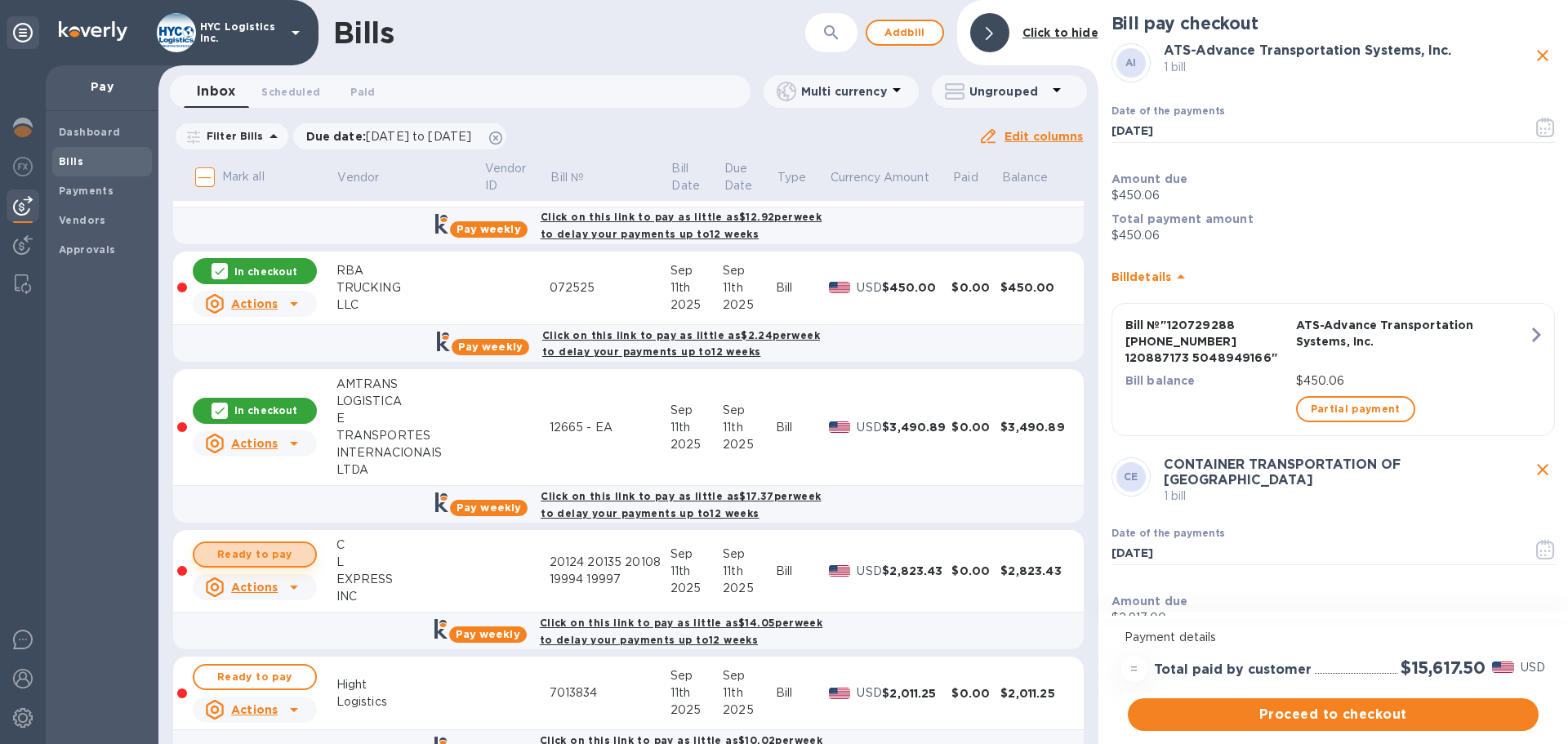
click at [296, 562] on span "Ready to pay" at bounding box center [255, 555] width 95 height 20
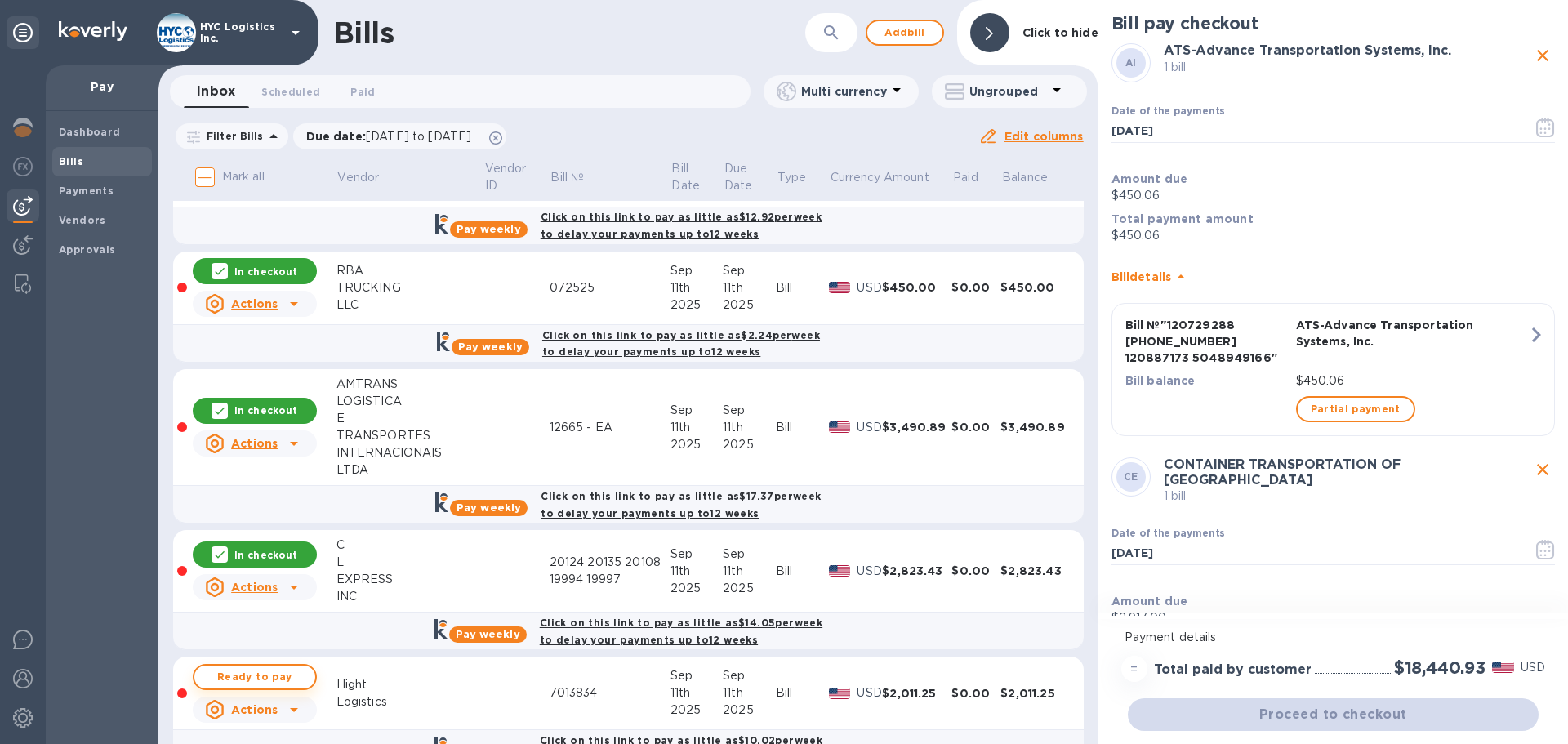
click at [279, 669] on span "Ready to pay" at bounding box center [255, 677] width 95 height 20
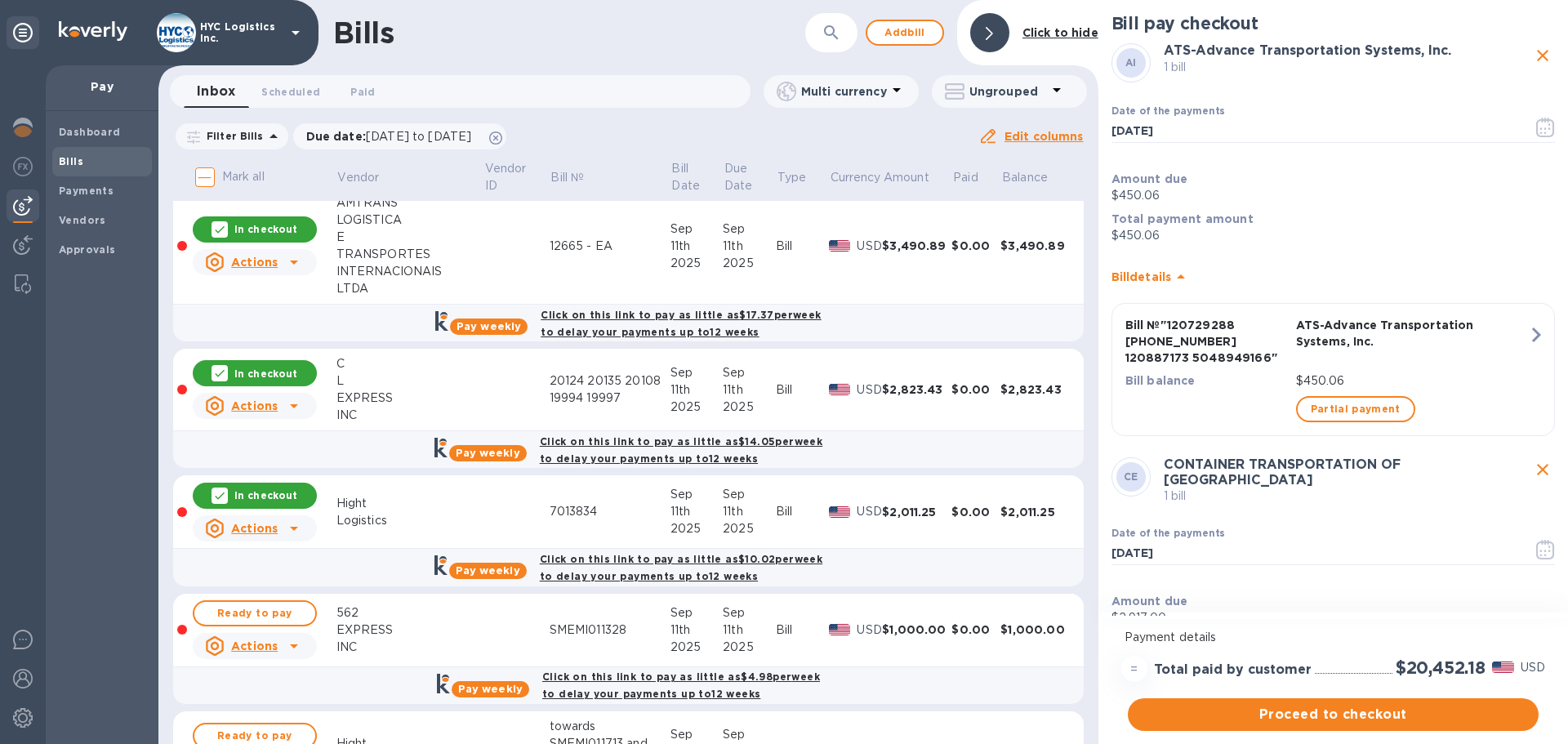
scroll to position [980, 0]
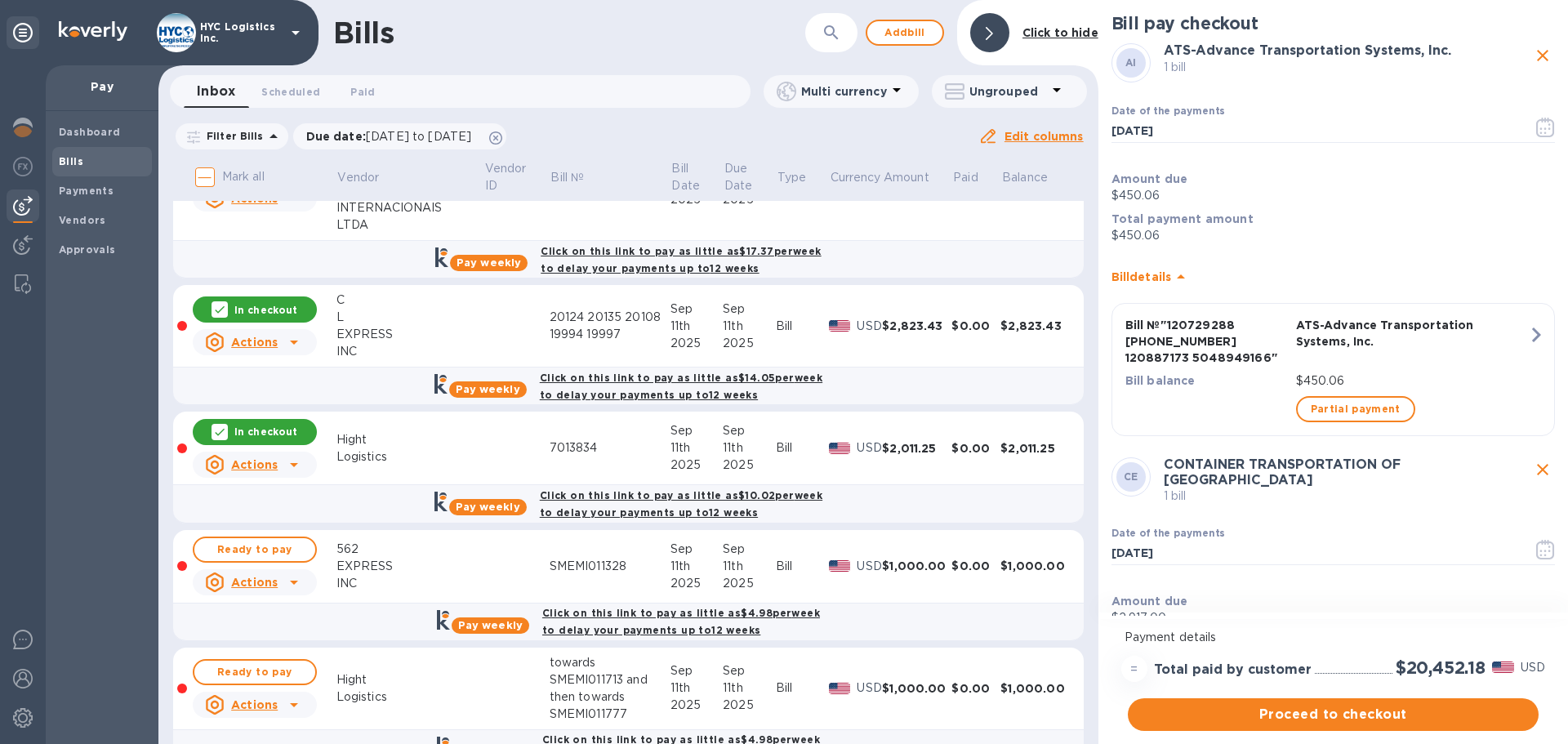
click at [298, 534] on div "Ready to pay" at bounding box center [254, 550] width 130 height 33
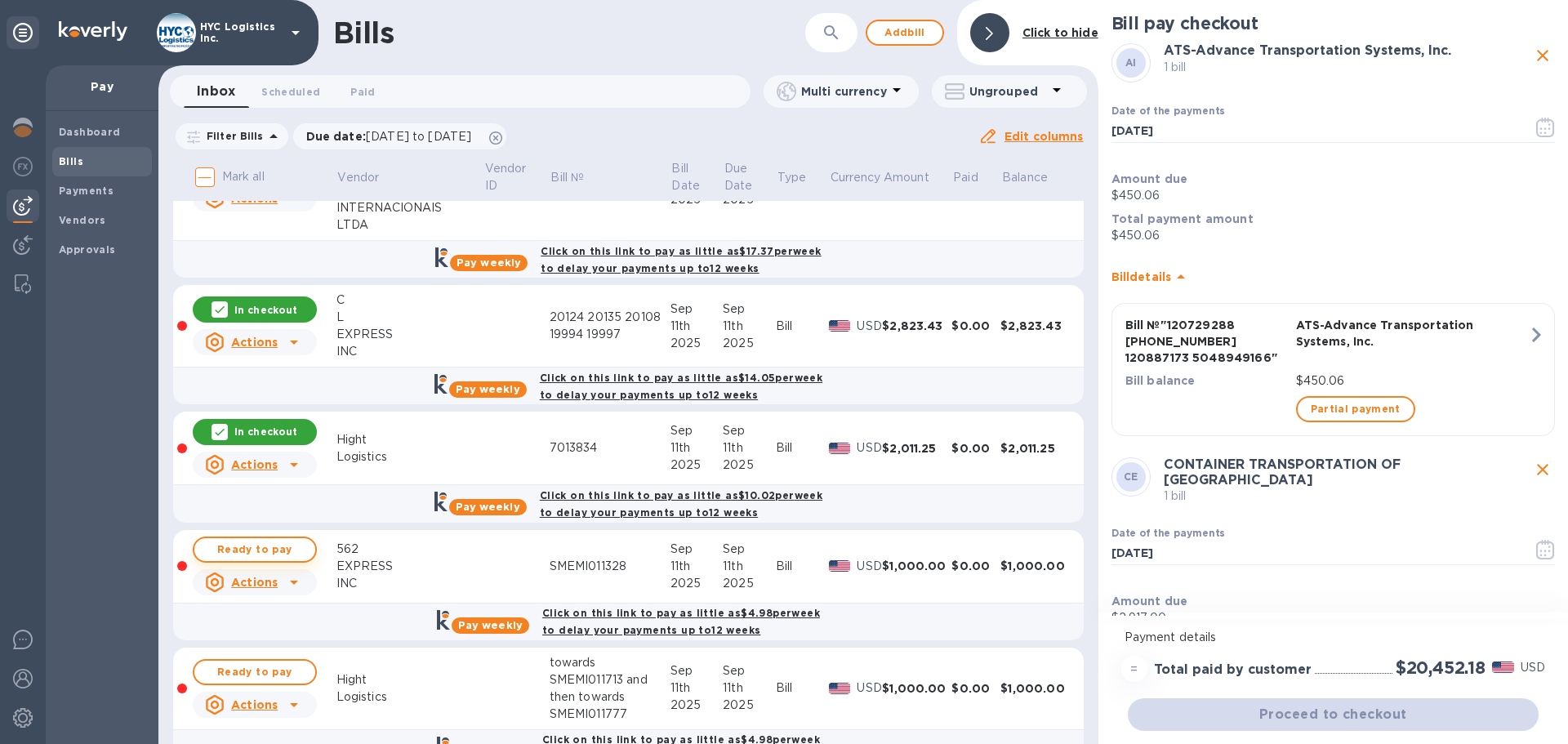
click at [303, 559] on button "Ready to pay" at bounding box center [254, 550] width 124 height 26
click at [286, 668] on span "Ready to pay" at bounding box center [255, 672] width 95 height 20
checkbox input "true"
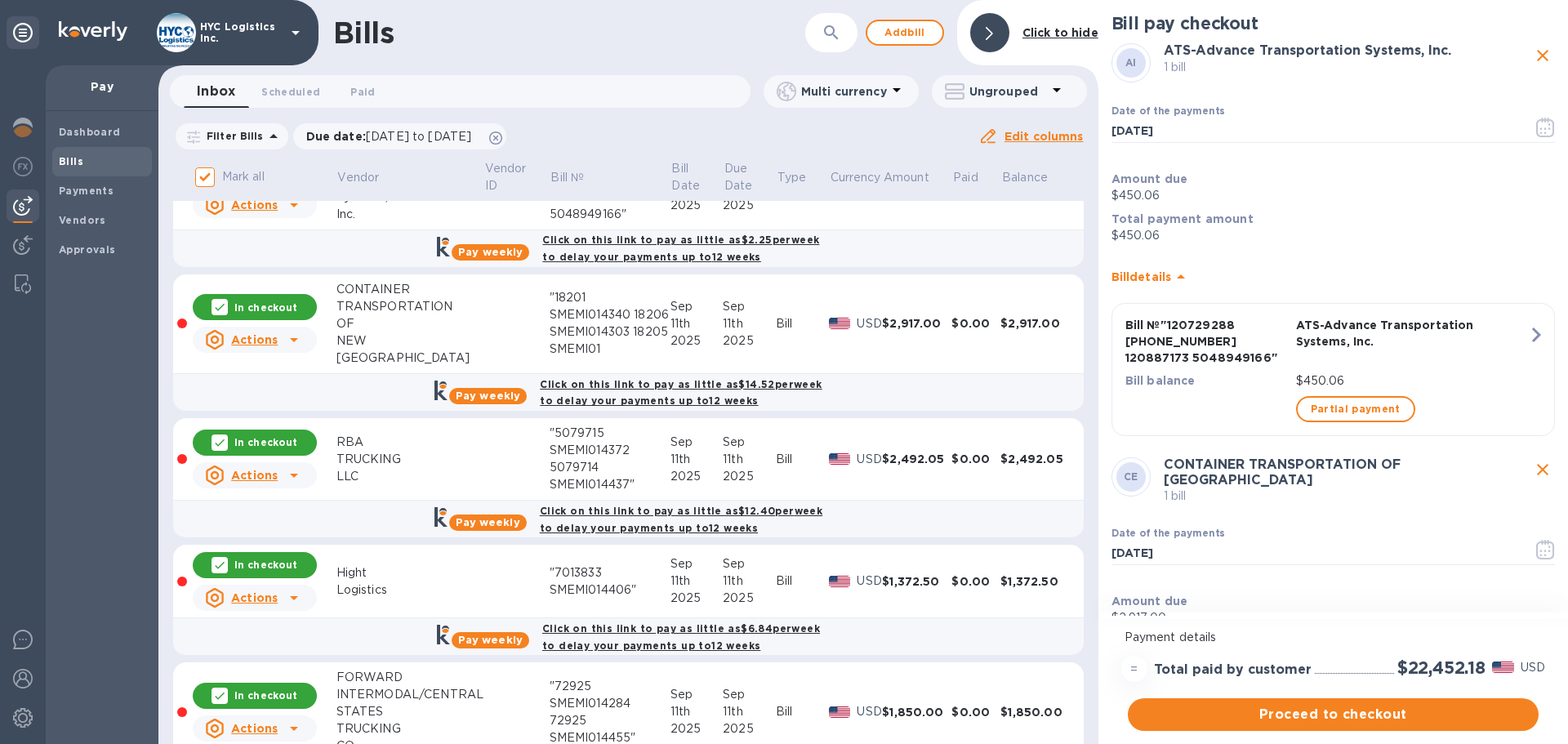
scroll to position [82, 0]
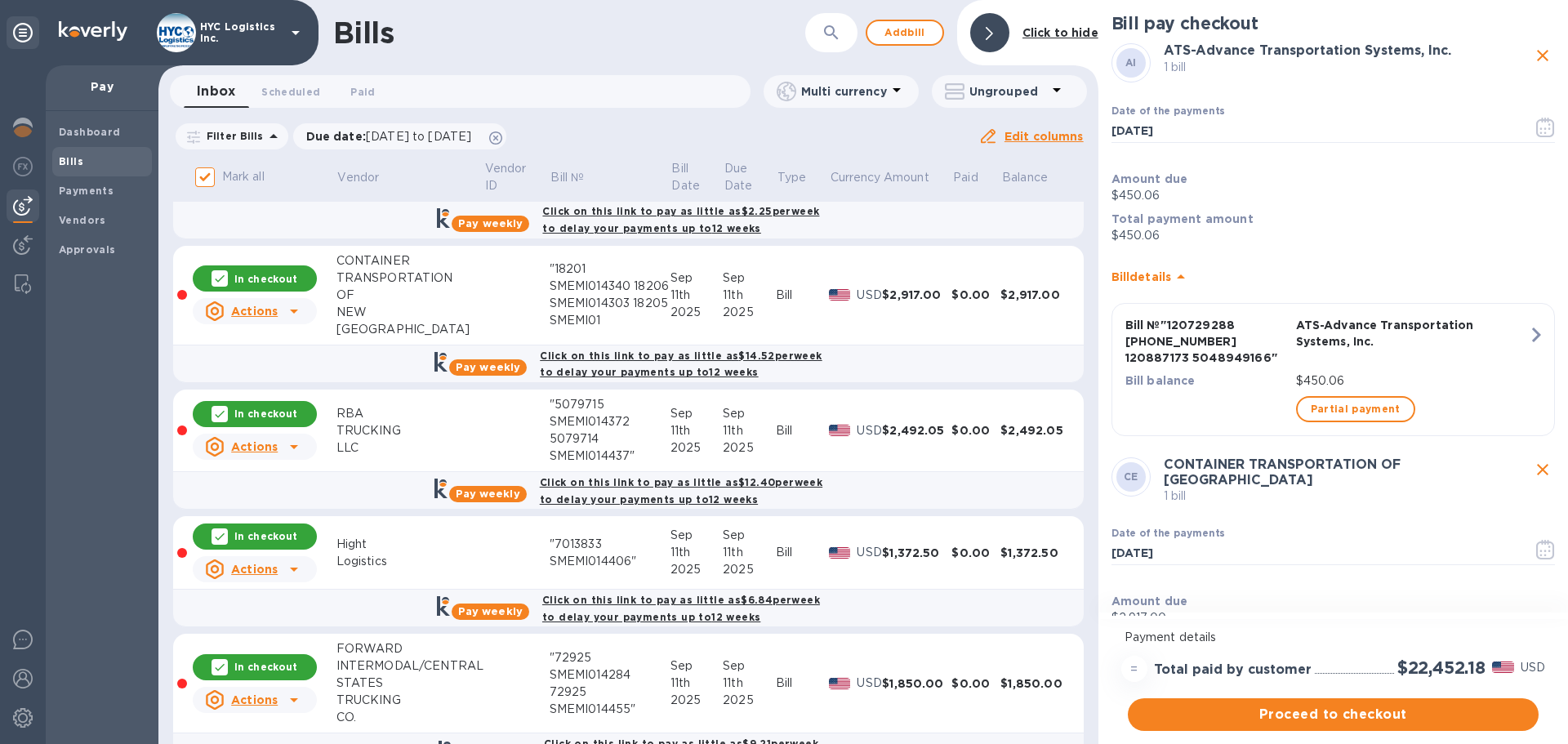
click at [285, 451] on icon at bounding box center [294, 447] width 20 height 20
click at [255, 554] on b "Delete" at bounding box center [259, 552] width 41 height 13
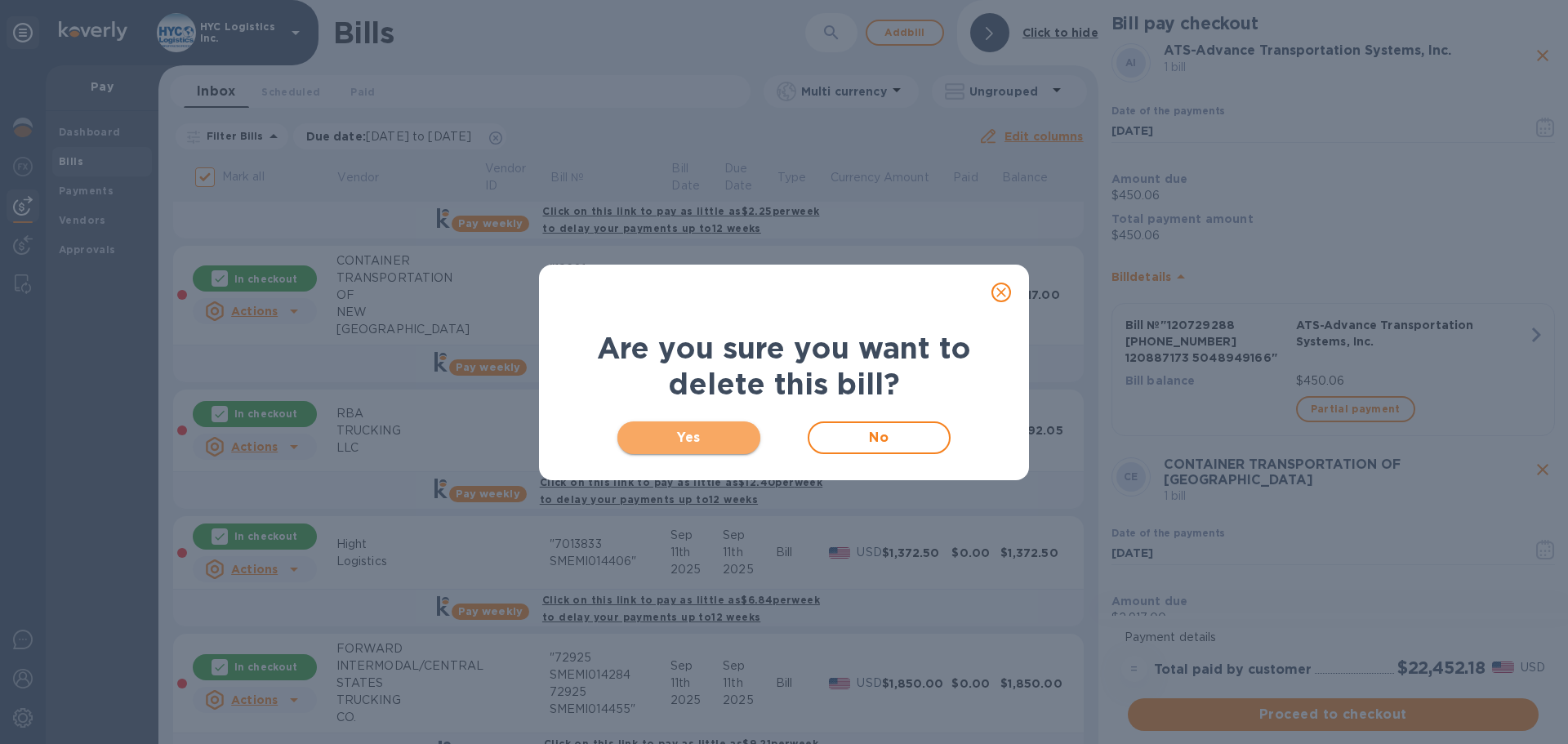
click at [700, 442] on span "Yes" at bounding box center [689, 438] width 116 height 20
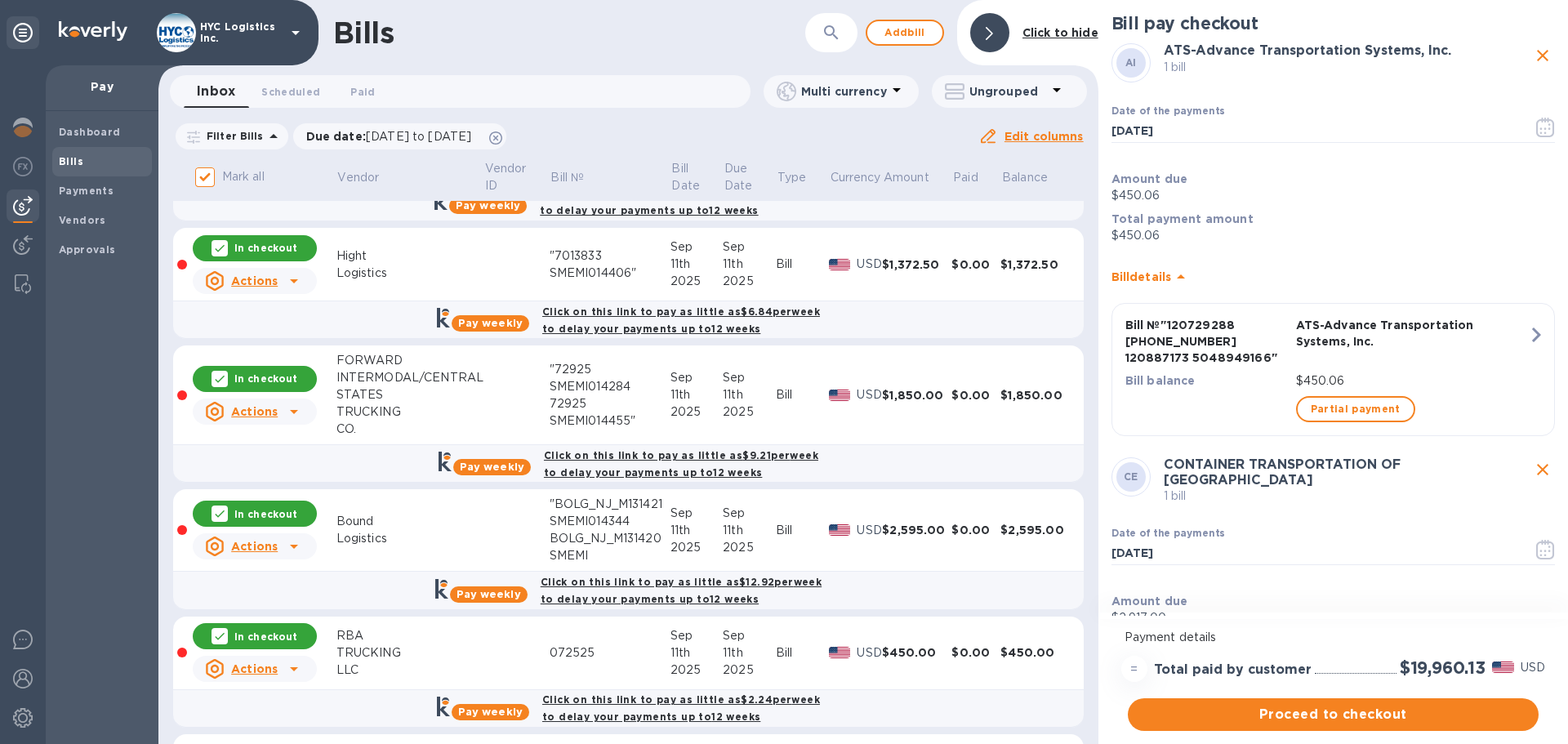
scroll to position [245, 0]
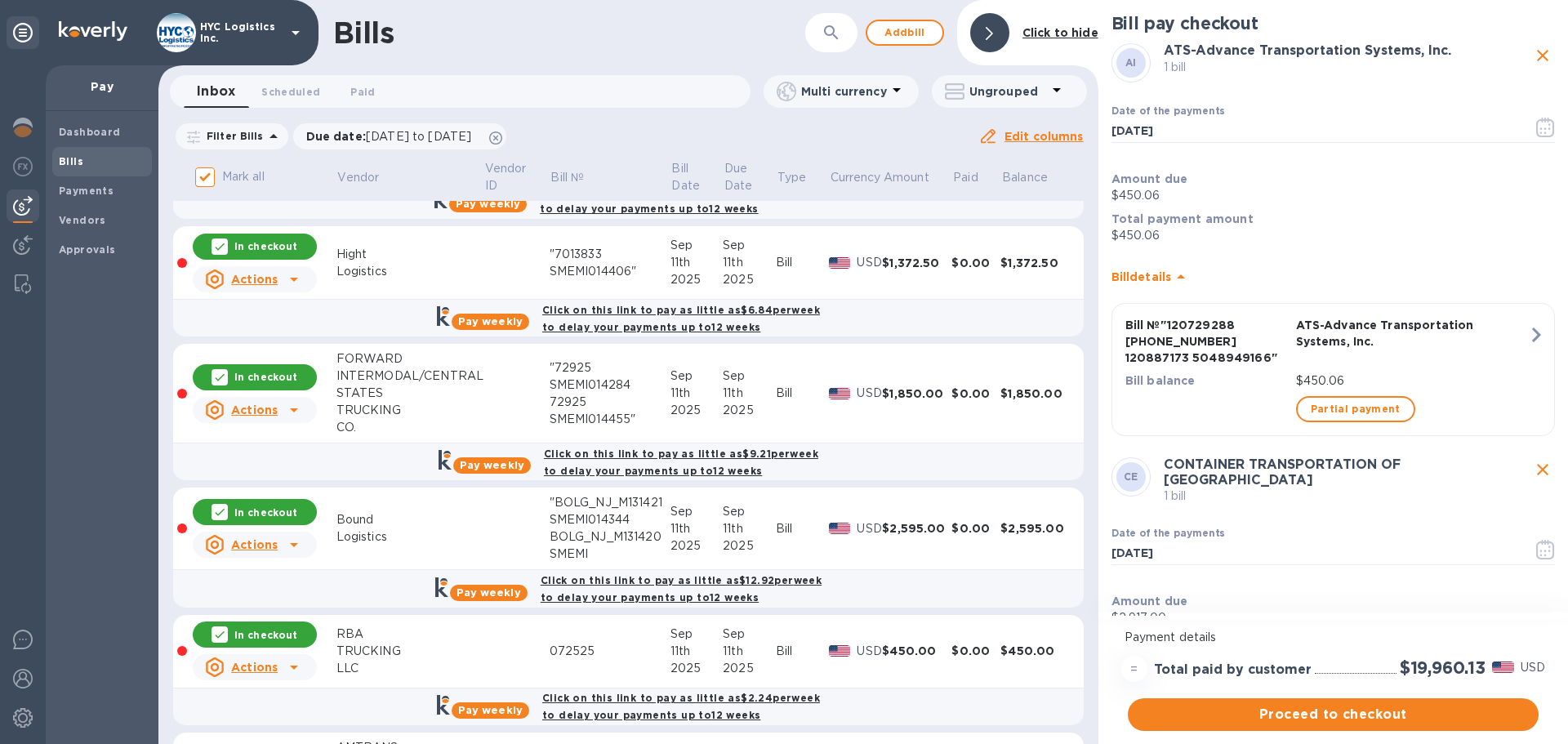
click at [290, 406] on icon at bounding box center [294, 410] width 20 height 20
click at [267, 510] on b "Delete" at bounding box center [259, 515] width 41 height 13
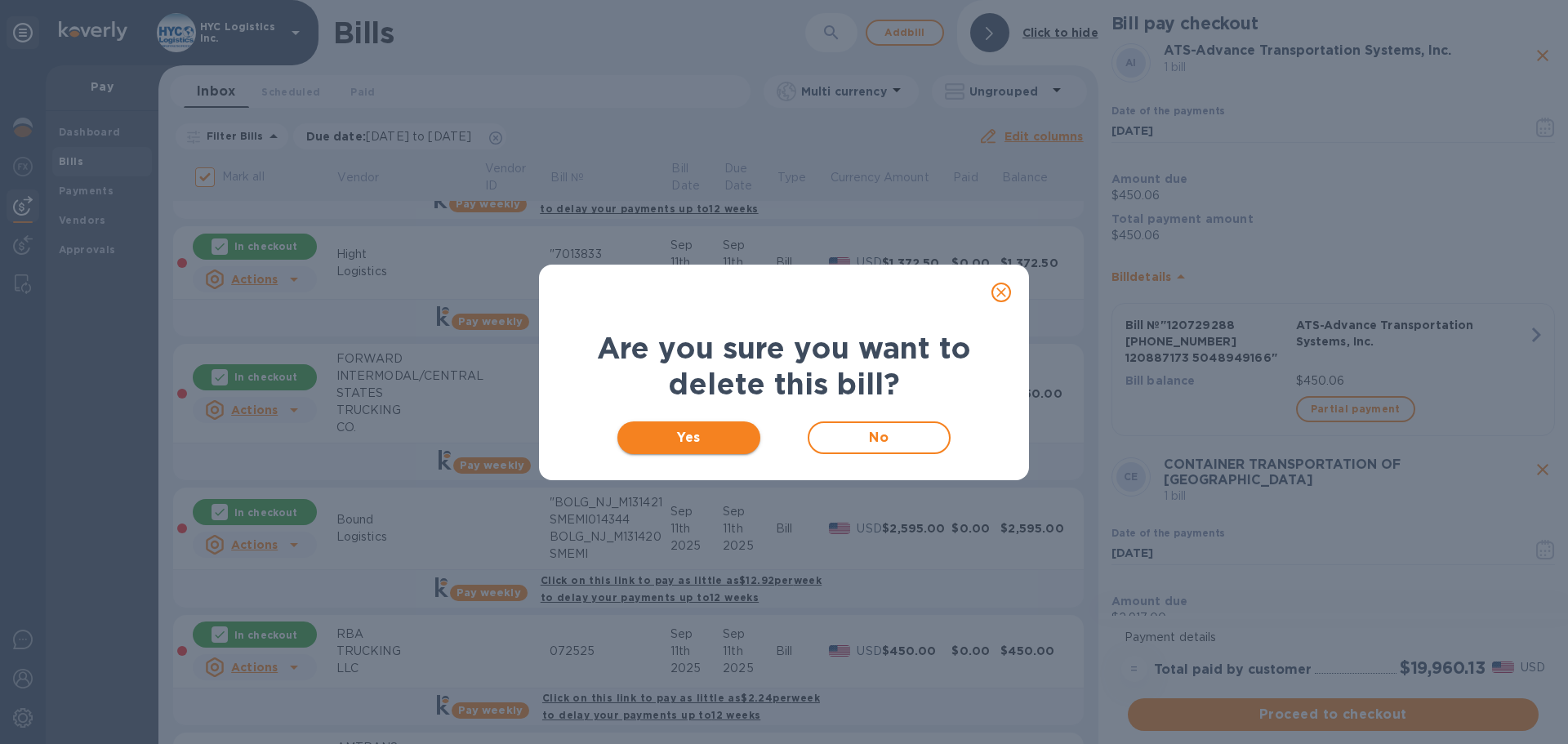
click at [731, 442] on span "Yes" at bounding box center [689, 438] width 116 height 20
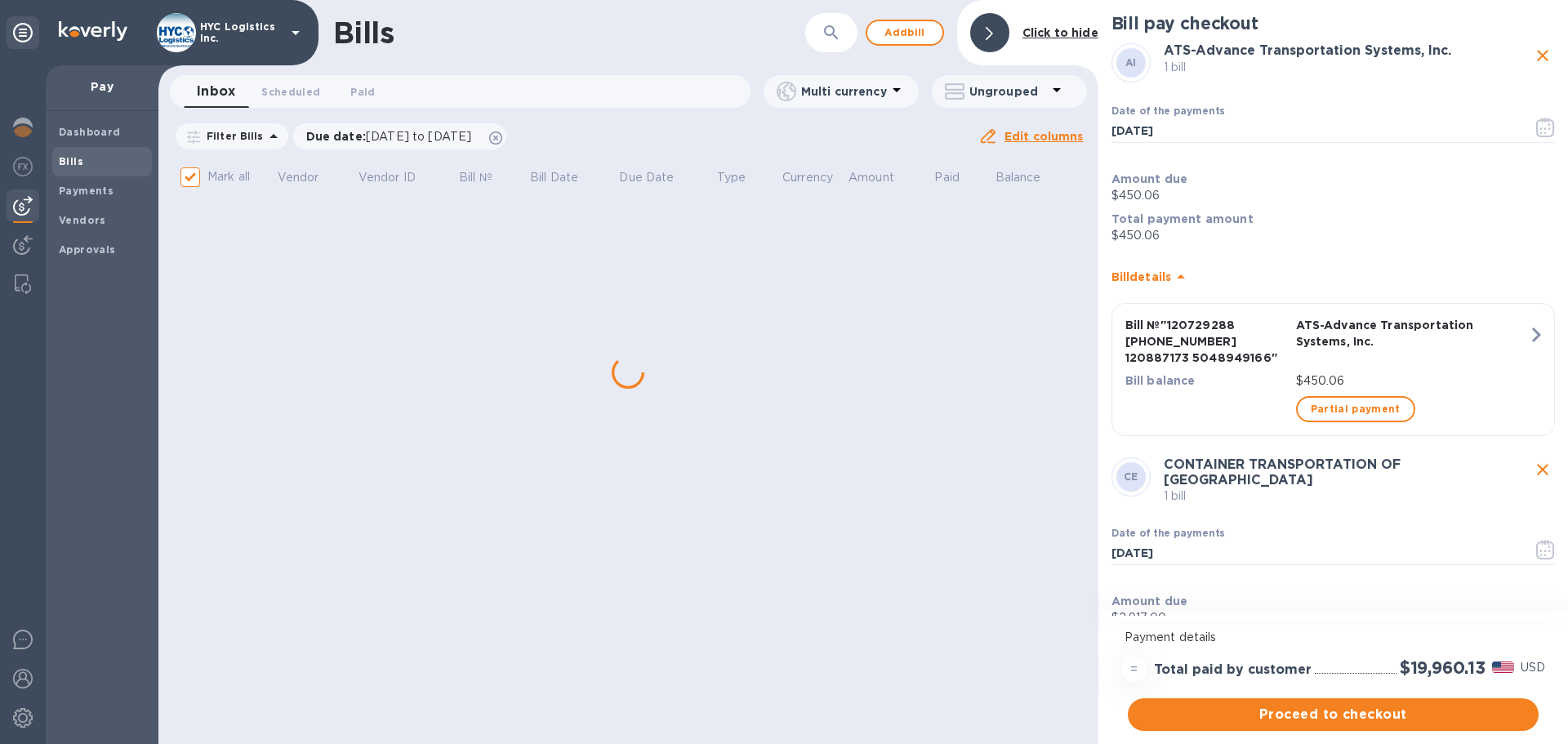
scroll to position [0, 0]
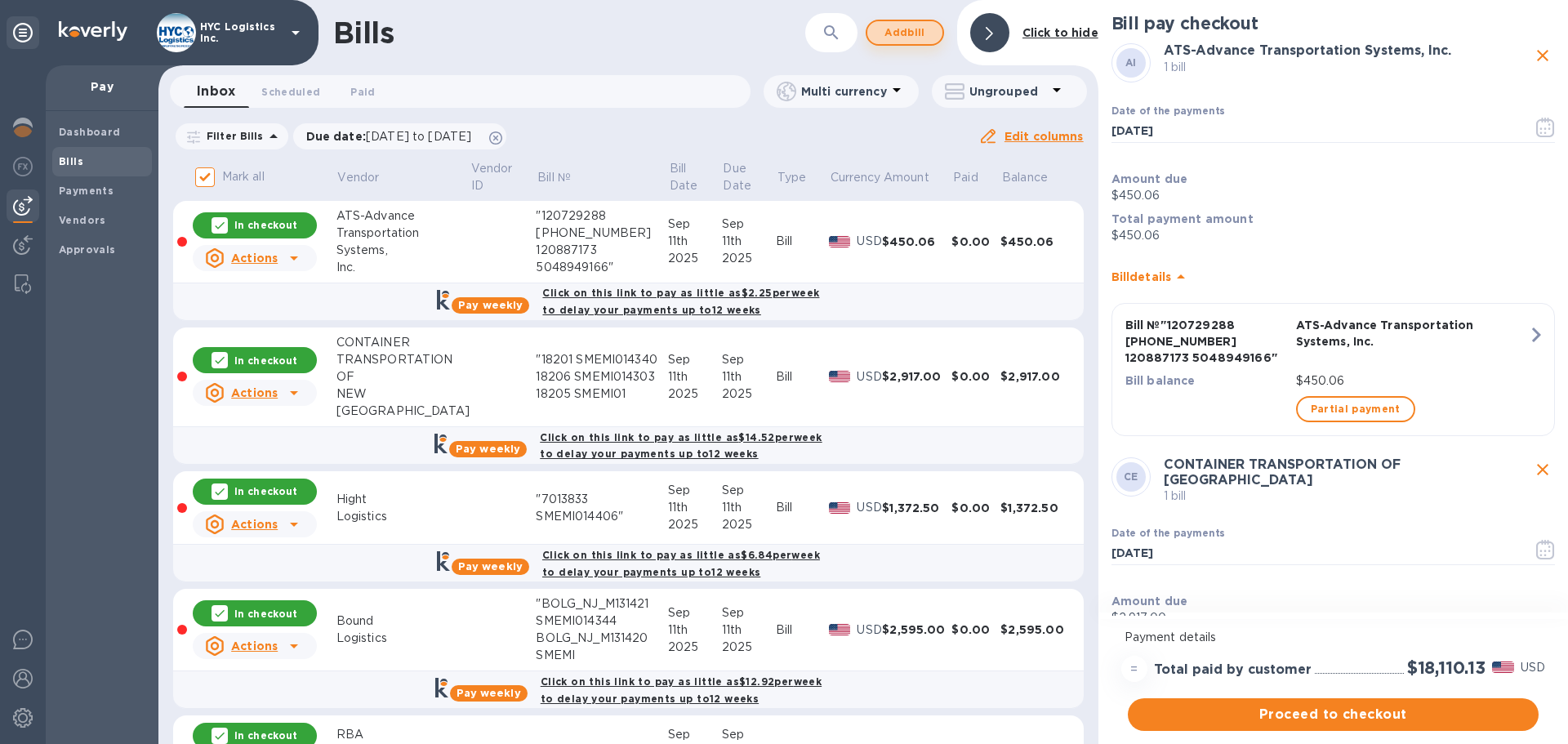
click at [912, 35] on span "Add bill" at bounding box center [905, 33] width 49 height 20
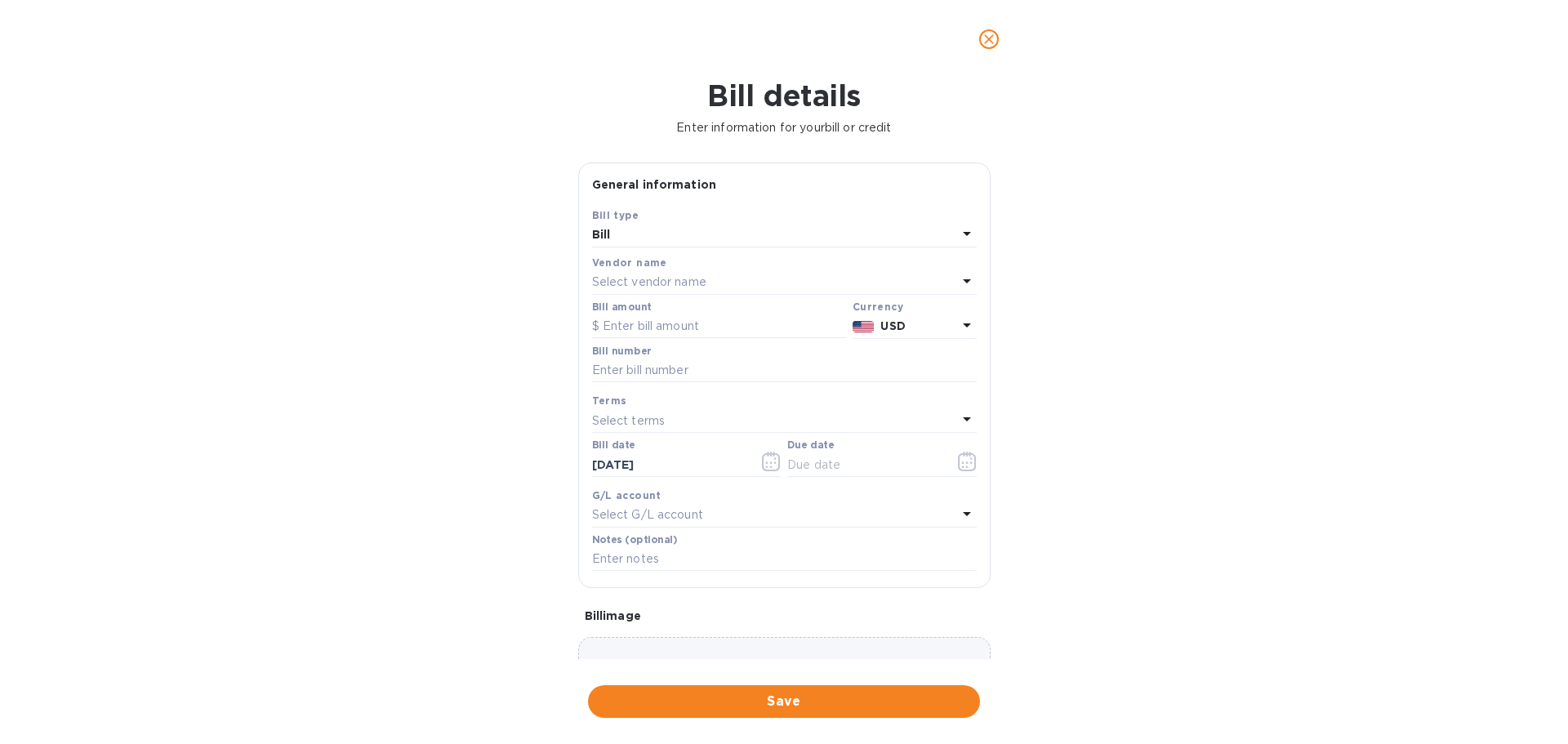
click at [667, 275] on p "Select vendor name" at bounding box center [648, 282] width 114 height 17
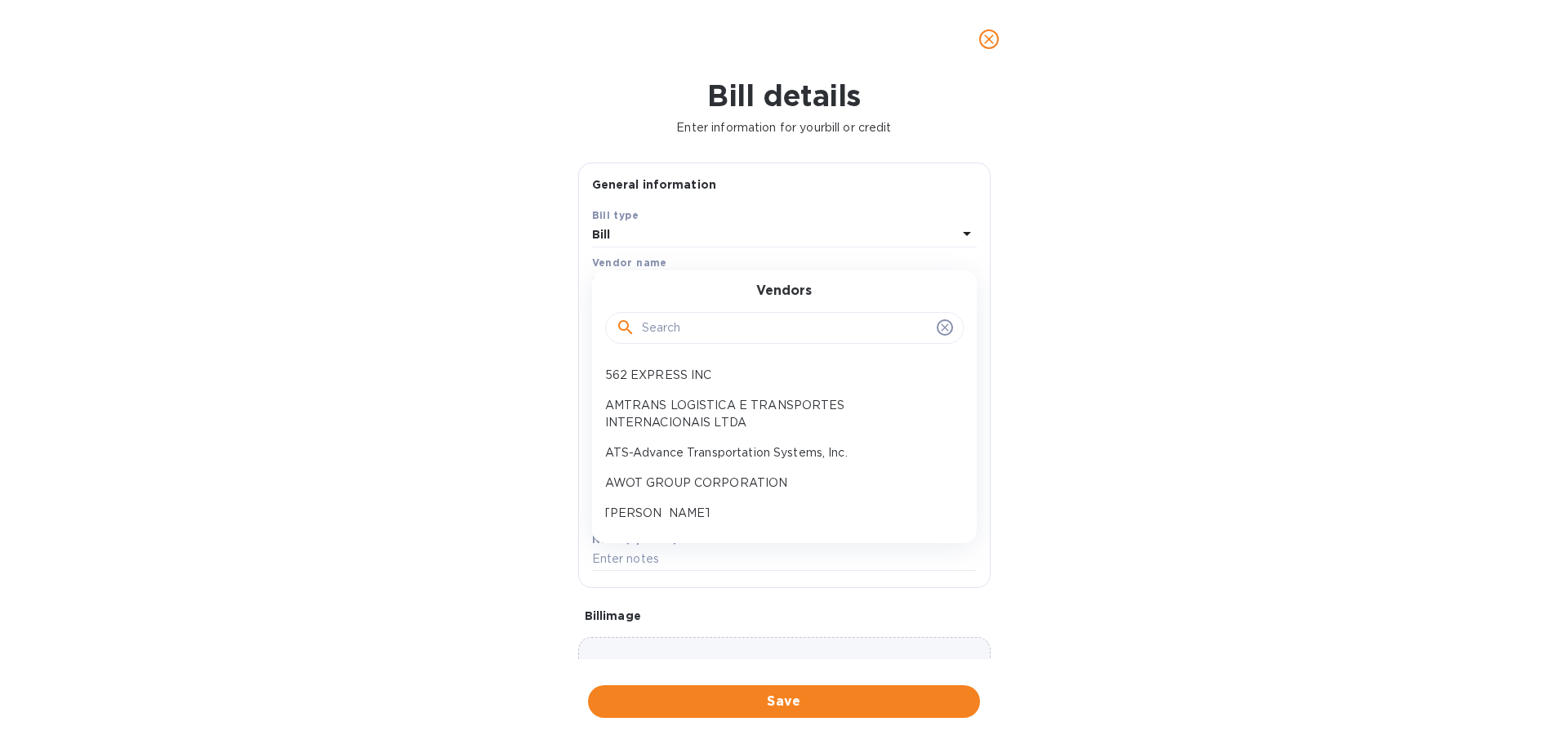
drag, startPoint x: 722, startPoint y: 346, endPoint x: 712, endPoint y: 342, distance: 10.8
click at [712, 342] on div at bounding box center [784, 327] width 358 height 56
click at [705, 332] on input "text" at bounding box center [786, 329] width 289 height 25
click at [703, 329] on input "text" at bounding box center [786, 329] width 289 height 25
click at [714, 317] on input "text" at bounding box center [786, 329] width 289 height 25
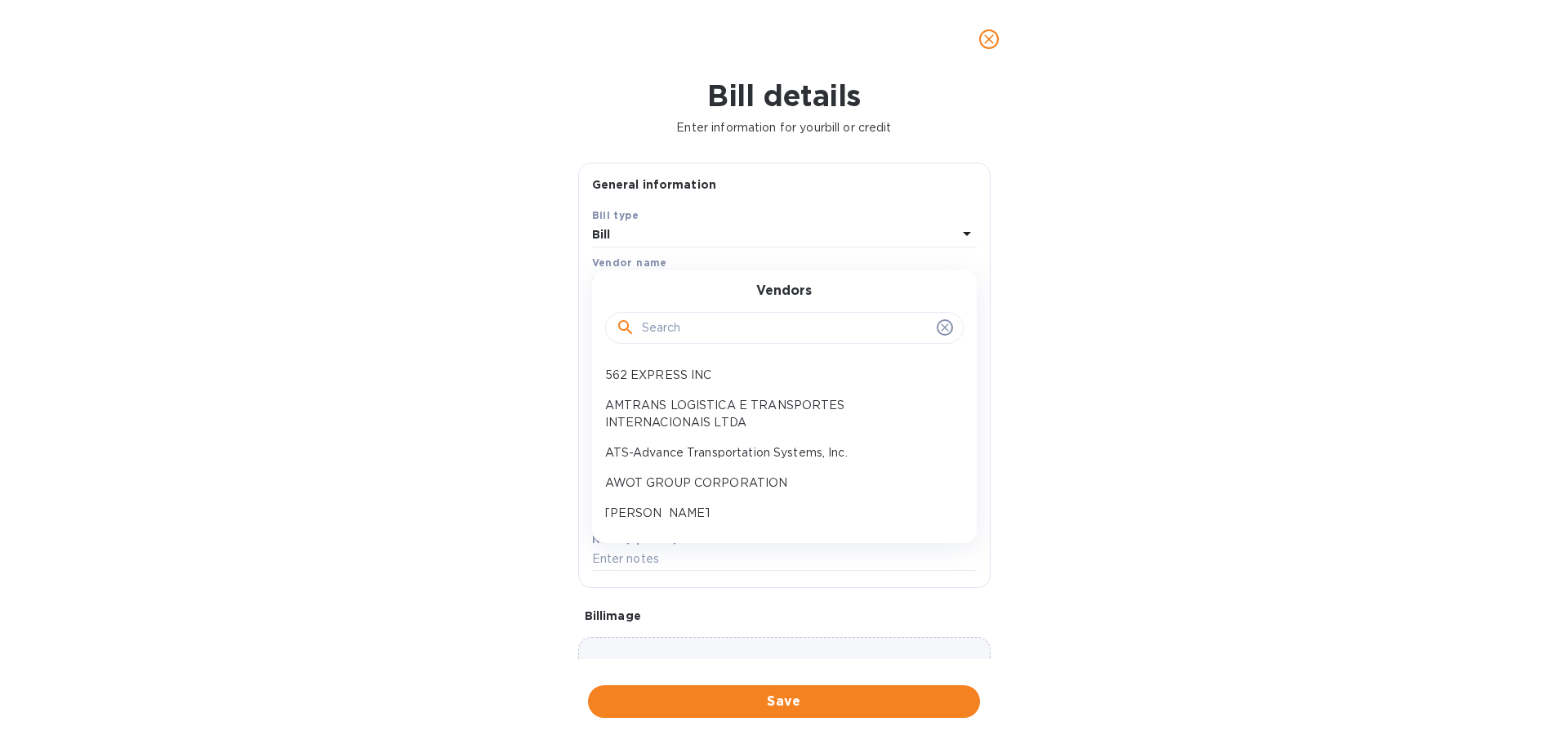
click at [714, 316] on input "text" at bounding box center [786, 329] width 289 height 25
drag, startPoint x: 605, startPoint y: 336, endPoint x: 630, endPoint y: 320, distance: 29.7
click at [606, 336] on div at bounding box center [784, 327] width 358 height 56
click at [631, 320] on icon at bounding box center [625, 328] width 20 height 20
drag, startPoint x: 637, startPoint y: 328, endPoint x: 688, endPoint y: 378, distance: 71.4
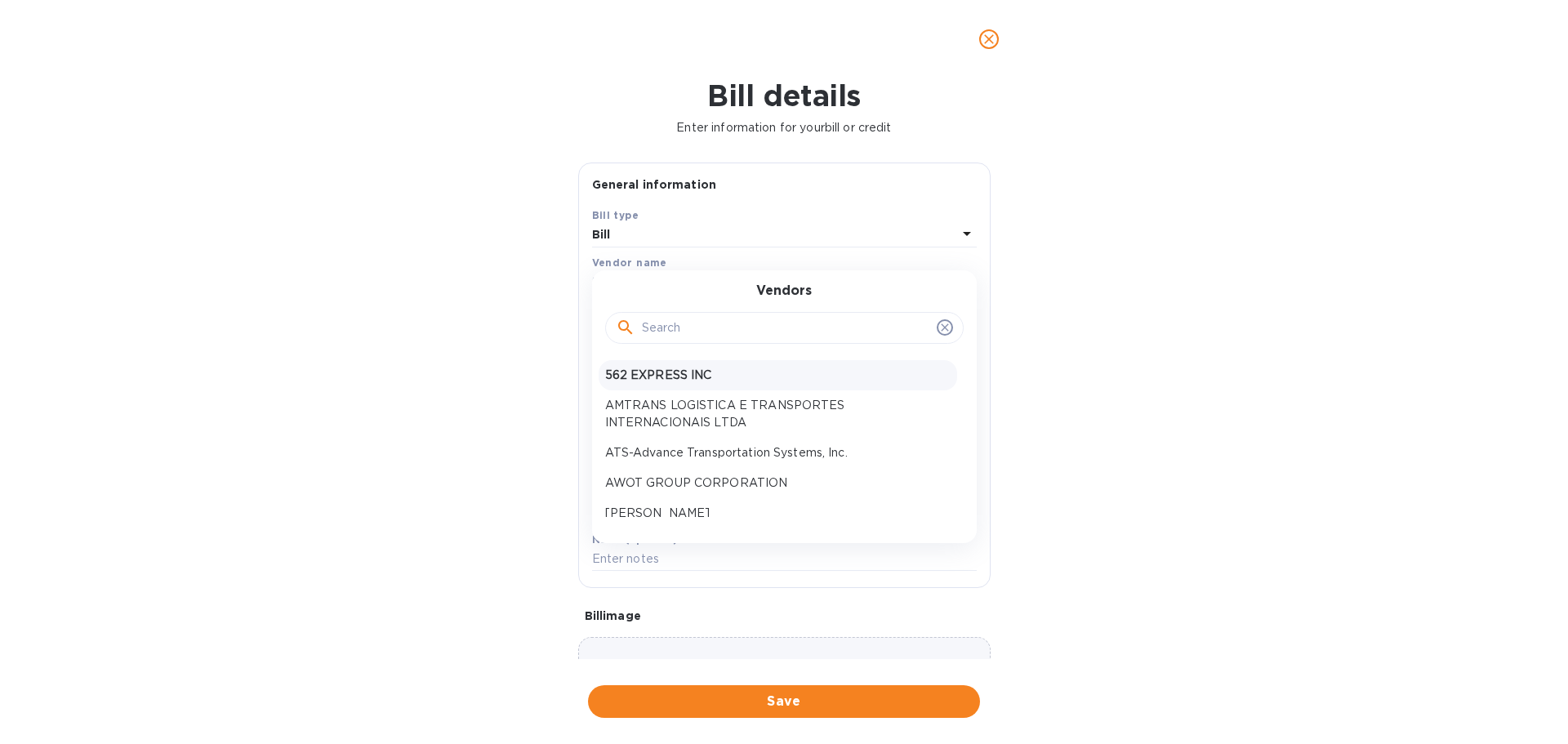
click at [642, 329] on div at bounding box center [784, 329] width 337 height 25
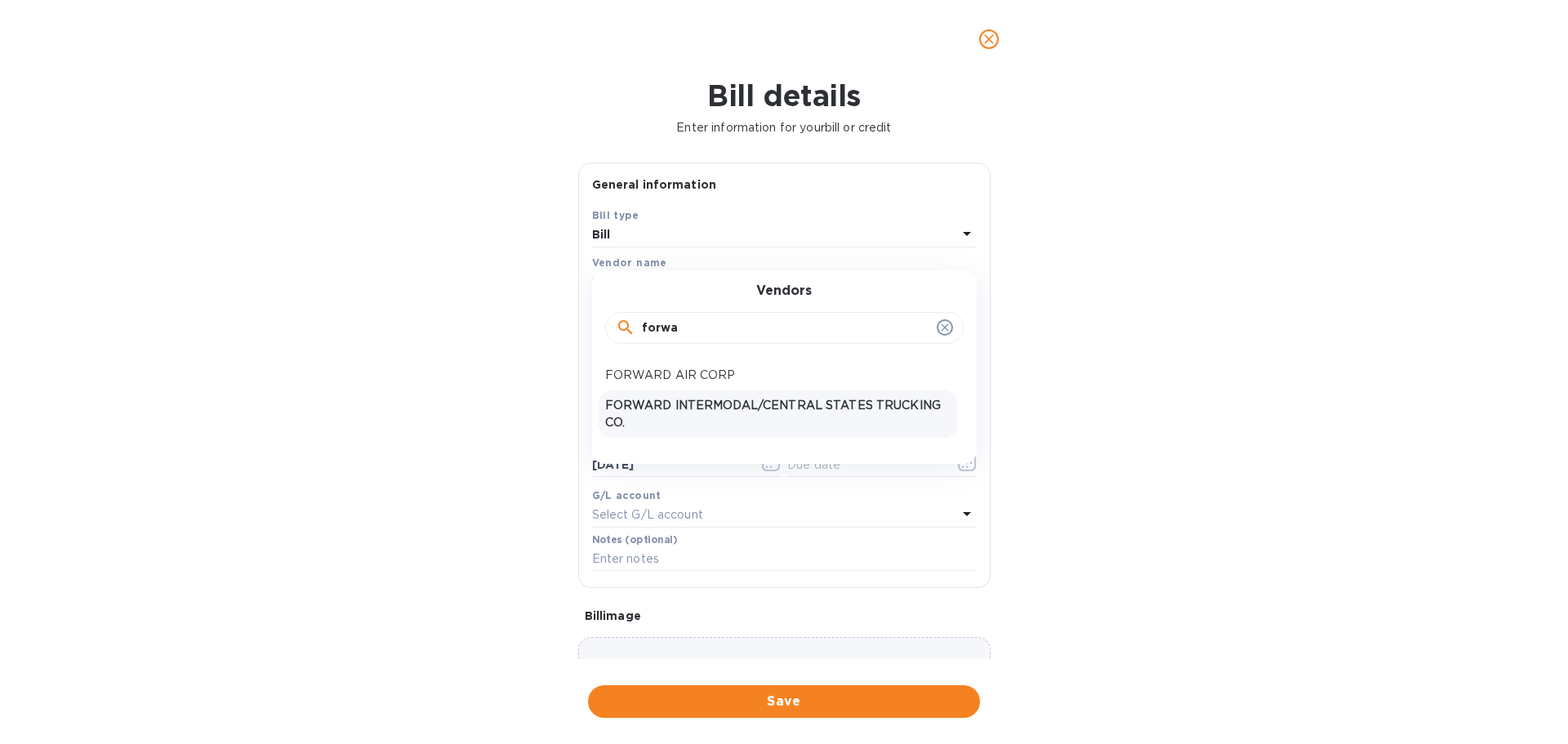
type input "forwa"
click at [736, 406] on p "FORWARD INTERMODAL/CENTRAL STATES TRUCKING CO." at bounding box center [777, 414] width 345 height 34
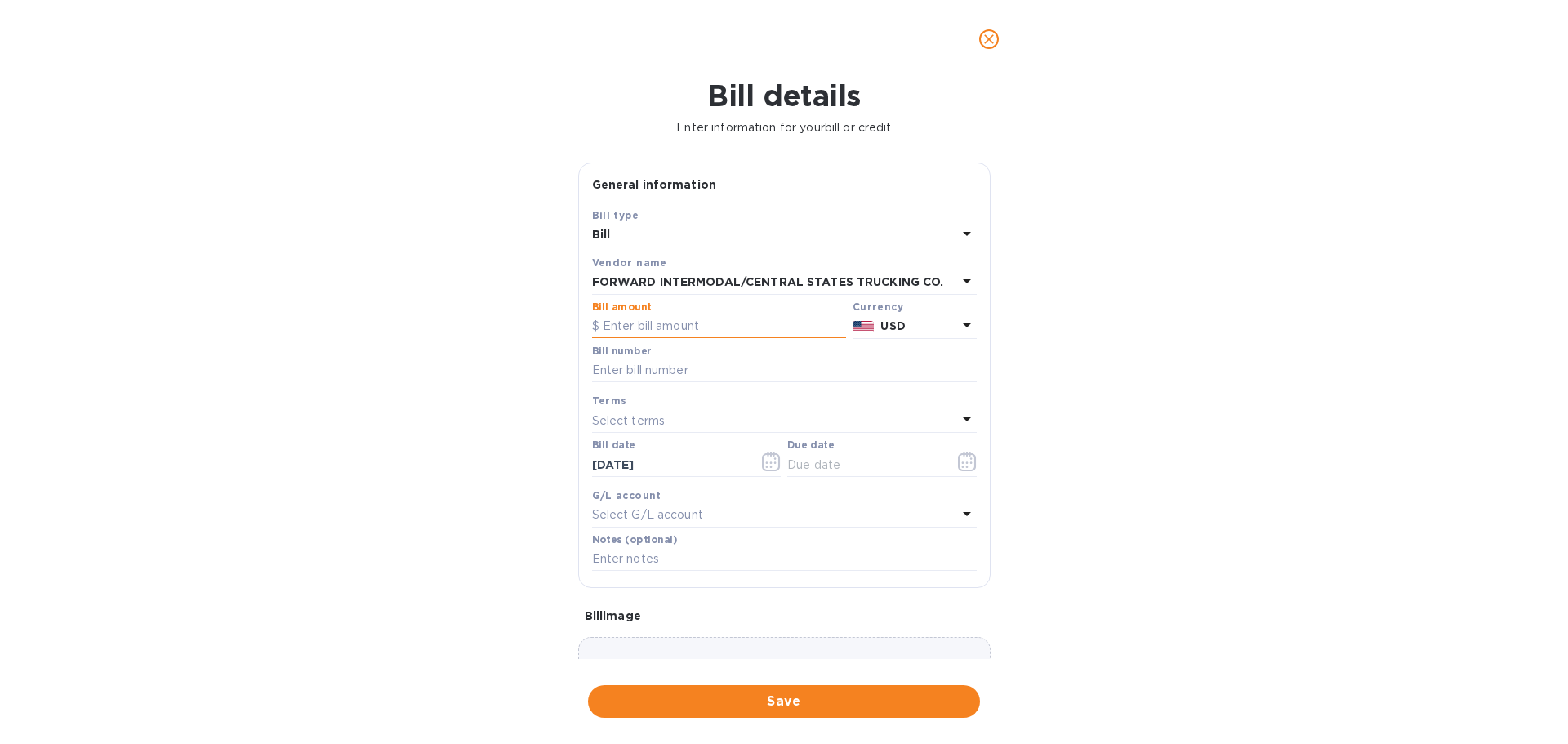
click at [666, 324] on input "text" at bounding box center [719, 327] width 254 height 25
paste input "2,492.05"
type input "2,492.05"
drag, startPoint x: 629, startPoint y: 371, endPoint x: 638, endPoint y: 377, distance: 10.8
click at [629, 371] on input "text" at bounding box center [784, 370] width 384 height 25
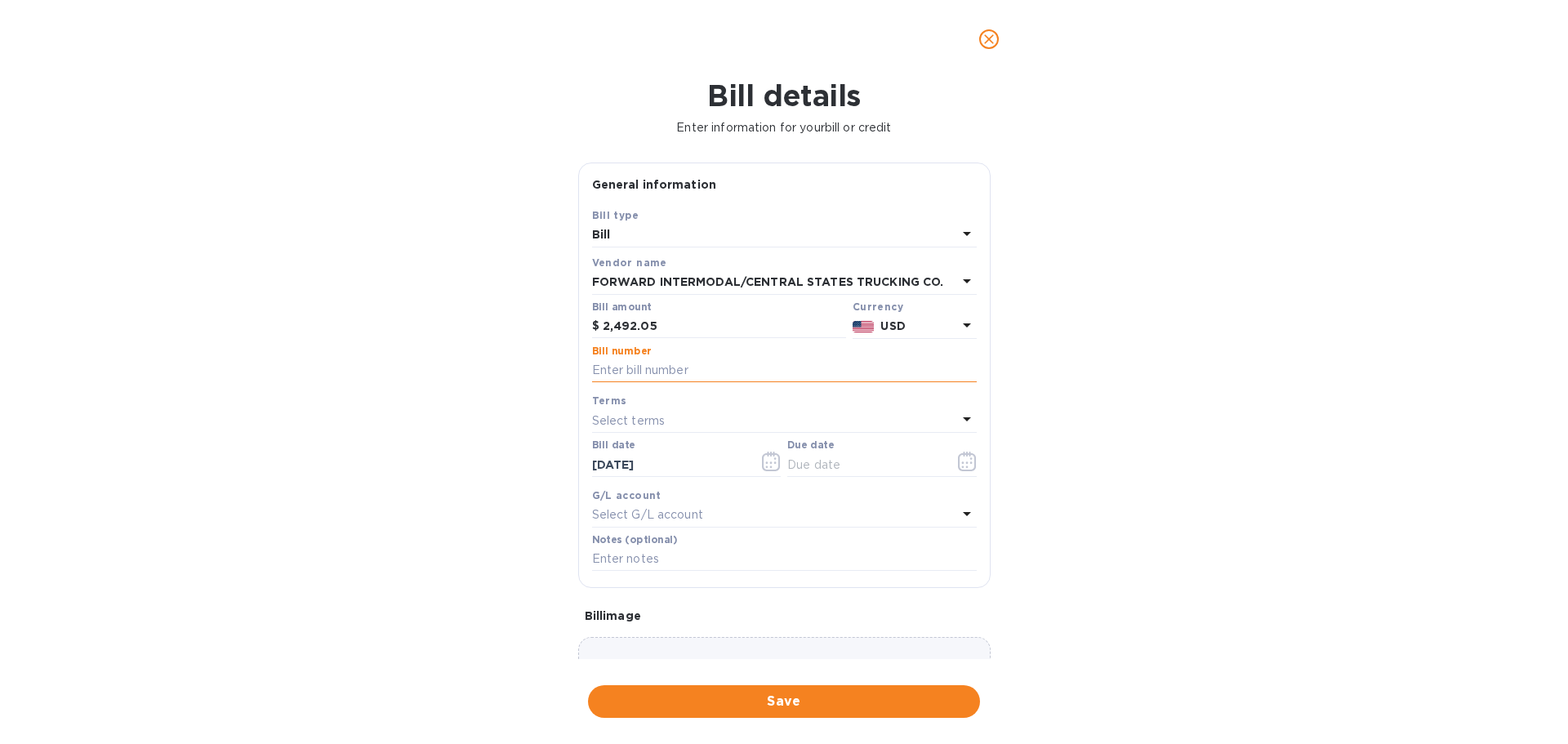
paste input ""5079715 SMEMI014372 5079714 SMEMI014437""
type input ""5079715 SMEMI014372 5079714 SMEMI014437""
click at [958, 465] on icon "button" at bounding box center [967, 461] width 19 height 20
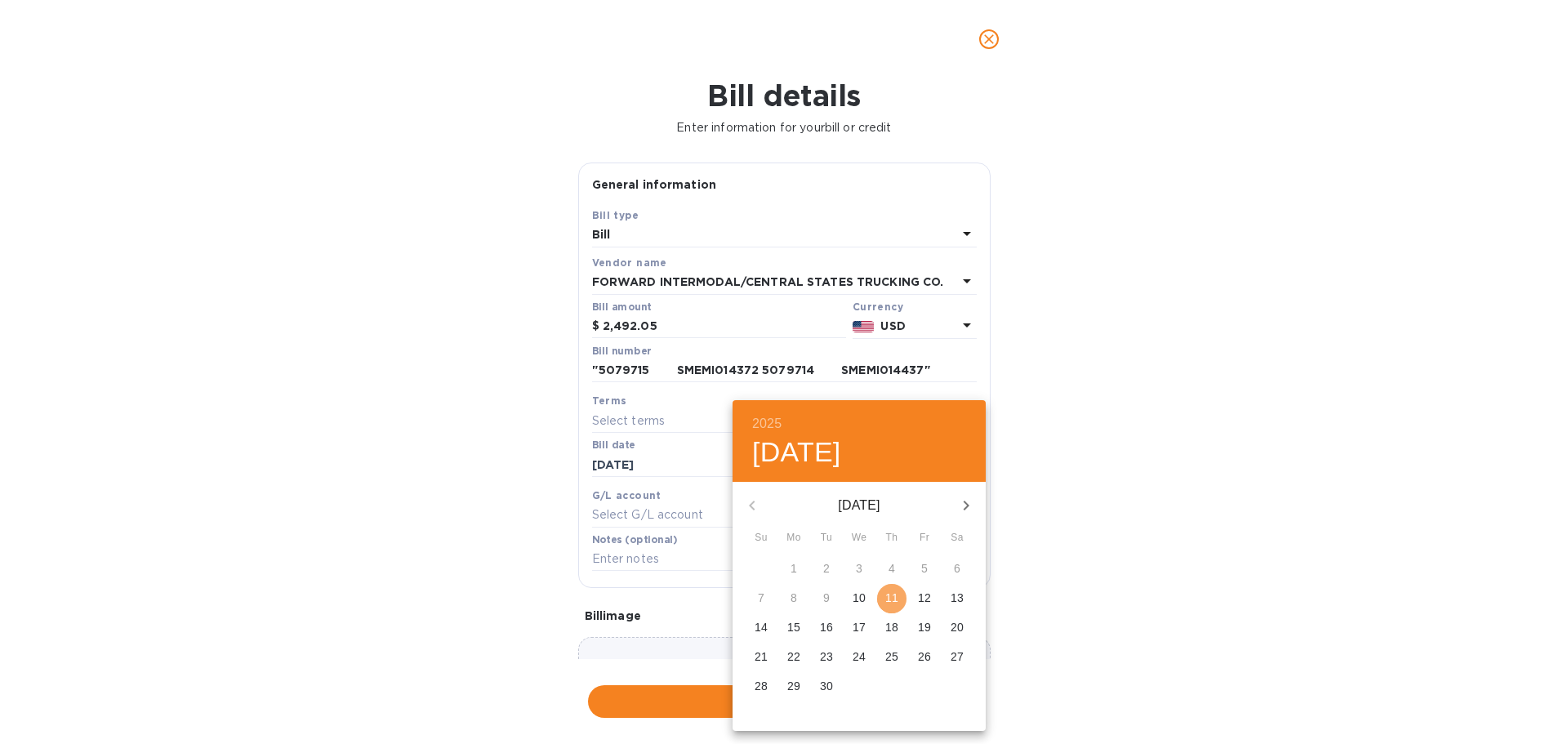
click at [904, 601] on span "11" at bounding box center [892, 597] width 30 height 16
type input "[DATE]"
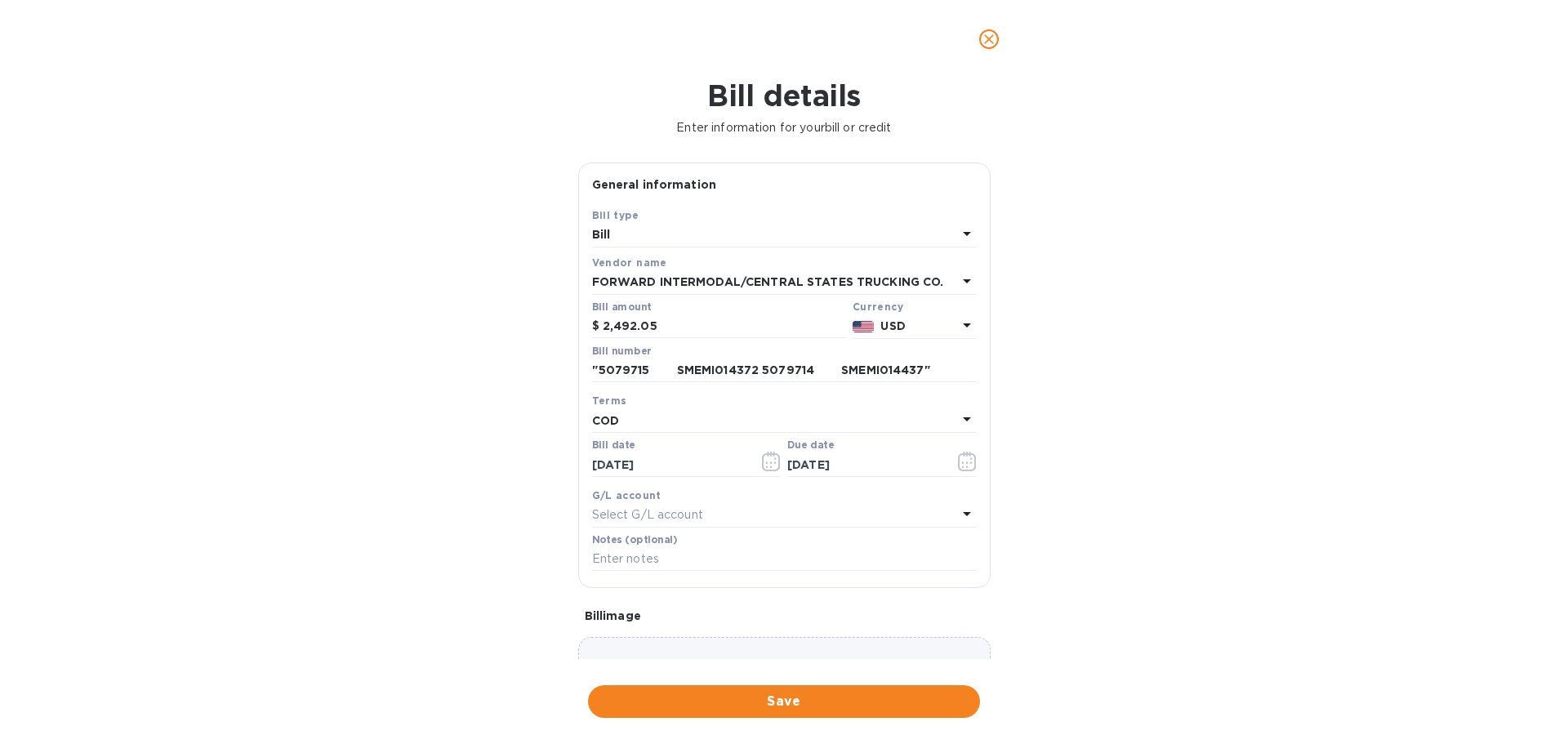
click at [859, 718] on div "Save" at bounding box center [784, 701] width 398 height 39
click at [859, 702] on span "Save" at bounding box center [784, 701] width 366 height 20
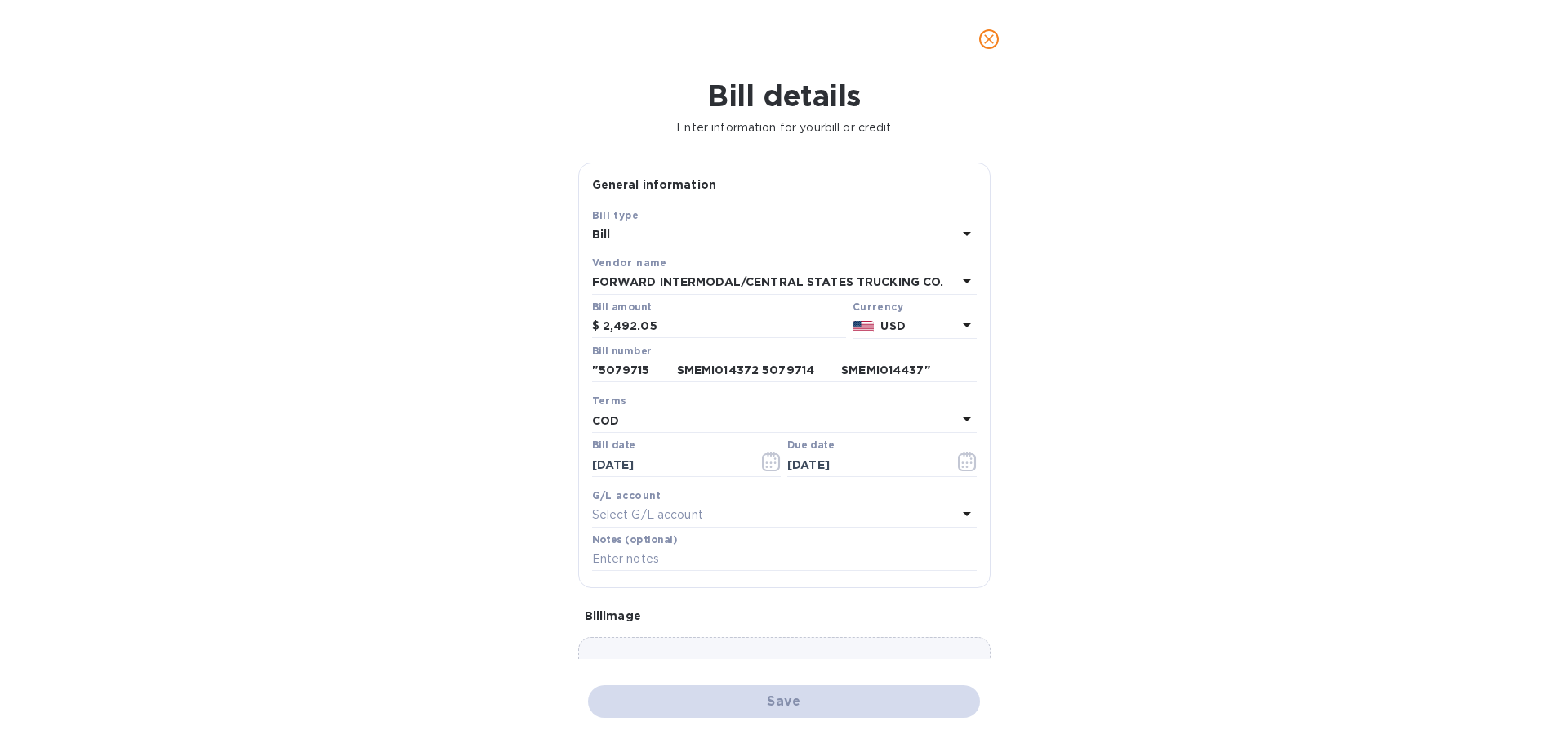
checkbox input "false"
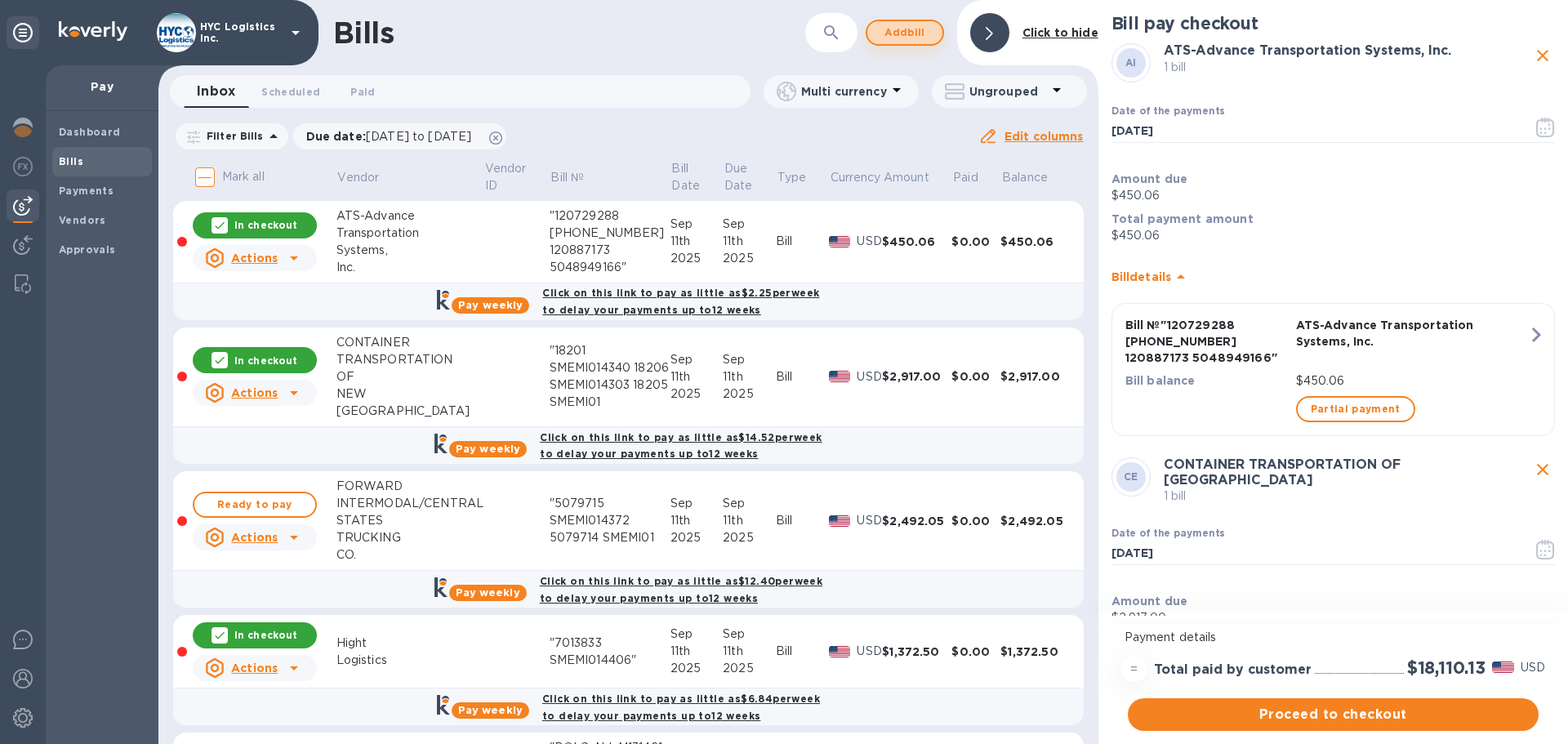
click at [903, 36] on span "Add bill" at bounding box center [905, 33] width 49 height 20
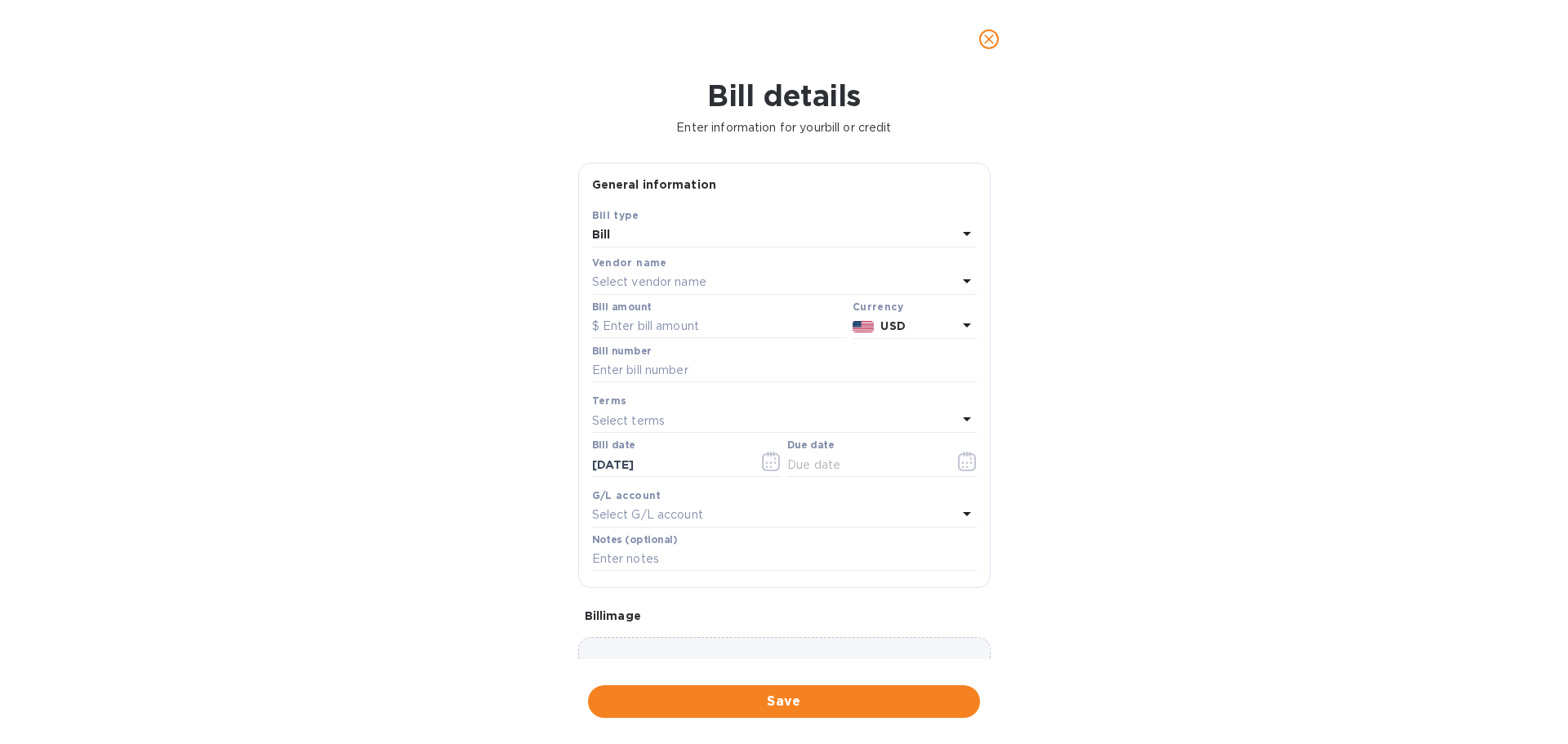
click at [643, 286] on p "Select vendor name" at bounding box center [648, 282] width 114 height 17
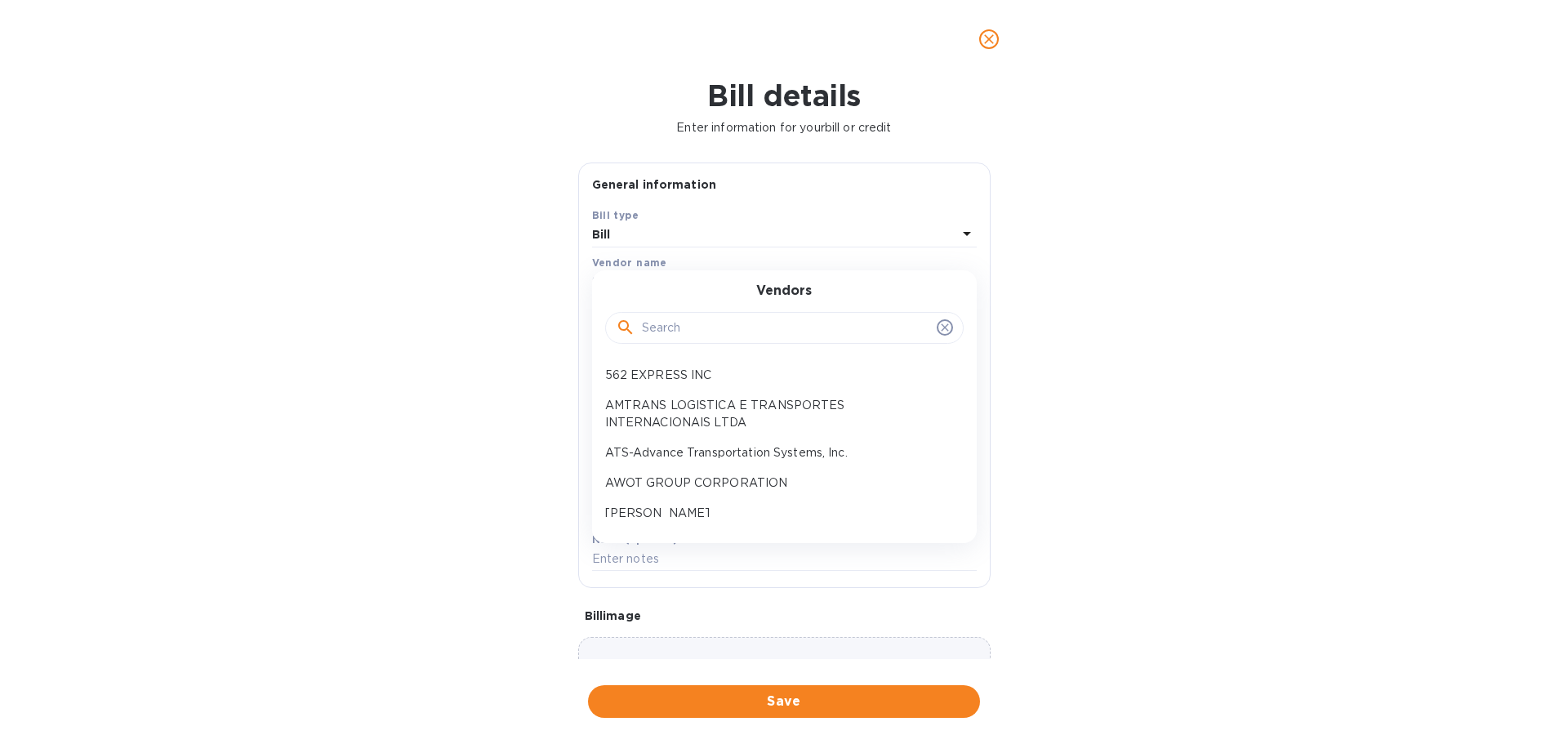
click at [669, 334] on input "text" at bounding box center [786, 329] width 289 height 25
paste input "RBA TRUCKING LLC"
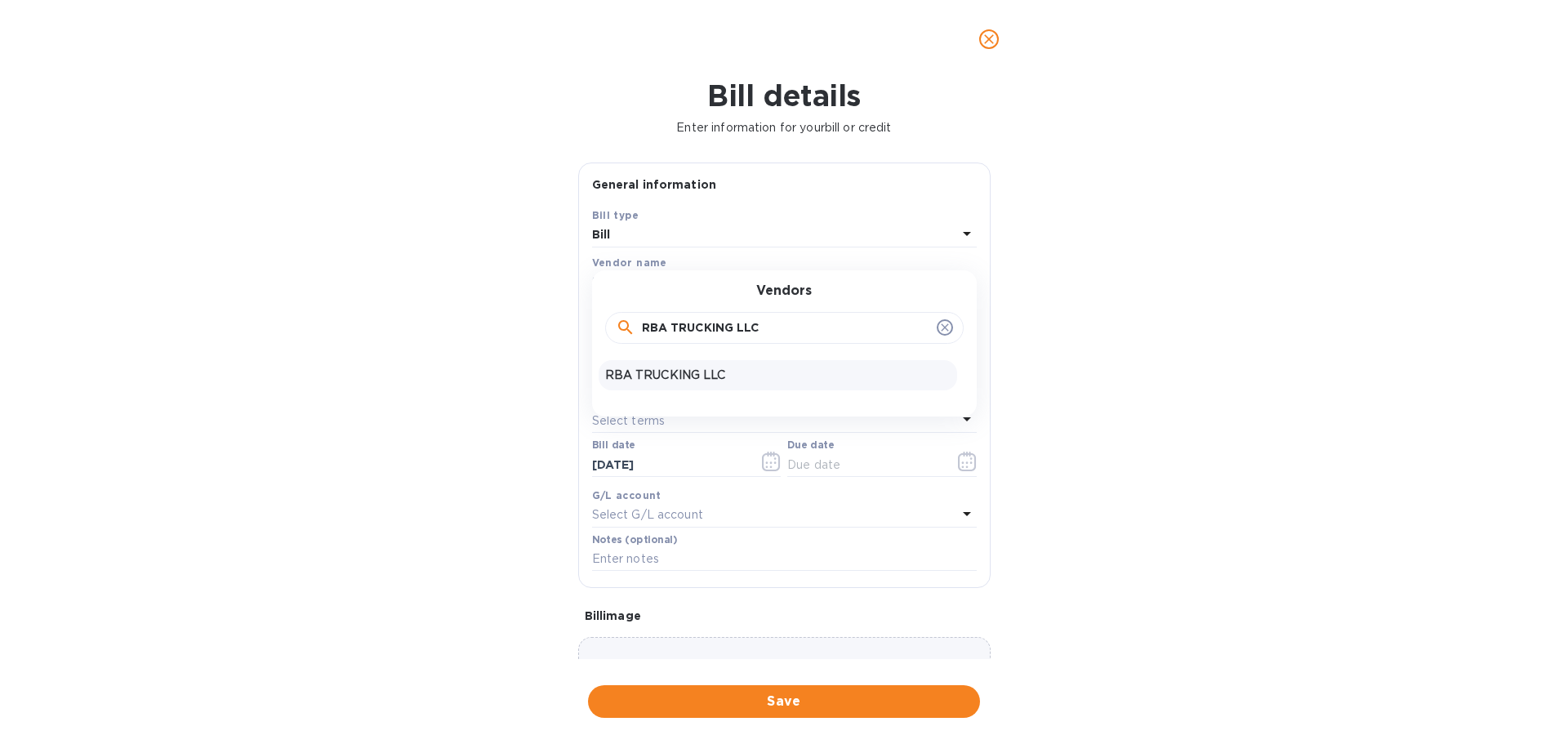
type input "RBA TRUCKING LLC"
click at [719, 375] on p "RBA TRUCKING LLC" at bounding box center [777, 374] width 345 height 17
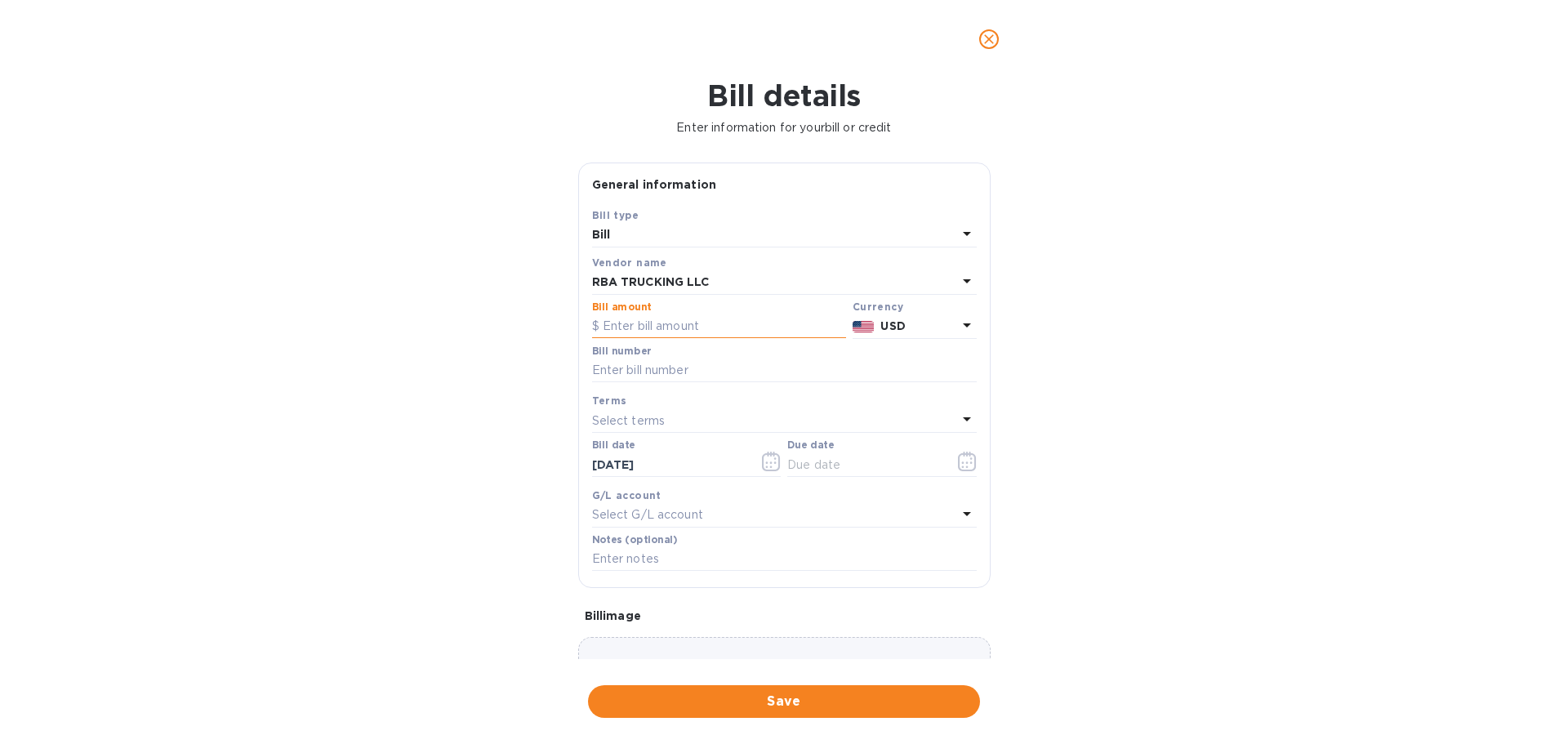
click at [679, 324] on input "text" at bounding box center [719, 327] width 254 height 25
paste input "1,850.00"
type input "1,850.00"
click at [649, 363] on input "text" at bounding box center [784, 370] width 384 height 25
paste input ""72925 SMEMI014284 72925 SMEMI014455""
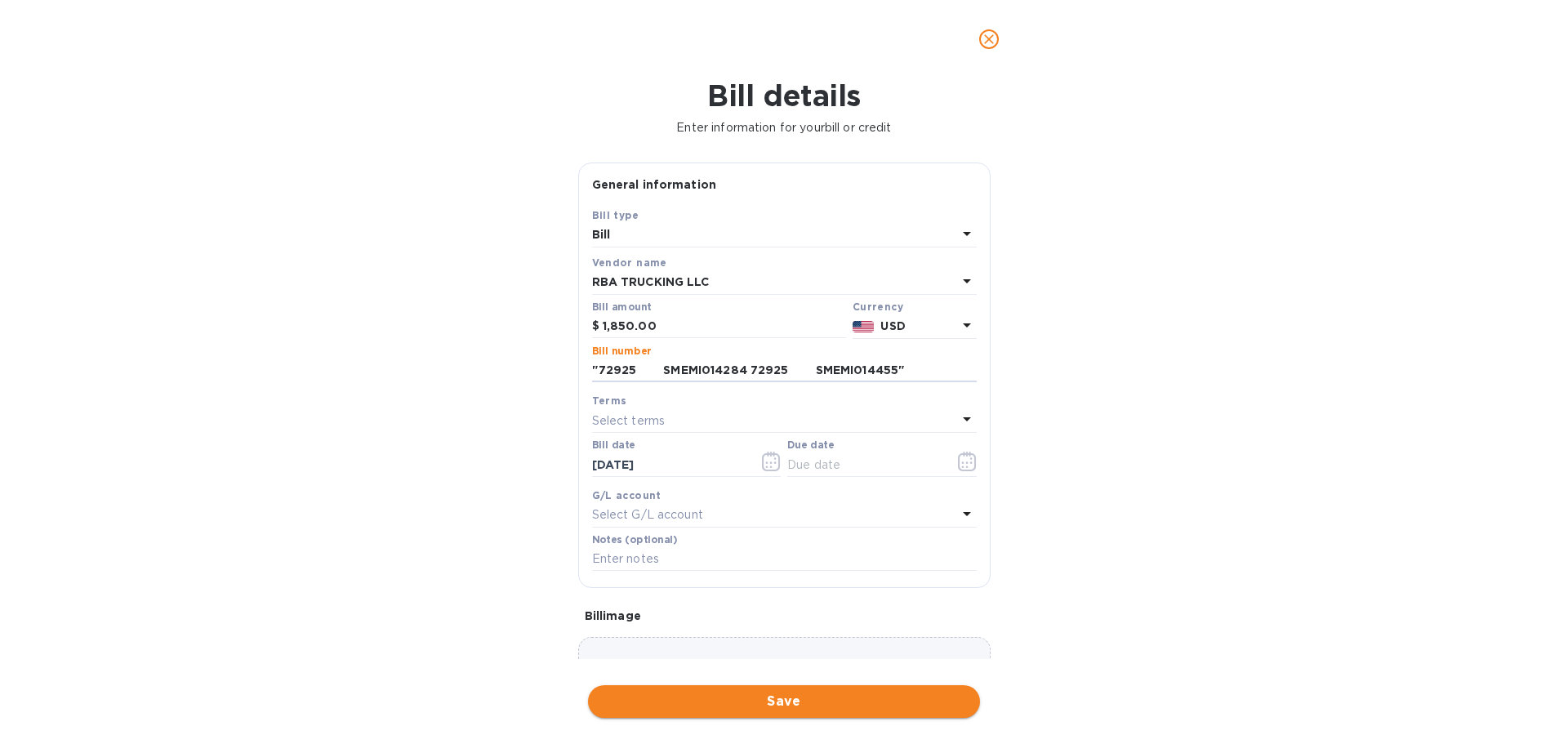
type input ""72925 SMEMI014284 72925 SMEMI014455""
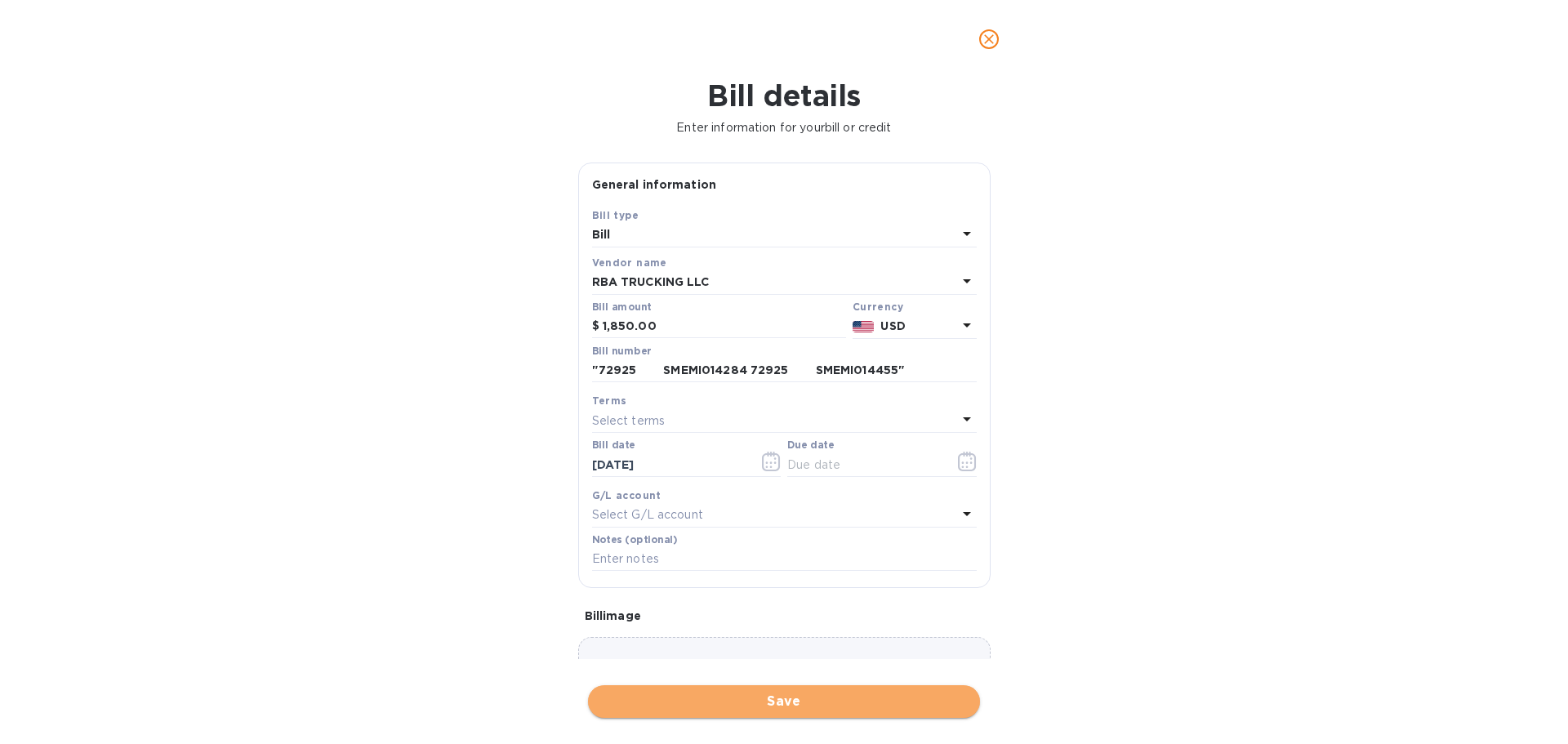
click at [731, 696] on span "Save" at bounding box center [784, 701] width 366 height 20
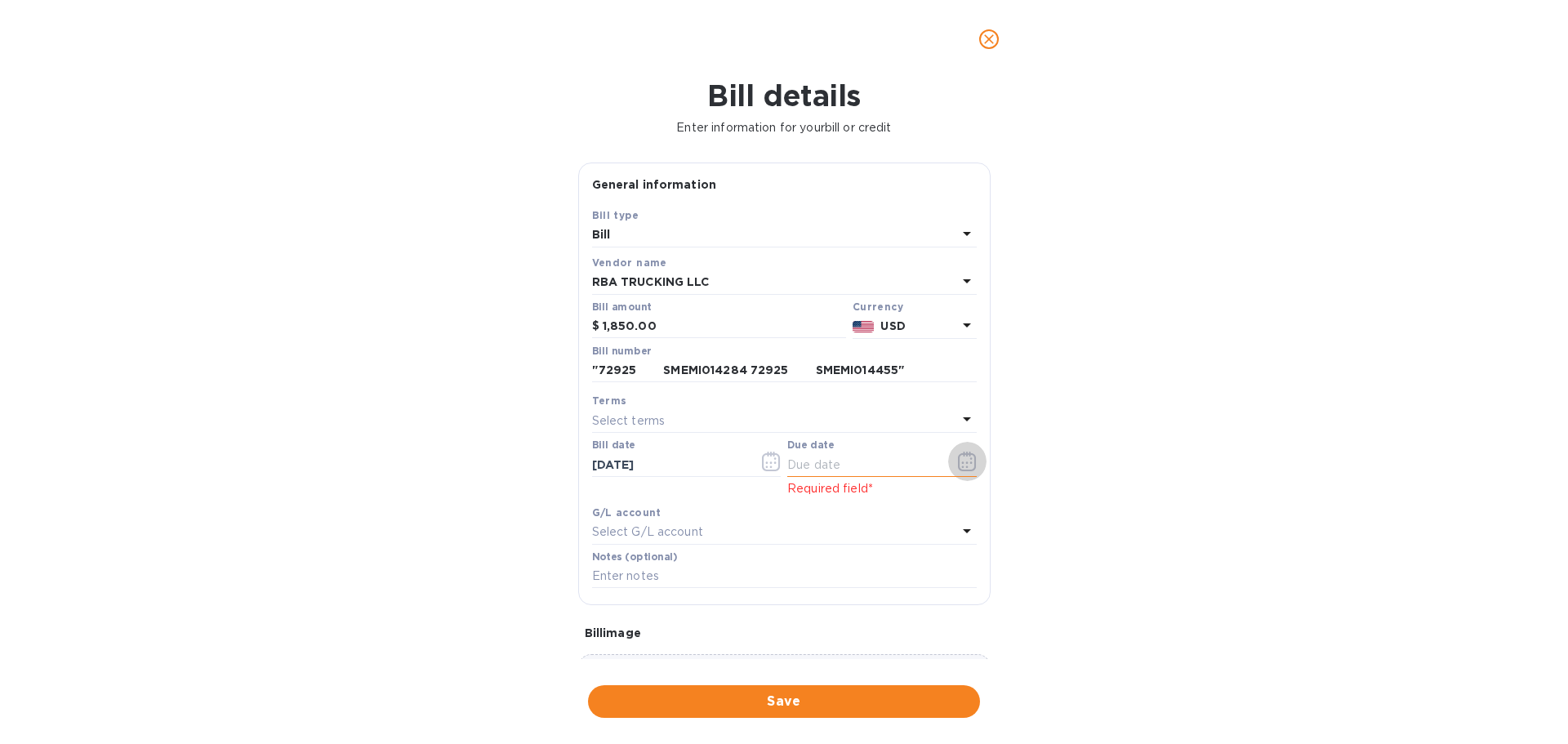
click at [964, 460] on icon "button" at bounding box center [967, 461] width 19 height 20
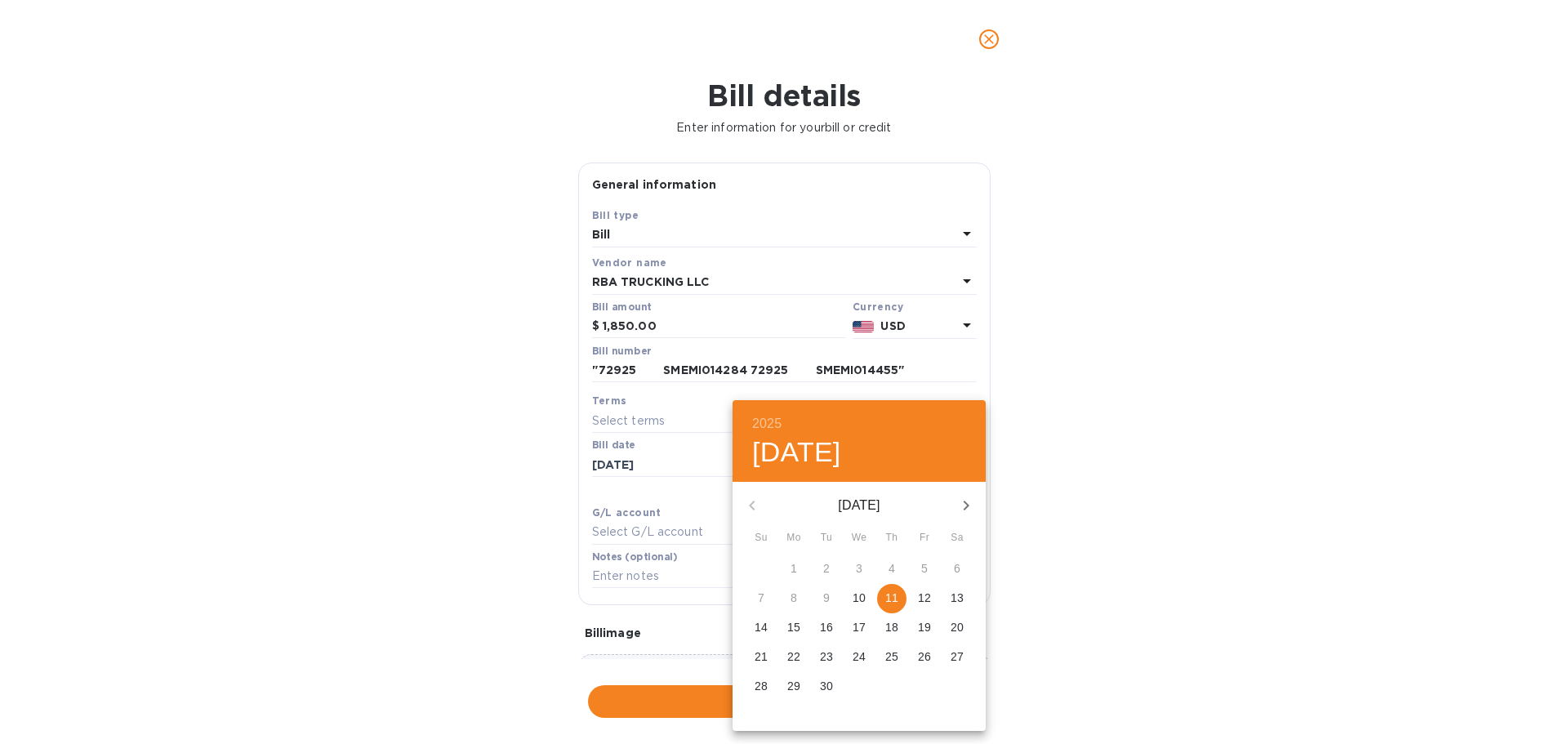
click at [884, 599] on span "11" at bounding box center [892, 597] width 30 height 16
type input "[DATE]"
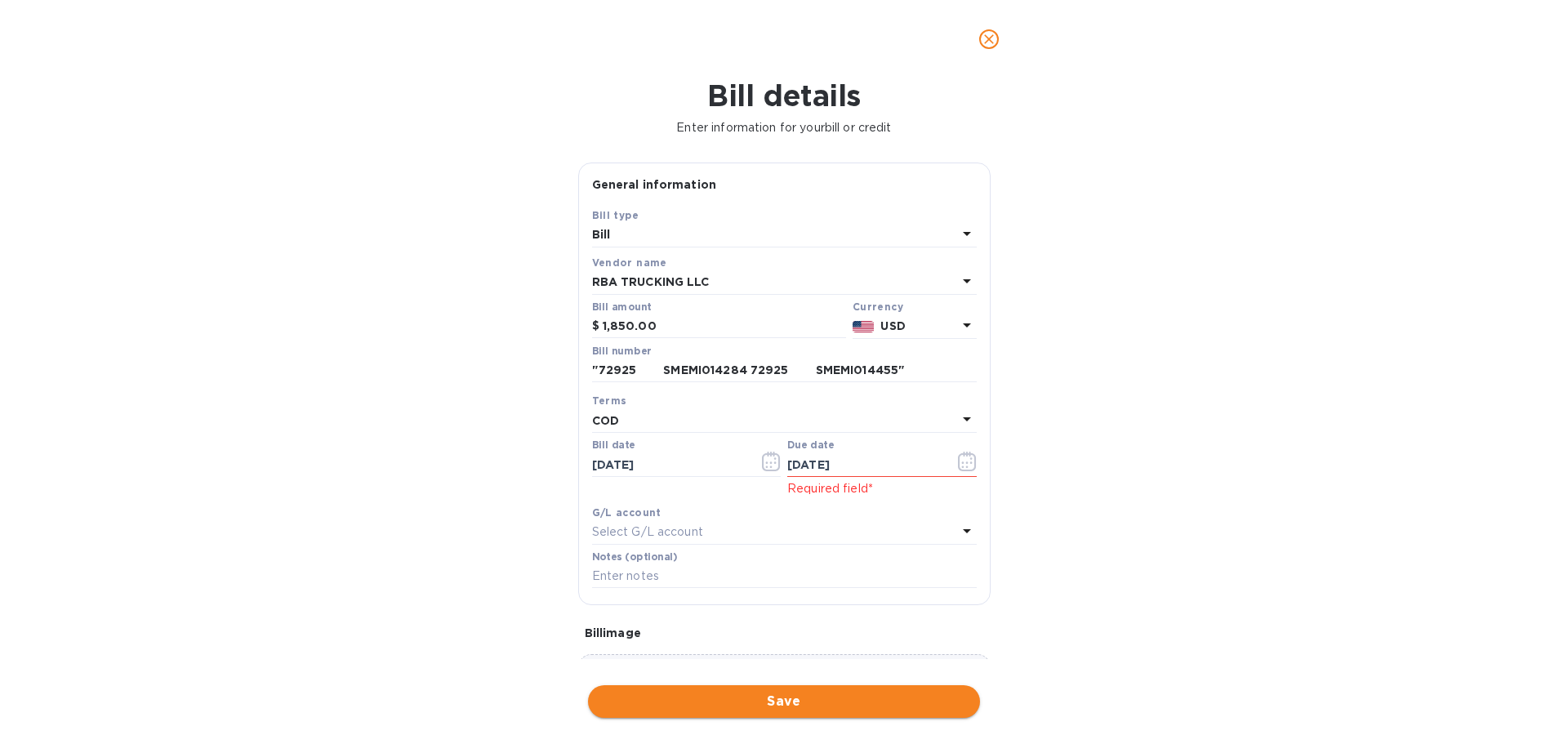
click at [859, 695] on span "Save" at bounding box center [784, 701] width 366 height 20
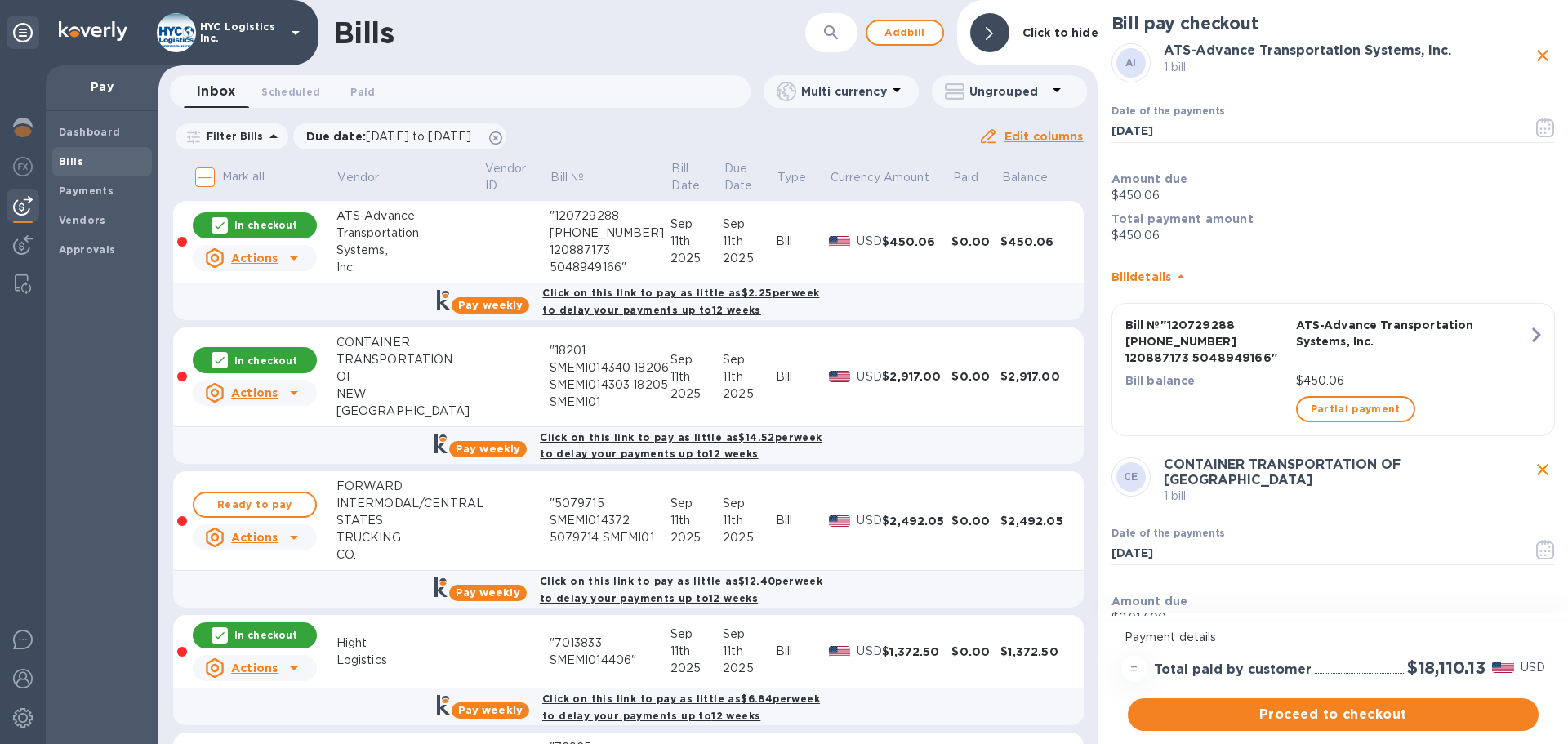
click at [103, 164] on span "Bills" at bounding box center [102, 161] width 87 height 16
click at [255, 506] on span "Ready to pay" at bounding box center [255, 505] width 95 height 20
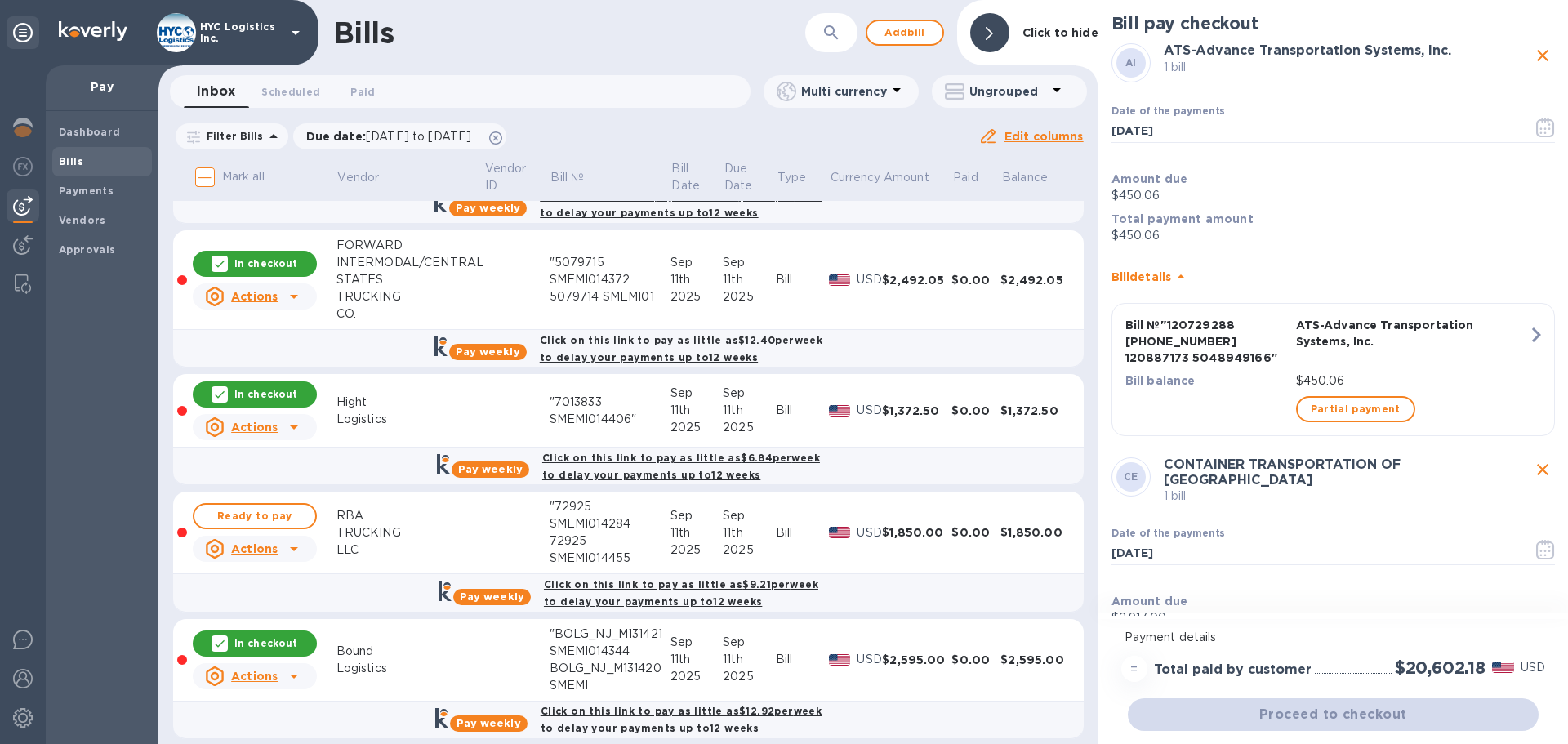
scroll to position [245, 0]
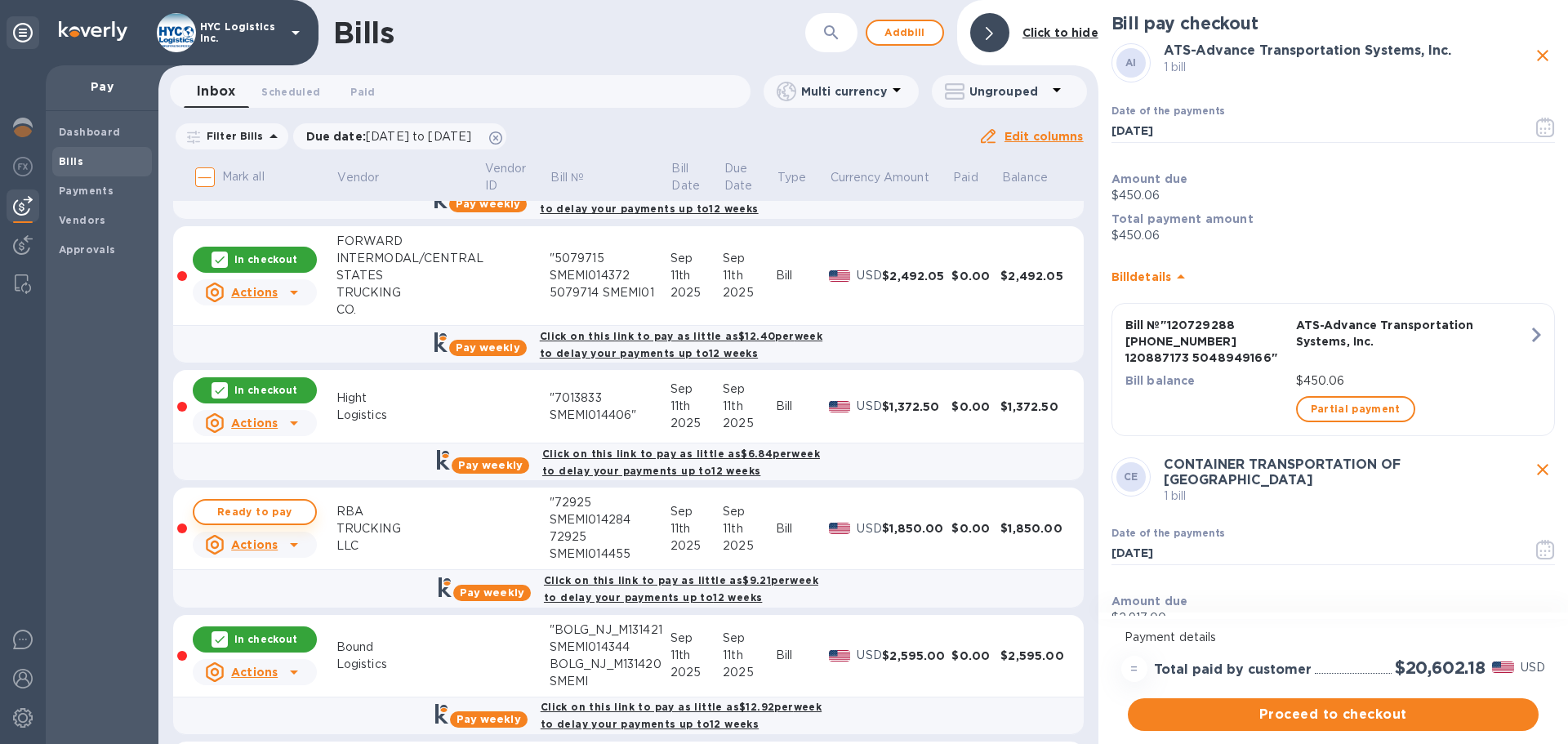
click at [271, 508] on span "Ready to pay" at bounding box center [255, 512] width 95 height 20
checkbox input "true"
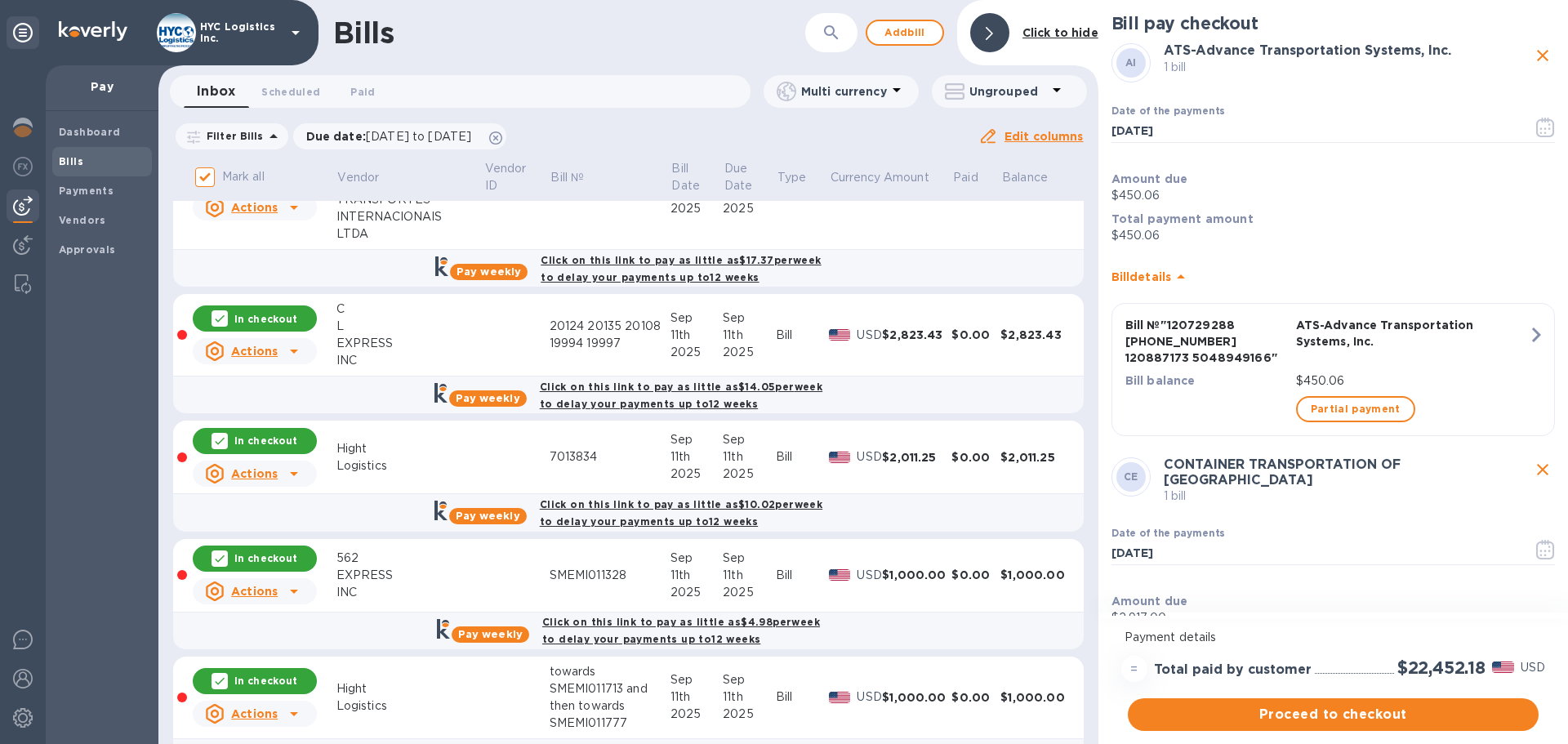
scroll to position [1024, 0]
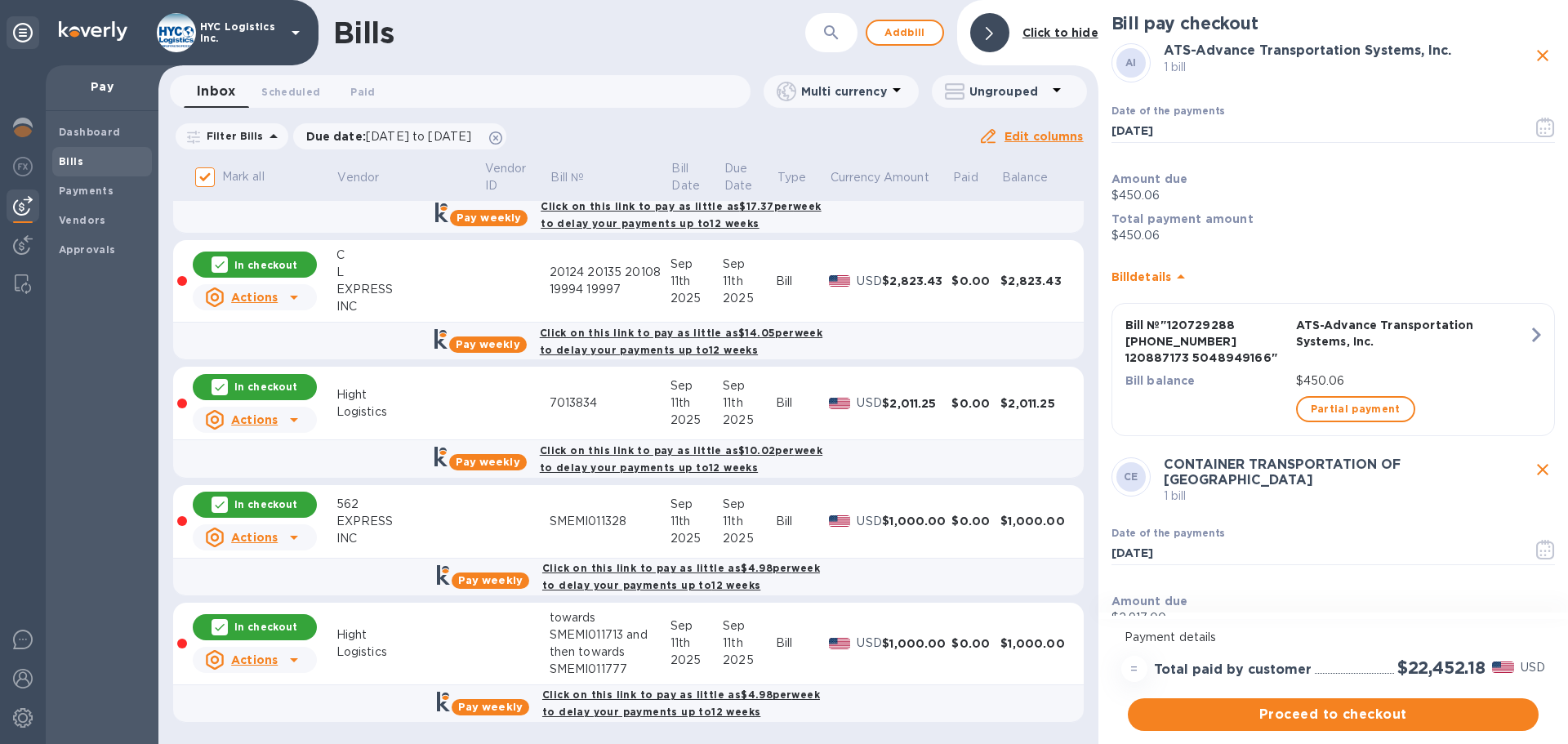
drag, startPoint x: 1389, startPoint y: 714, endPoint x: 1250, endPoint y: 584, distance: 190.3
click at [1365, 568] on div "Bill pay checkout AI ATS-Advance Transportation Systems, Inc. 1 bill Date of th…" at bounding box center [1333, 372] width 470 height 744
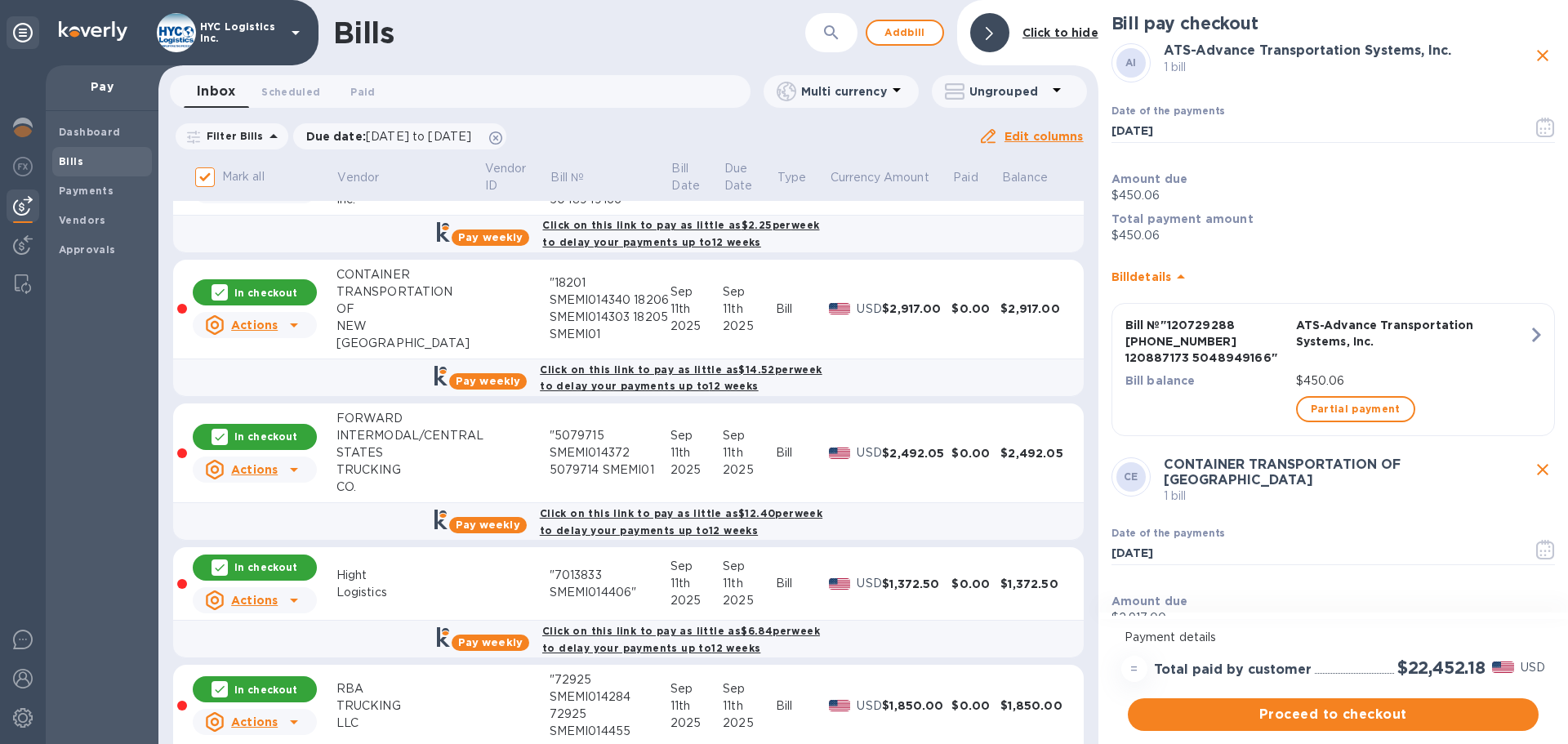
scroll to position [45, 0]
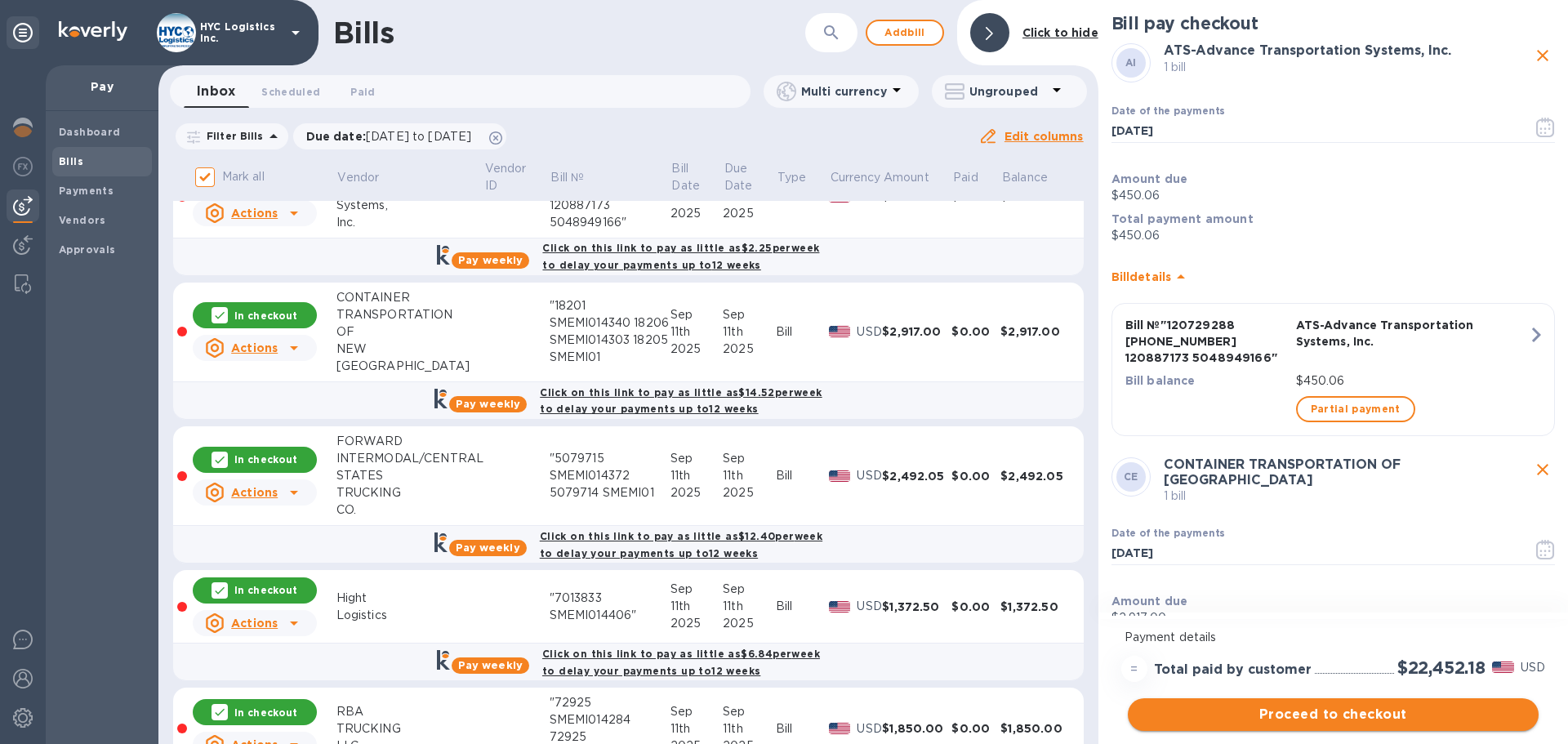
click at [1335, 704] on button "Proceed to checkout" at bounding box center [1333, 715] width 411 height 33
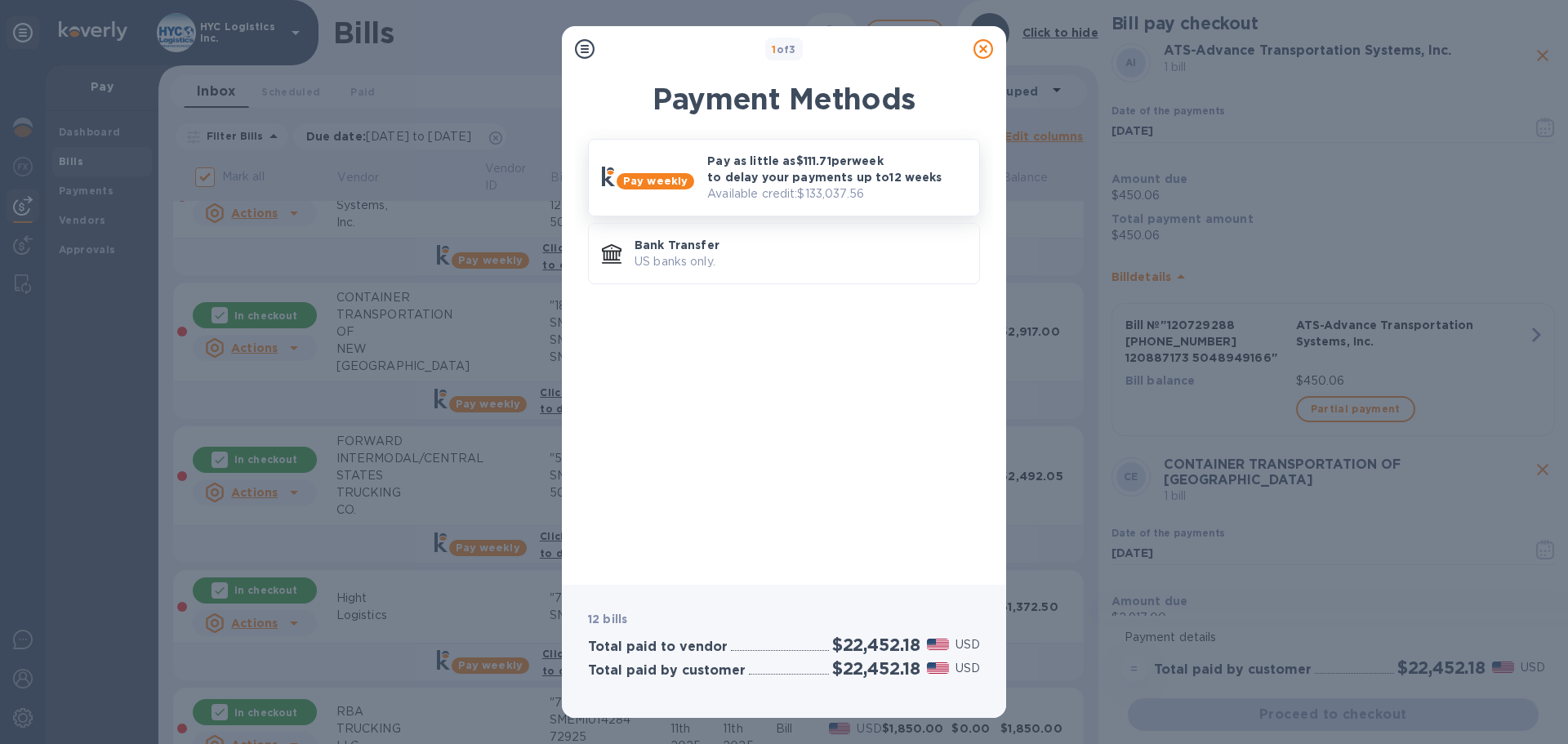
click at [747, 168] on p "Pay as little as $111.71 per week to delay your payments up to 12 weeks" at bounding box center [837, 169] width 259 height 33
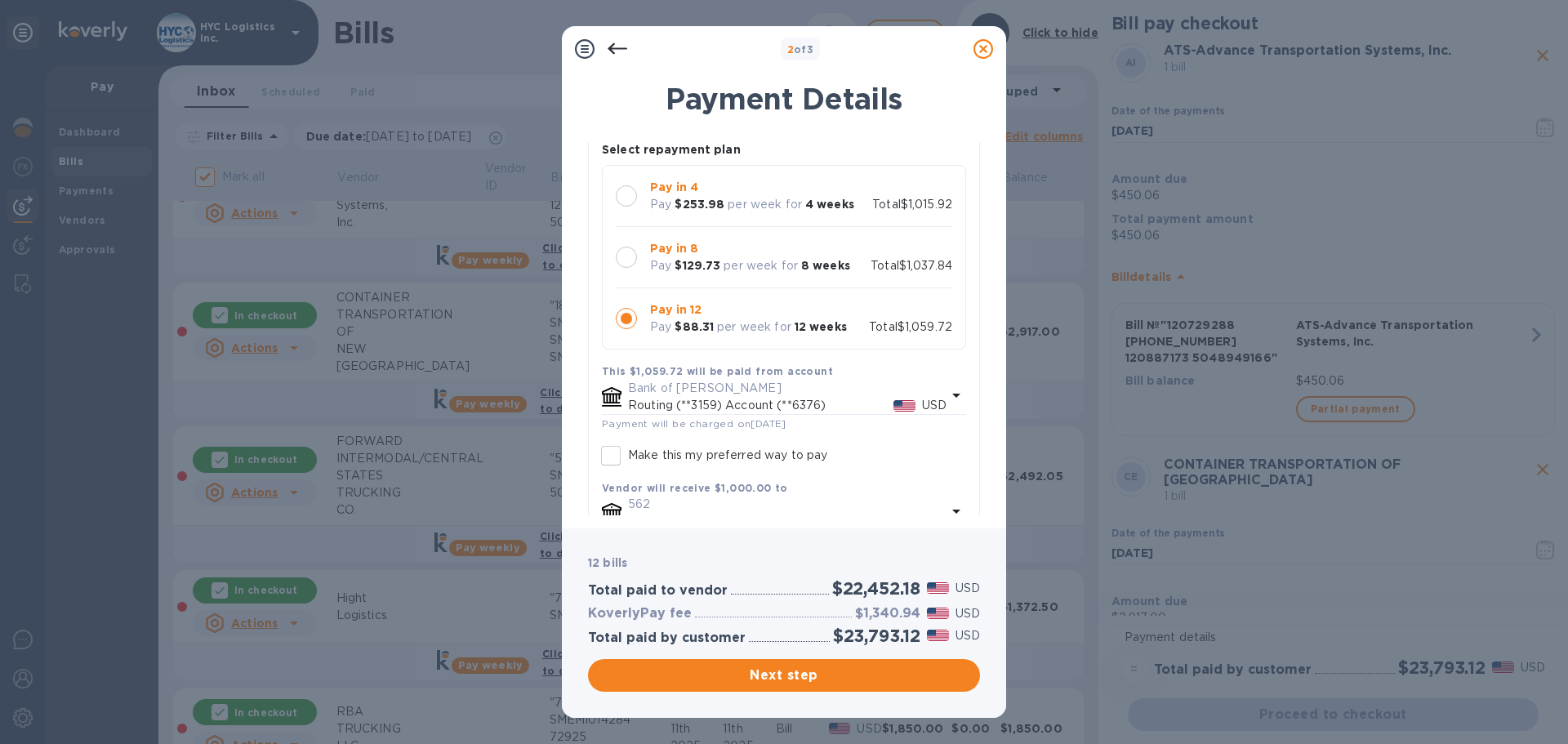
scroll to position [5125, 0]
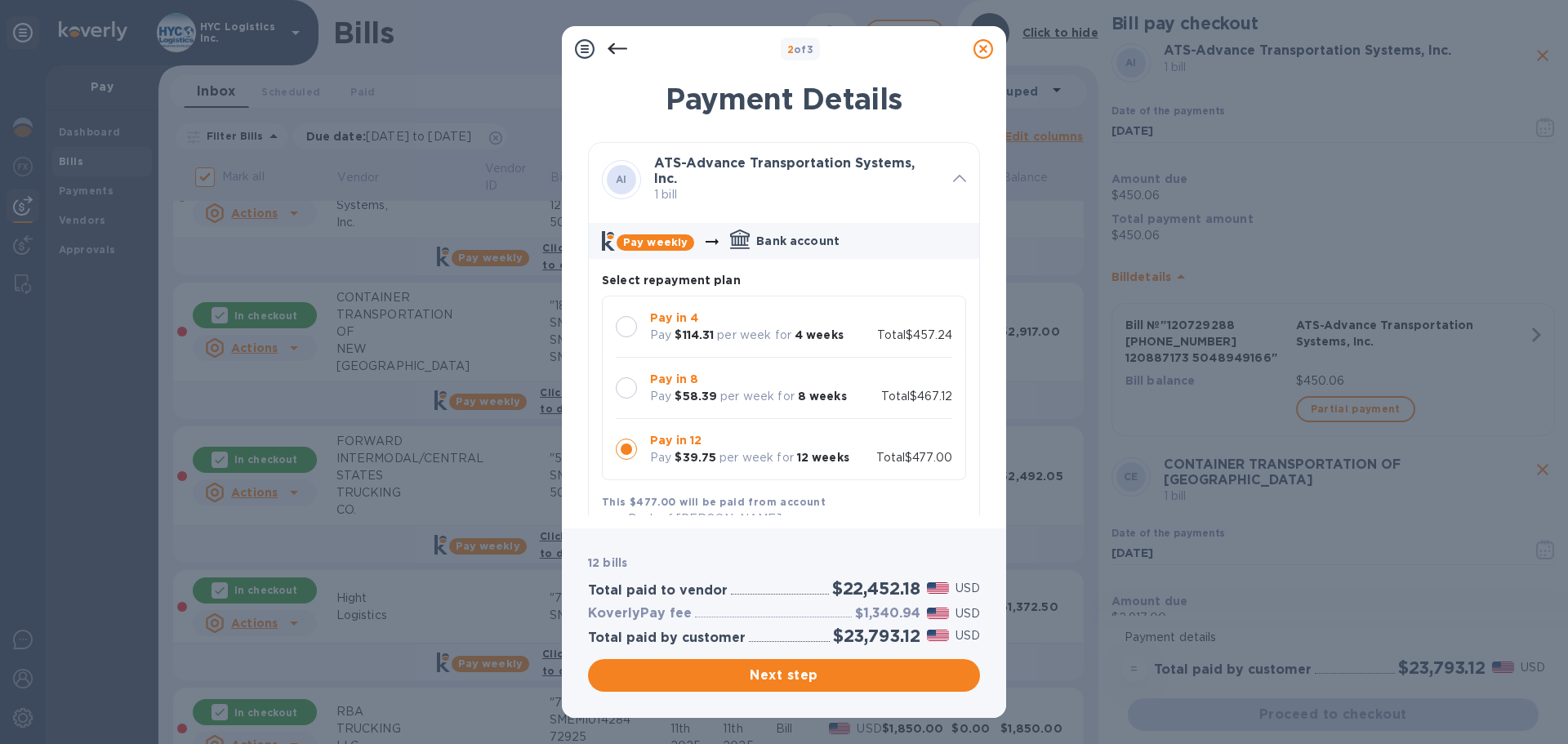
scroll to position [5125, 0]
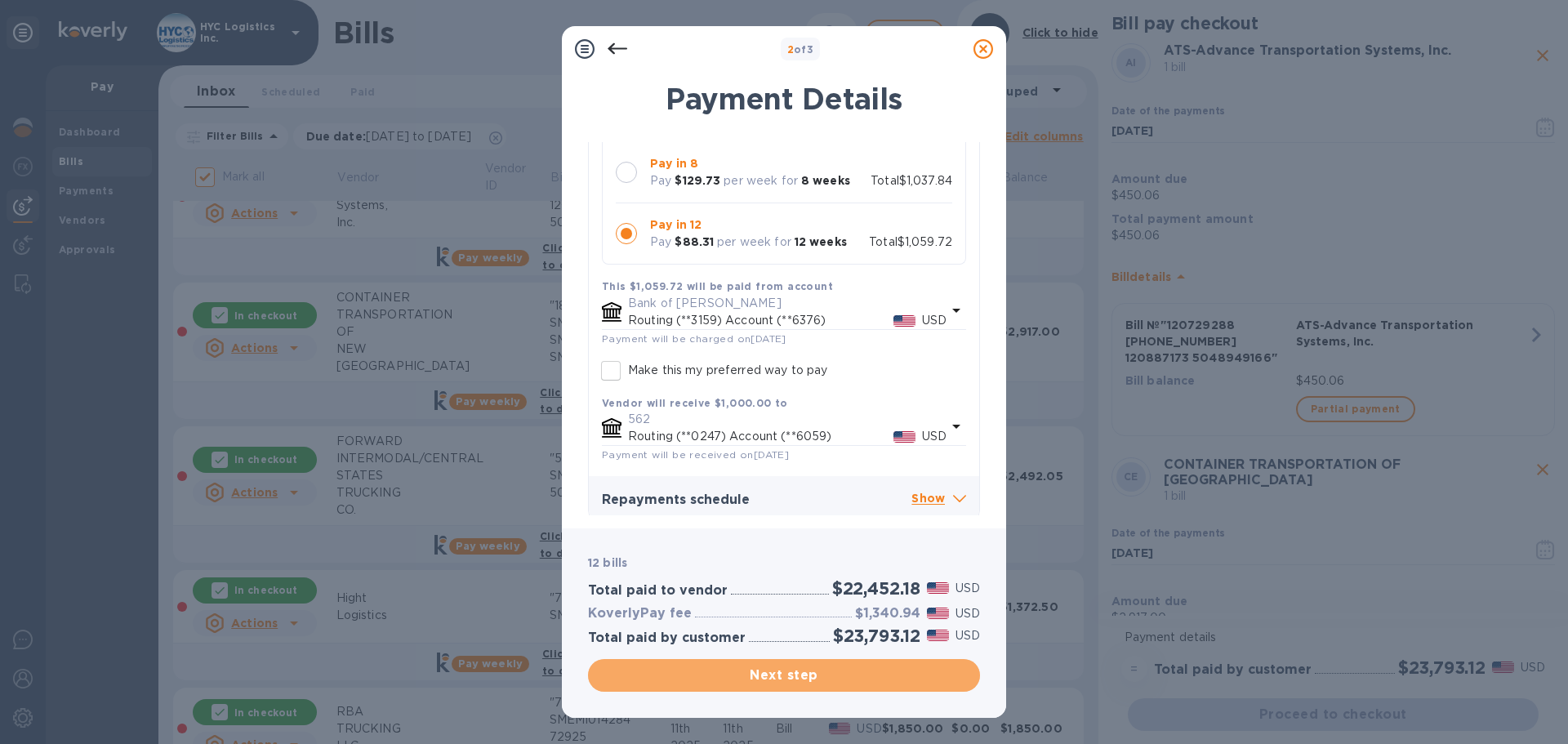
click at [798, 666] on span "Next step" at bounding box center [784, 675] width 366 height 20
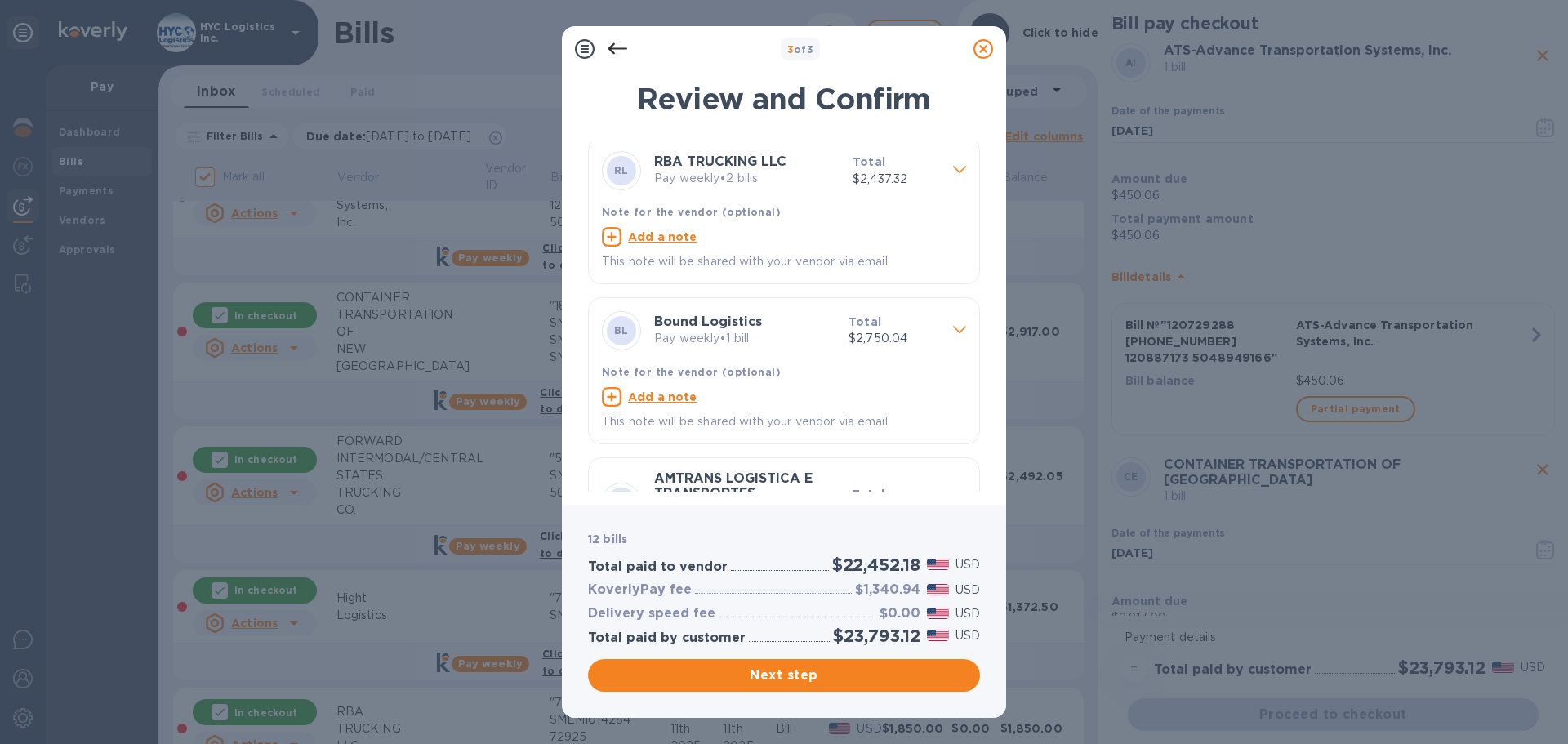
scroll to position [1157, 0]
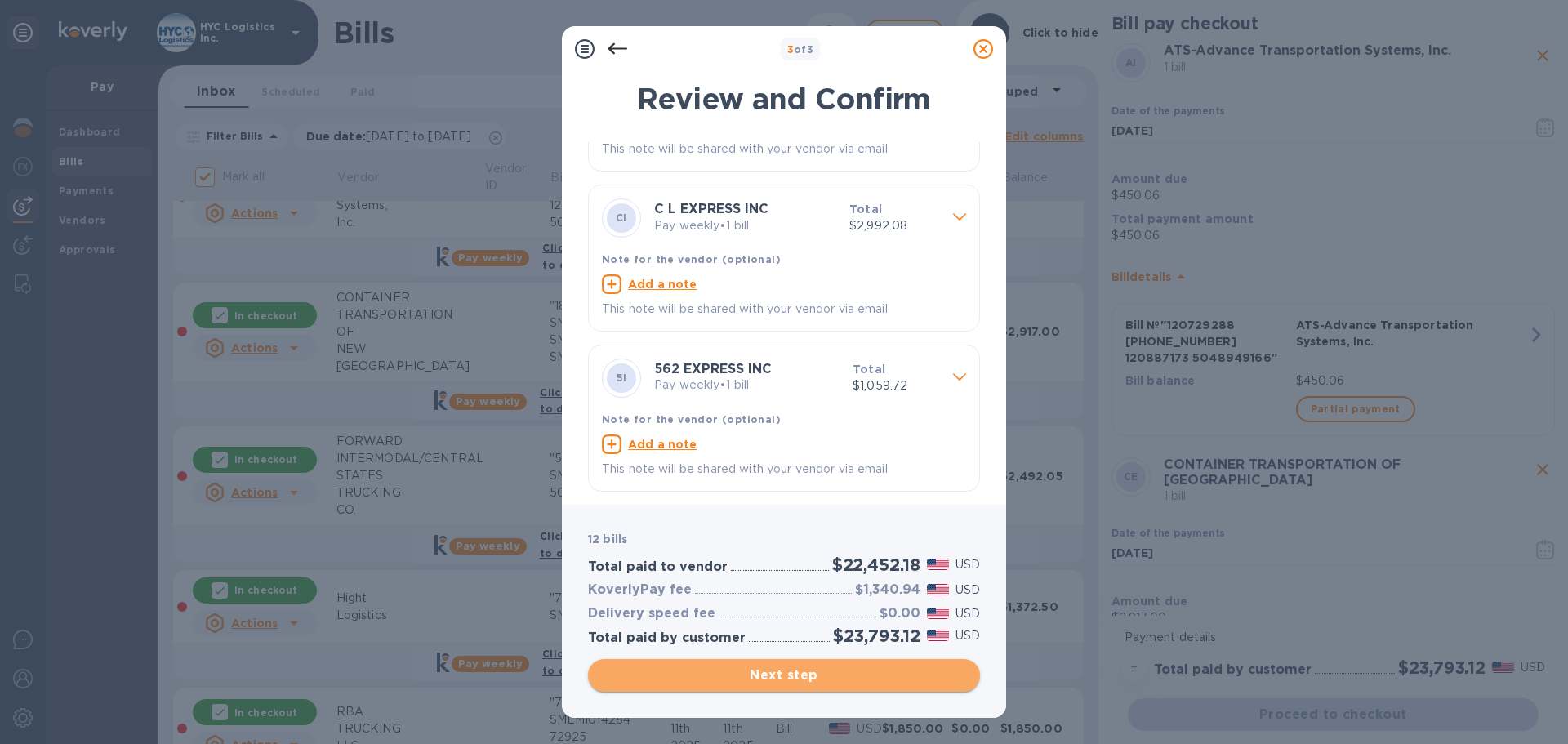
click at [793, 672] on span "Next step" at bounding box center [784, 675] width 366 height 20
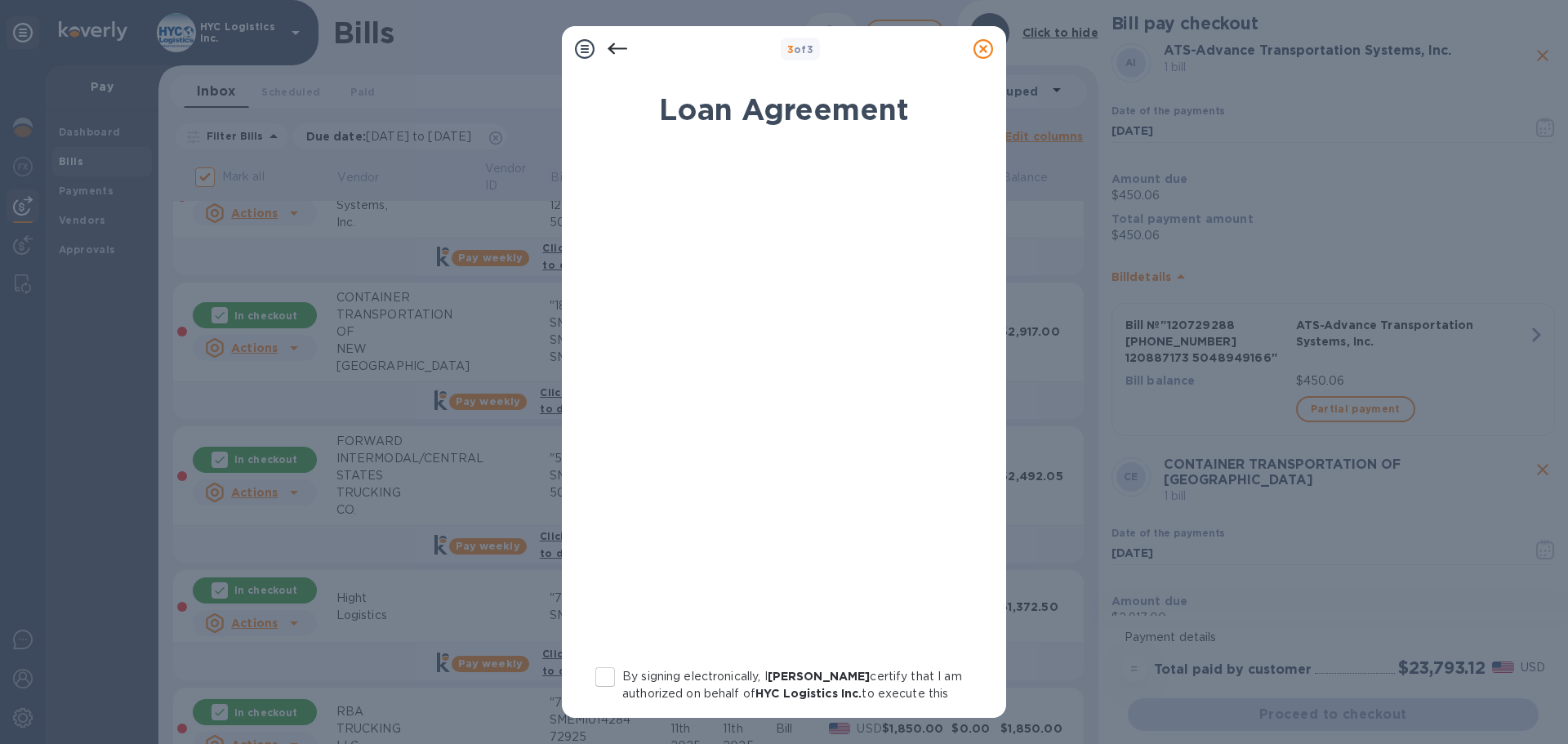
click at [611, 675] on input "By signing electronically, I Eli Schecter certify that I am authorized on behal…" at bounding box center [605, 677] width 34 height 34
checkbox input "true"
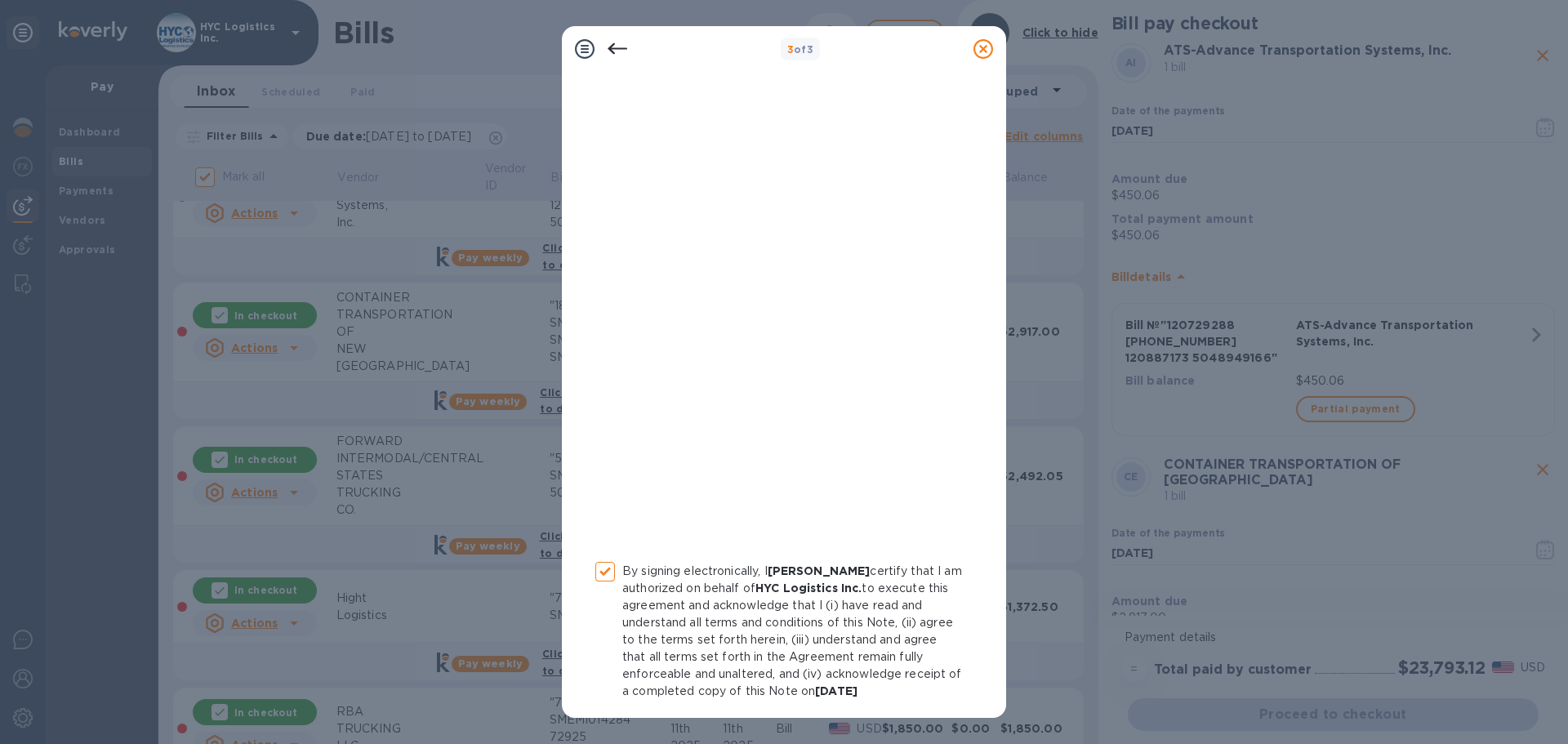
scroll to position [169, 0]
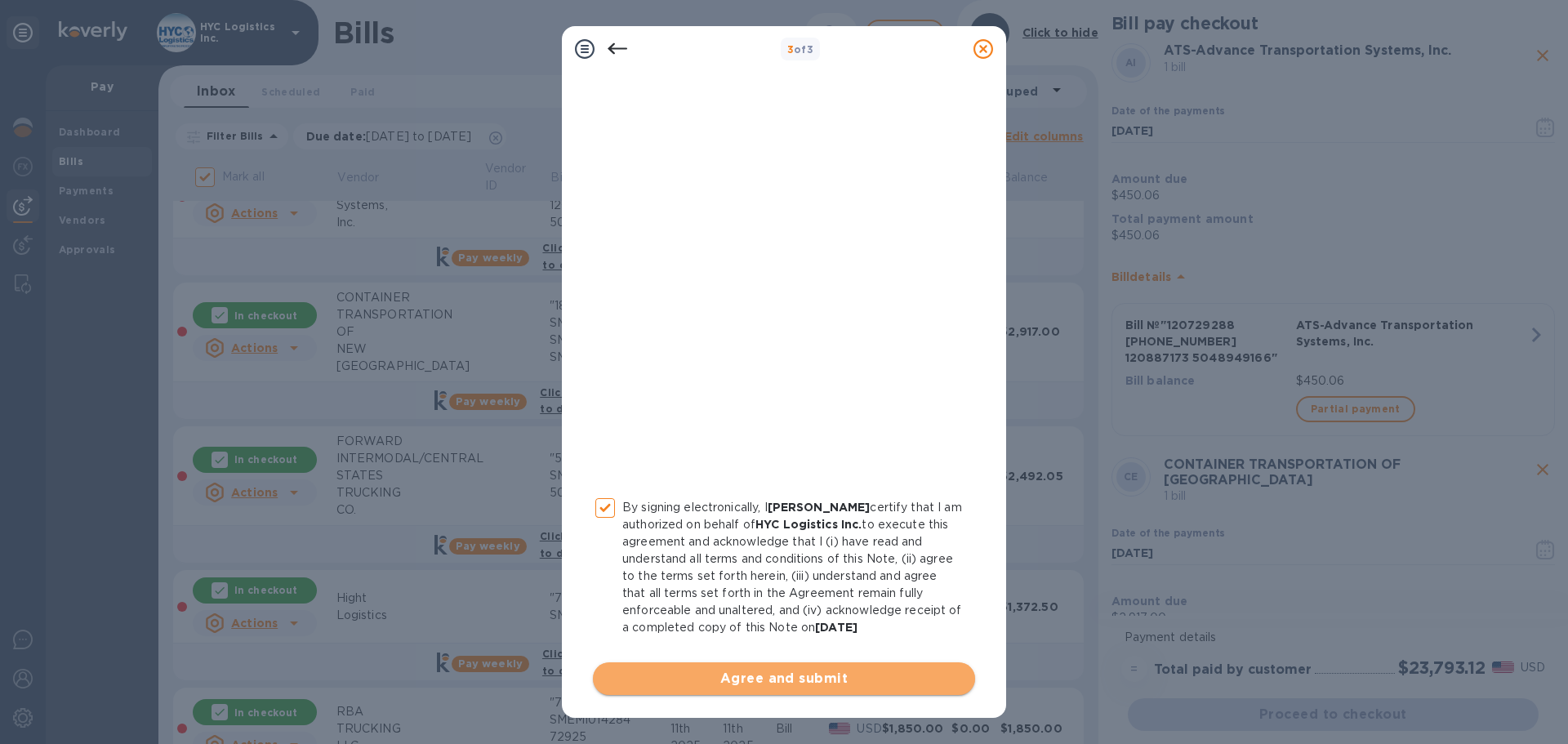
click at [855, 666] on button "Agree and submit" at bounding box center [784, 678] width 382 height 33
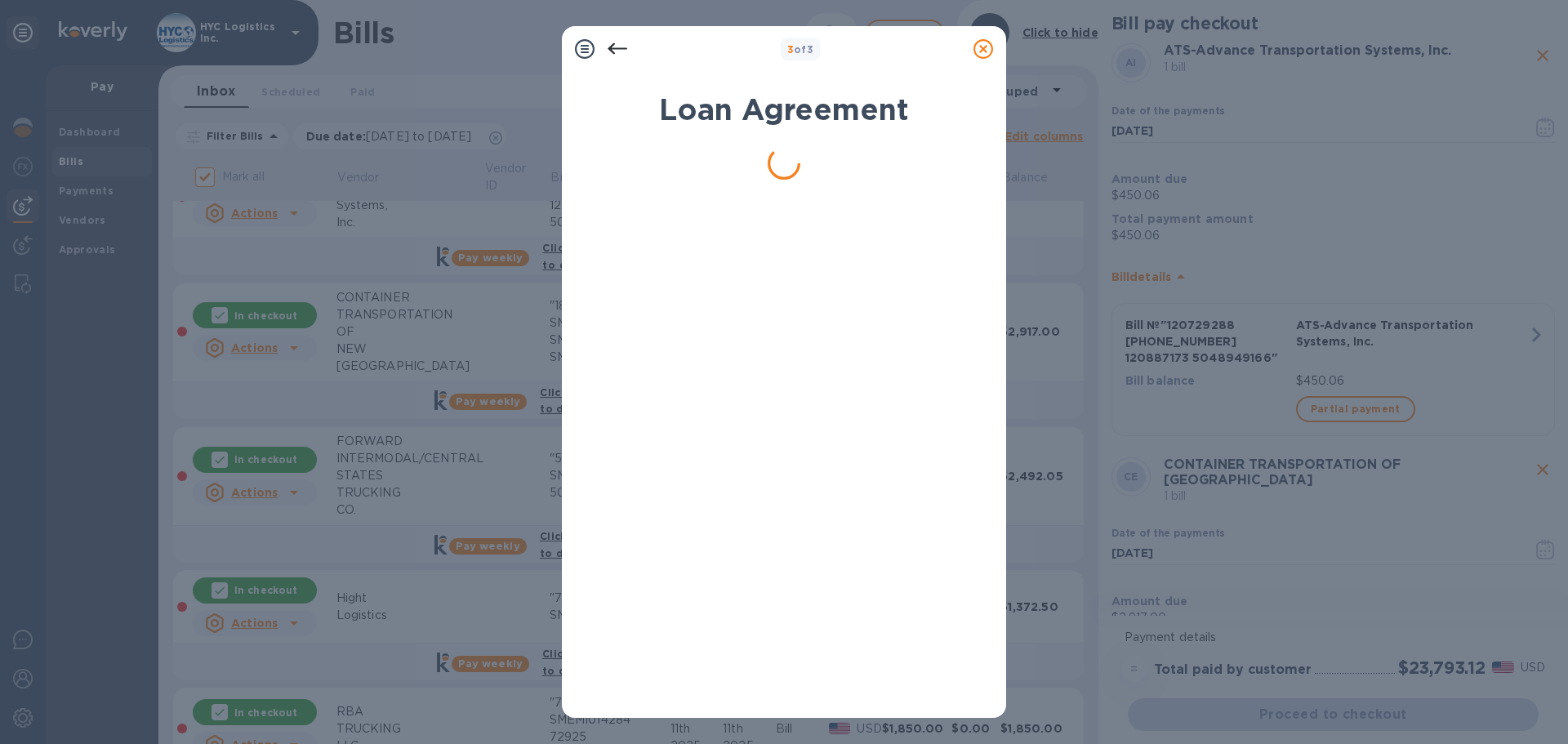
scroll to position [0, 0]
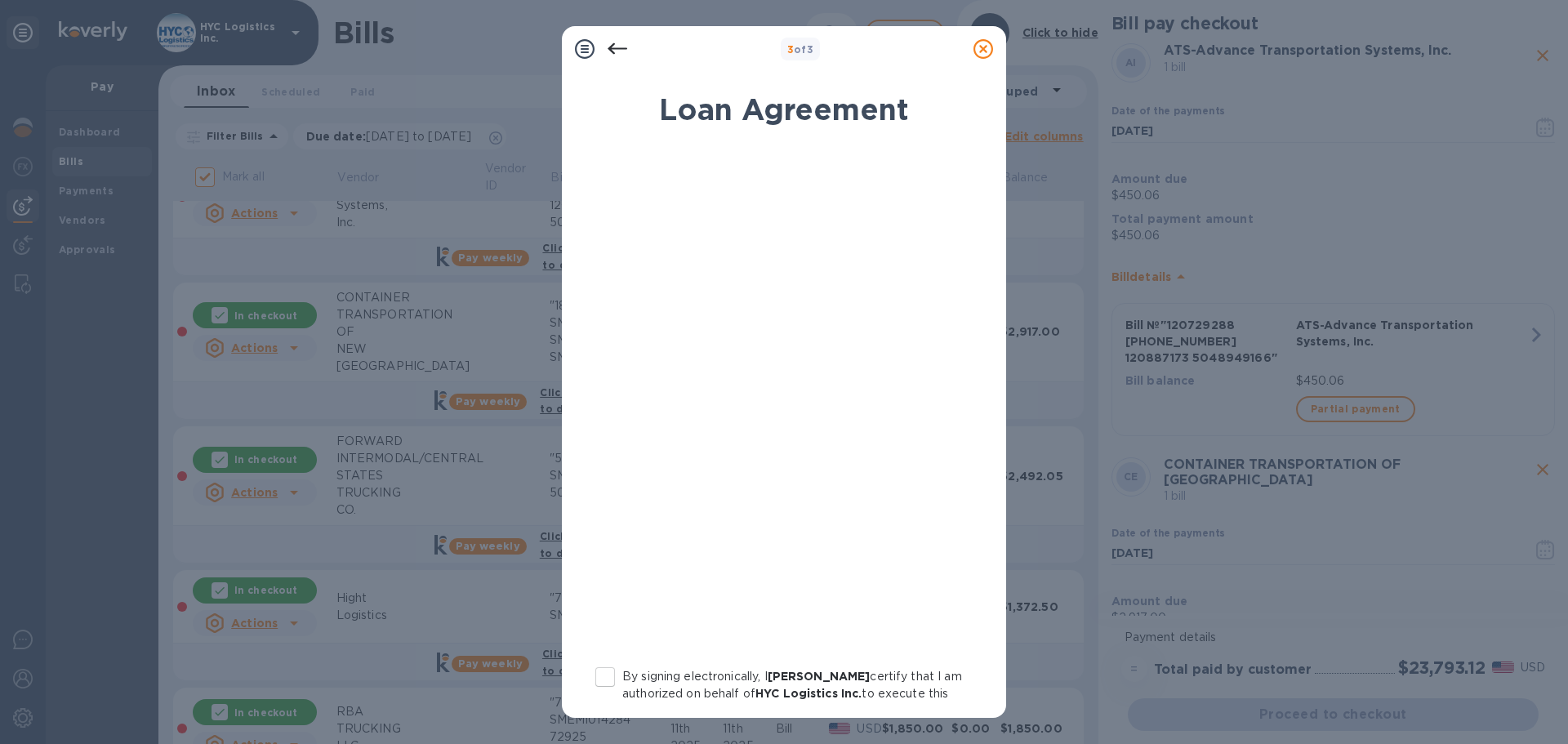
click at [610, 674] on input "By signing electronically, I Eli Schecter certify that I am authorized on behal…" at bounding box center [605, 677] width 34 height 34
checkbox input "true"
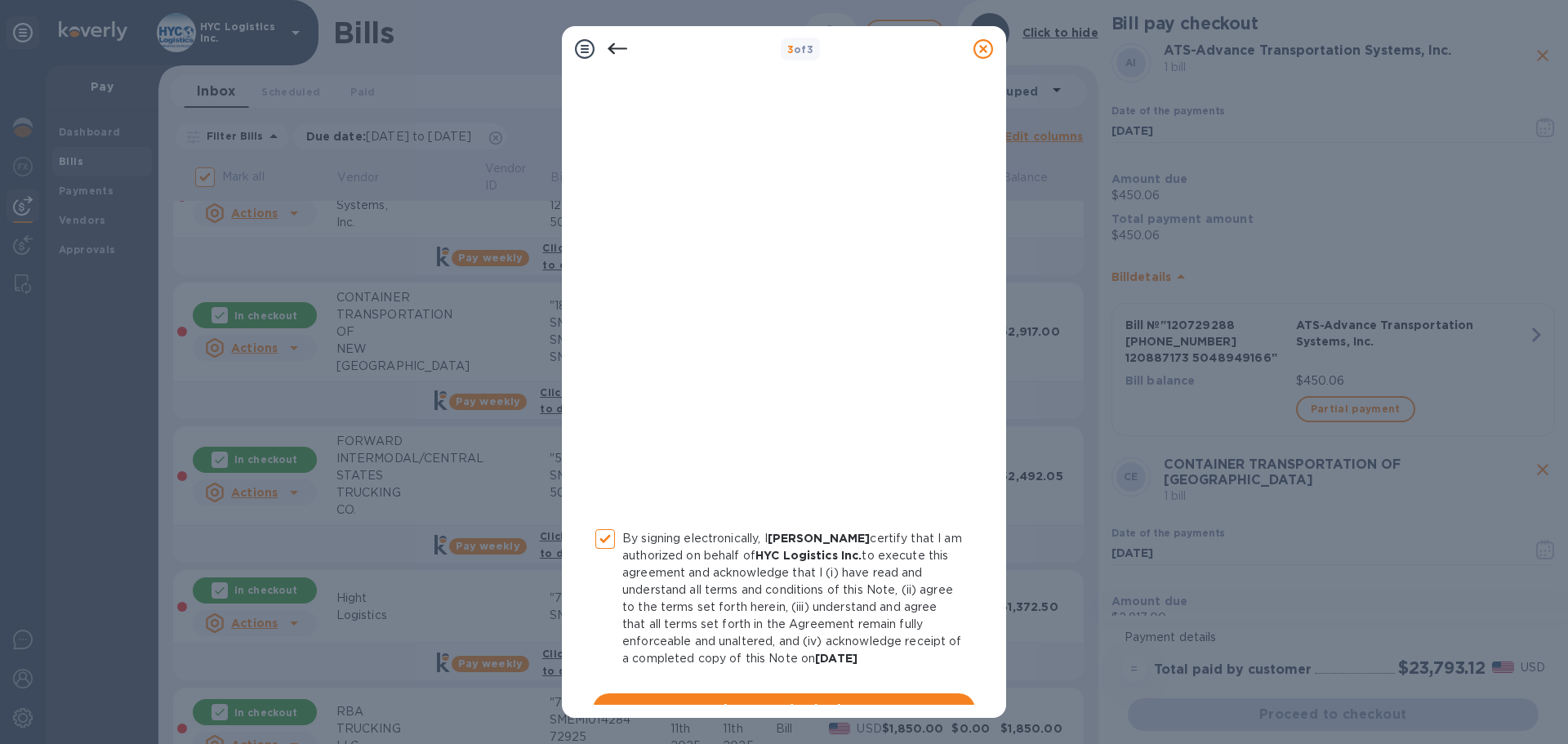
scroll to position [169, 0]
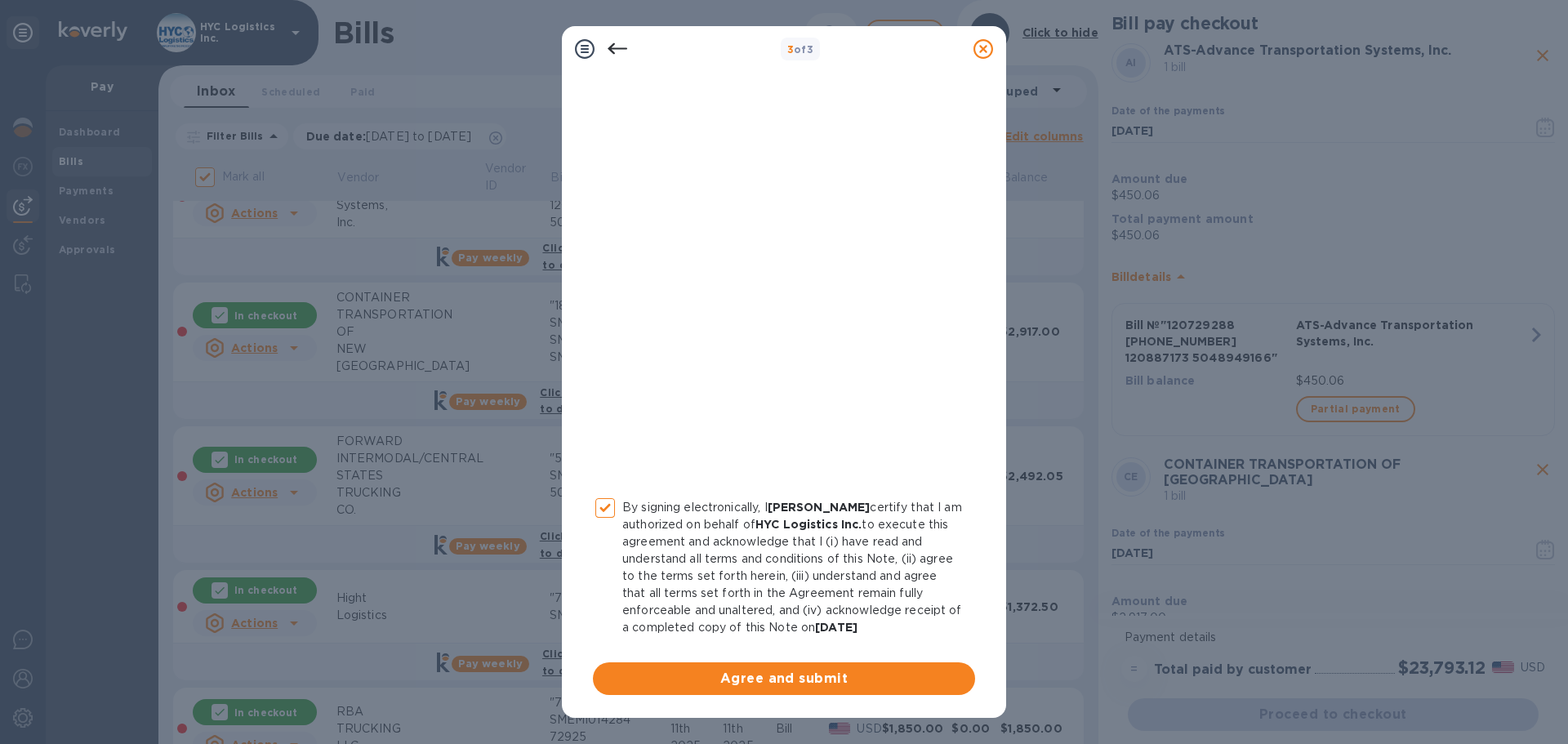
drag, startPoint x: 793, startPoint y: 715, endPoint x: 795, endPoint y: 697, distance: 18.1
click at [793, 710] on div "Loan Agreement By signing electronically, I Eli Schecter certify that I am auth…" at bounding box center [784, 390] width 444 height 656
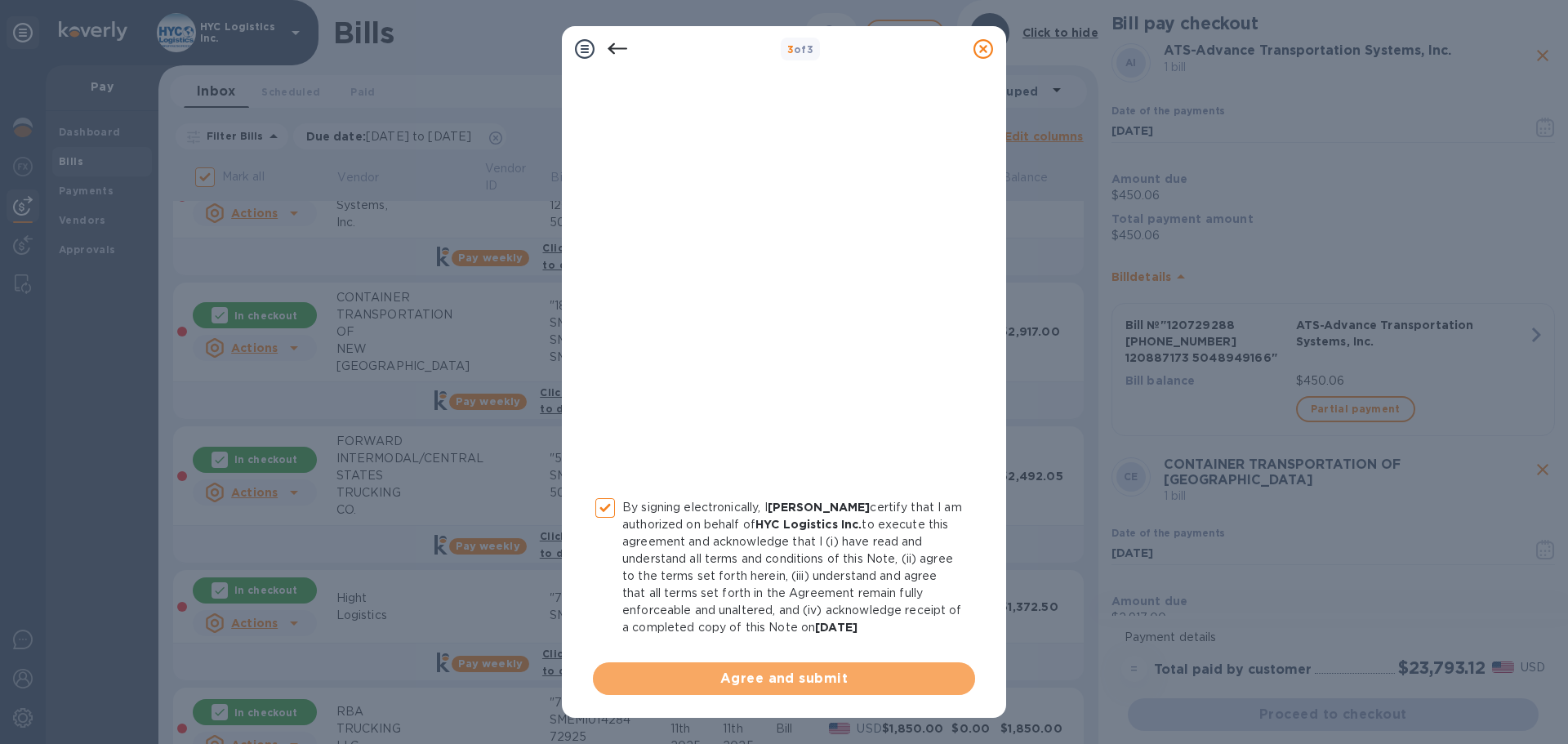
click at [793, 687] on span "Agree and submit" at bounding box center [784, 678] width 356 height 20
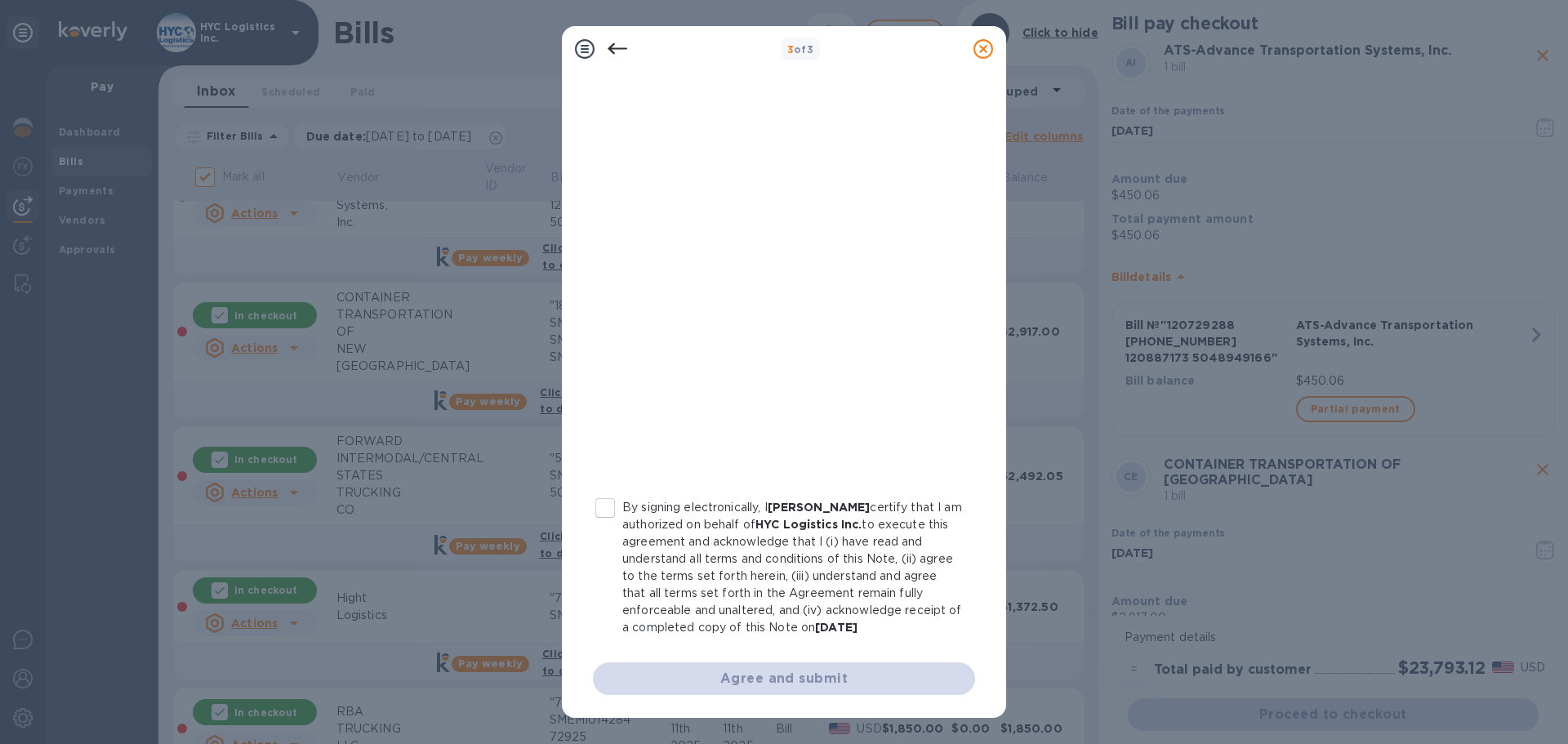
drag, startPoint x: 608, startPoint y: 506, endPoint x: 625, endPoint y: 524, distance: 24.8
click at [608, 505] on input "By signing electronically, I Eli Schecter certify that I am authorized on behal…" at bounding box center [605, 508] width 34 height 34
checkbox input "true"
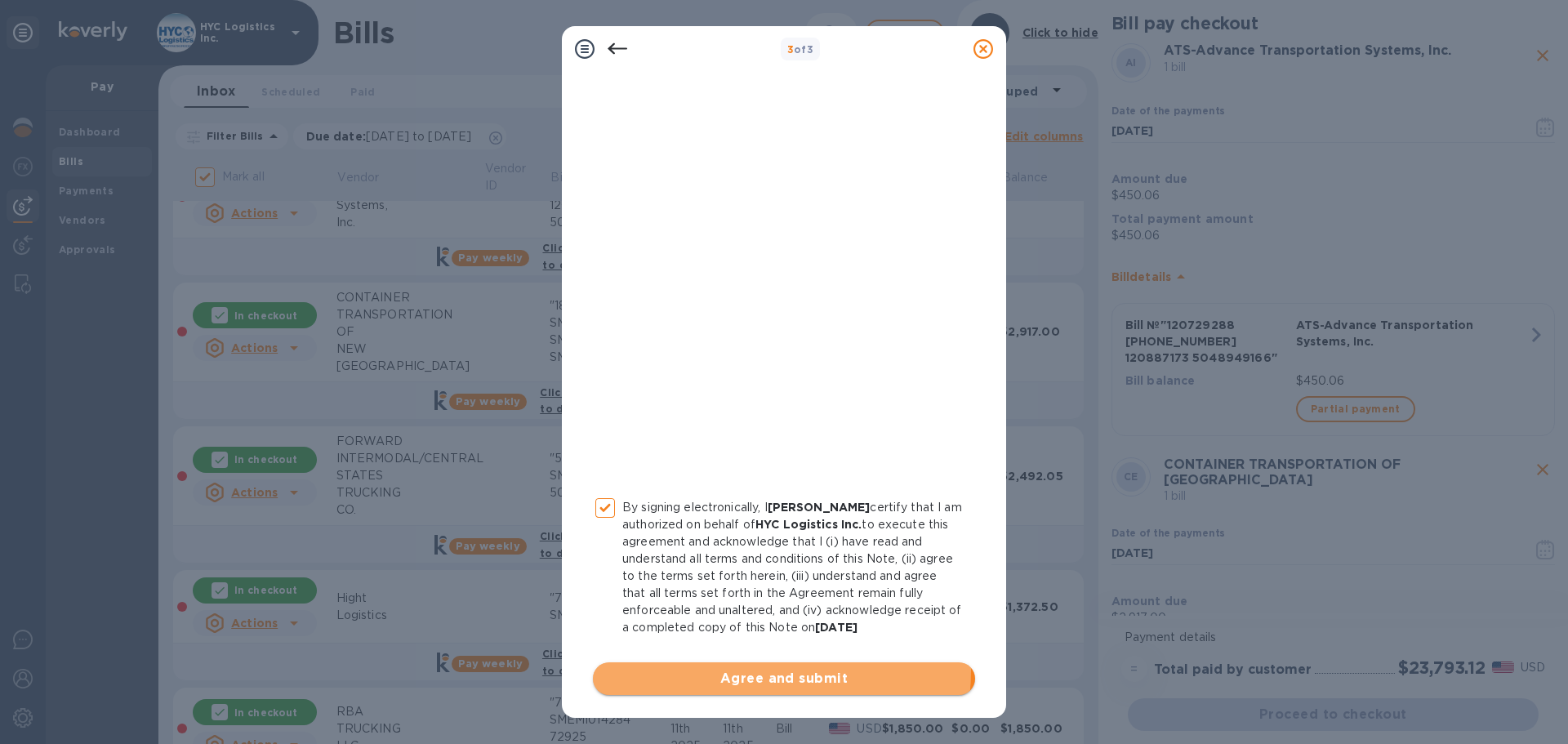
click at [721, 669] on span "Agree and submit" at bounding box center [784, 678] width 356 height 20
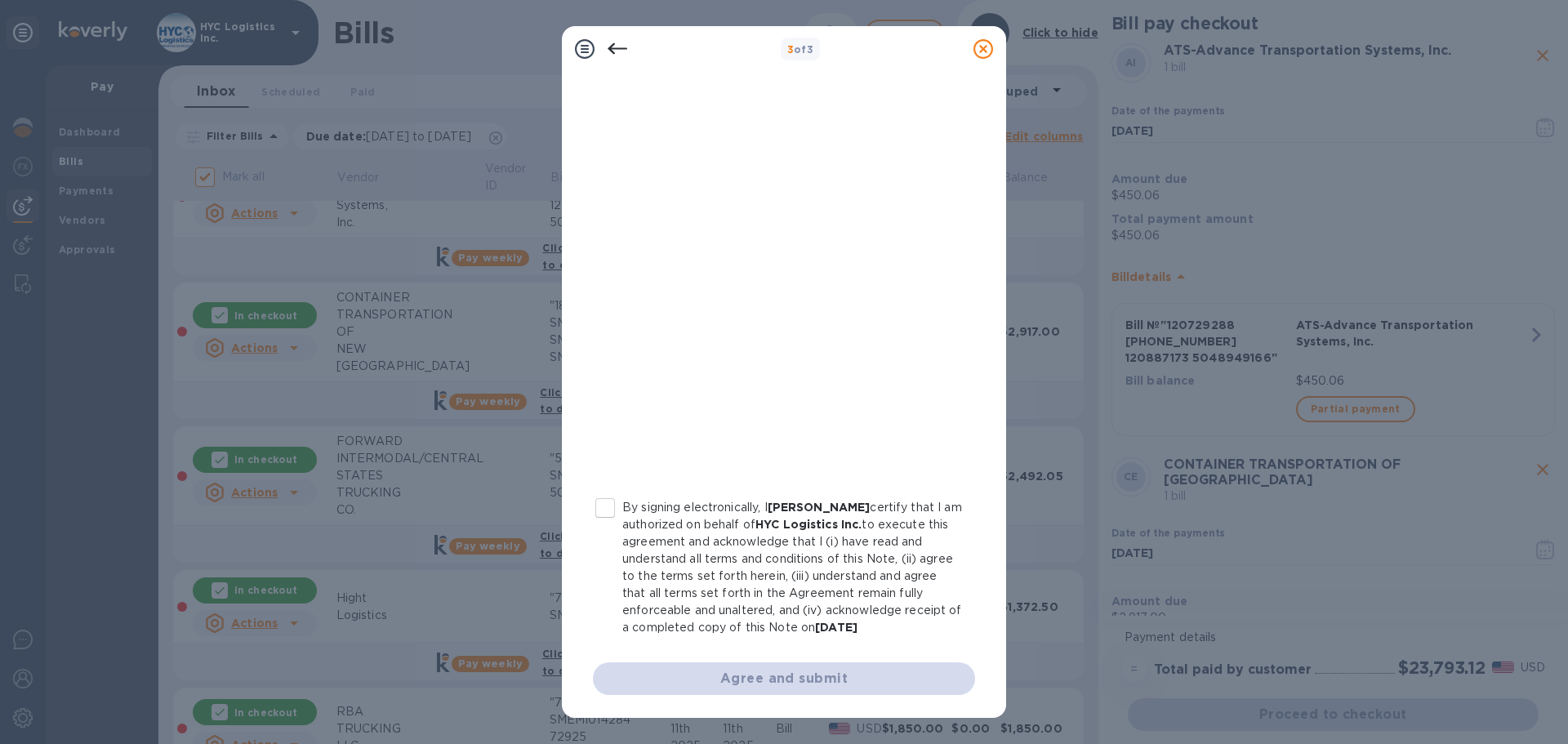
click at [616, 502] on div "By signing electronically, I Eli Schecter certify that I am authorized on behal…" at bounding box center [784, 336] width 382 height 717
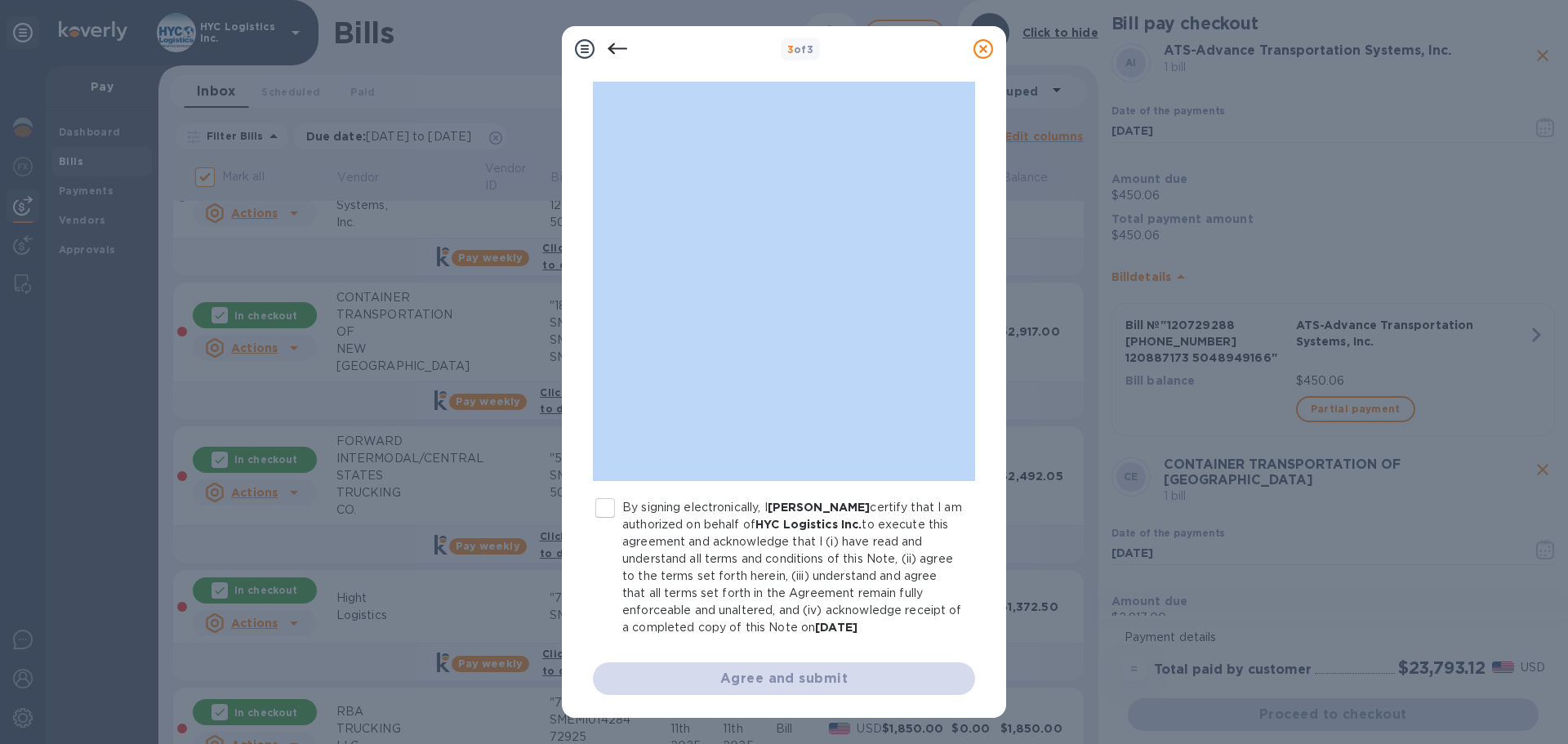
click at [614, 505] on input "By signing electronically, I Eli Schecter certify that I am authorized on behal…" at bounding box center [605, 508] width 34 height 34
checkbox input "true"
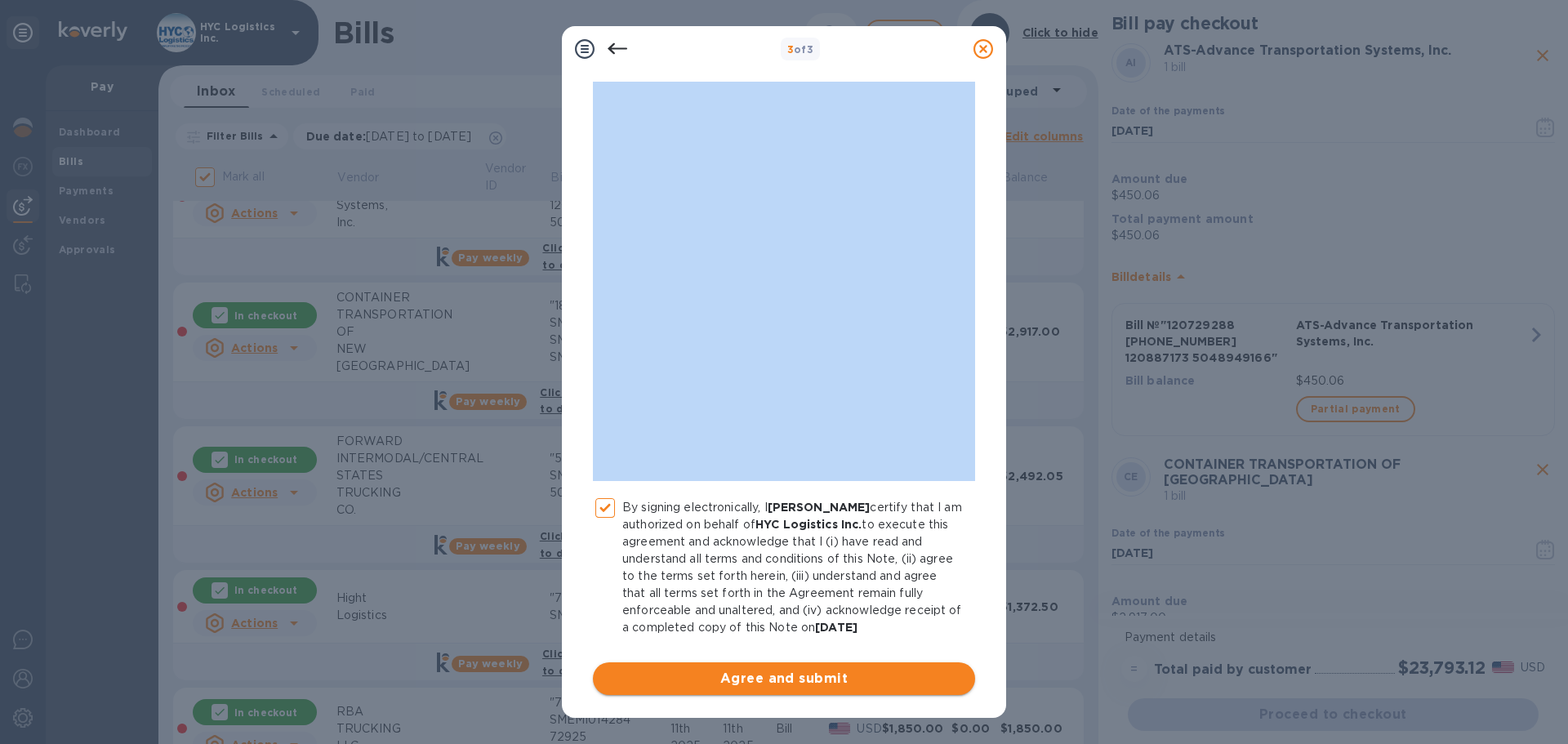
click at [767, 673] on span "Agree and submit" at bounding box center [784, 678] width 356 height 20
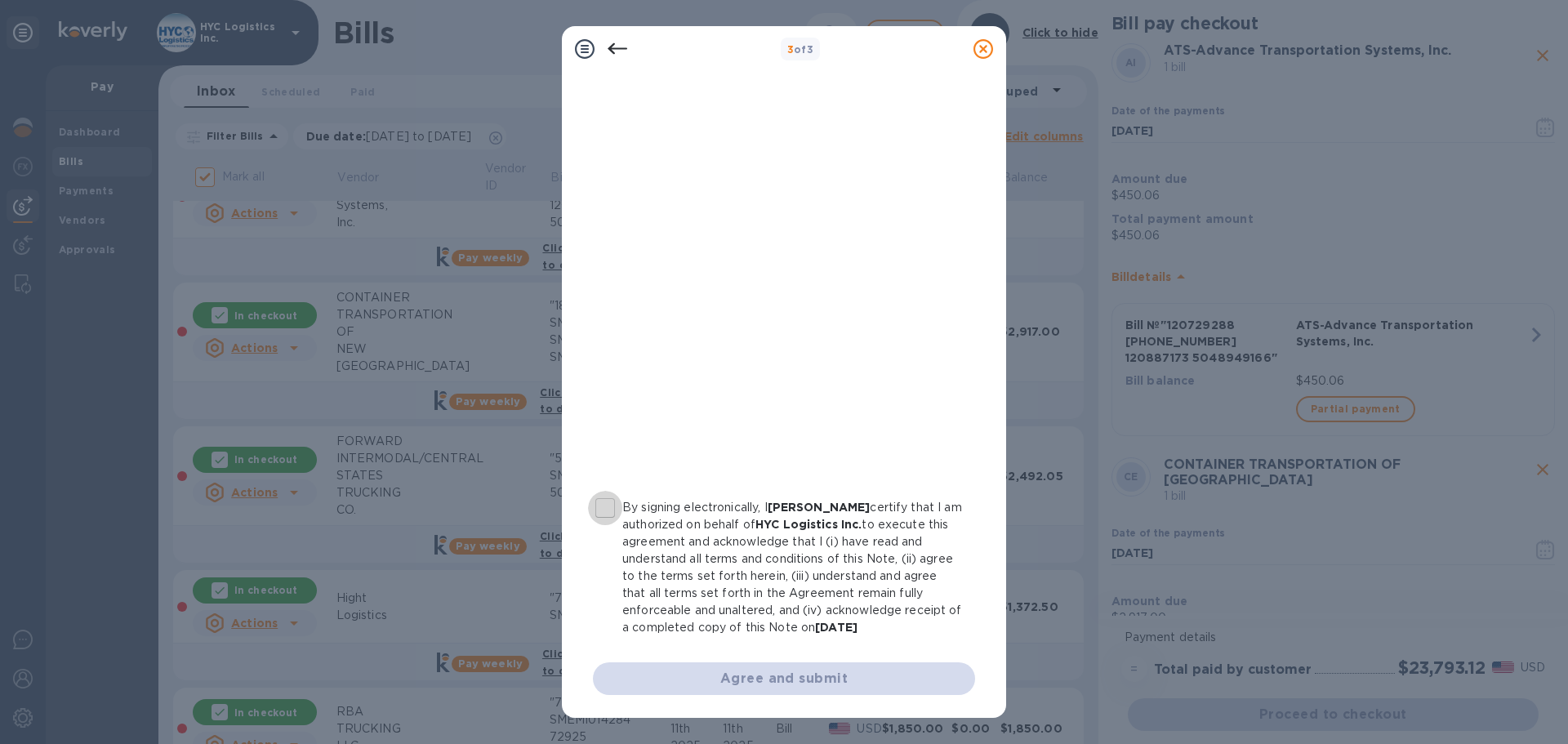
drag, startPoint x: 602, startPoint y: 506, endPoint x: 603, endPoint y: 516, distance: 10.0
click at [601, 512] on input "By signing electronically, I Eli Schecter certify that I am authorized on behal…" at bounding box center [605, 508] width 34 height 34
checkbox input "true"
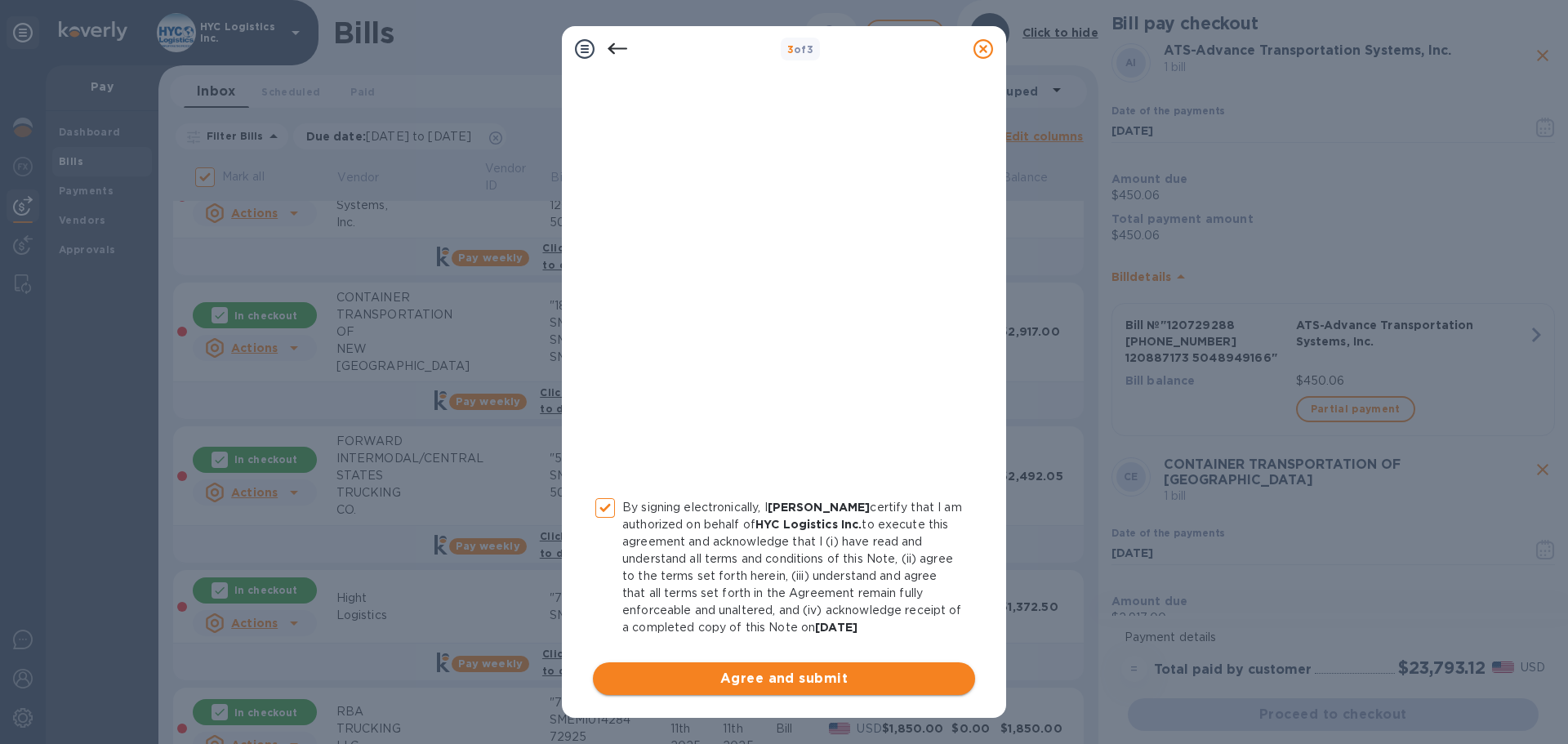
drag, startPoint x: 696, startPoint y: 660, endPoint x: 698, endPoint y: 670, distance: 10.2
click at [696, 665] on div "By signing electronically, I Eli Schecter certify that I am authorized on behal…" at bounding box center [784, 336] width 382 height 717
click at [698, 673] on span "Agree and submit" at bounding box center [784, 678] width 356 height 20
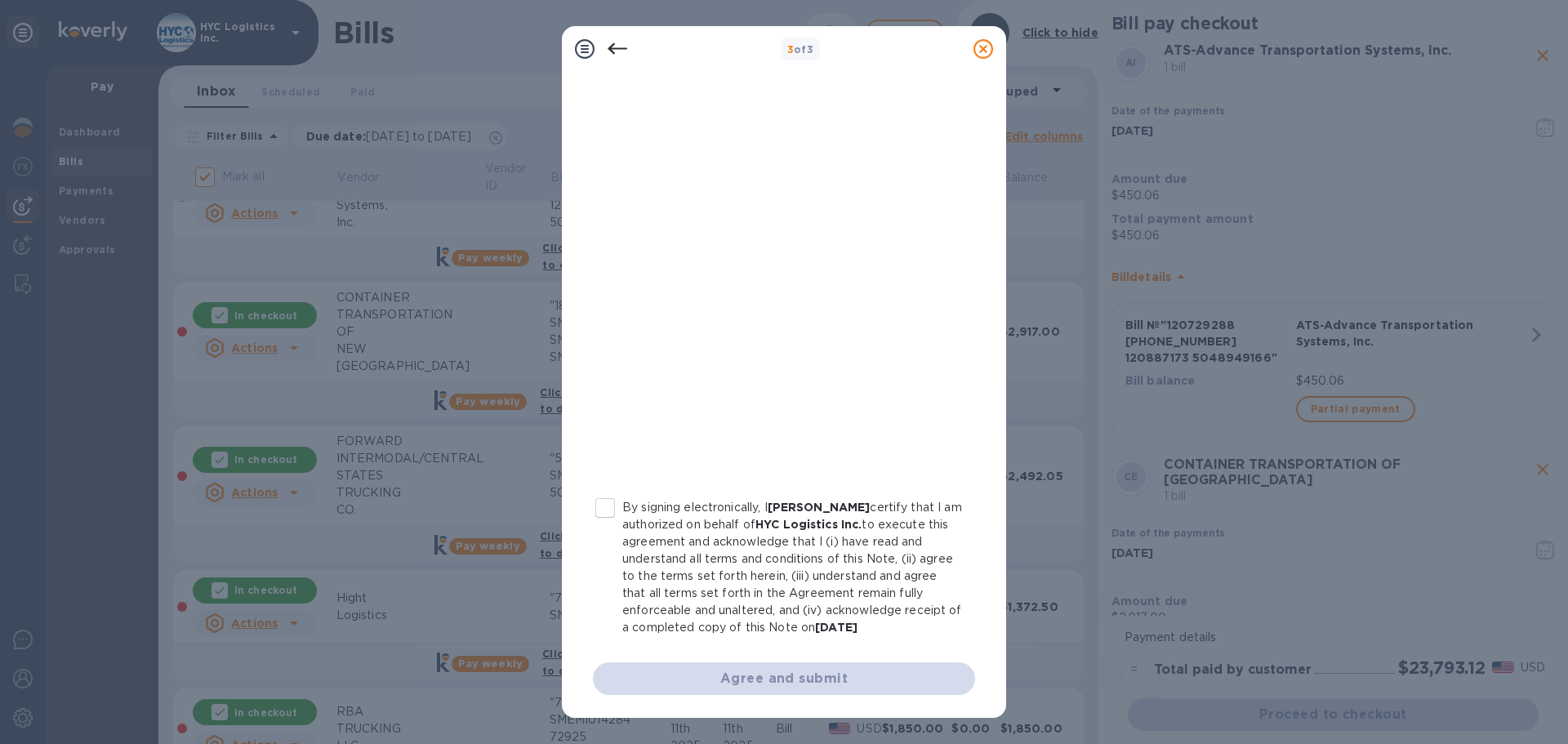
click at [605, 506] on input "By signing electronically, I Eli Schecter certify that I am authorized on behal…" at bounding box center [605, 508] width 34 height 34
checkbox input "true"
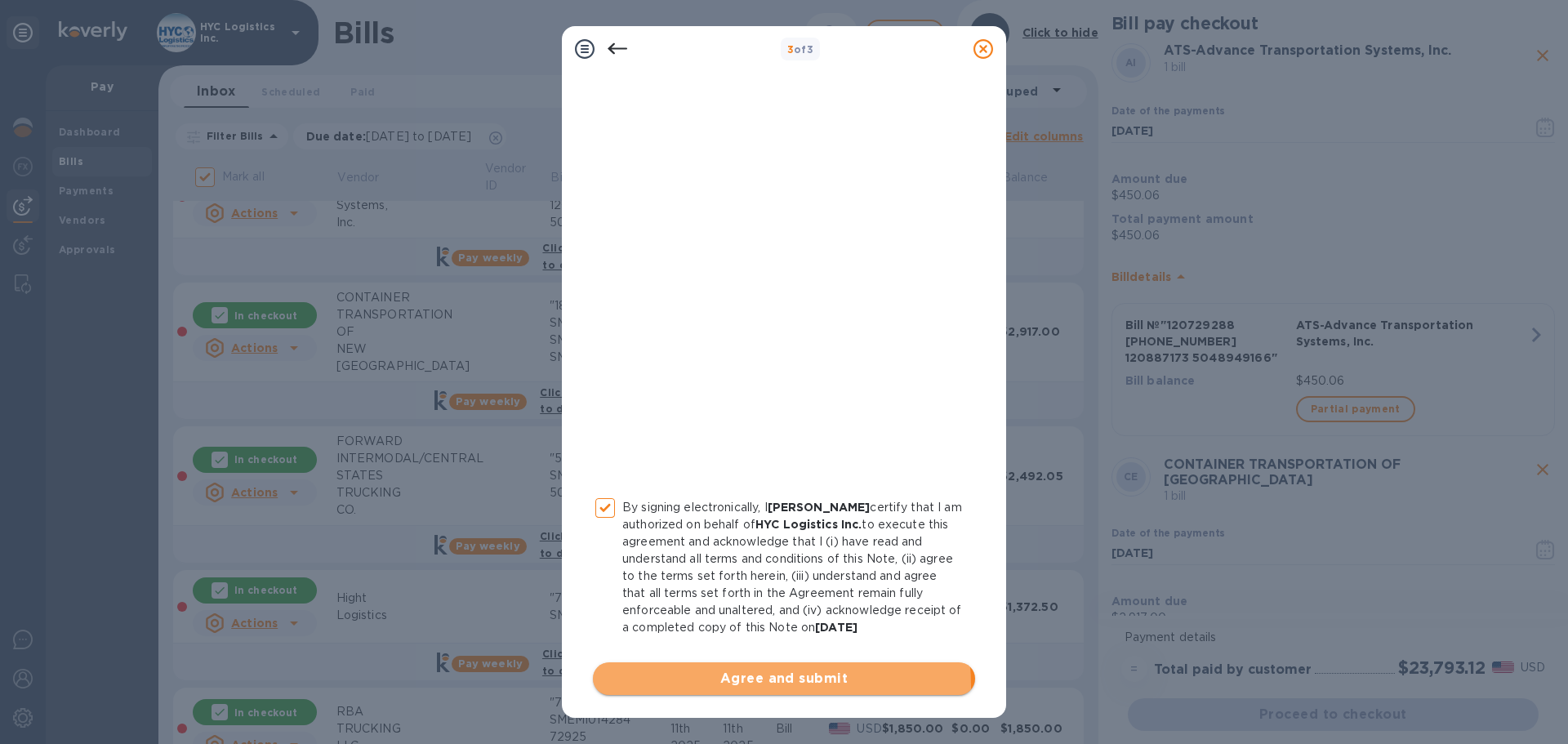
click at [712, 687] on span "Agree and submit" at bounding box center [784, 678] width 356 height 20
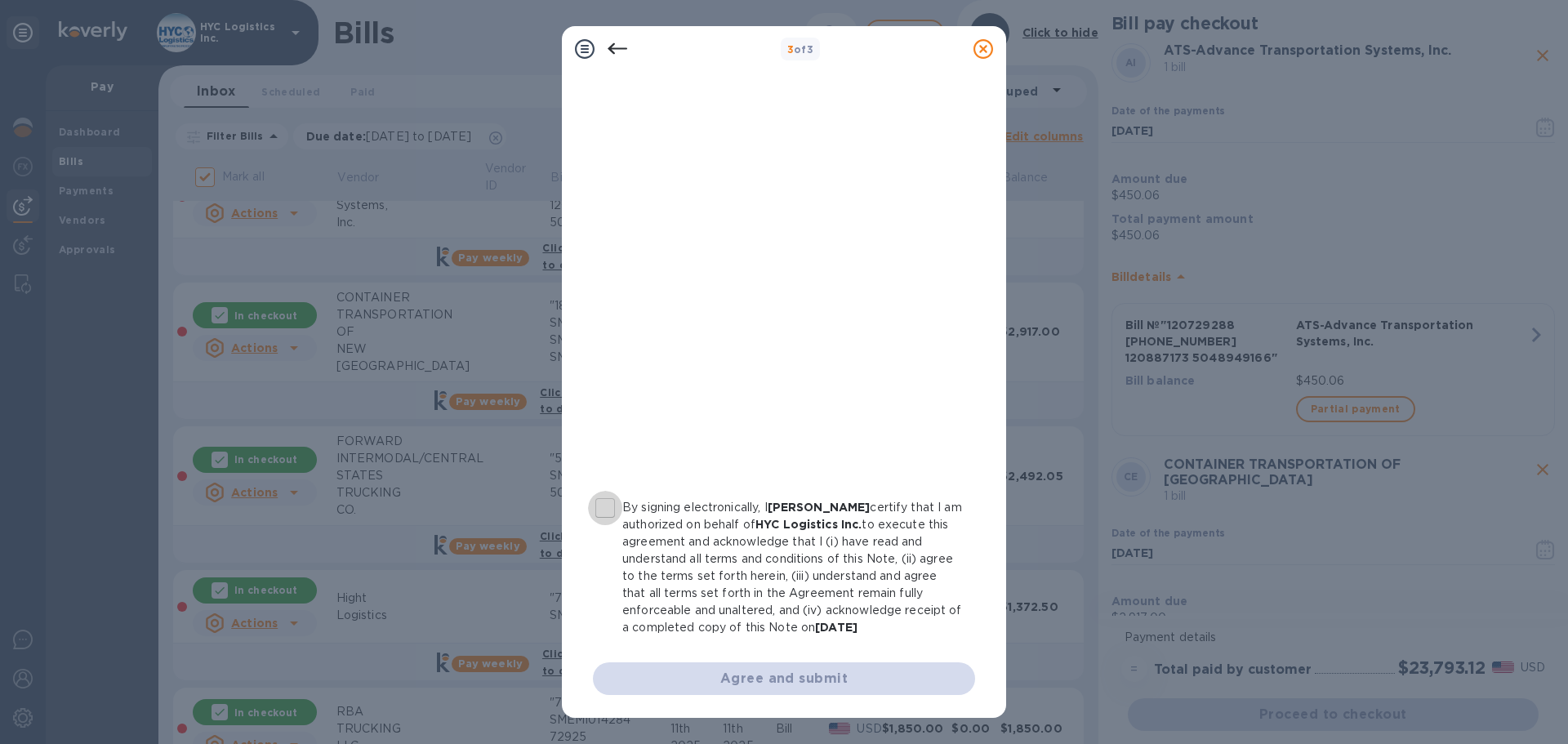
click at [612, 501] on input "By signing electronically, I Eli Schecter certify that I am authorized on behal…" at bounding box center [605, 508] width 34 height 34
checkbox input "true"
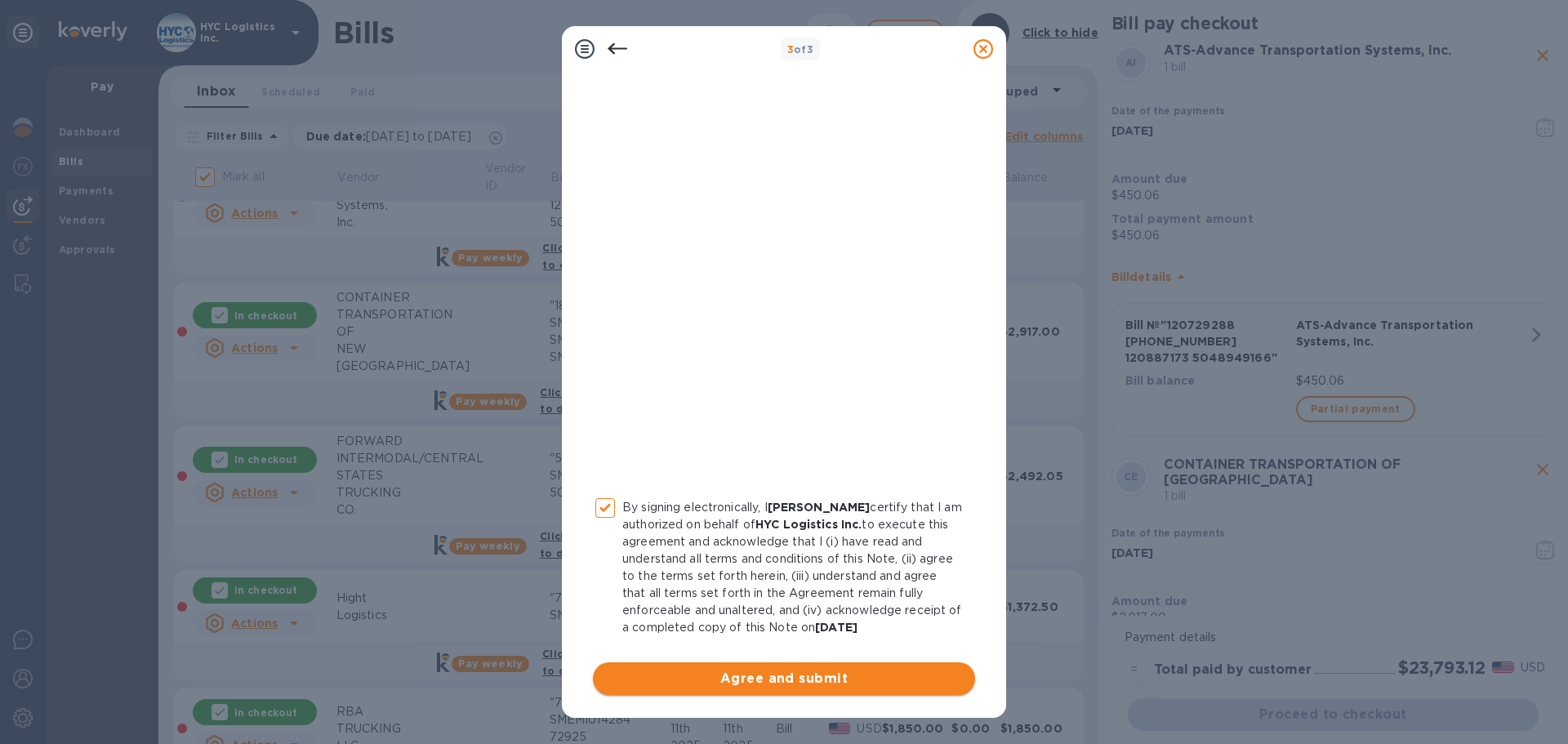
click at [766, 665] on button "Agree and submit" at bounding box center [784, 678] width 382 height 33
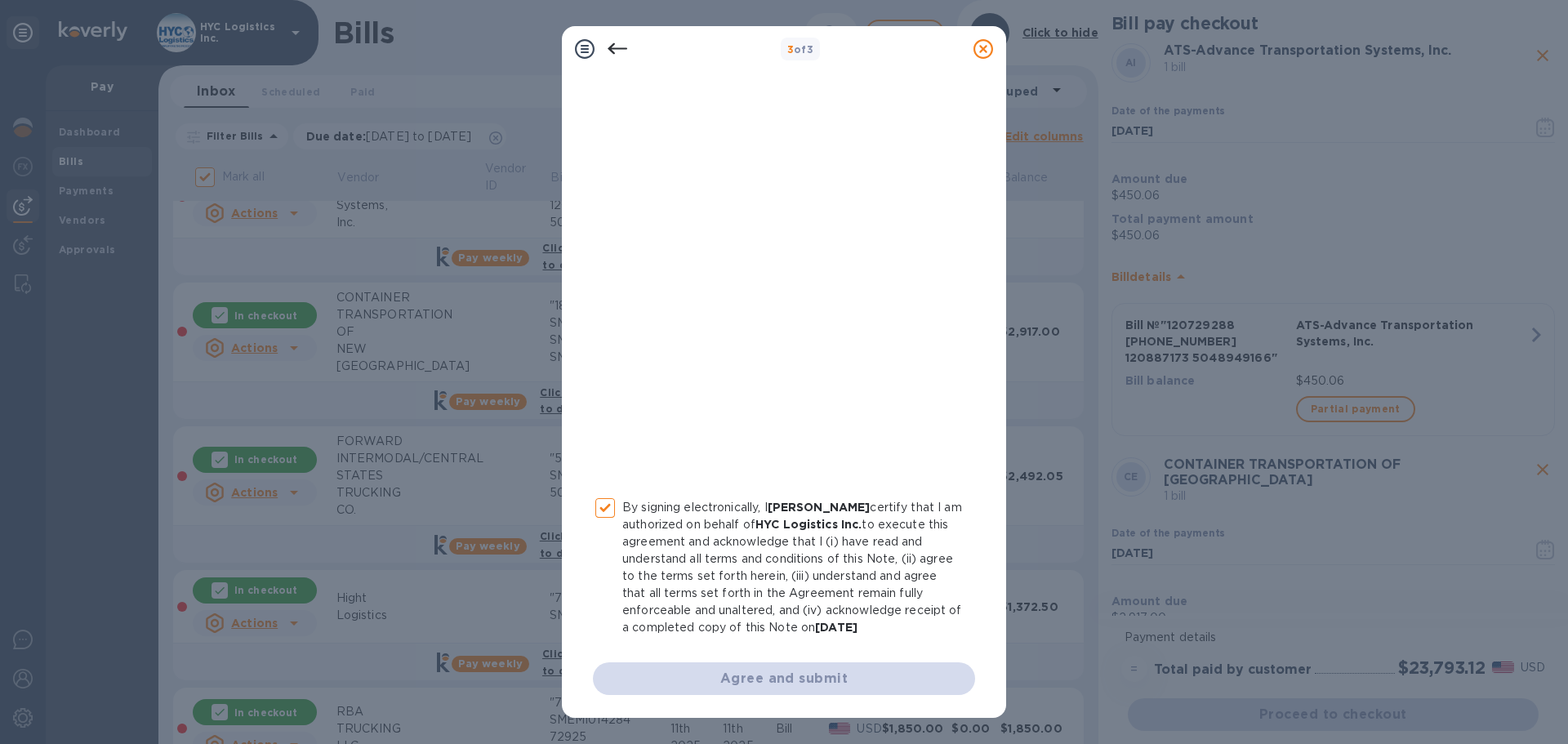
scroll to position [0, 0]
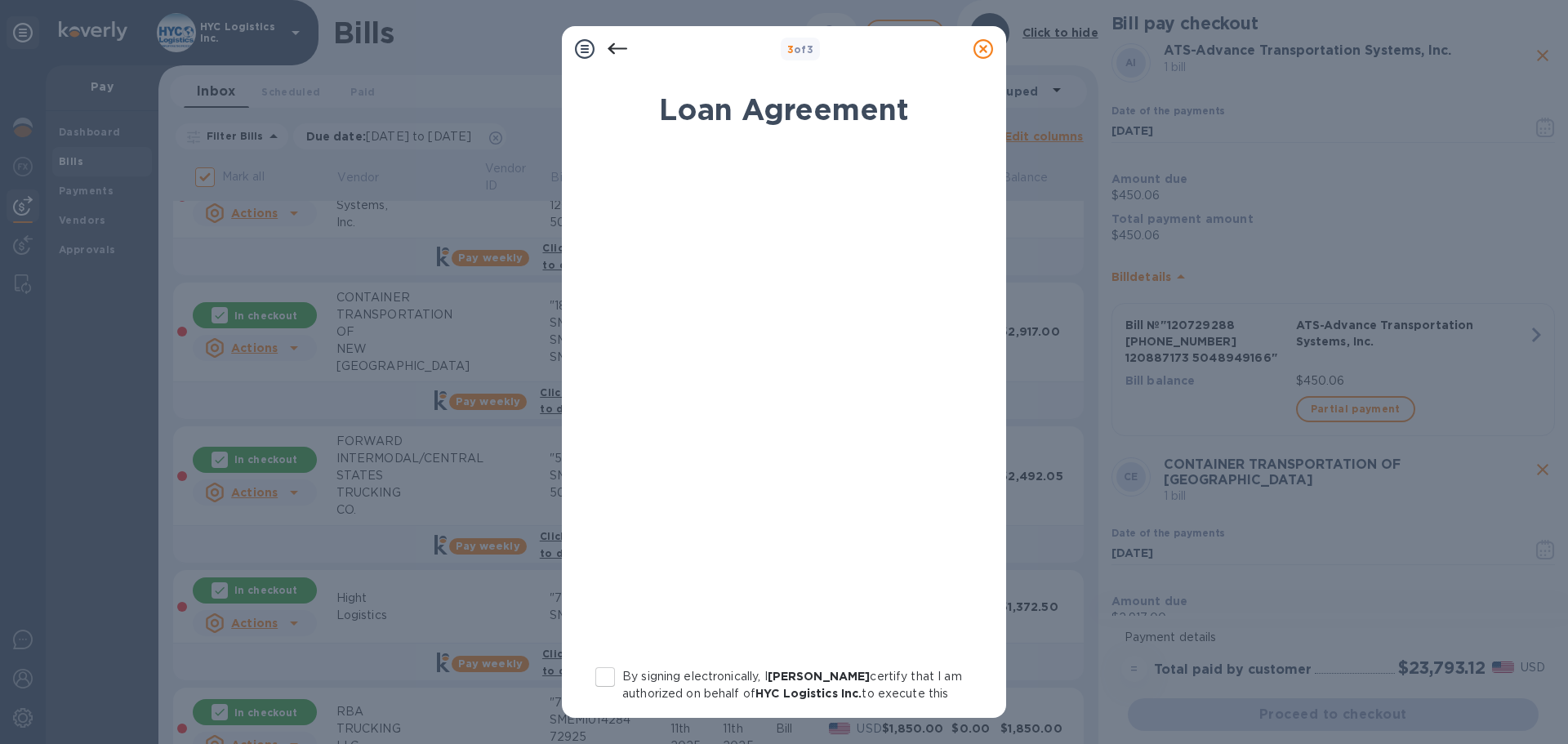
drag, startPoint x: 602, startPoint y: 683, endPoint x: 616, endPoint y: 672, distance: 17.8
click at [602, 679] on input "By signing electronically, I Eli Schecter certify that I am authorized on behal…" at bounding box center [605, 677] width 34 height 34
checkbox input "true"
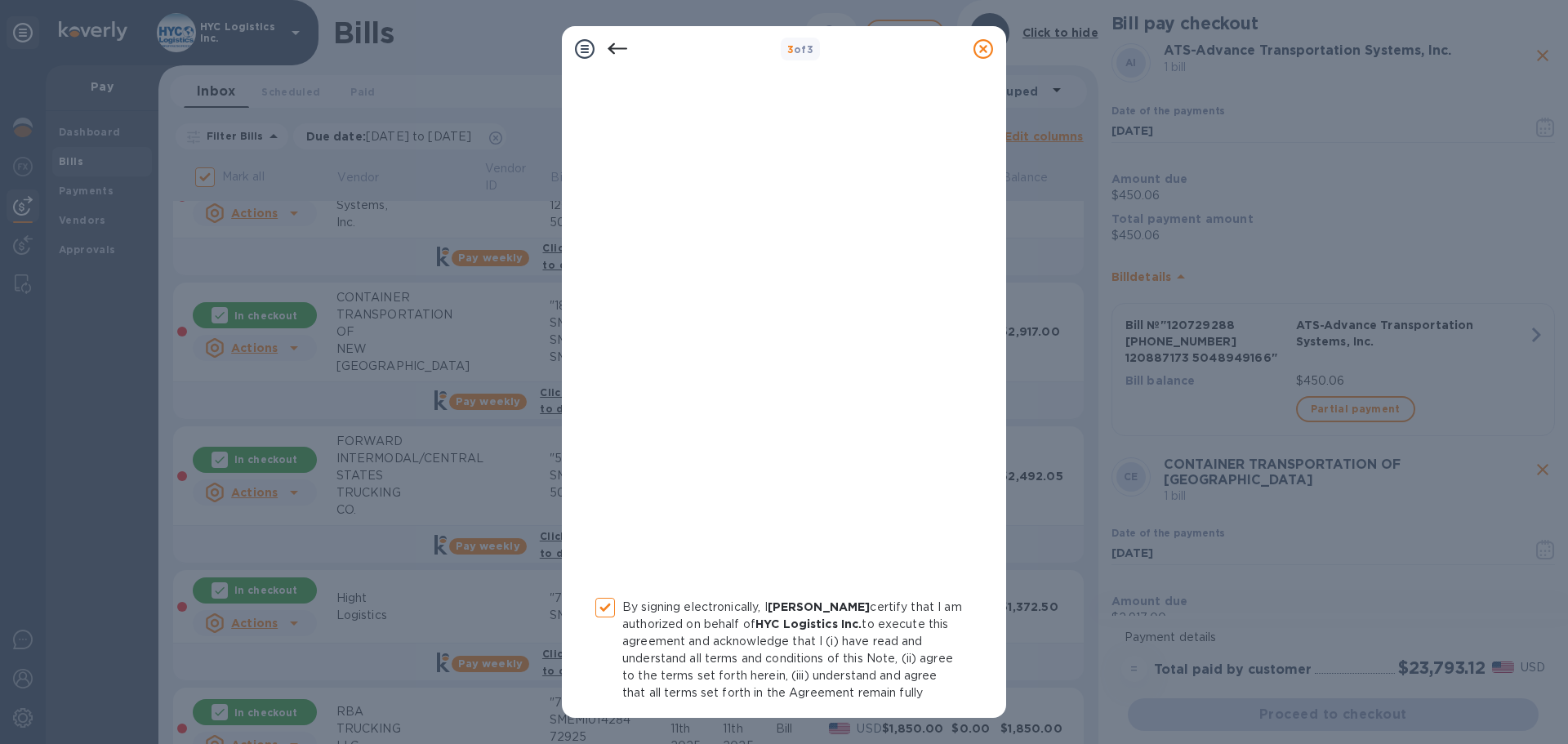
scroll to position [169, 0]
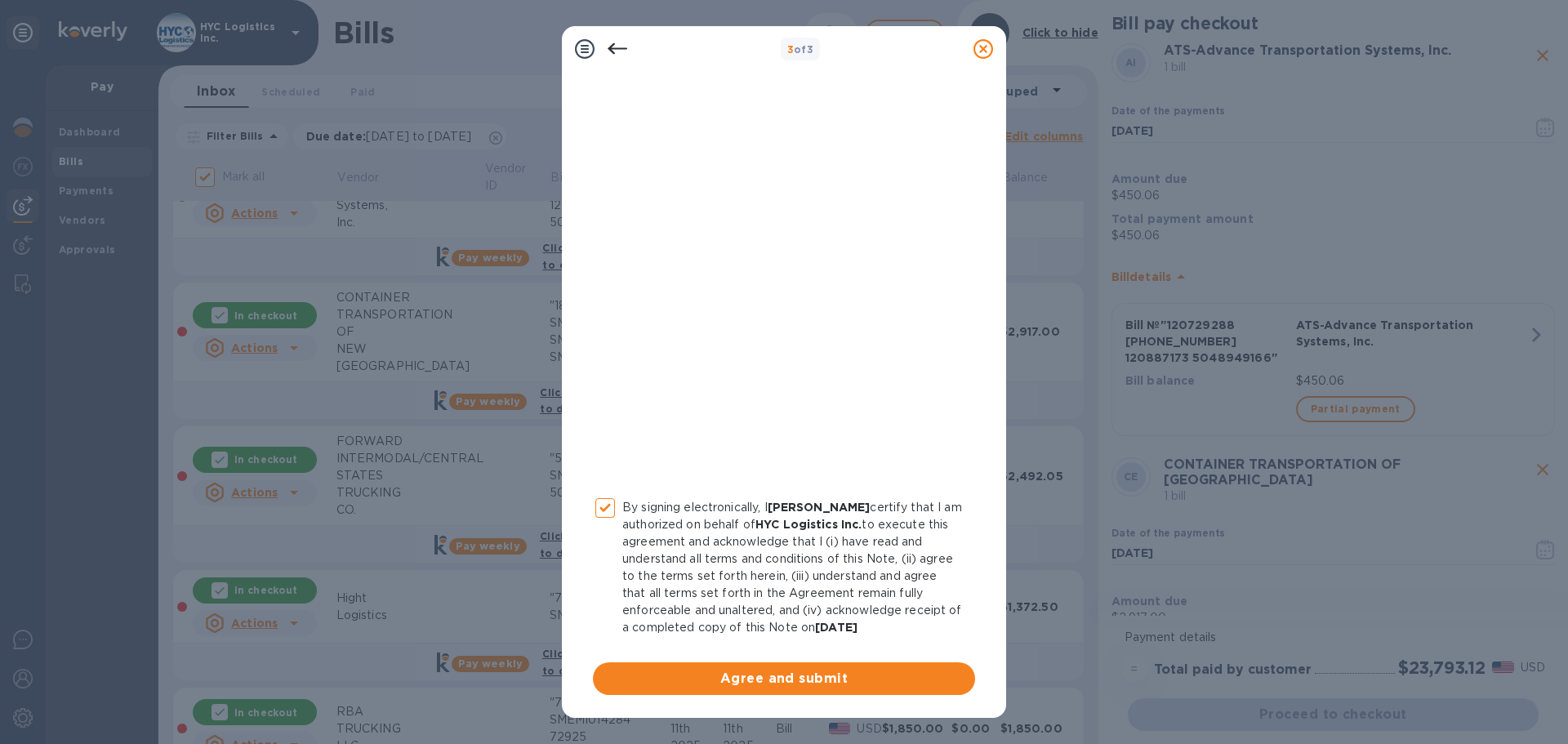
click at [714, 658] on div "By signing electronically, I Eli Schecter certify that I am authorized on behal…" at bounding box center [784, 336] width 382 height 717
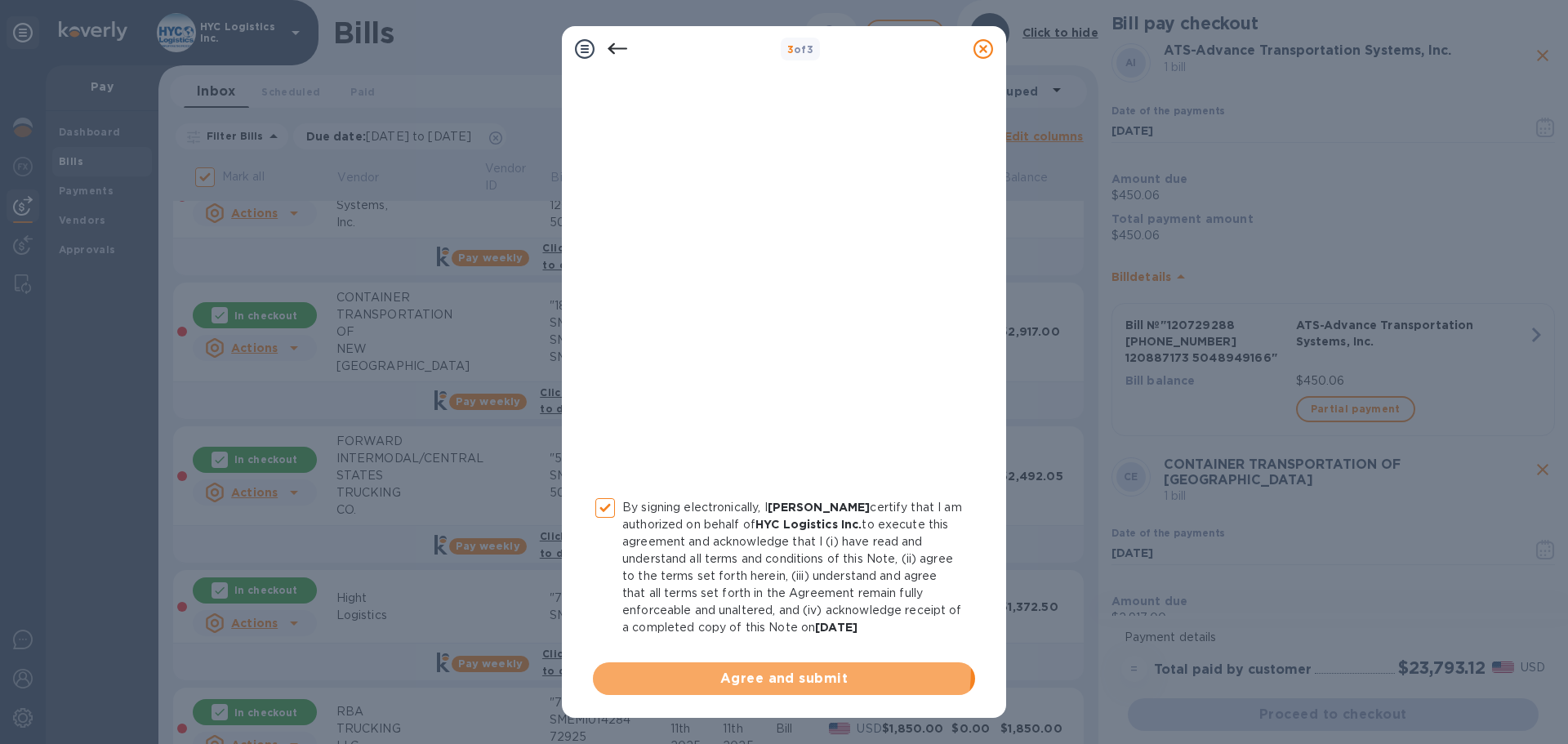
click at [720, 669] on button "Agree and submit" at bounding box center [784, 678] width 382 height 33
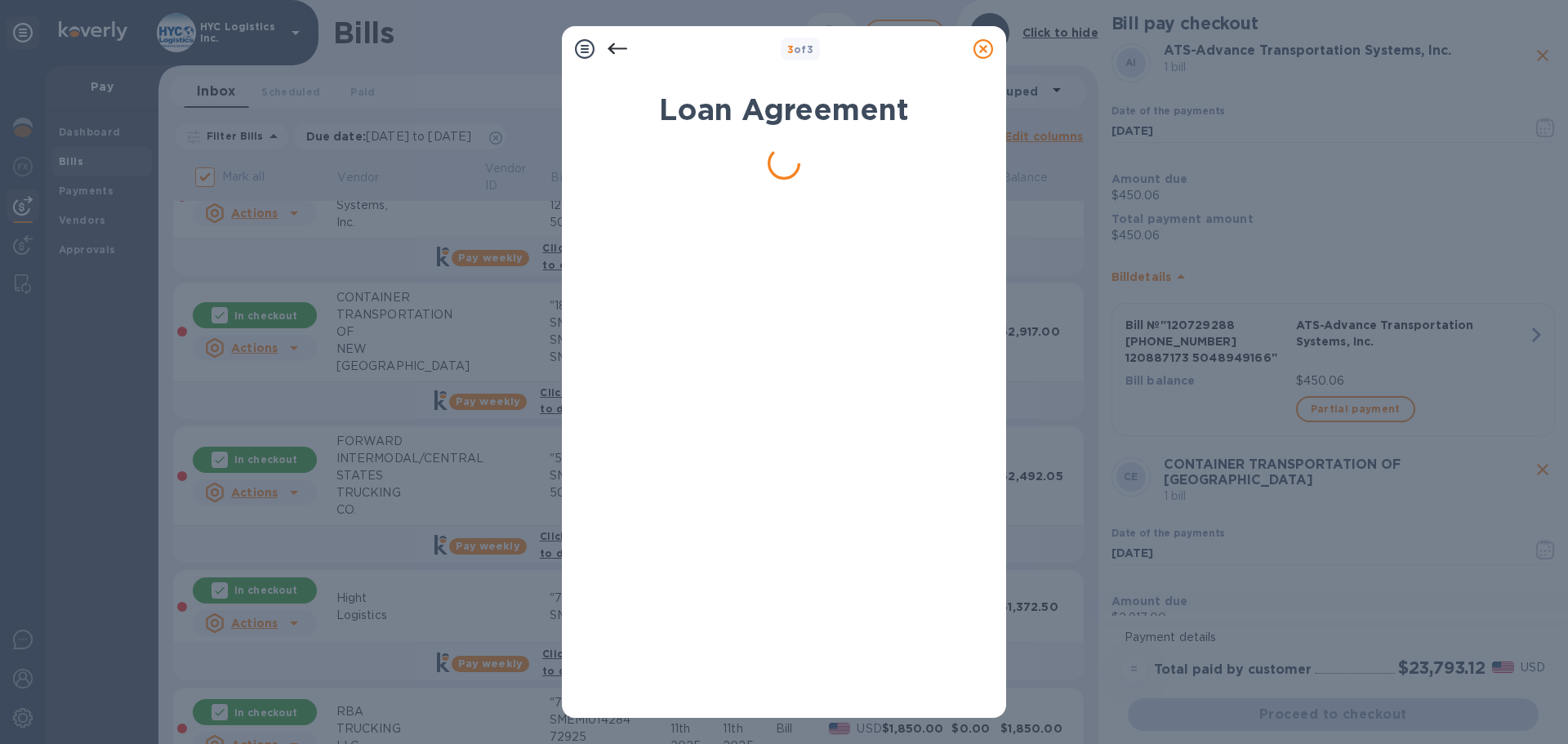
scroll to position [0, 0]
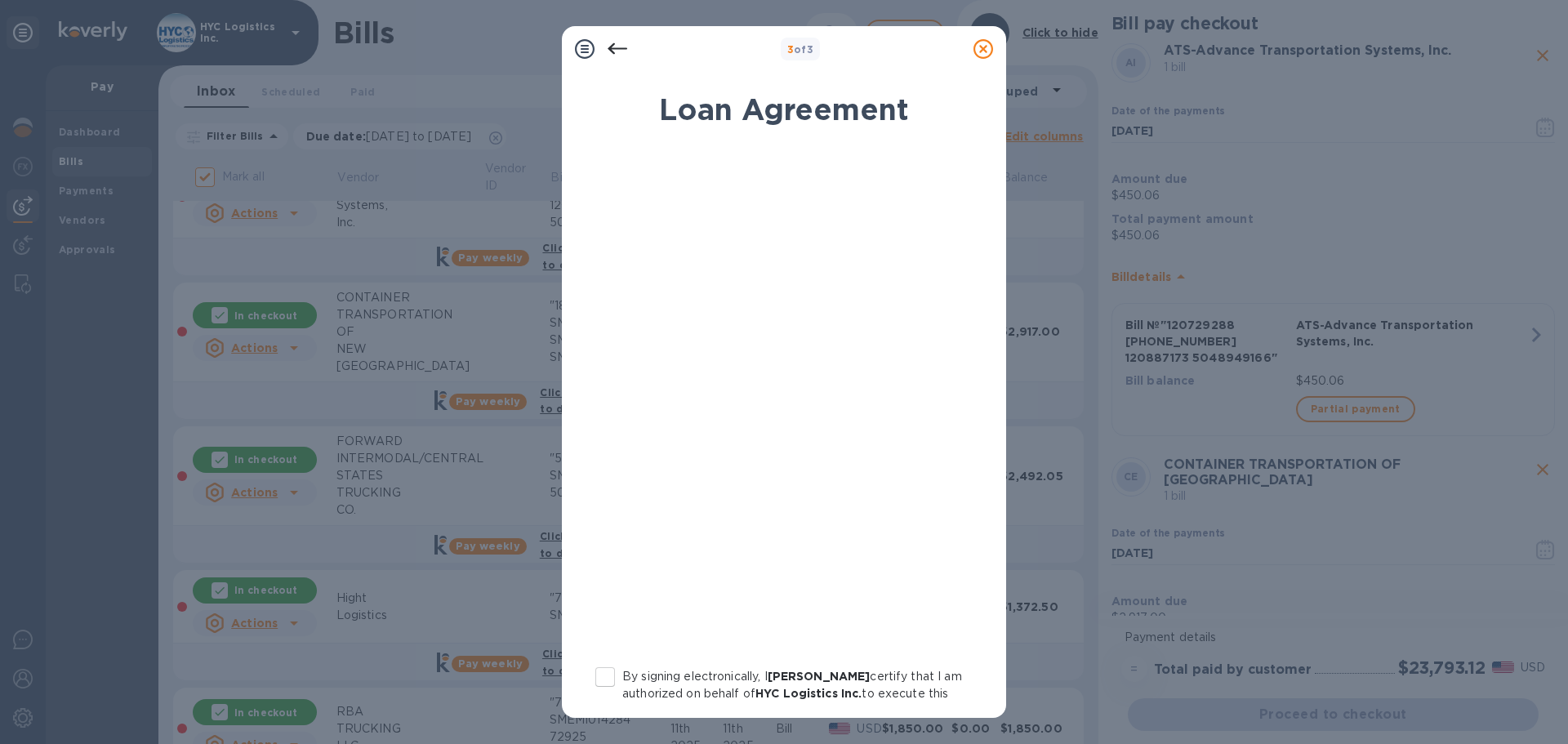
click at [597, 683] on input "By signing electronically, I Eli Schecter certify that I am authorized on behal…" at bounding box center [605, 677] width 34 height 34
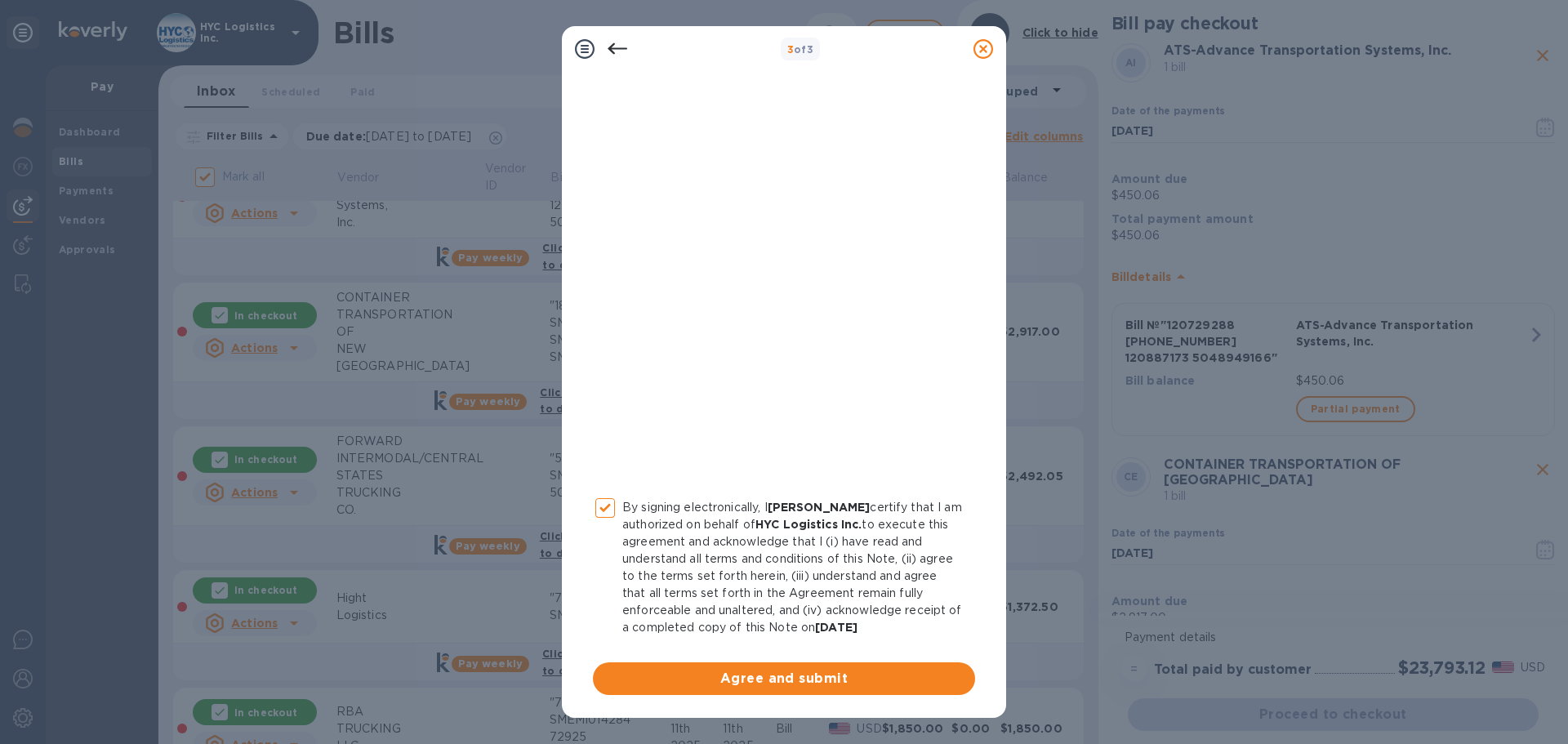
drag, startPoint x: 692, startPoint y: 649, endPoint x: 702, endPoint y: 671, distance: 24.2
click at [694, 650] on div "By signing electronically, I Eli Schecter certify that I am authorized on behal…" at bounding box center [784, 336] width 382 height 717
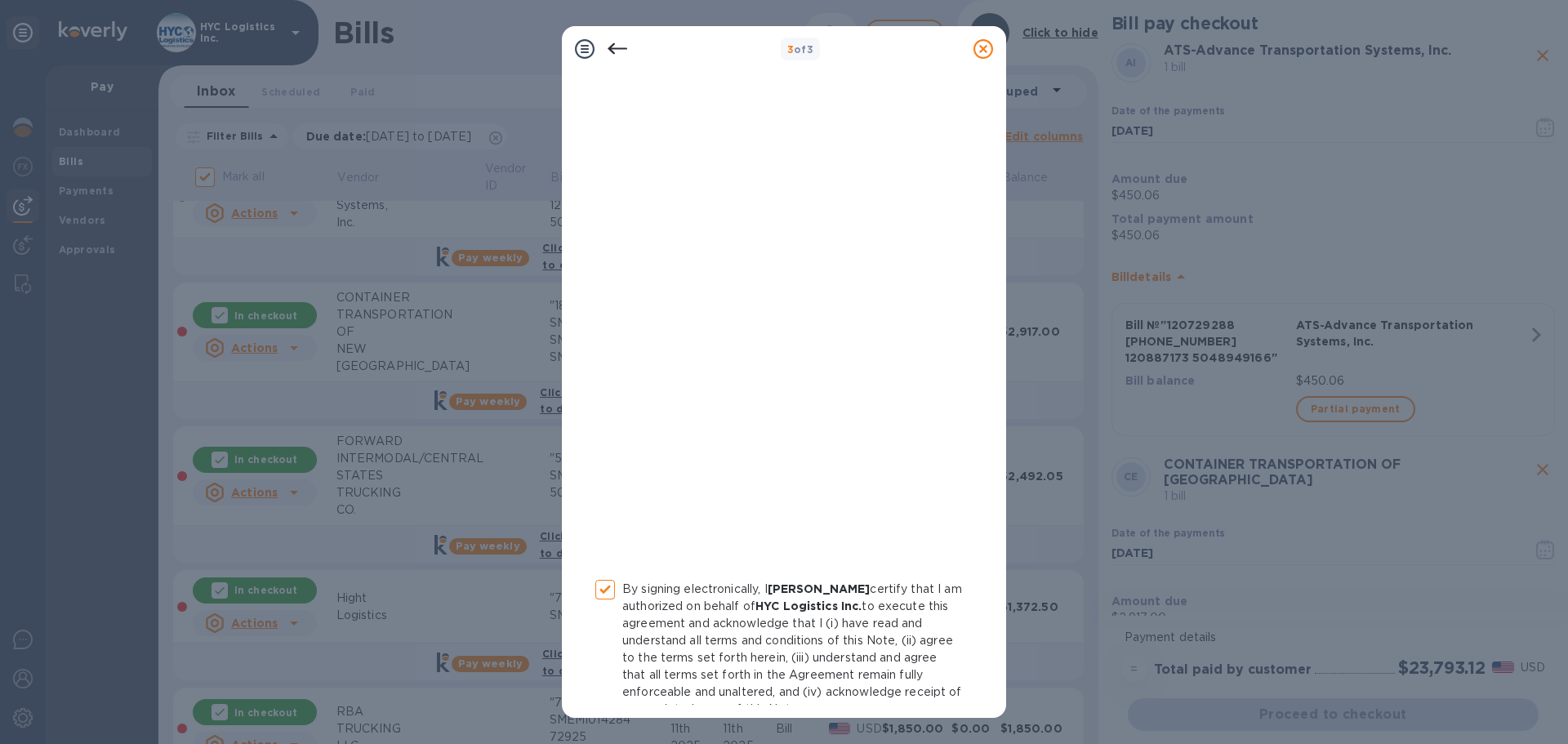
click at [701, 674] on p "By signing electronically, I Eli Schecter certify that I am authorized on behal…" at bounding box center [792, 648] width 339 height 137
click at [622, 606] on input "By signing electronically, I Eli Schecter certify that I am authorized on behal…" at bounding box center [605, 589] width 34 height 34
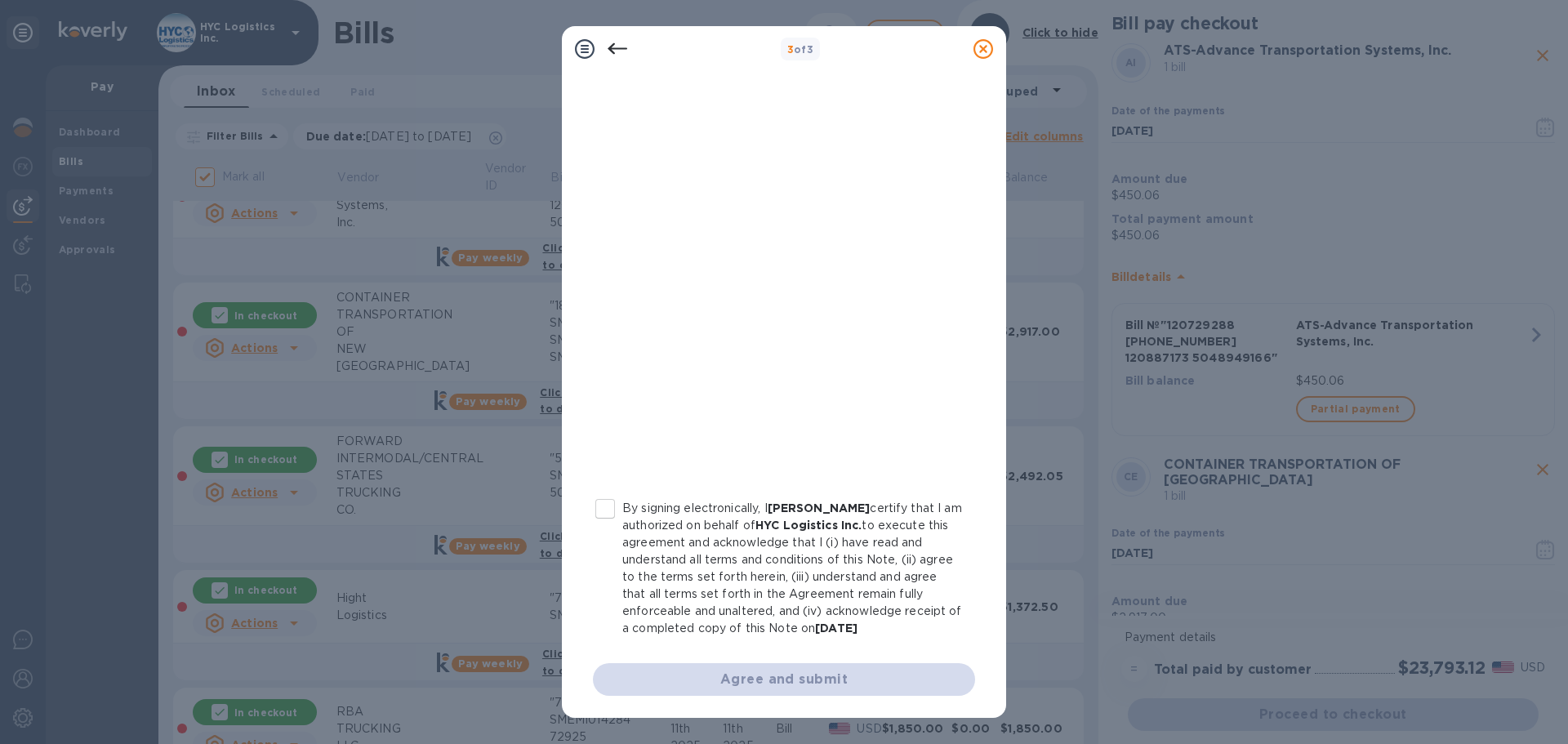
scroll to position [169, 0]
drag, startPoint x: 695, startPoint y: 655, endPoint x: 698, endPoint y: 671, distance: 16.3
click at [697, 658] on div "By signing electronically, I Eli Schecter certify that I am authorized on behal…" at bounding box center [784, 336] width 382 height 717
click at [602, 516] on input "By signing electronically, I Eli Schecter certify that I am authorized on behal…" at bounding box center [605, 508] width 34 height 34
checkbox input "true"
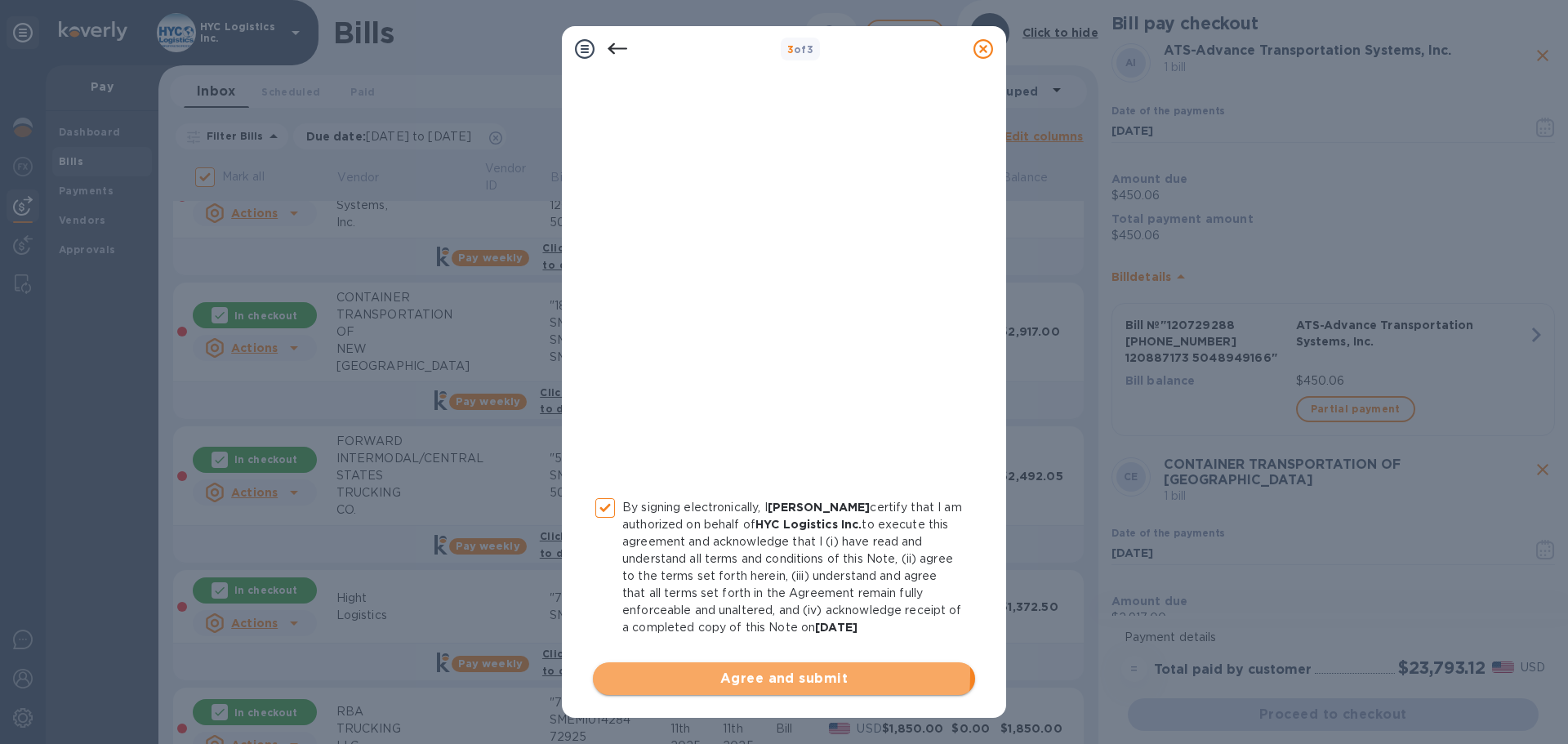
click at [716, 674] on span "Agree and submit" at bounding box center [784, 678] width 356 height 20
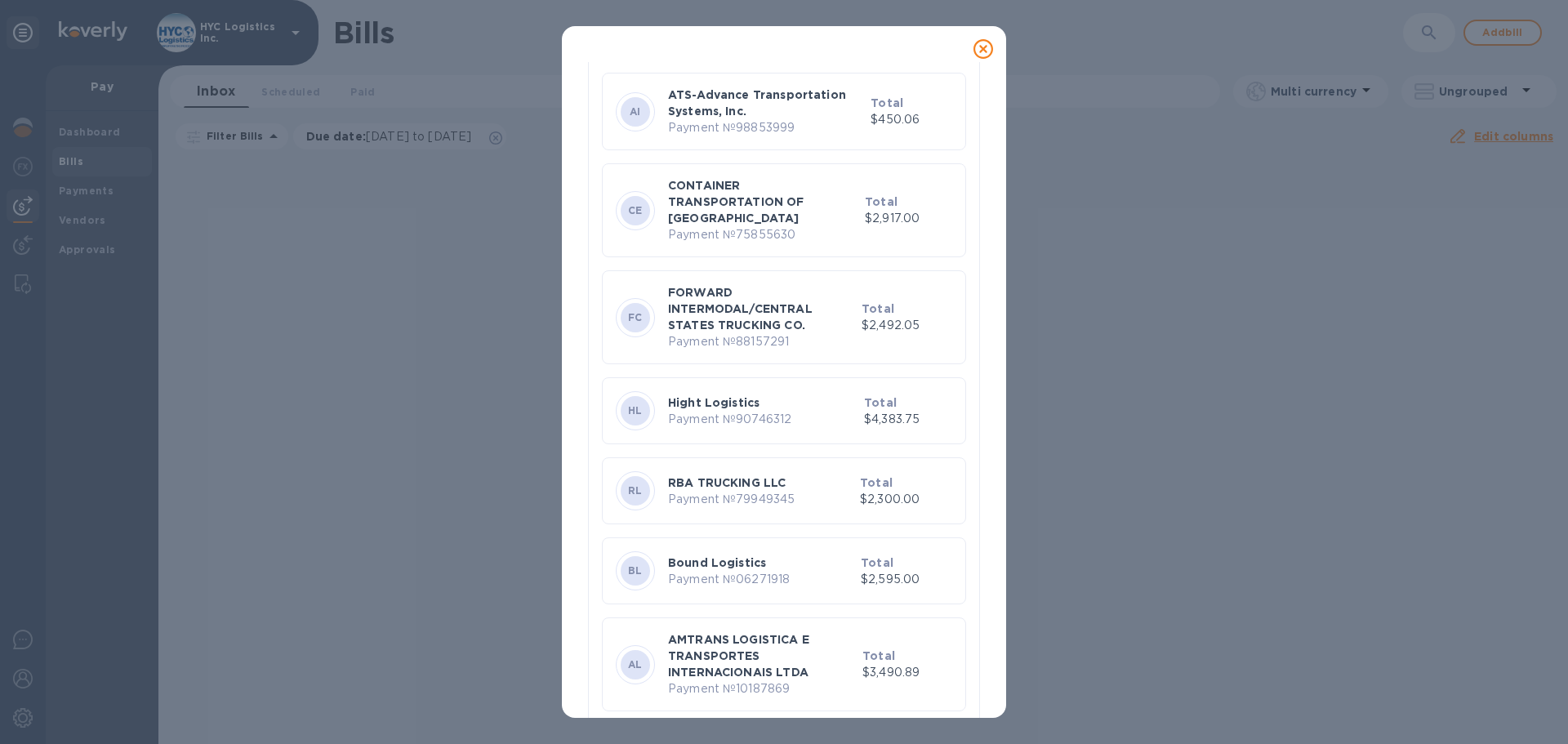
scroll to position [0, 0]
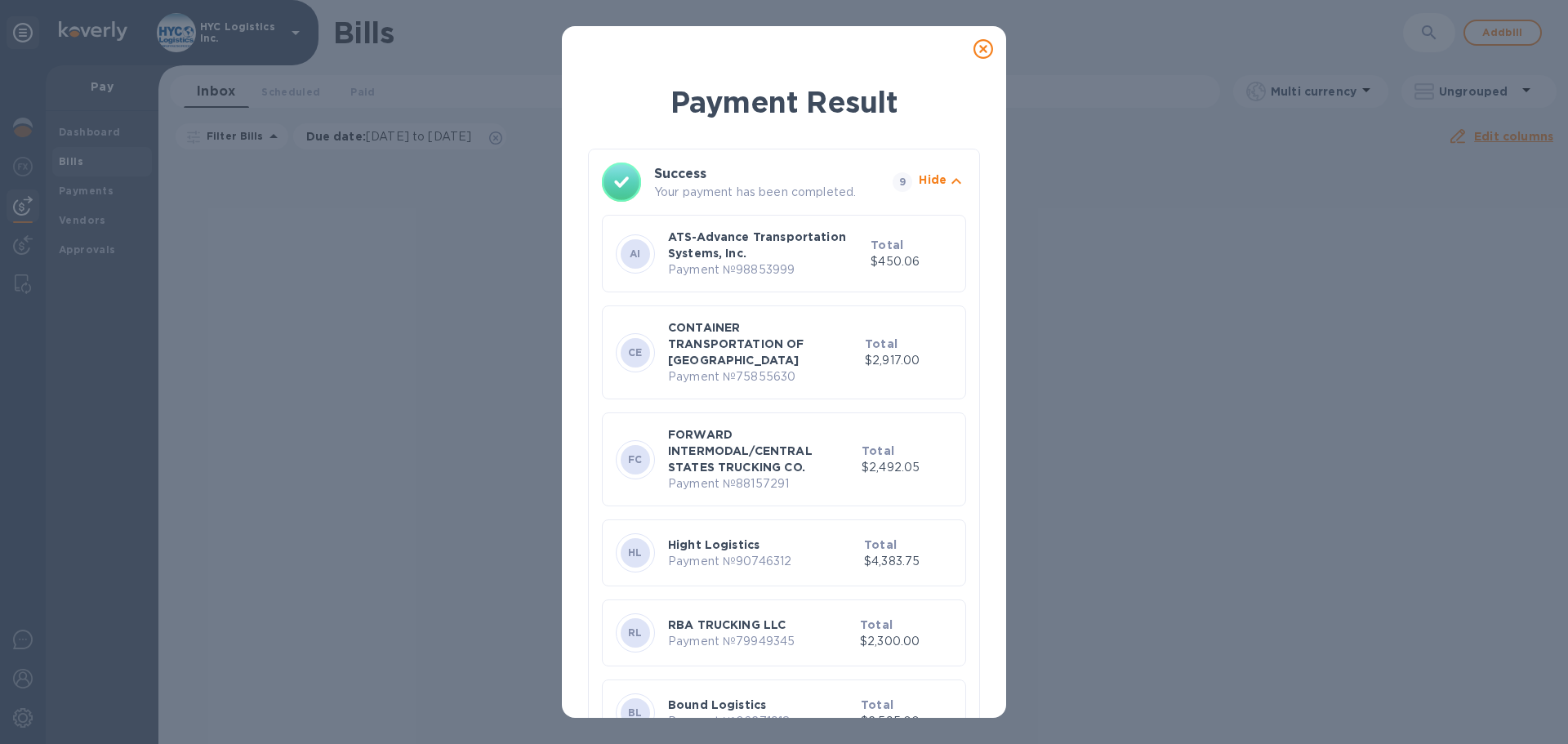
click at [978, 52] on icon at bounding box center [984, 49] width 20 height 20
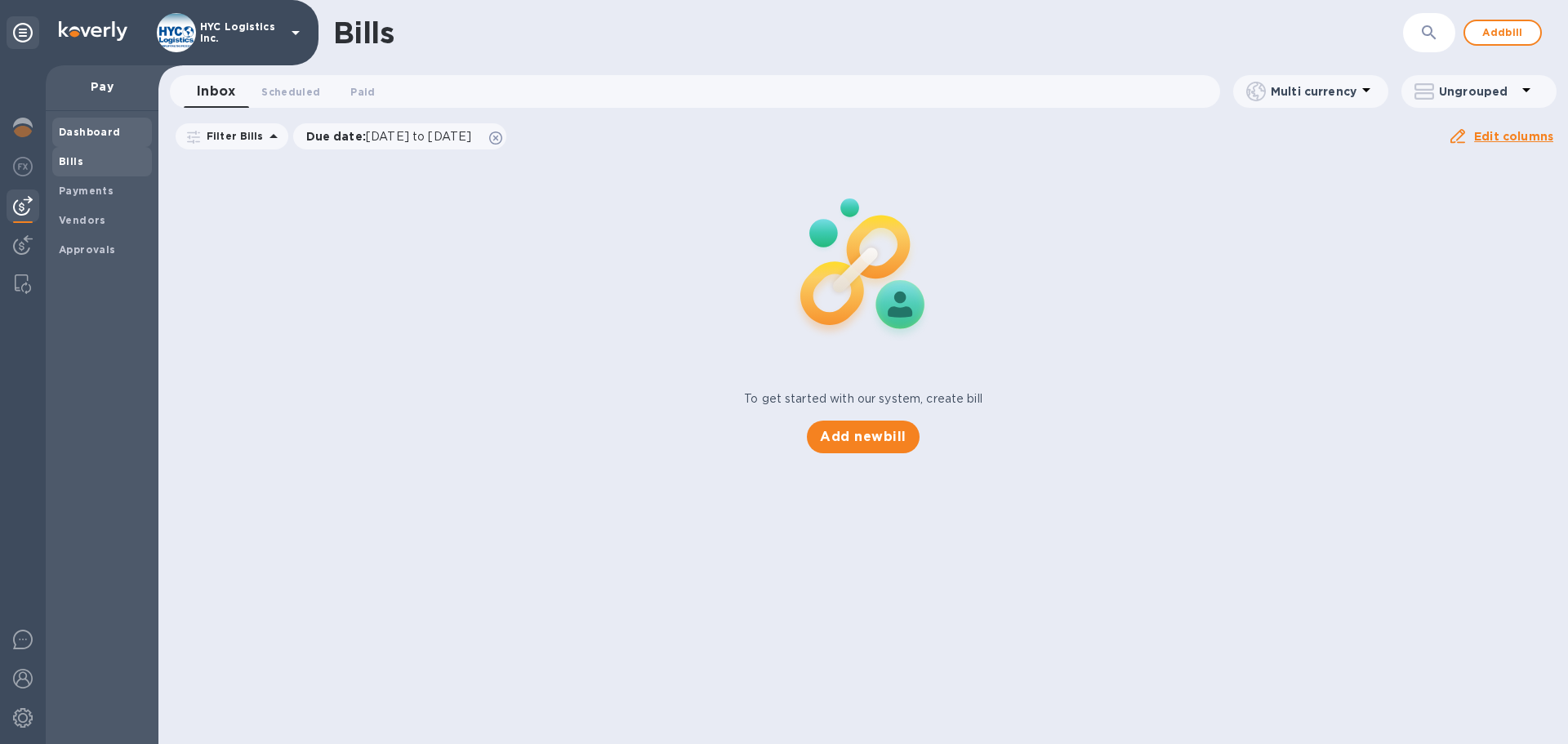
click at [107, 133] on b "Dashboard" at bounding box center [90, 131] width 62 height 12
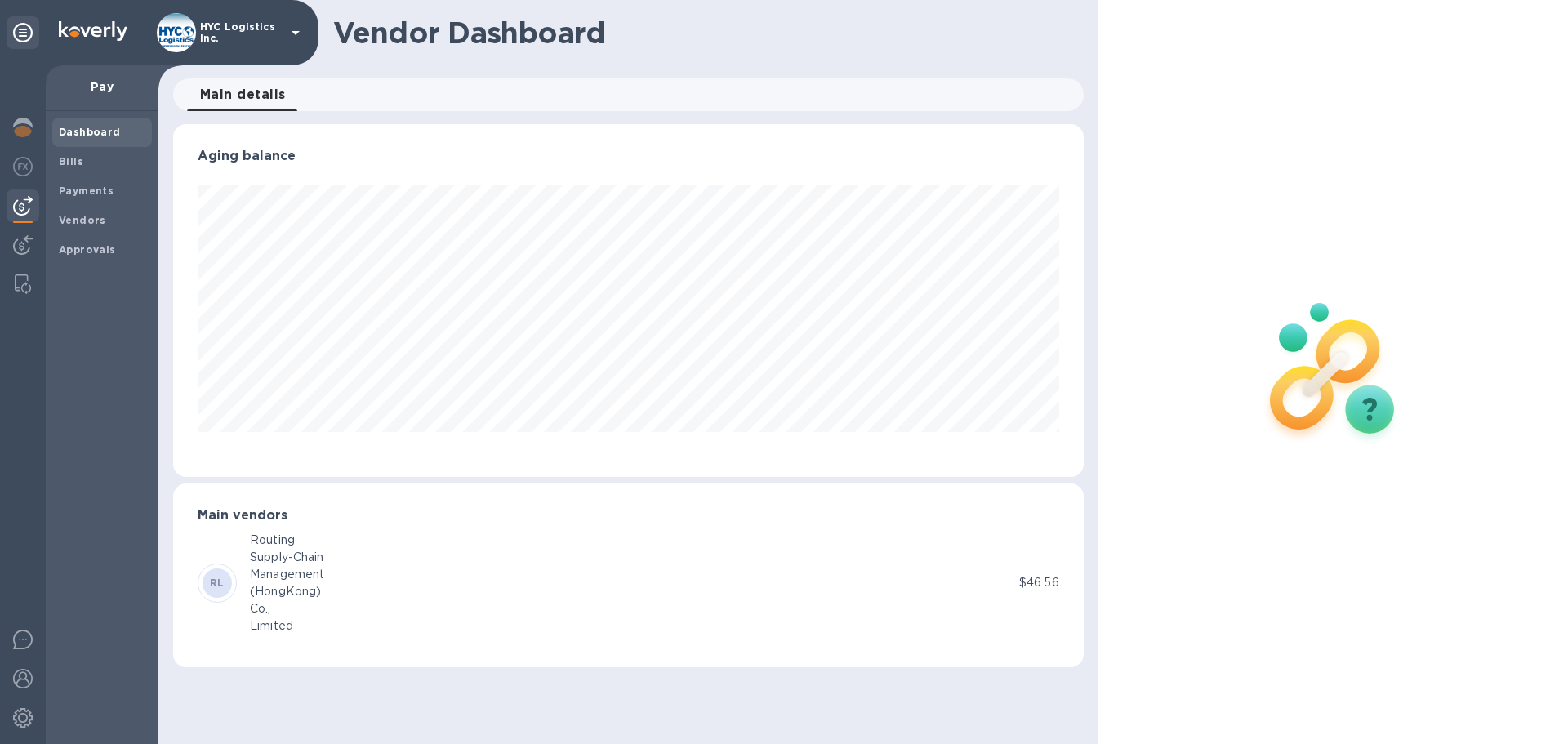
scroll to position [352, 910]
click at [99, 188] on b "Payments" at bounding box center [86, 190] width 55 height 12
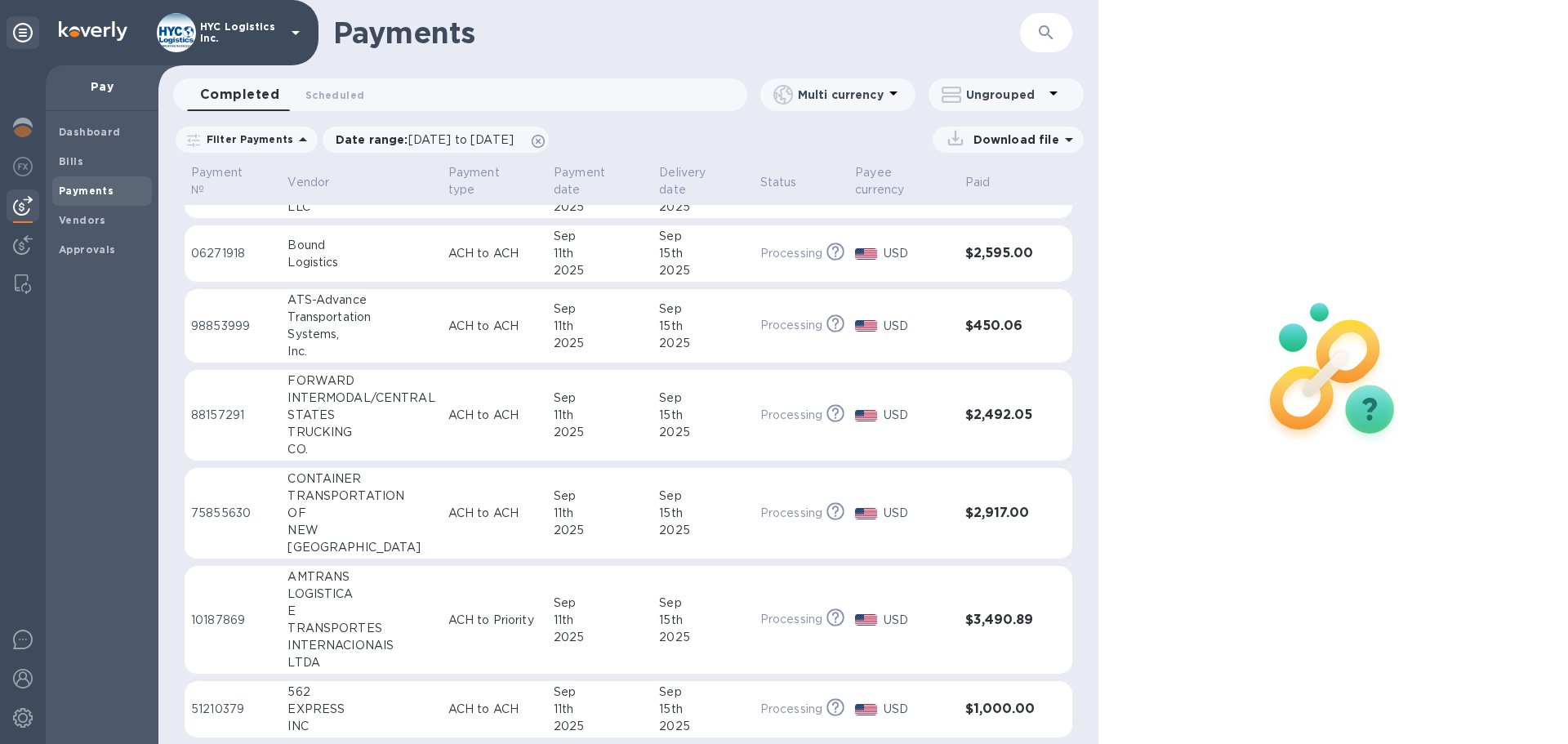
scroll to position [82, 0]
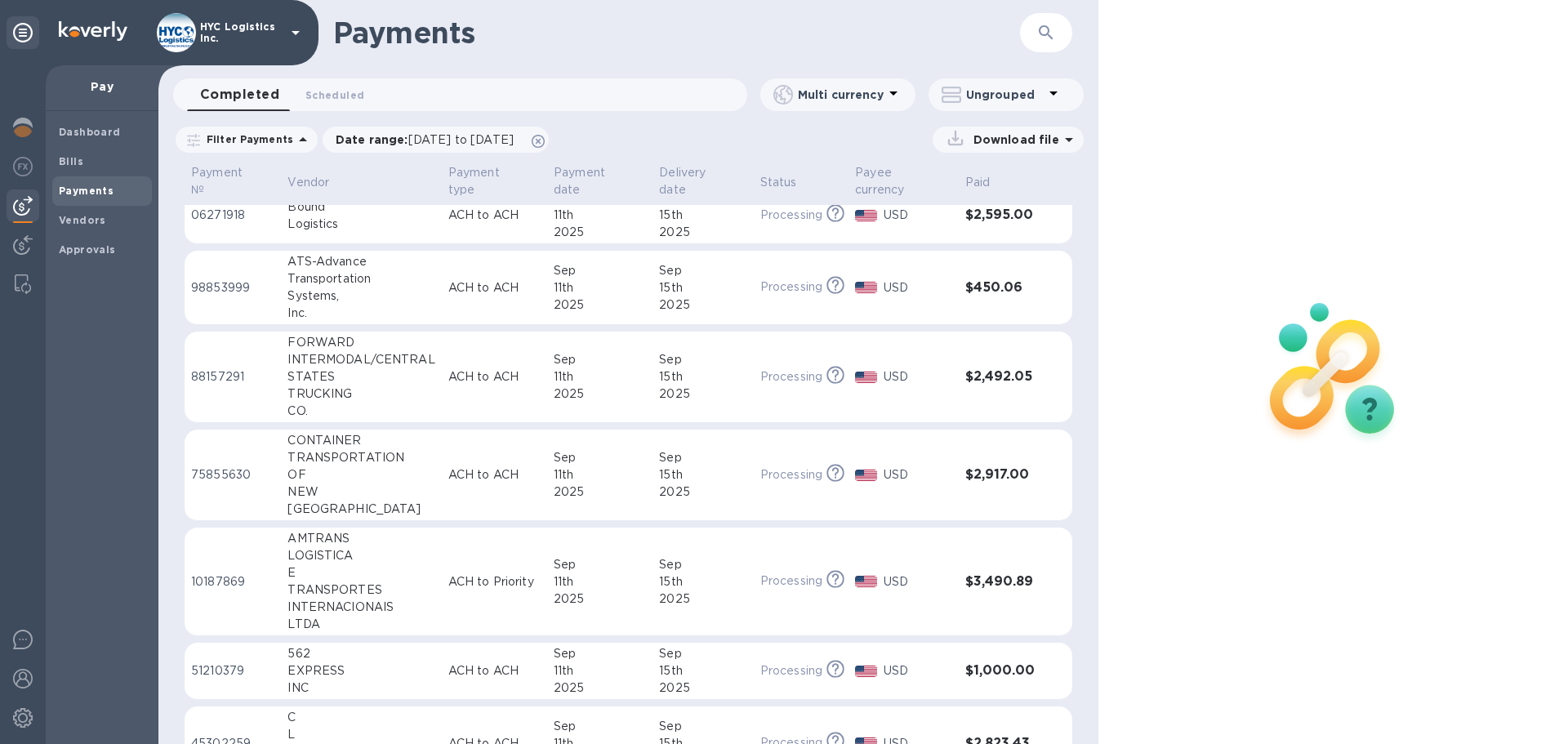
click at [371, 490] on div "NEW" at bounding box center [361, 492] width 147 height 17
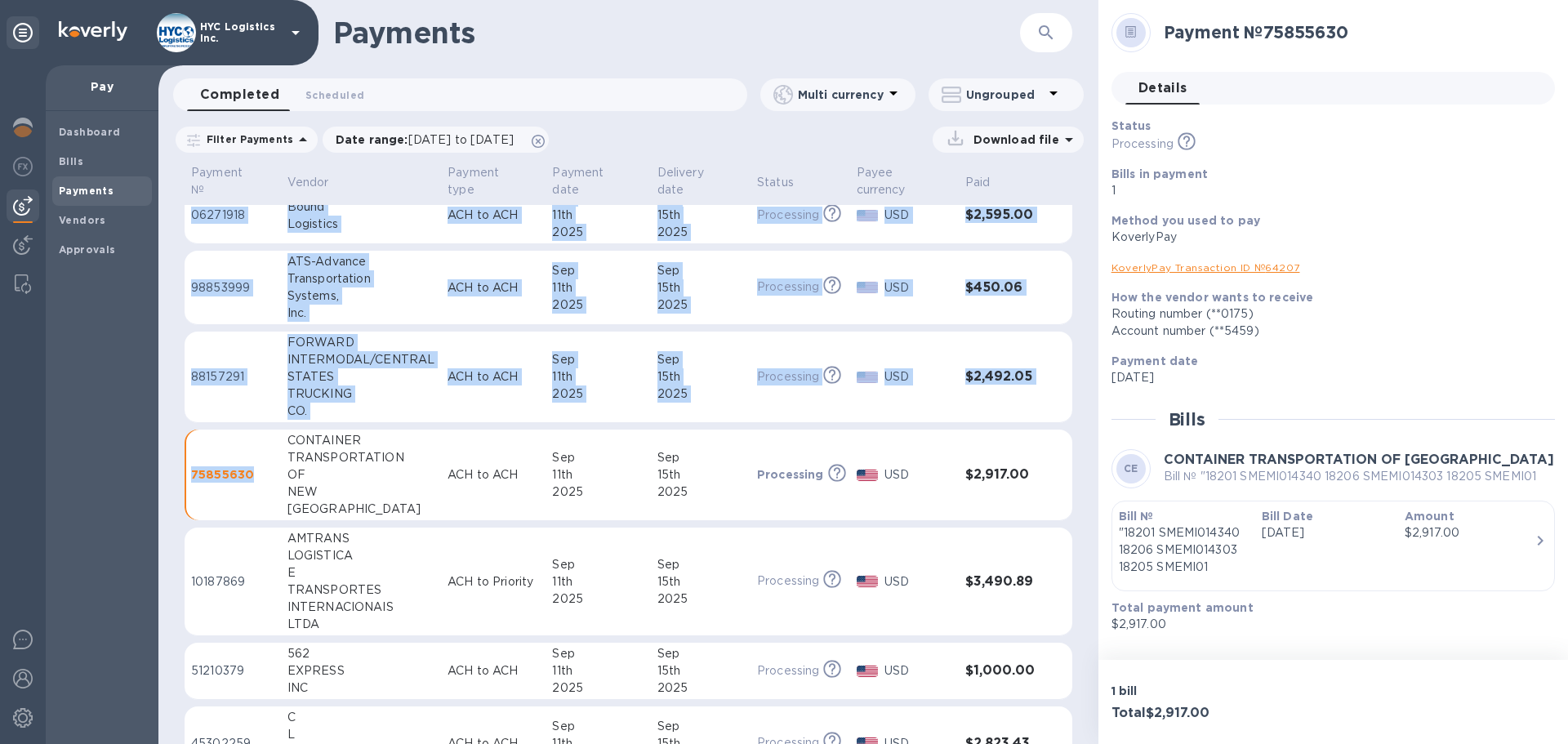
drag, startPoint x: 257, startPoint y: 474, endPoint x: 173, endPoint y: 488, distance: 85.2
click at [173, 488] on div "Payment № Vendor Payment type Payment date Delivery date Status Payee currency …" at bounding box center [628, 452] width 940 height 582
click at [227, 475] on p "75855630" at bounding box center [233, 474] width 84 height 16
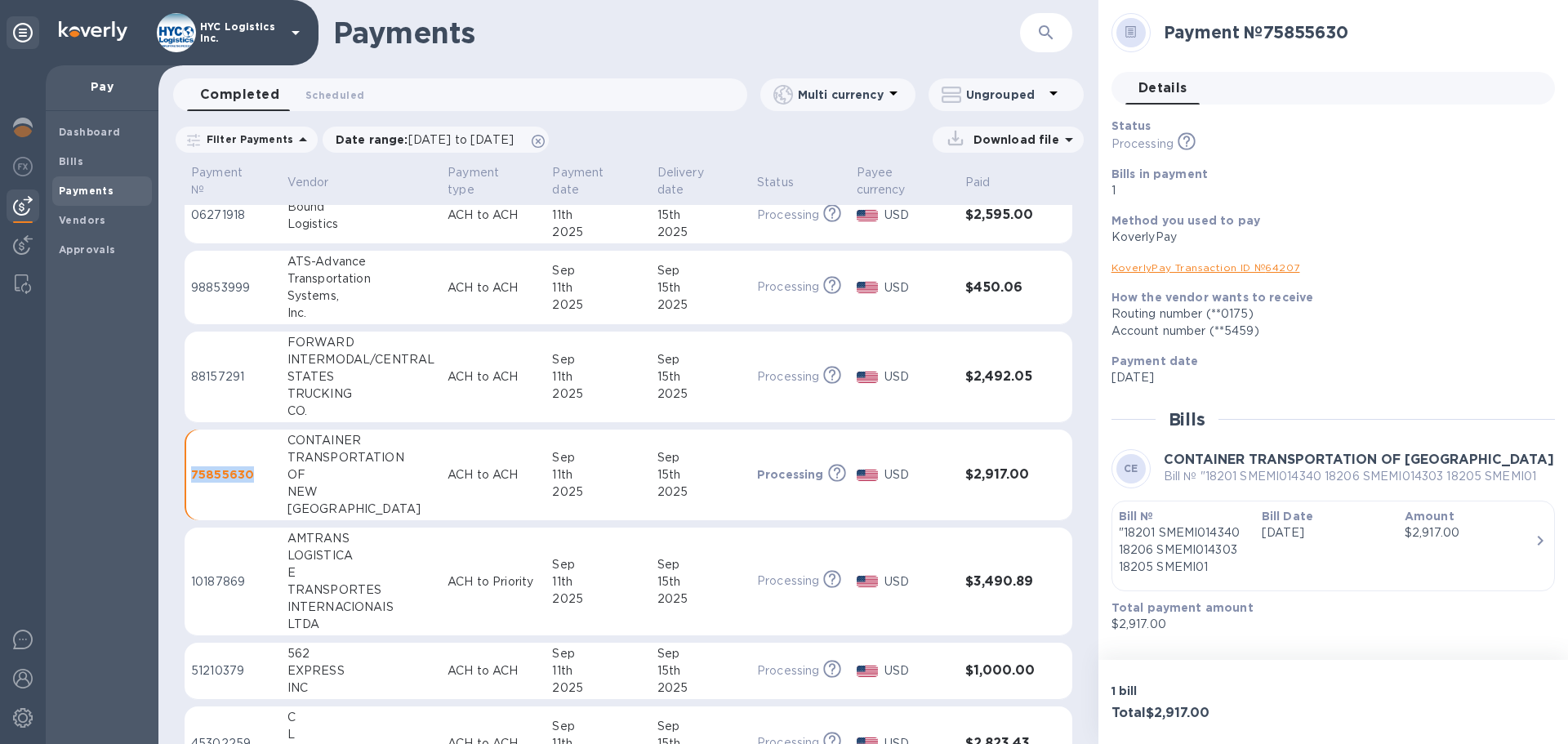
click at [227, 475] on p "75855630" at bounding box center [233, 474] width 84 height 16
drag, startPoint x: 229, startPoint y: 380, endPoint x: 189, endPoint y: 380, distance: 40.0
click at [185, 381] on td "88157291" at bounding box center [233, 378] width 97 height 92
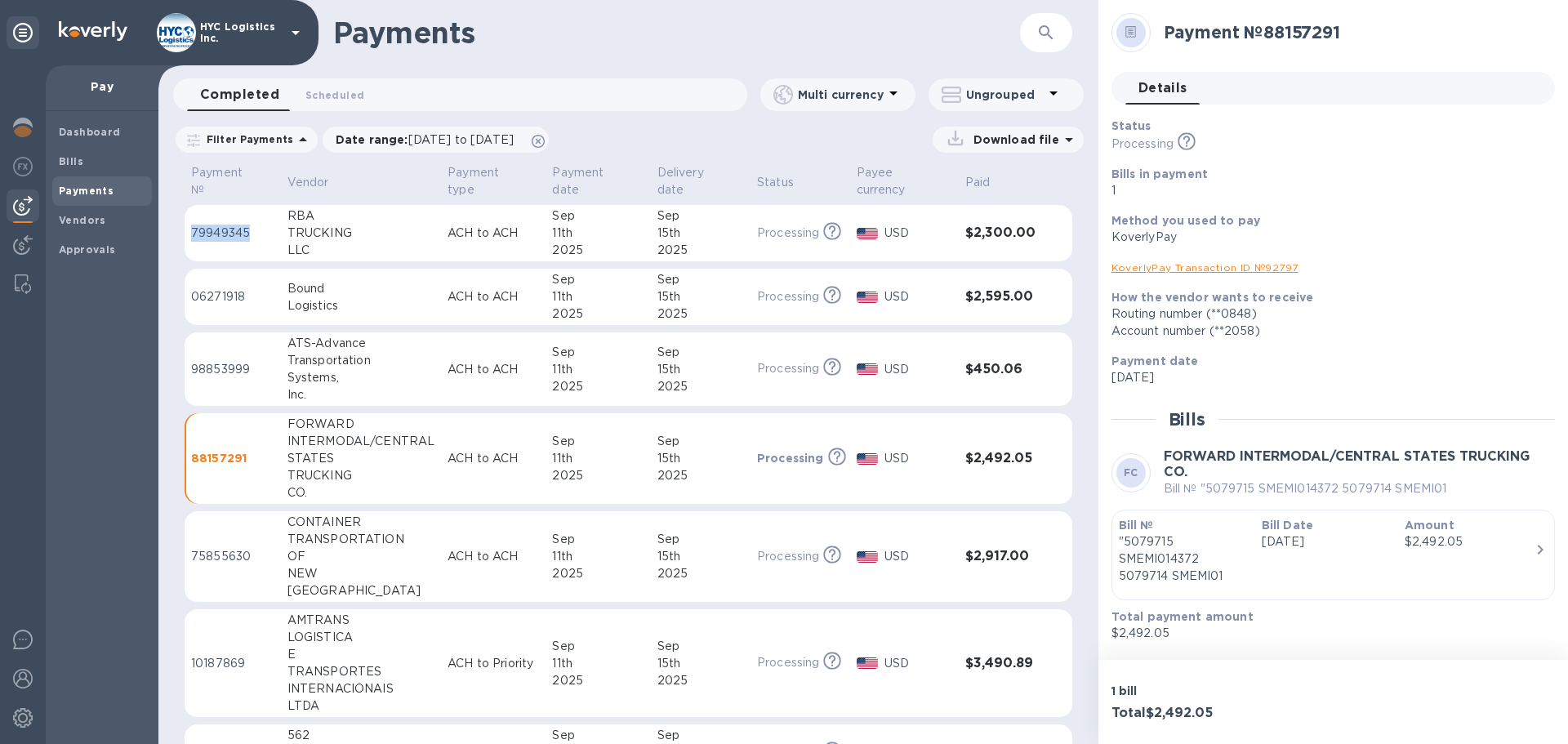
drag, startPoint x: 262, startPoint y: 238, endPoint x: 189, endPoint y: 231, distance: 73.3
click at [189, 231] on td "79949345" at bounding box center [233, 234] width 97 height 57
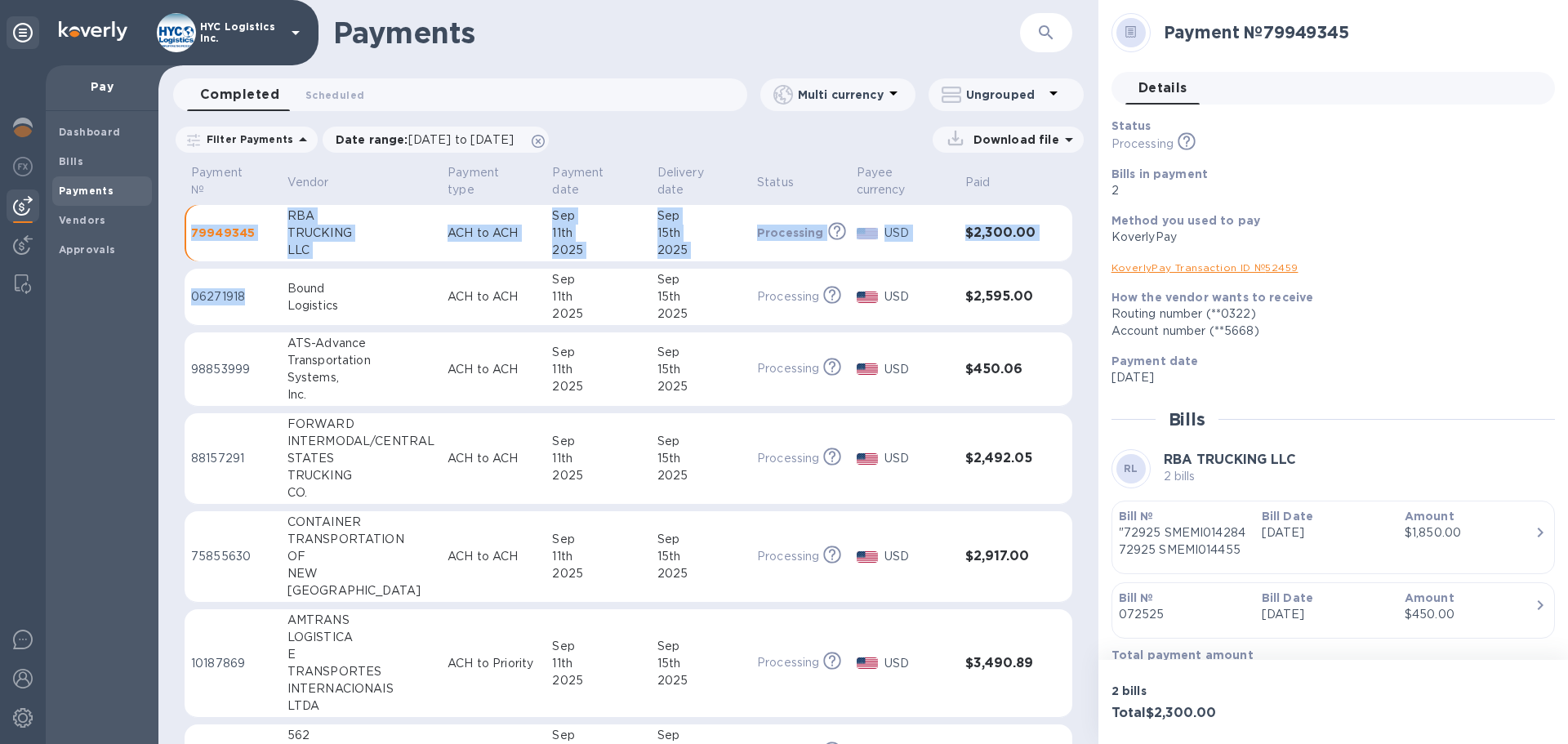
drag, startPoint x: 247, startPoint y: 293, endPoint x: 169, endPoint y: 310, distance: 79.8
click at [167, 308] on div "Payment № Vendor Payment type Payment date Delivery date Status Payee currency …" at bounding box center [628, 452] width 940 height 582
click at [170, 311] on div "Payment № Vendor Payment type Payment date Delivery date Status Payee currency …" at bounding box center [628, 452] width 940 height 582
click at [214, 295] on p "06271918" at bounding box center [233, 297] width 84 height 17
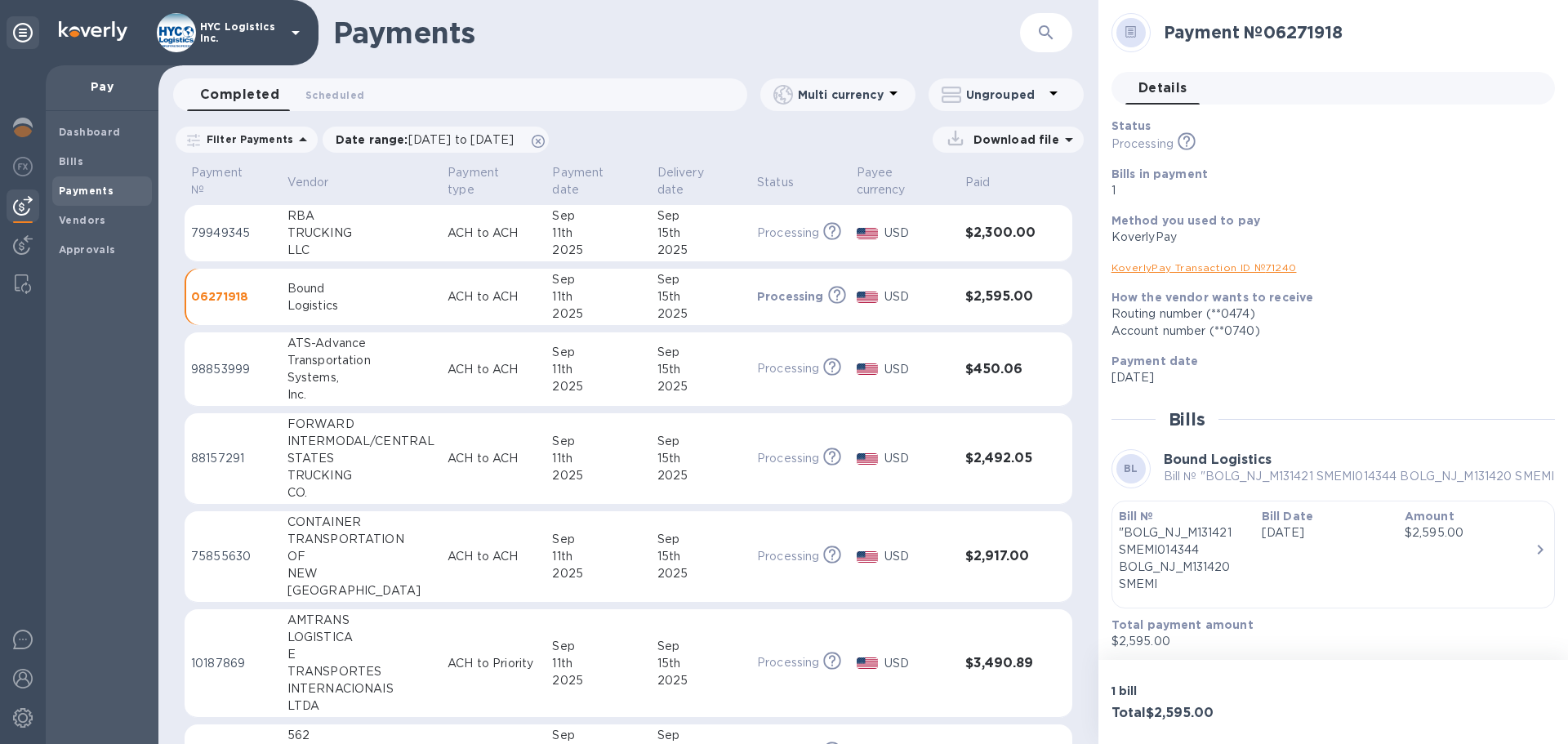
click at [218, 293] on p "06271918" at bounding box center [233, 297] width 84 height 16
copy p "06271918"
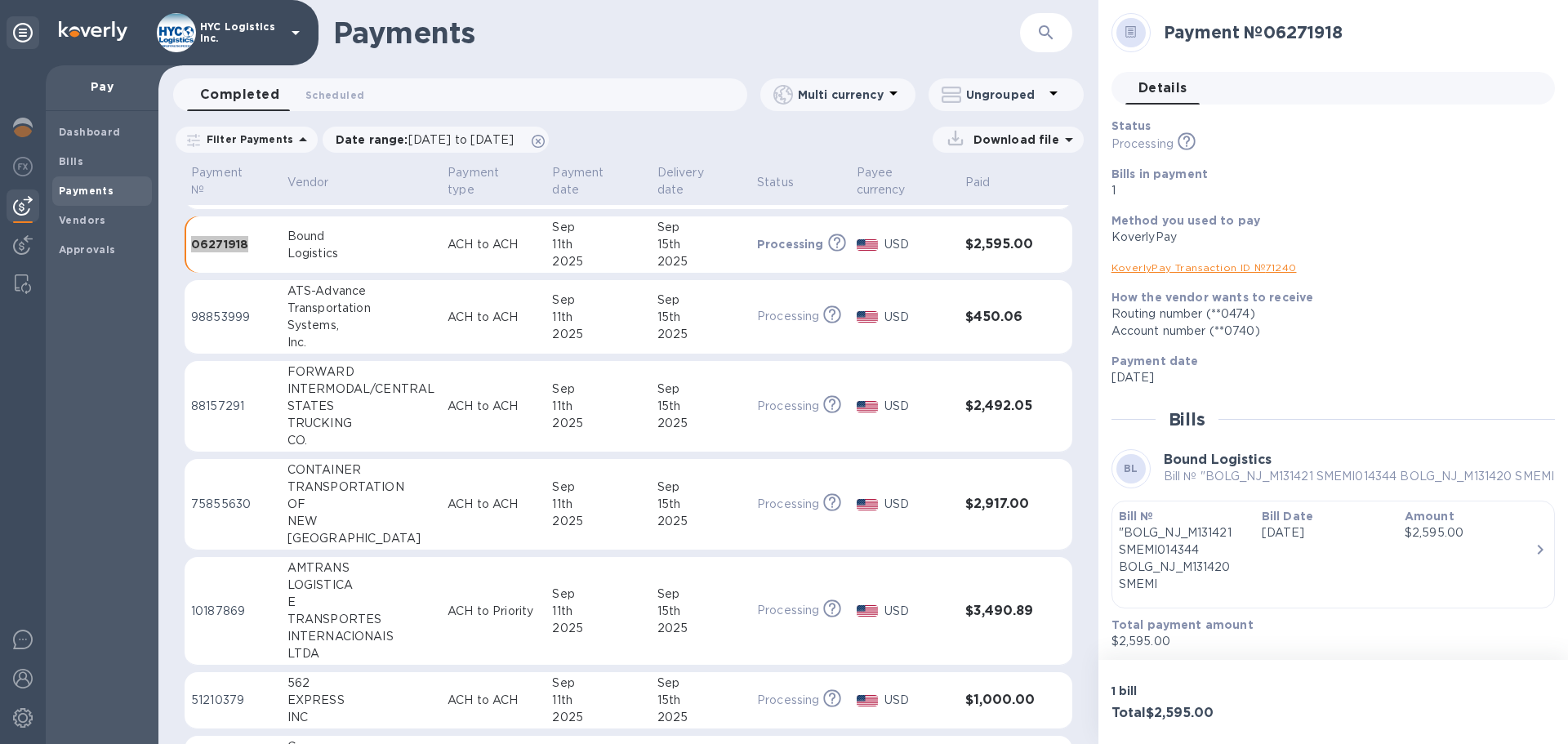
scroll to position [327, 0]
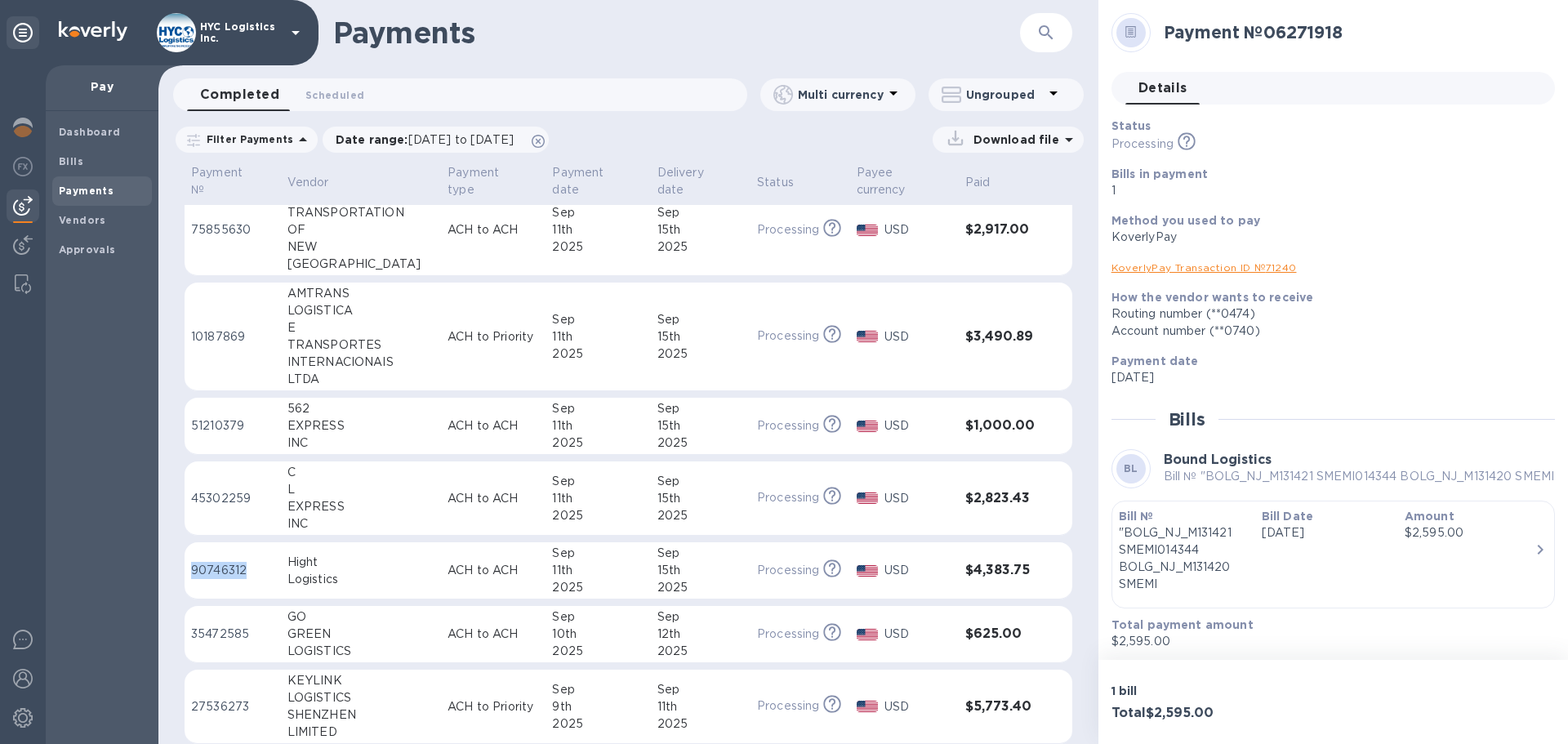
drag, startPoint x: 260, startPoint y: 571, endPoint x: 193, endPoint y: 572, distance: 67.0
click at [193, 572] on p "90746312" at bounding box center [233, 569] width 84 height 17
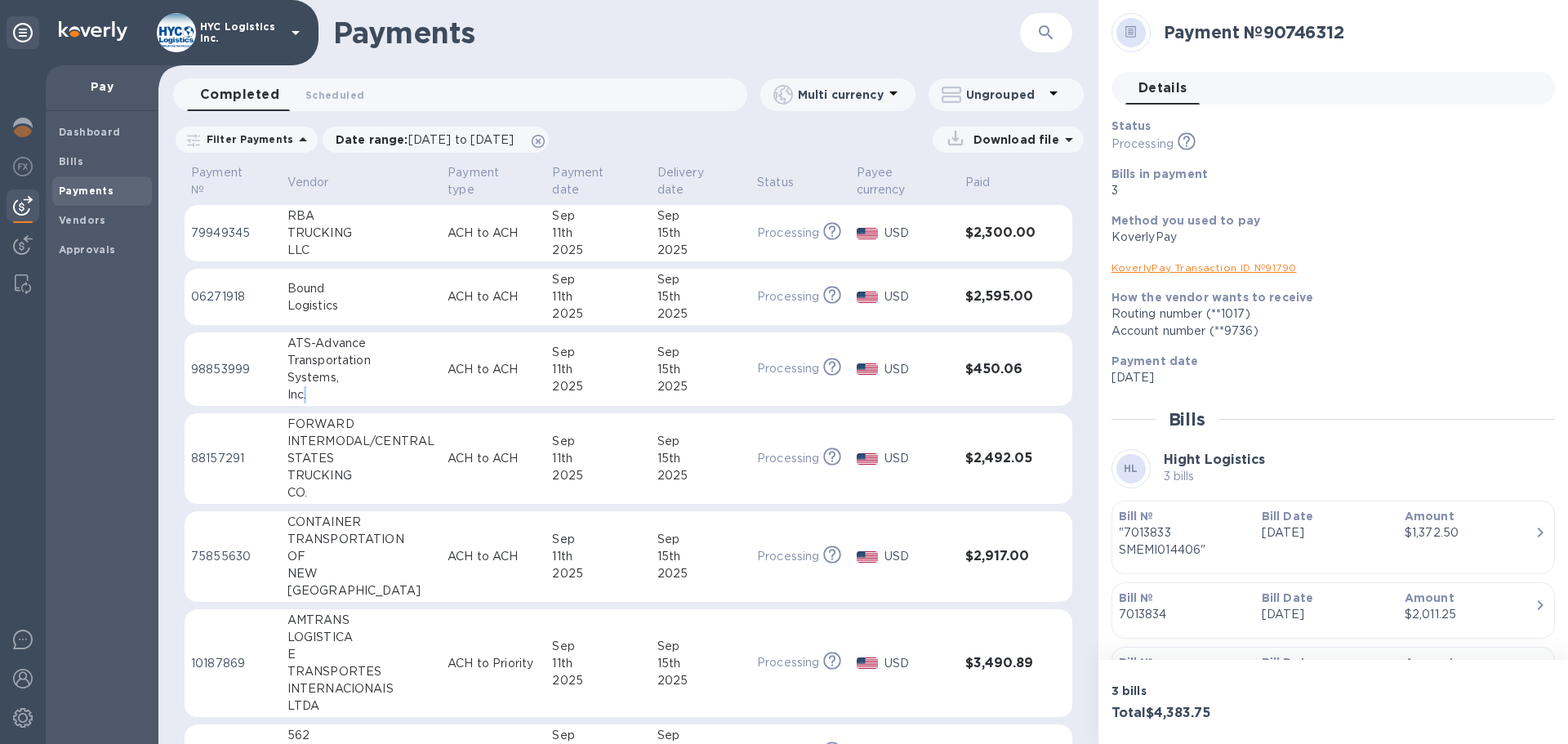
drag, startPoint x: 310, startPoint y: 395, endPoint x: 333, endPoint y: 392, distance: 23.2
click at [304, 394] on div "Inc." at bounding box center [361, 394] width 147 height 17
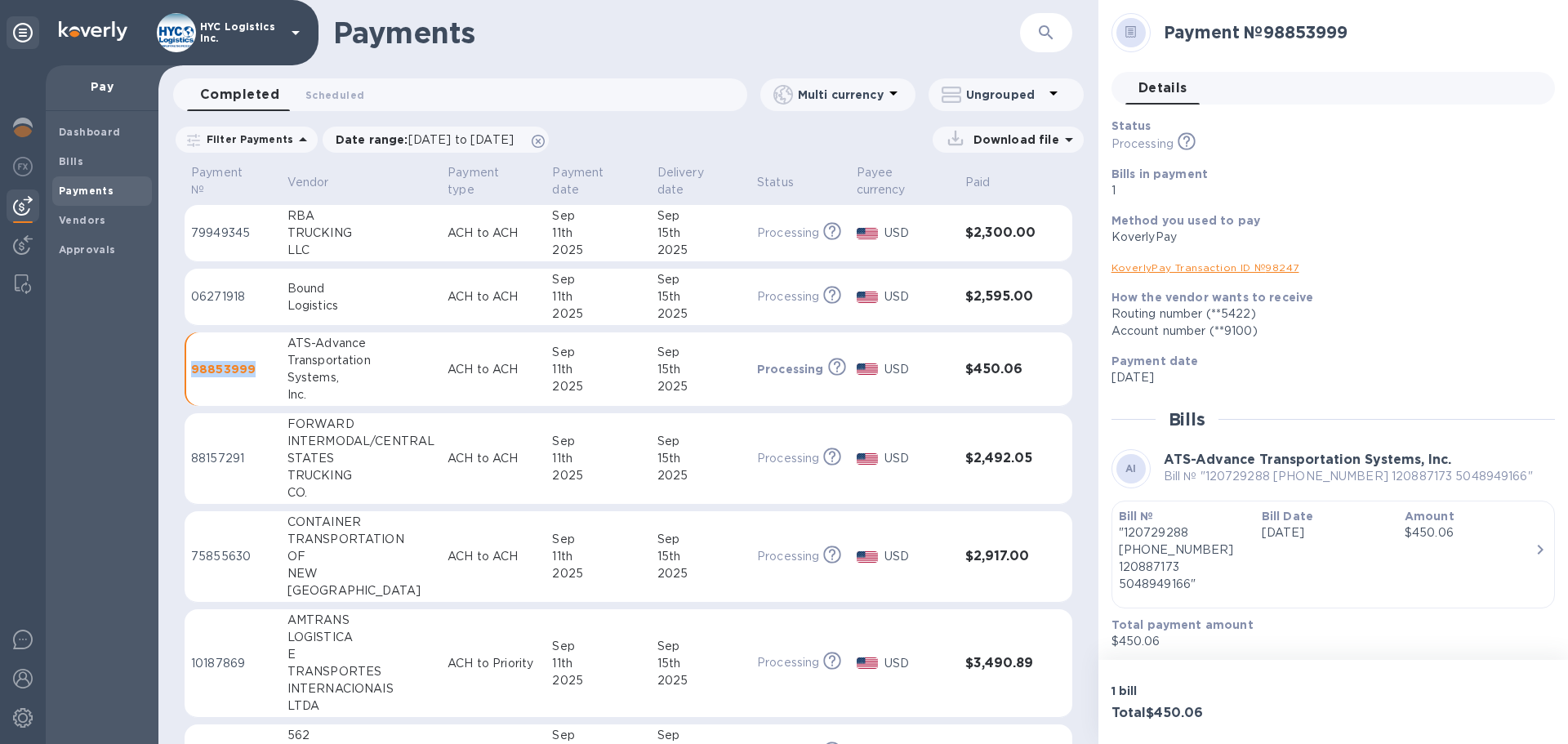
drag, startPoint x: 259, startPoint y: 369, endPoint x: 193, endPoint y: 370, distance: 66.0
click at [193, 370] on p "98853999" at bounding box center [233, 369] width 84 height 16
copy p "98853999"
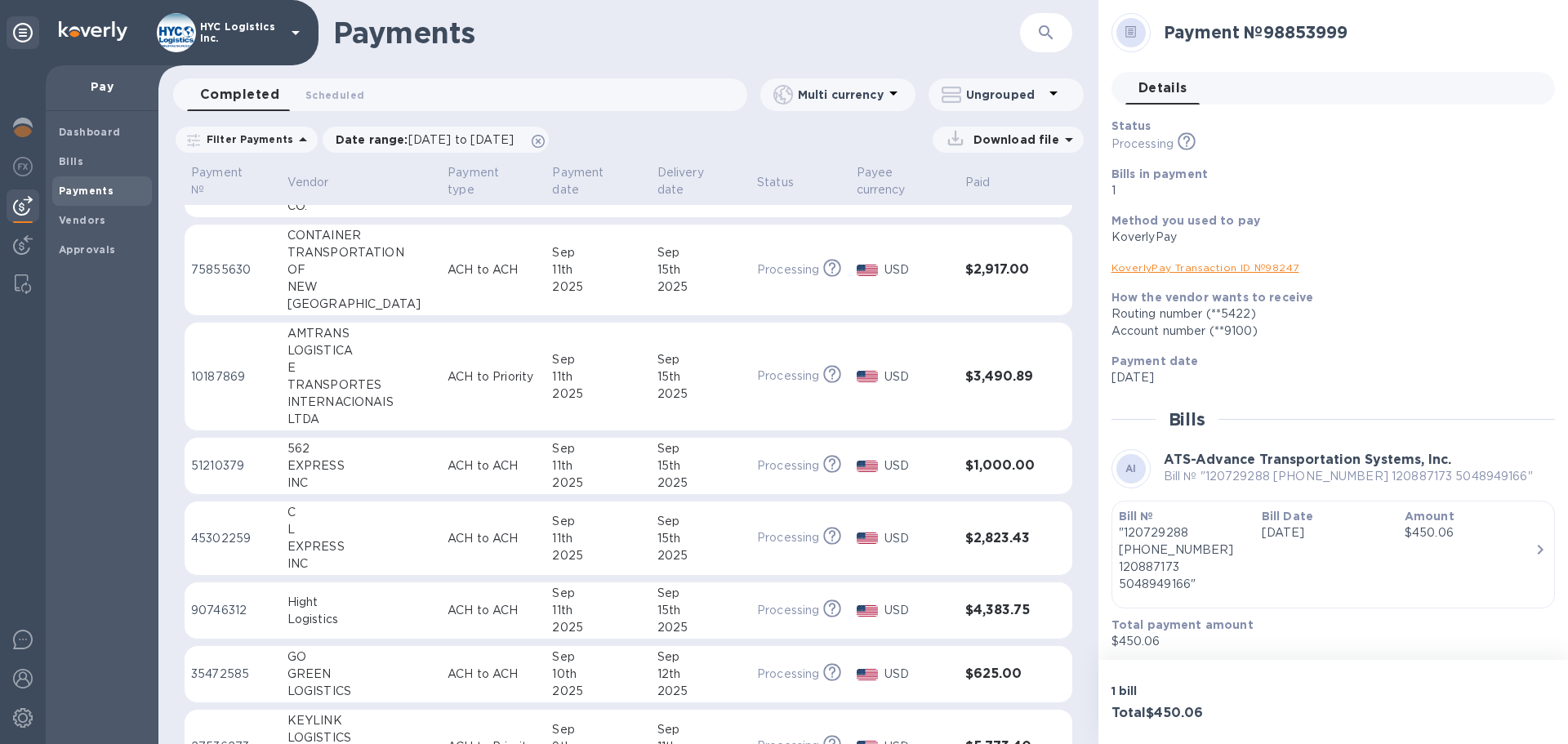
scroll to position [327, 0]
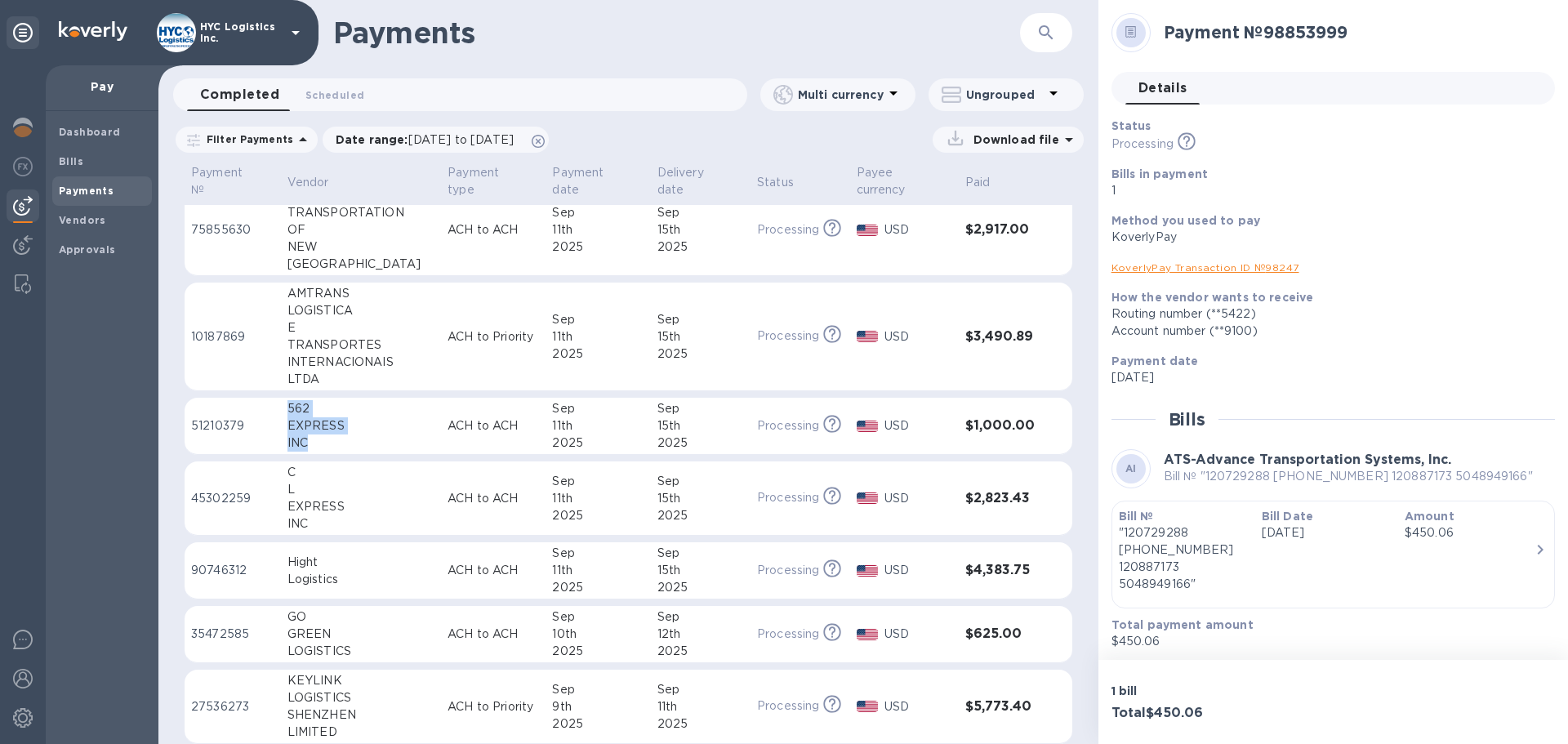
drag, startPoint x: 308, startPoint y: 440, endPoint x: 289, endPoint y: 415, distance: 31.4
click at [289, 415] on div "562 EXPRESS INC" at bounding box center [361, 425] width 147 height 52
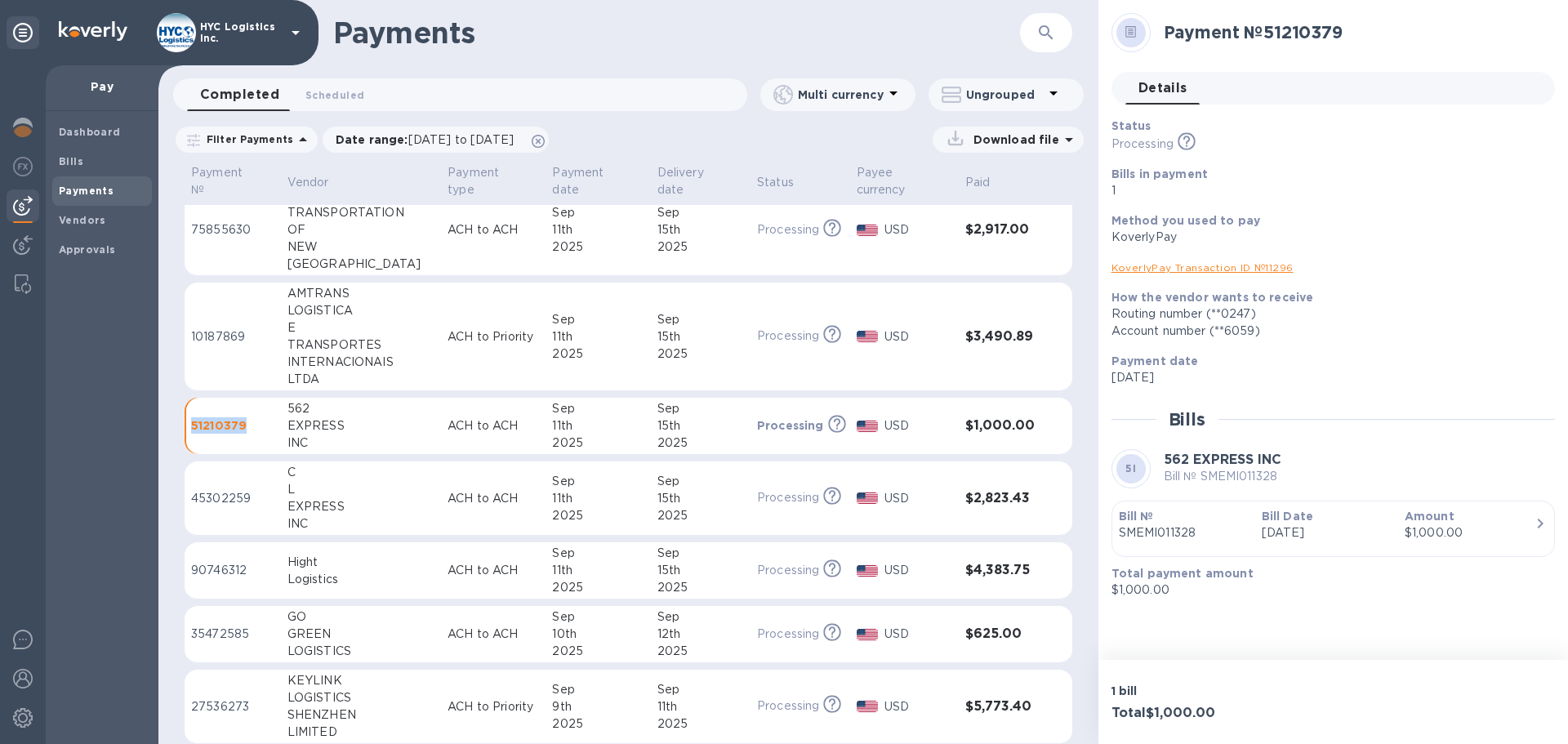
drag, startPoint x: 241, startPoint y: 431, endPoint x: 193, endPoint y: 430, distance: 48.0
click at [193, 430] on p "51210379" at bounding box center [233, 425] width 84 height 16
copy p "51210379"
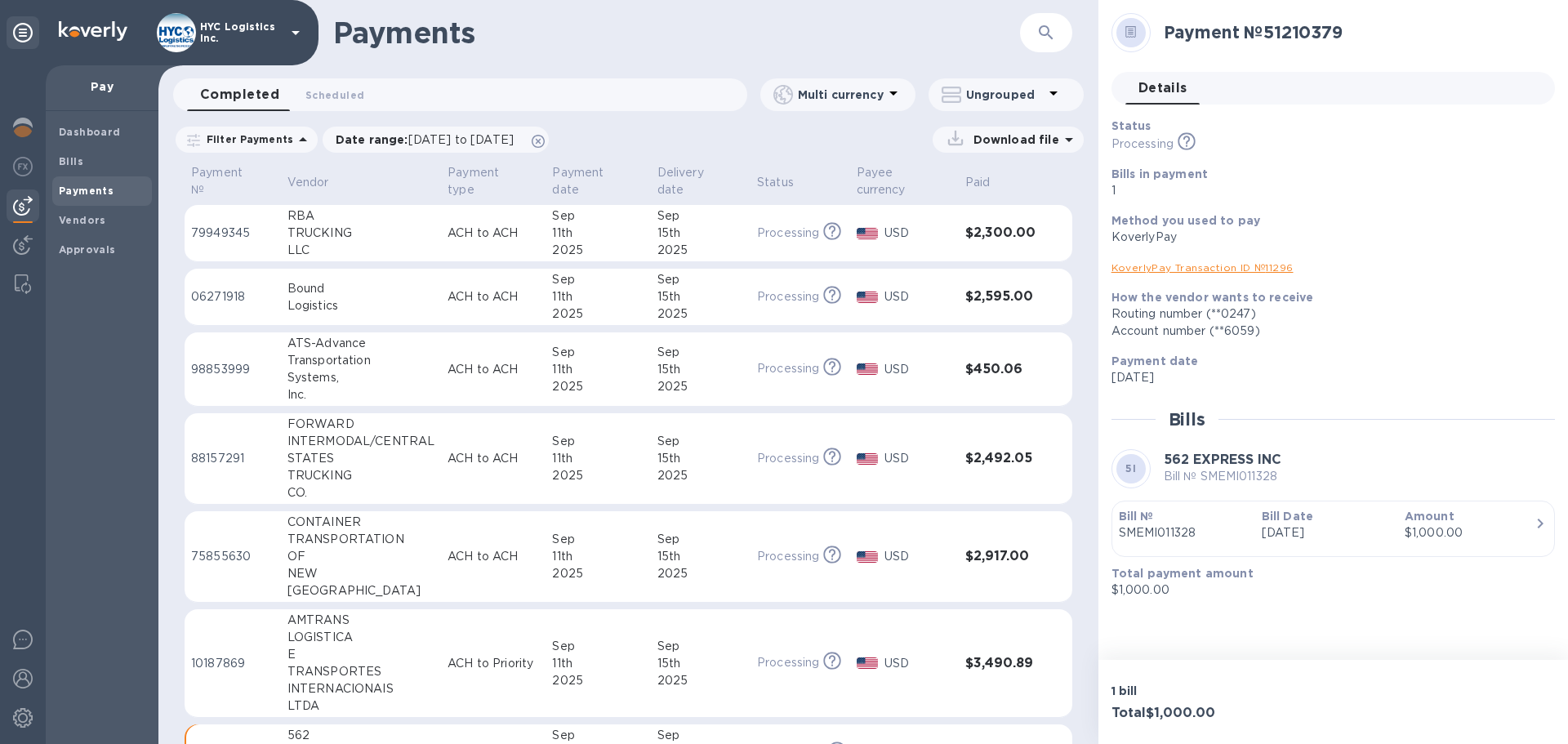
click at [339, 234] on div "TRUCKING" at bounding box center [361, 233] width 147 height 17
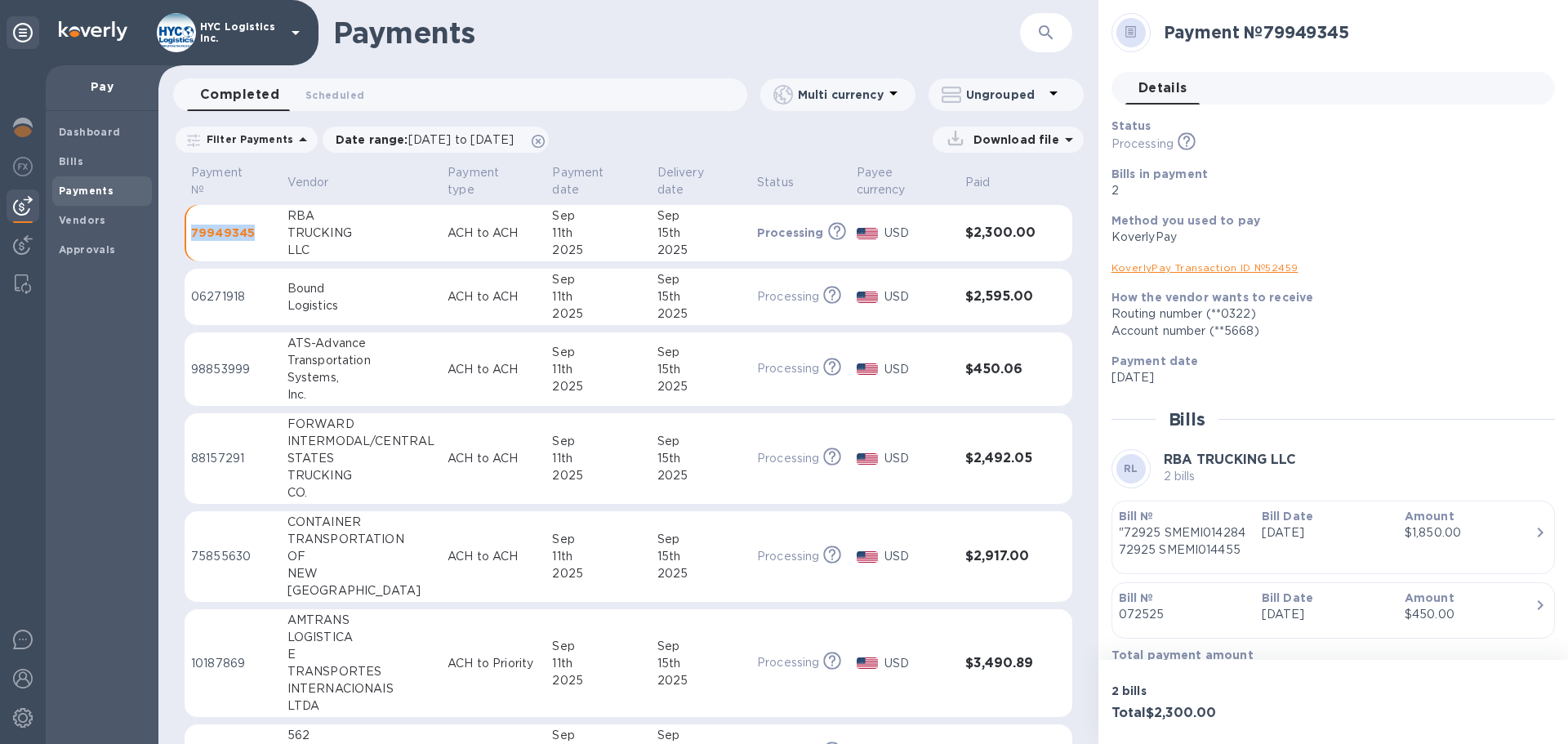
drag, startPoint x: 261, startPoint y: 232, endPoint x: 192, endPoint y: 229, distance: 69.1
click at [192, 229] on p "79949345" at bounding box center [233, 233] width 84 height 16
copy p "79949345"
drag, startPoint x: 1462, startPoint y: 539, endPoint x: 1982, endPoint y: 293, distance: 575.3
click at [1567, 293] on html "HYC Logistics Inc. Pay Dashboard Bills Payments Vendors Approvals Payments ​ Co…" at bounding box center [784, 372] width 1568 height 744
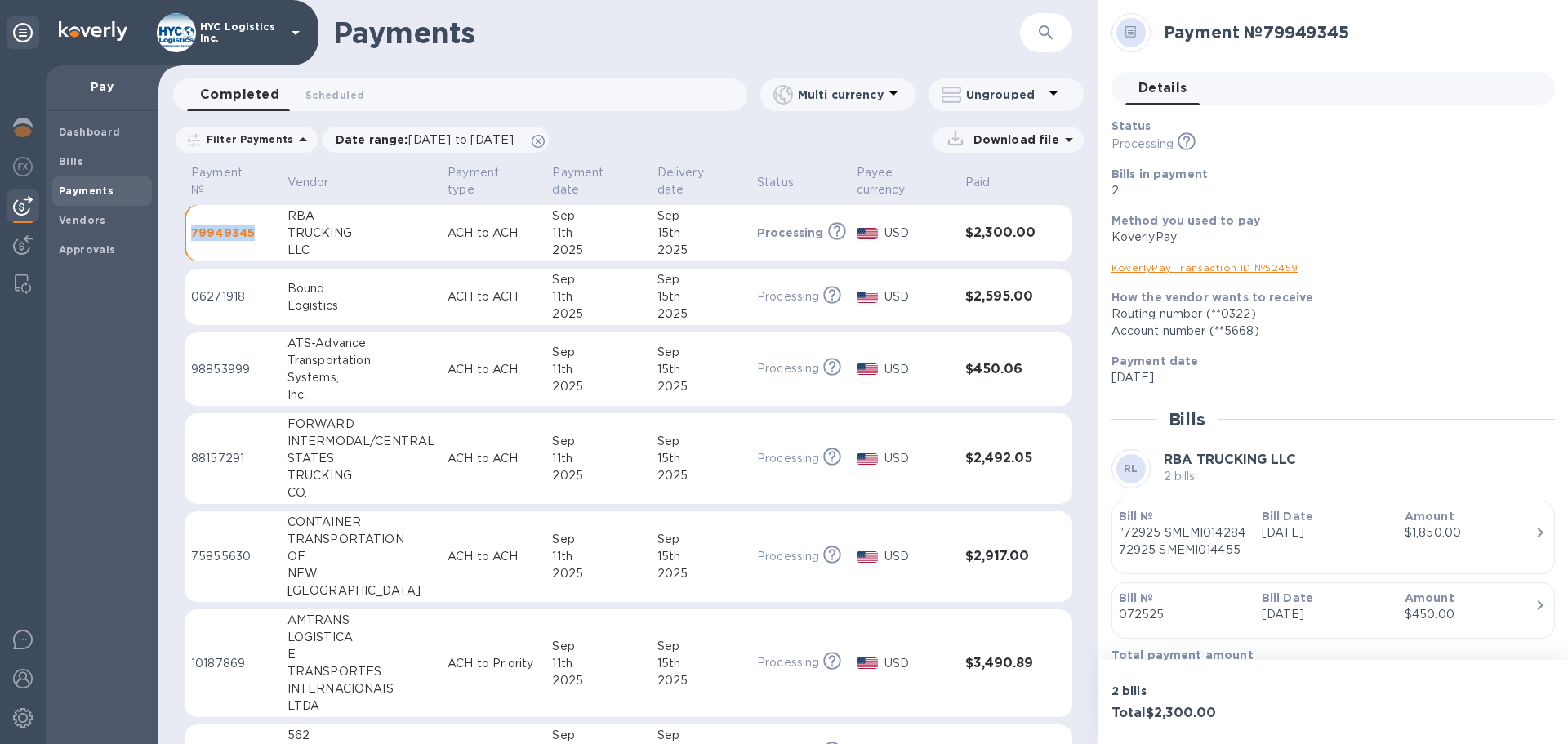
drag, startPoint x: 1475, startPoint y: 533, endPoint x: 1459, endPoint y: 311, distance: 222.6
click at [1459, 311] on div "Status Processing This payment is under compliance review, which may take up to…" at bounding box center [1333, 398] width 443 height 562
drag, startPoint x: 1406, startPoint y: 533, endPoint x: 1548, endPoint y: 279, distance: 291.0
click at [1512, 275] on div "Status Processing This payment is under compliance review, which may take up to…" at bounding box center [1333, 398] width 443 height 562
click at [1357, 190] on p "2" at bounding box center [1326, 190] width 430 height 17
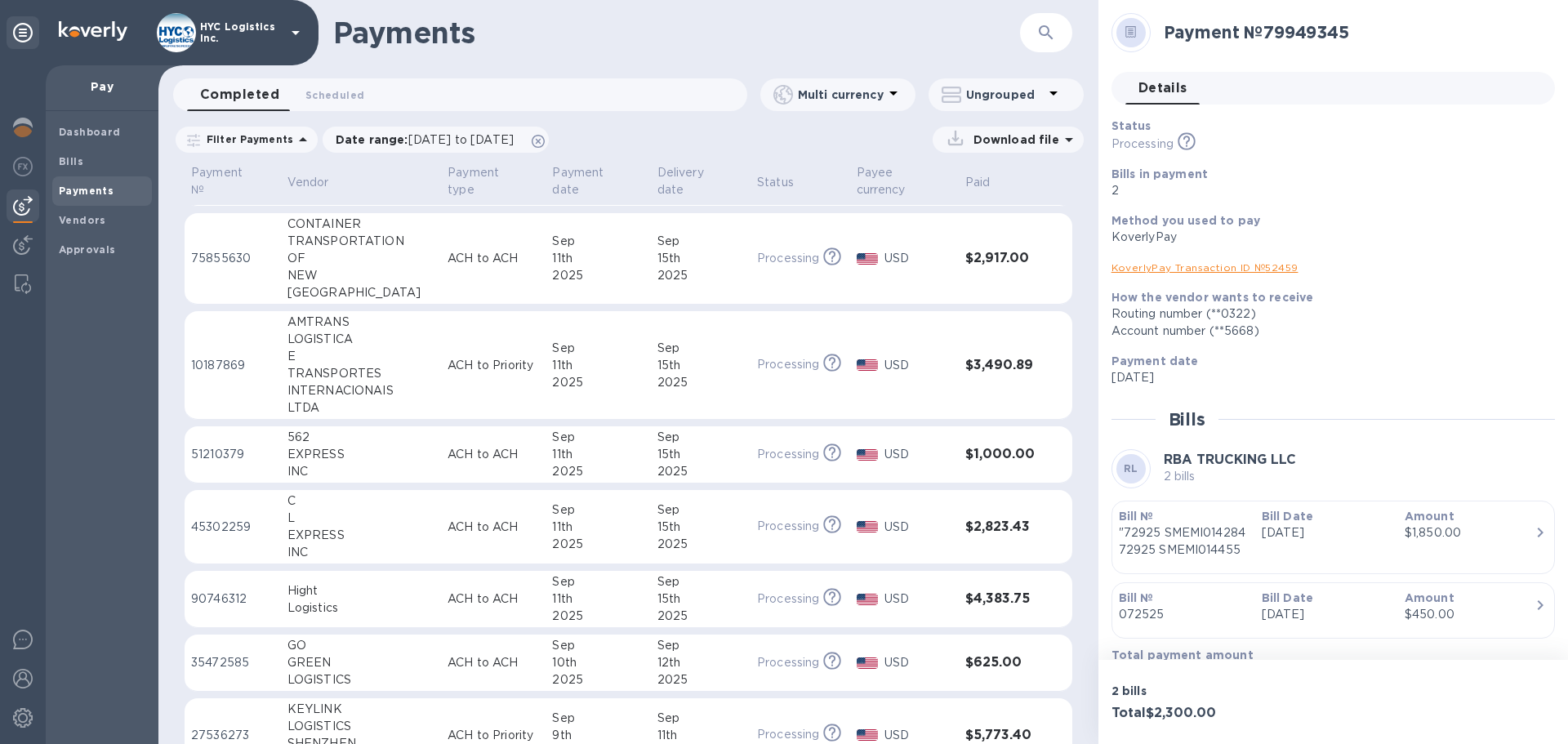
scroll to position [327, 0]
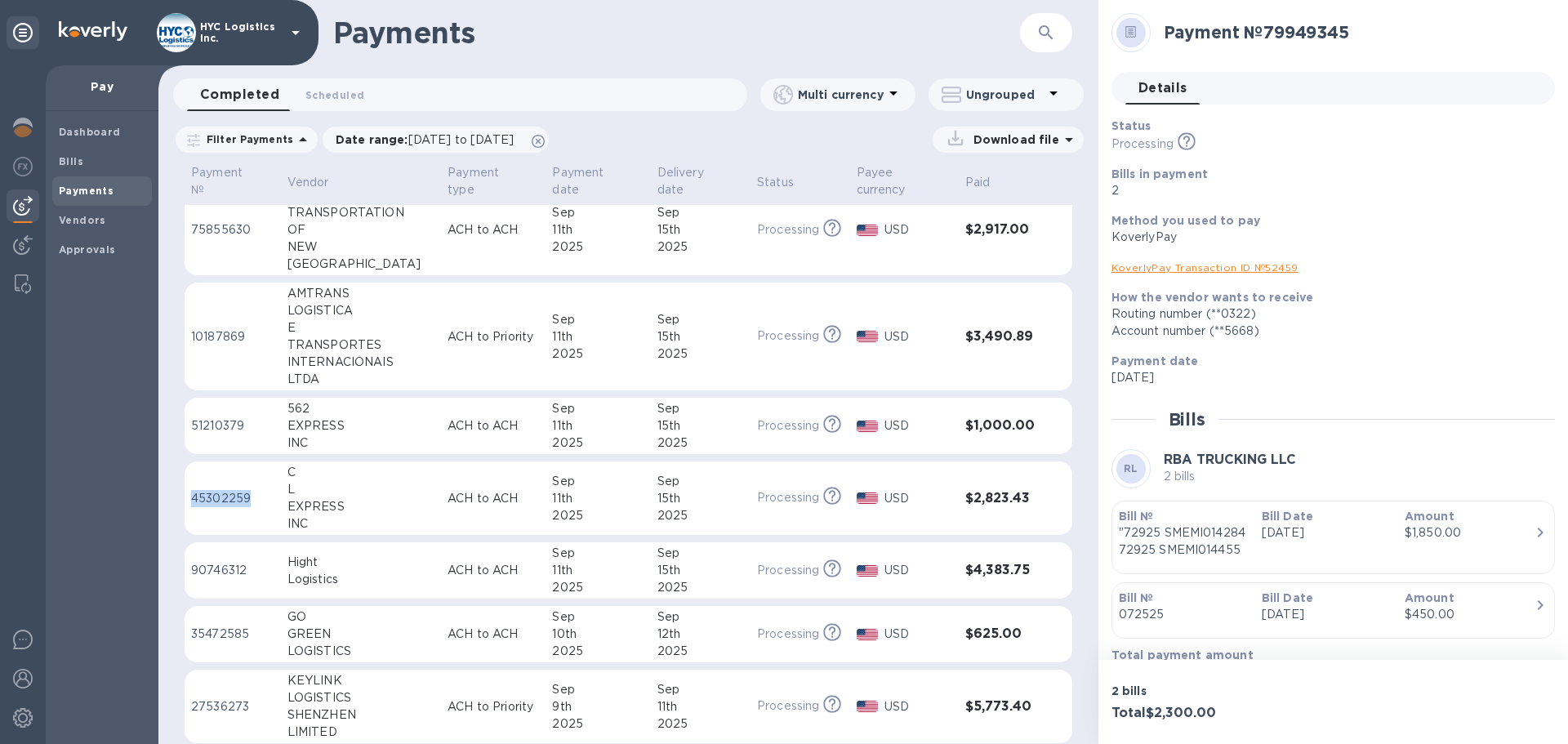
drag, startPoint x: 257, startPoint y: 502, endPoint x: 193, endPoint y: 497, distance: 64.2
click at [193, 497] on p "45302259" at bounding box center [233, 498] width 84 height 17
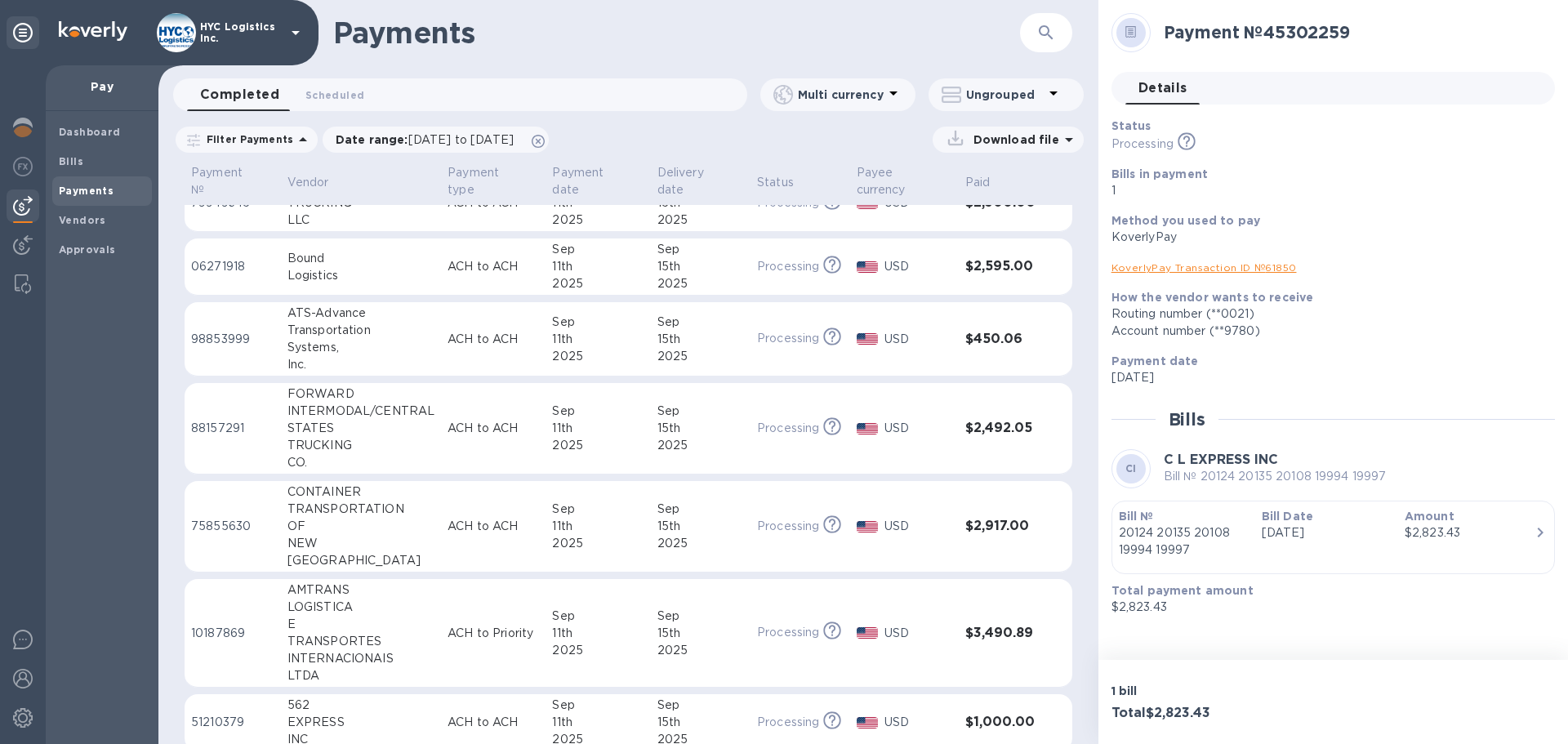
scroll to position [82, 0]
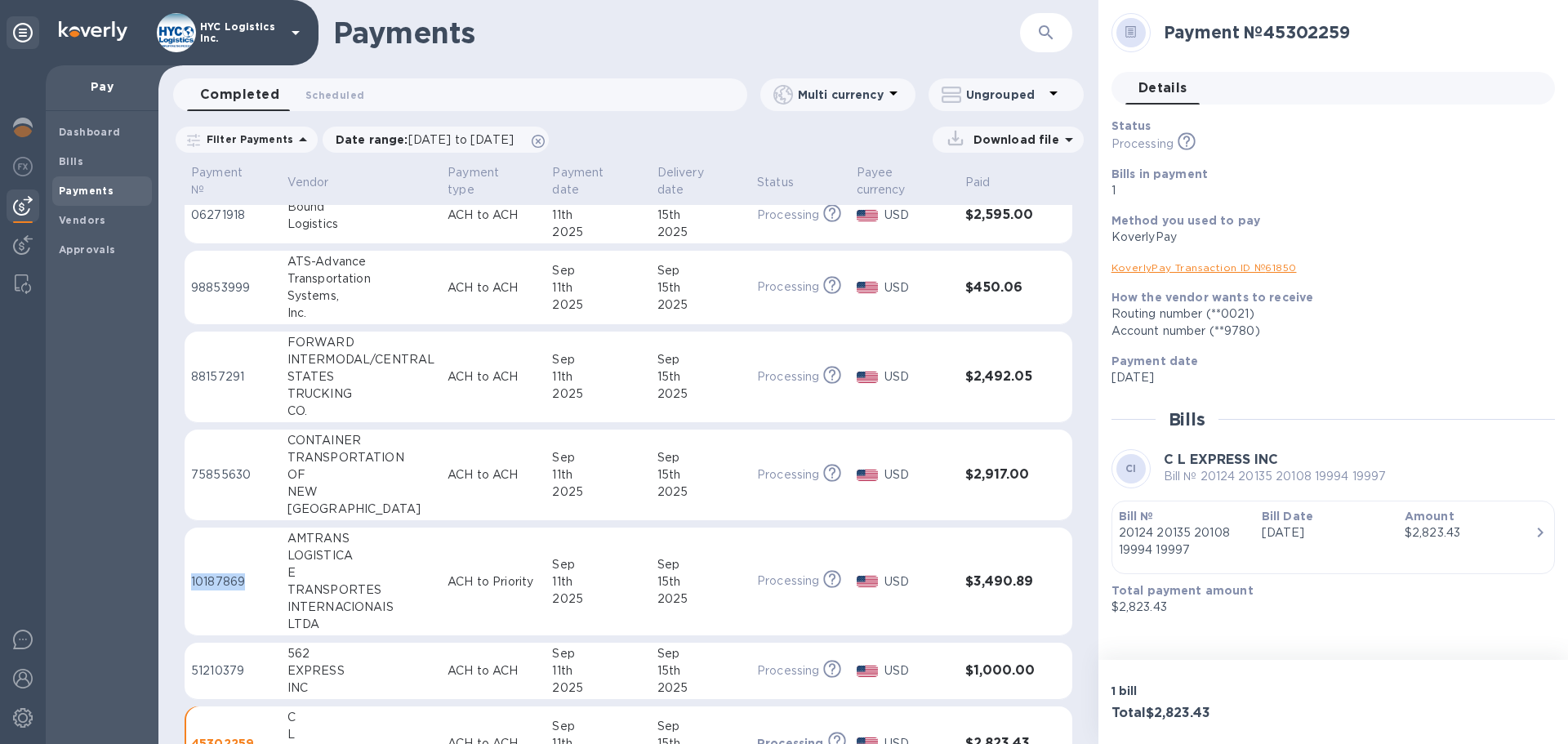
drag, startPoint x: 254, startPoint y: 577, endPoint x: 192, endPoint y: 578, distance: 62.0
click at [192, 578] on p "10187869" at bounding box center [233, 581] width 84 height 17
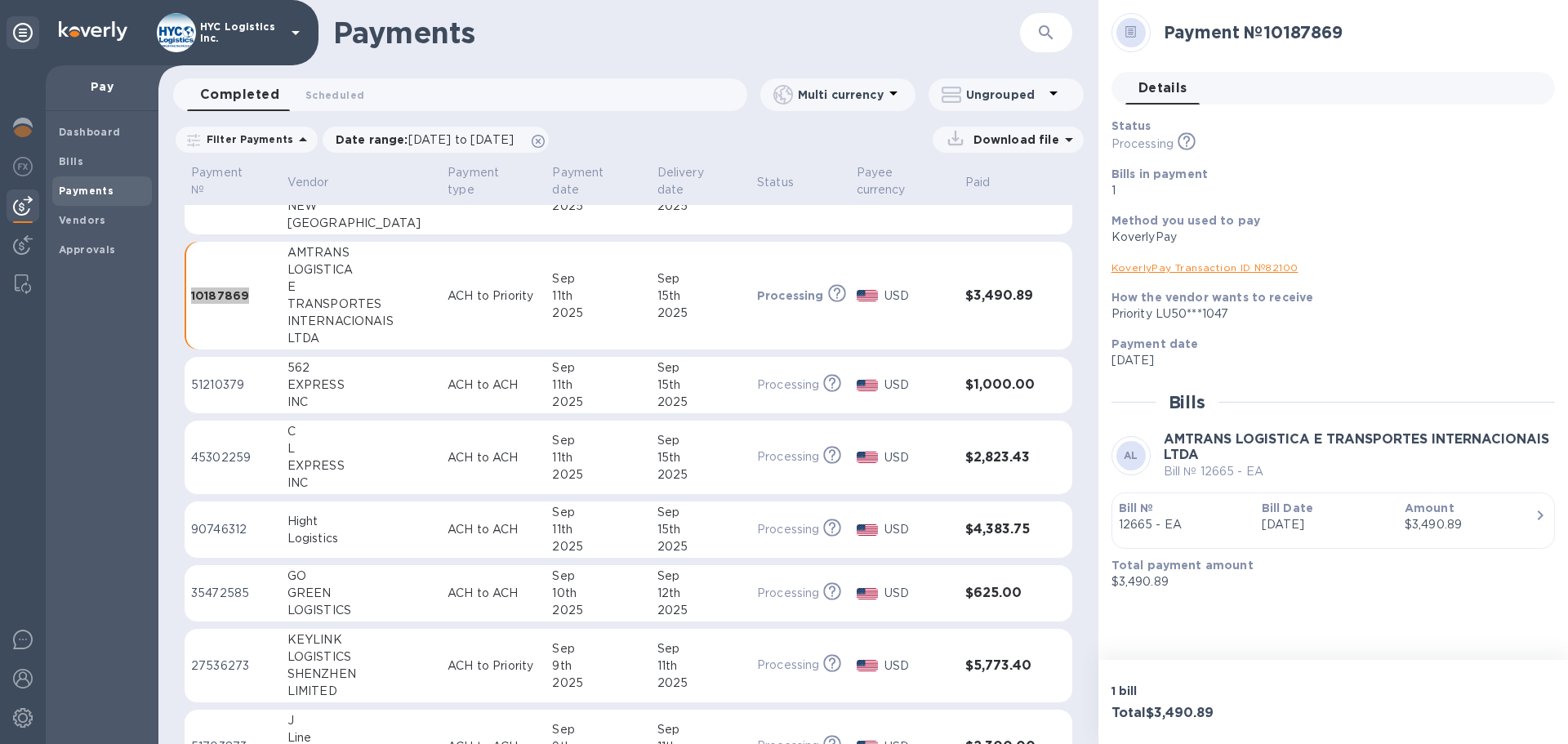
scroll to position [408, 0]
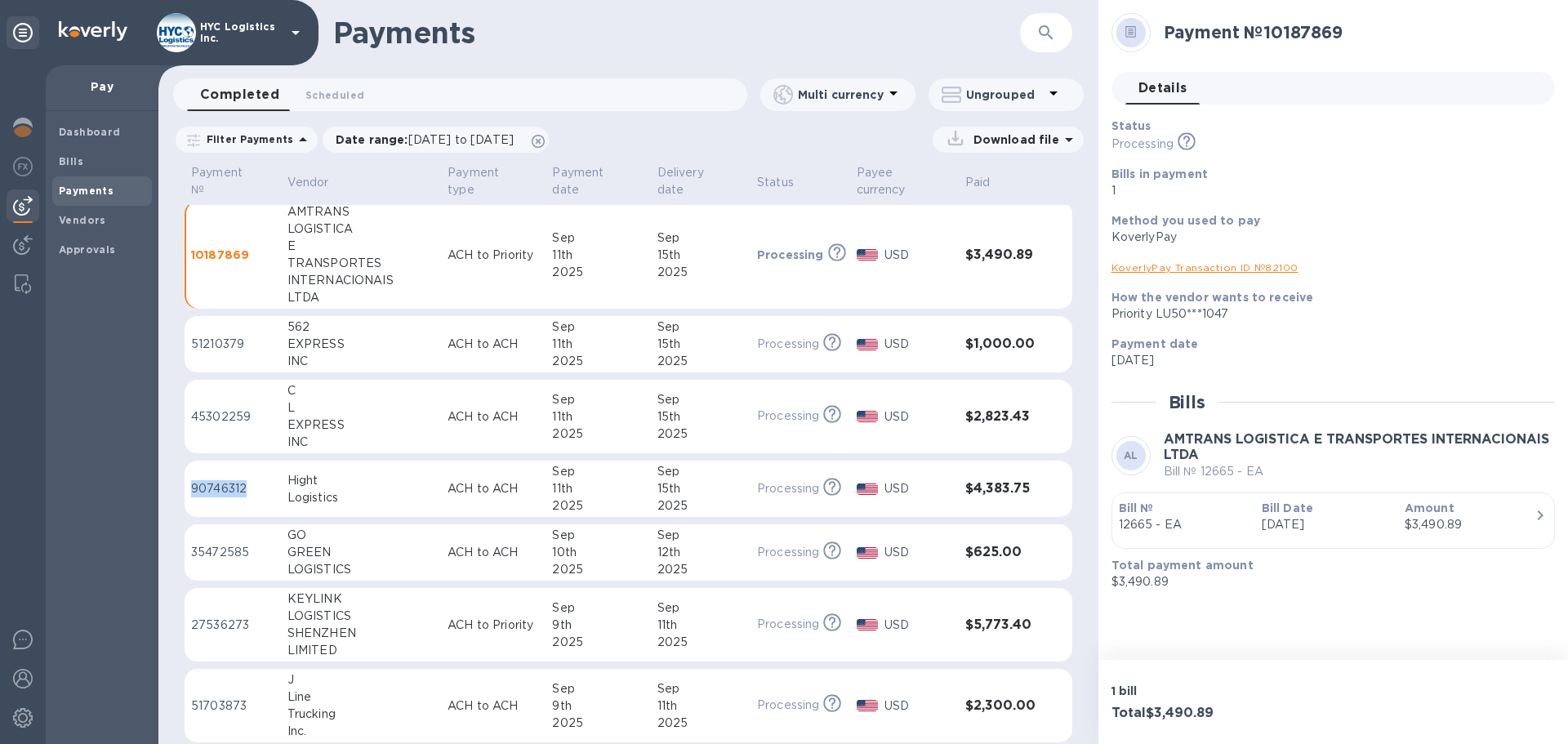
copy p "90746312"
drag, startPoint x: 264, startPoint y: 488, endPoint x: 190, endPoint y: 488, distance: 74.0
click at [190, 488] on td "90746312" at bounding box center [233, 489] width 97 height 57
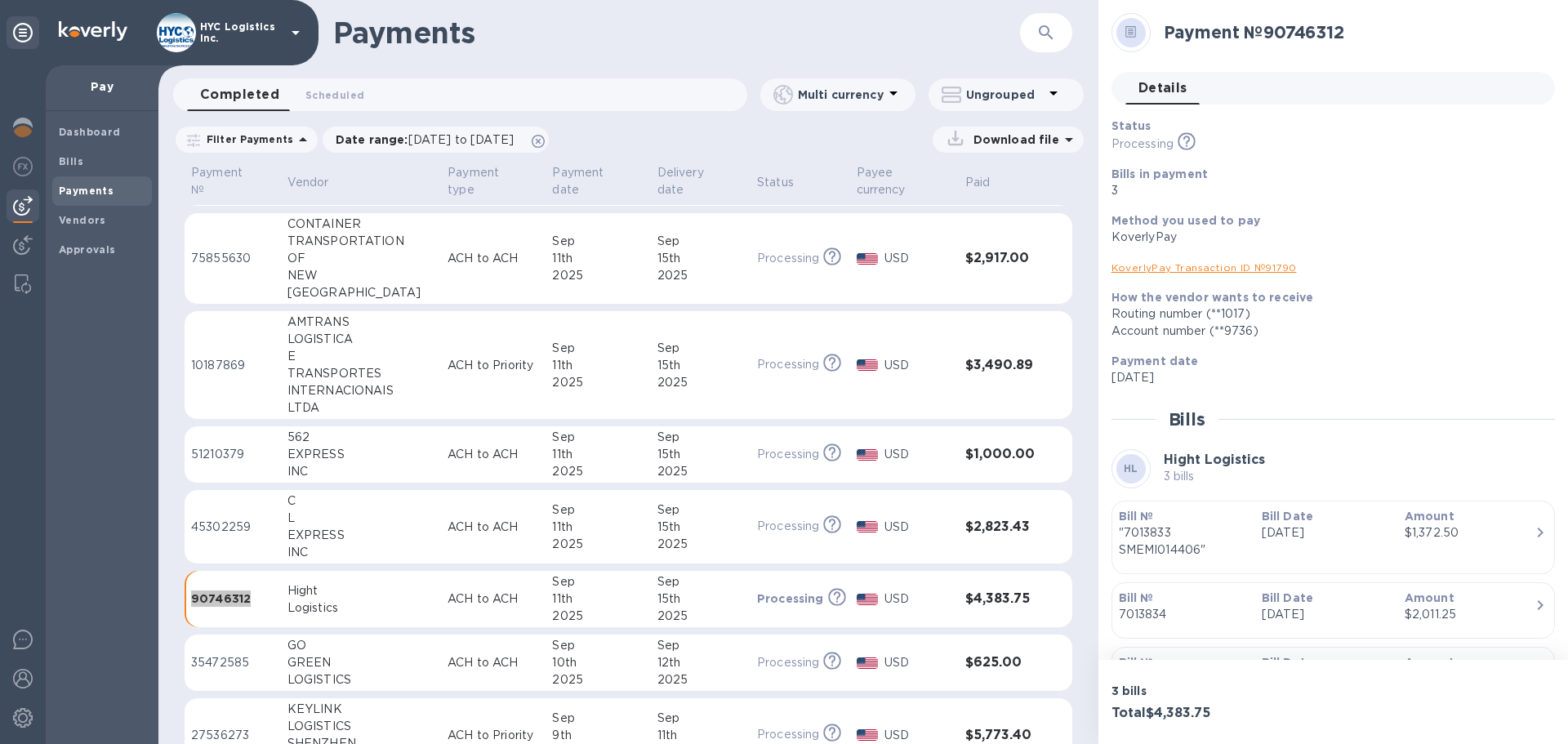
scroll to position [327, 0]
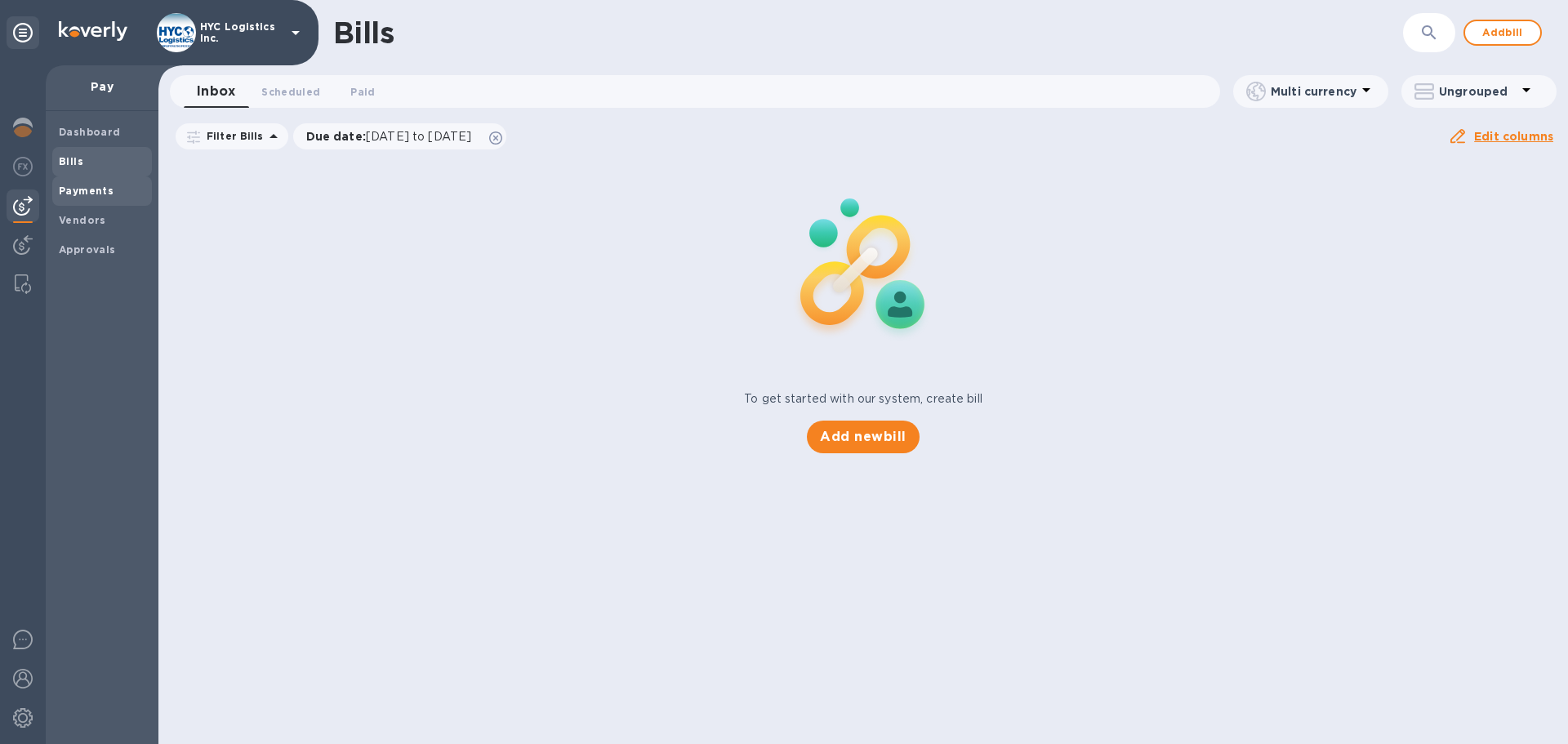
click at [116, 193] on span "Payments" at bounding box center [102, 191] width 87 height 16
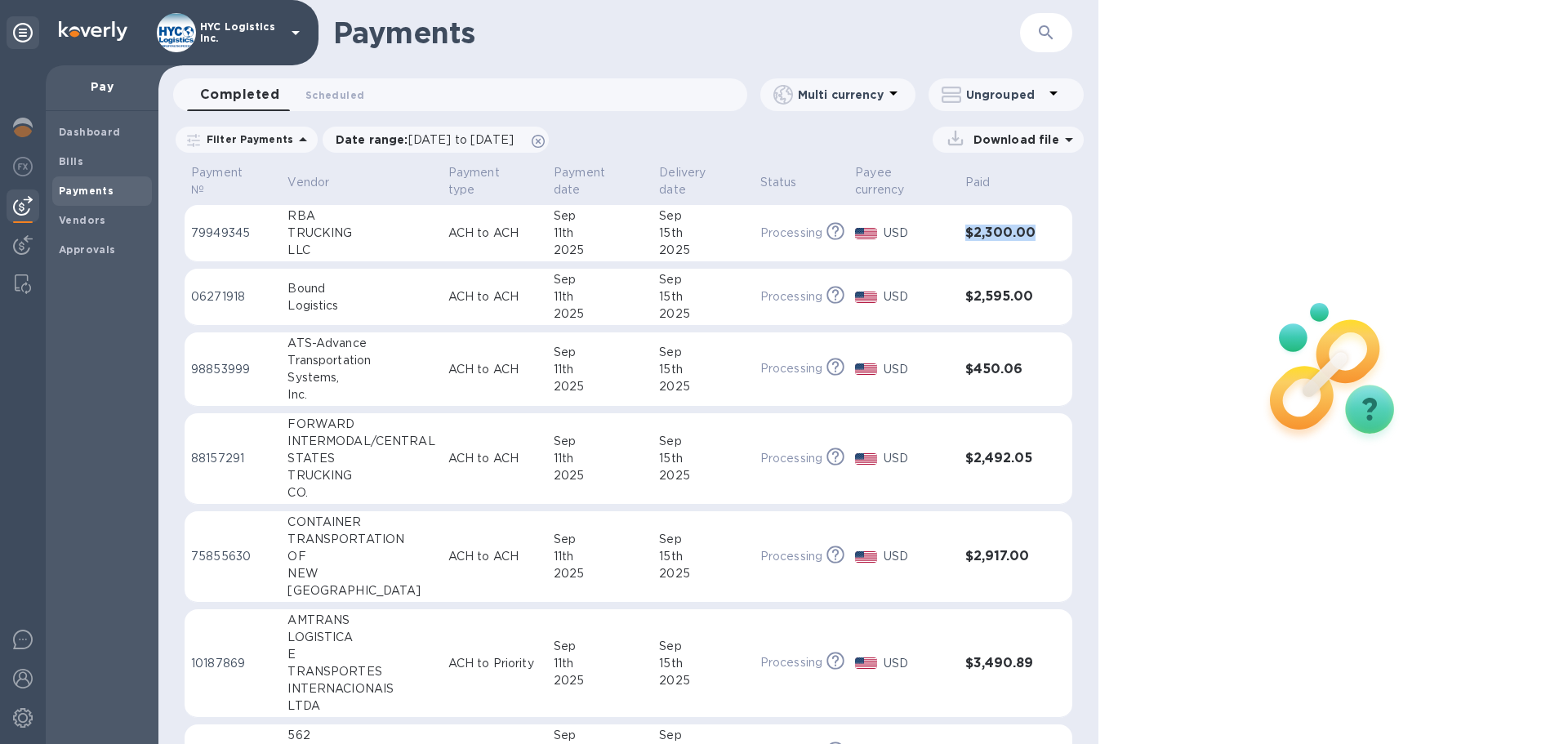
drag, startPoint x: 1027, startPoint y: 237, endPoint x: 960, endPoint y: 237, distance: 67.0
click at [960, 237] on tr "79949345 RBA TRUCKING LLC ACH to ACH Sep 11th 2025 Sep 15th 2025 Processing Thi…" at bounding box center [628, 234] width 888 height 57
